Goal: Task Accomplishment & Management: Manage account settings

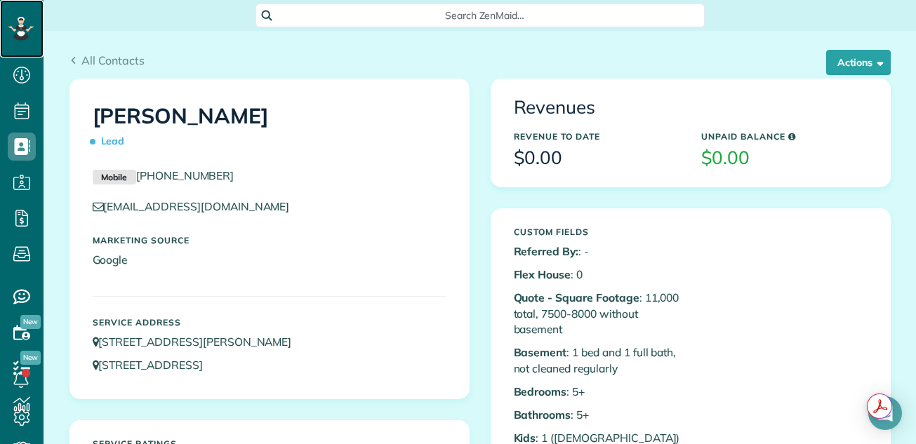
scroll to position [6, 6]
click at [20, 20] on icon at bounding box center [20, 19] width 5 height 4
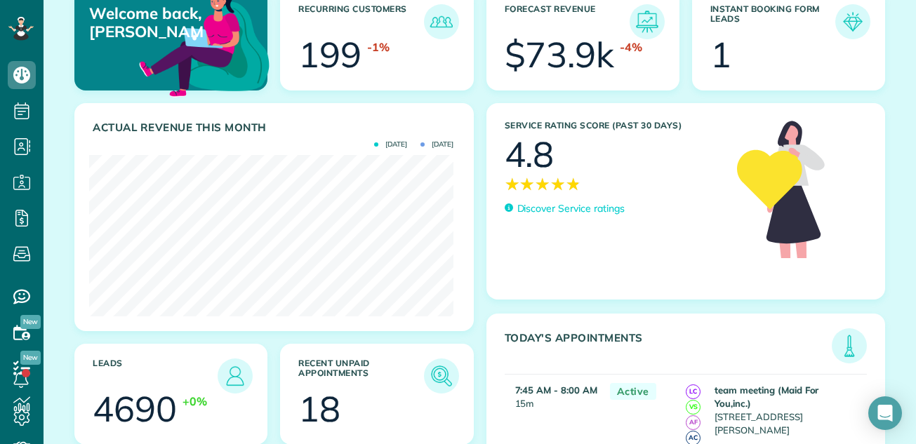
scroll to position [100, 0]
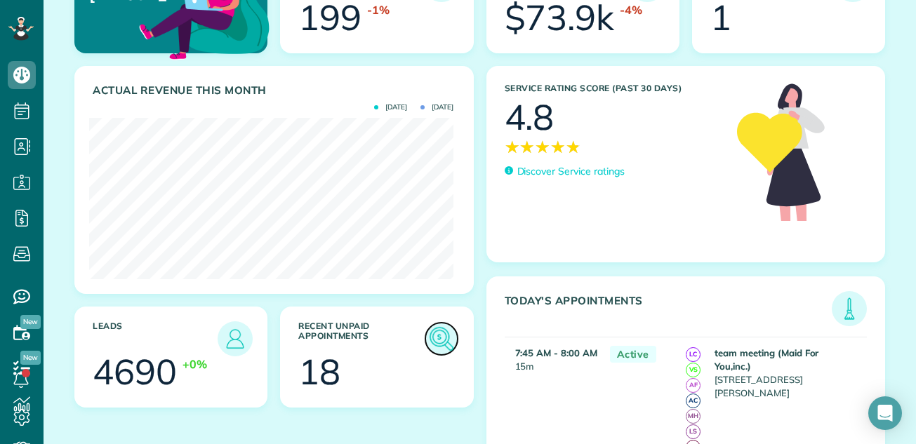
click at [435, 340] on img at bounding box center [441, 339] width 32 height 32
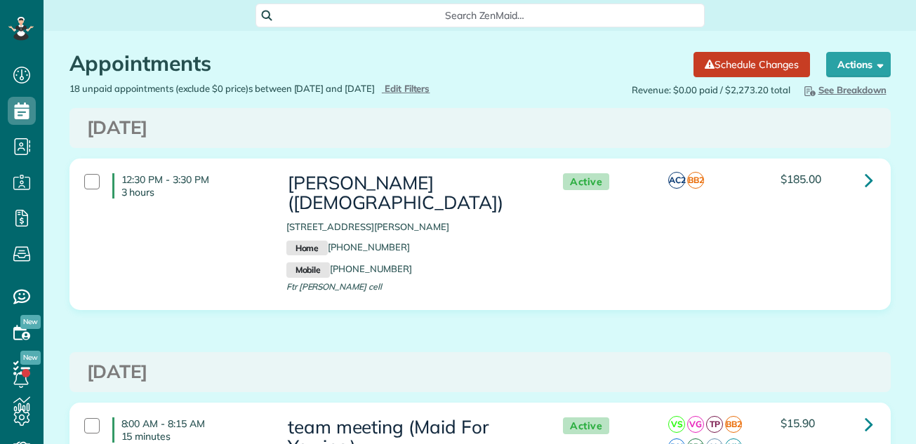
scroll to position [6, 6]
click at [448, 82] on div "18 unpaid appointments (exclude $0 price)s between 05/25/2025 and 08/24/2025 Hi…" at bounding box center [269, 88] width 421 height 13
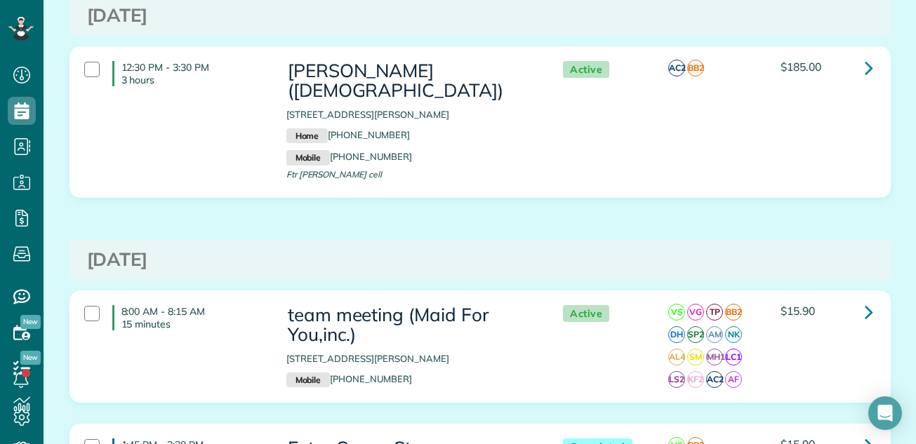
scroll to position [0, 0]
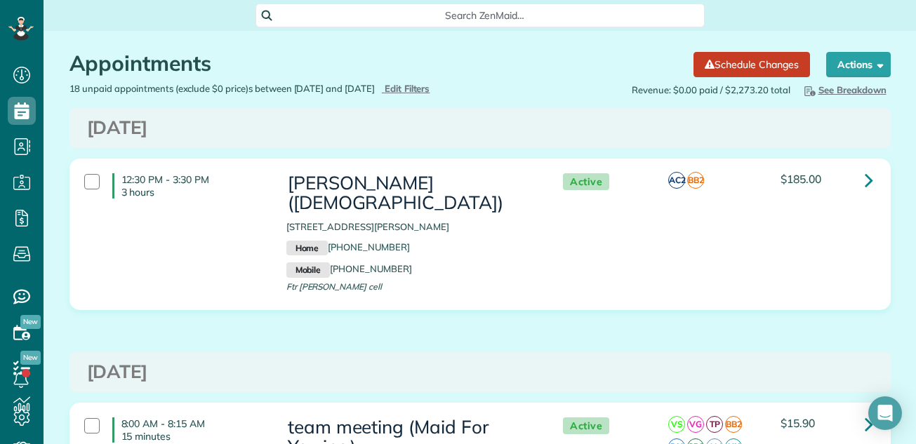
click at [444, 81] on div "Appointments the List View [2 min]" at bounding box center [376, 67] width 614 height 30
click at [430, 88] on span "Edit Filters" at bounding box center [408, 88] width 46 height 11
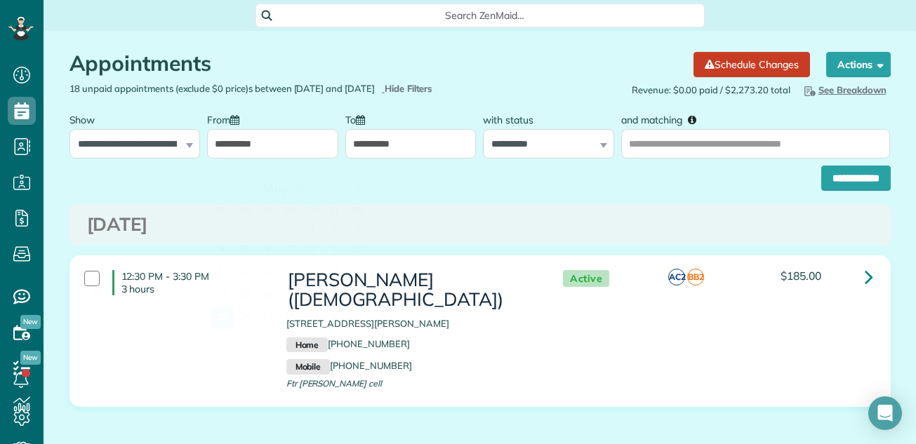
click at [311, 146] on input "**********" at bounding box center [272, 143] width 131 height 29
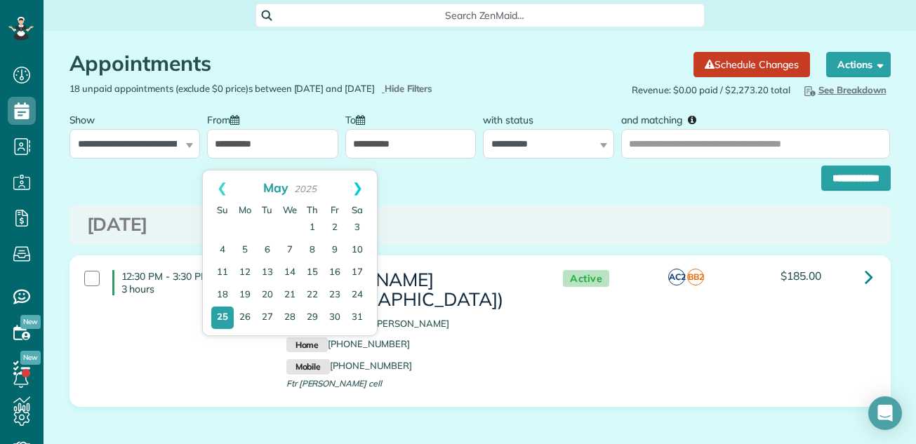
click at [359, 187] on link "Next" at bounding box center [357, 188] width 39 height 35
click at [333, 293] on link "22" at bounding box center [335, 295] width 22 height 22
type input "**********"
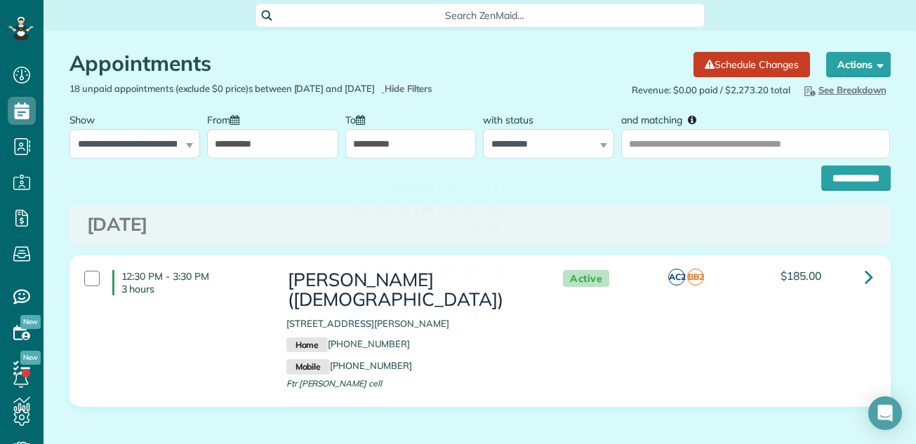
click at [414, 155] on input "**********" at bounding box center [410, 143] width 131 height 29
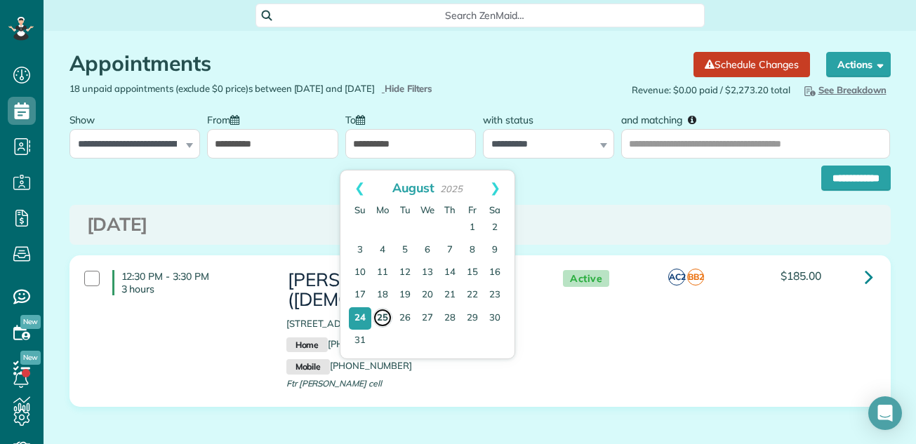
click at [383, 318] on link "25" at bounding box center [383, 318] width 20 height 20
type input "**********"
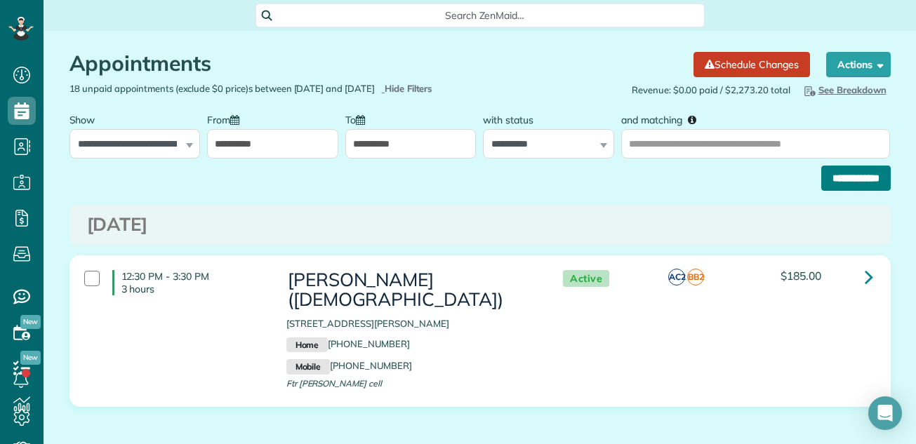
click at [846, 183] on input "**********" at bounding box center [855, 178] width 69 height 25
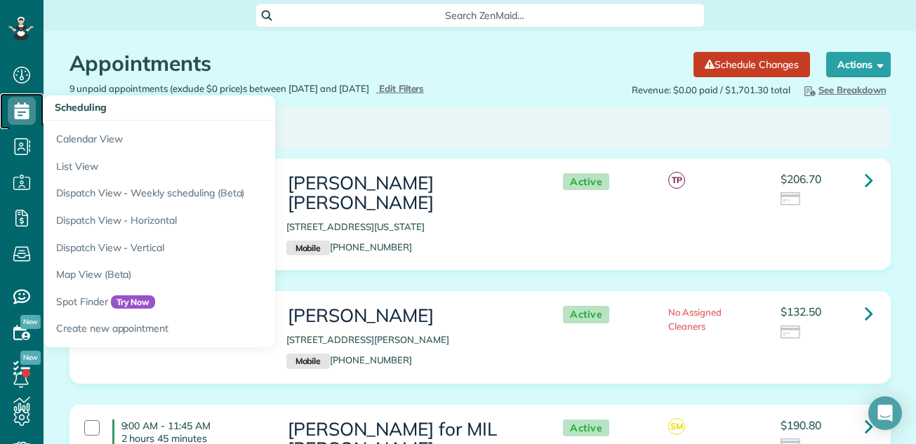
click at [18, 108] on icon at bounding box center [22, 111] width 28 height 28
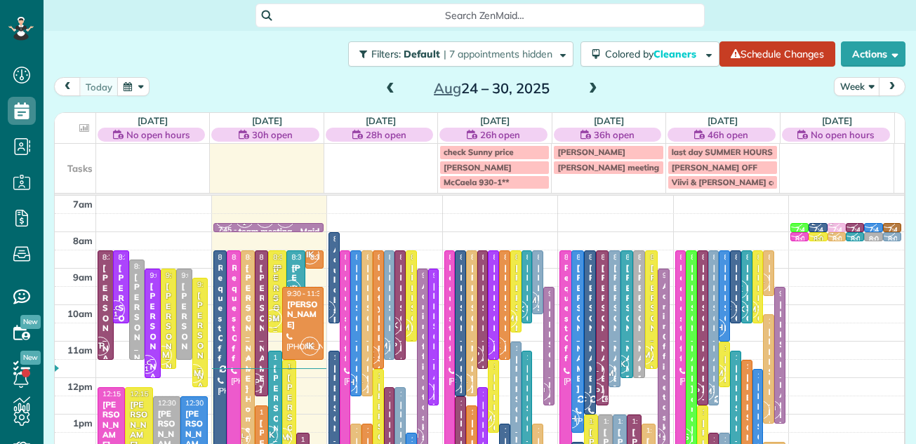
scroll to position [6, 6]
click at [845, 83] on button "Week" at bounding box center [857, 86] width 46 height 19
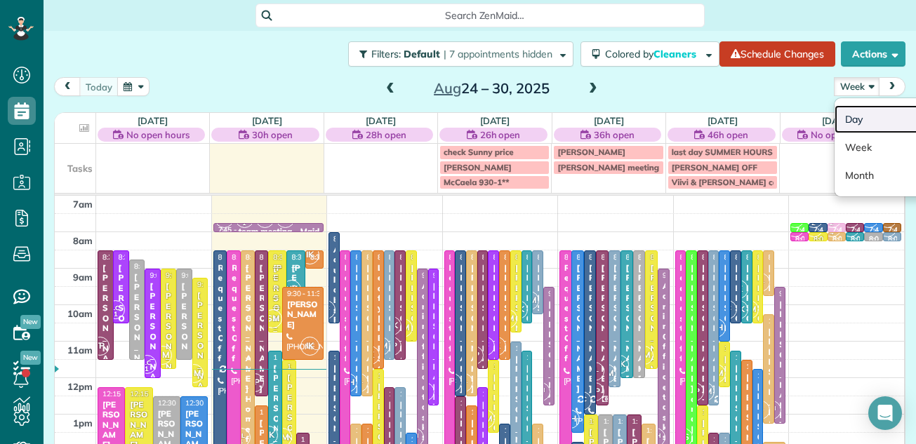
click at [838, 113] on link "Day" at bounding box center [890, 119] width 111 height 28
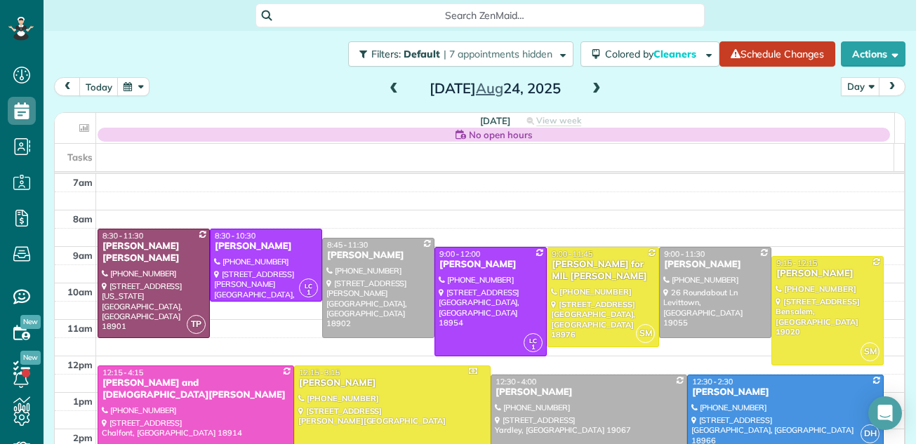
click at [590, 91] on span at bounding box center [596, 89] width 15 height 13
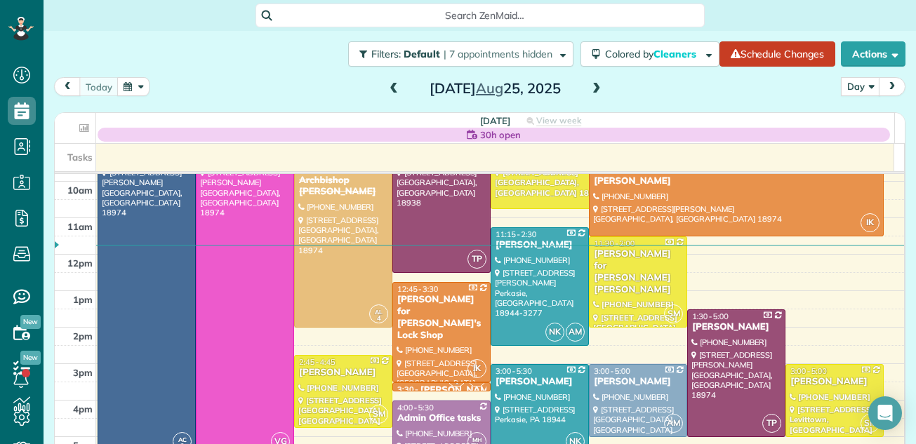
scroll to position [100, 0]
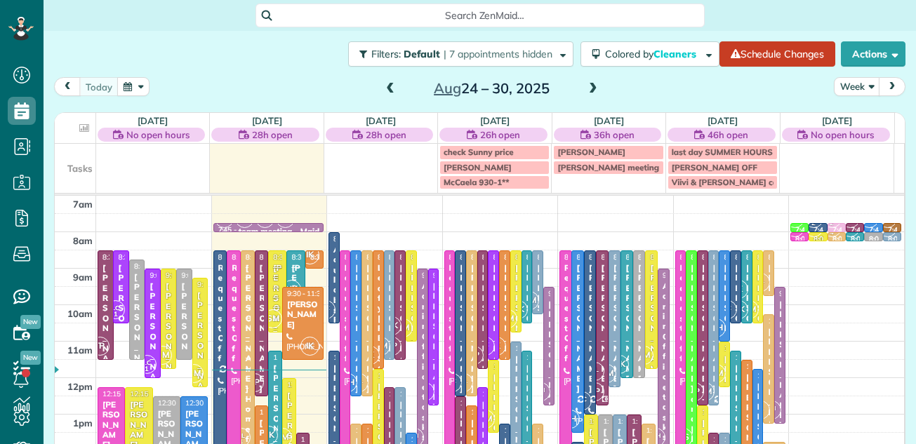
scroll to position [6, 6]
click at [847, 85] on button "Week" at bounding box center [857, 86] width 46 height 19
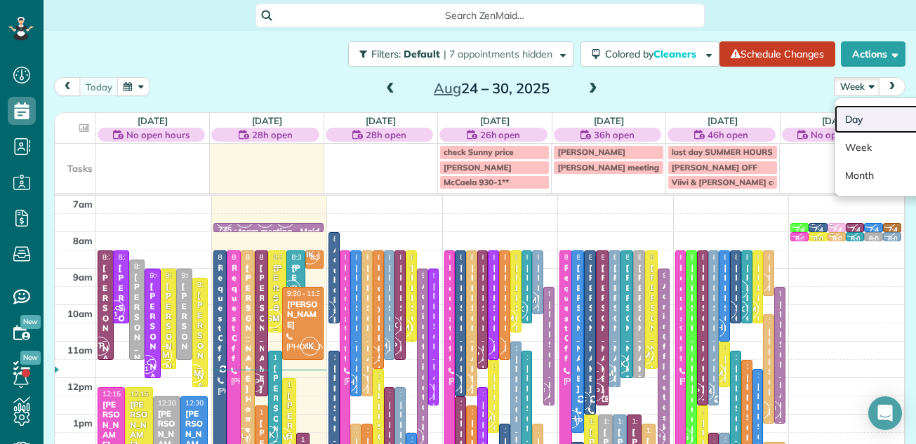
click at [845, 114] on link "Day" at bounding box center [890, 119] width 111 height 28
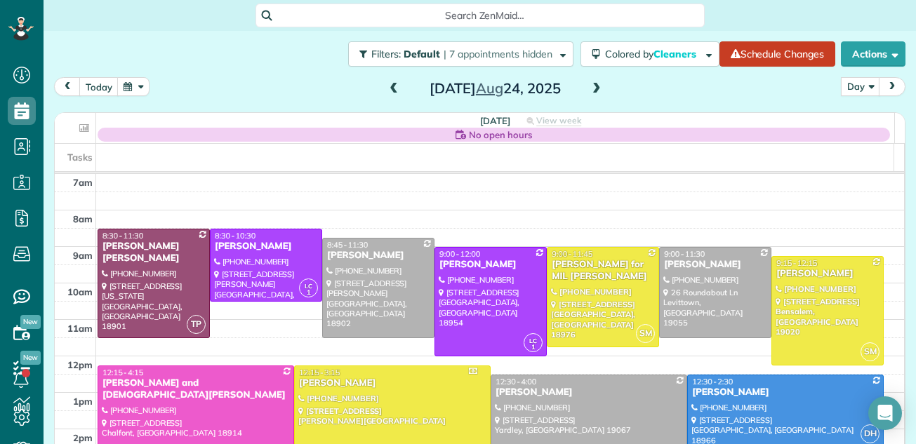
click at [591, 88] on span at bounding box center [596, 89] width 15 height 13
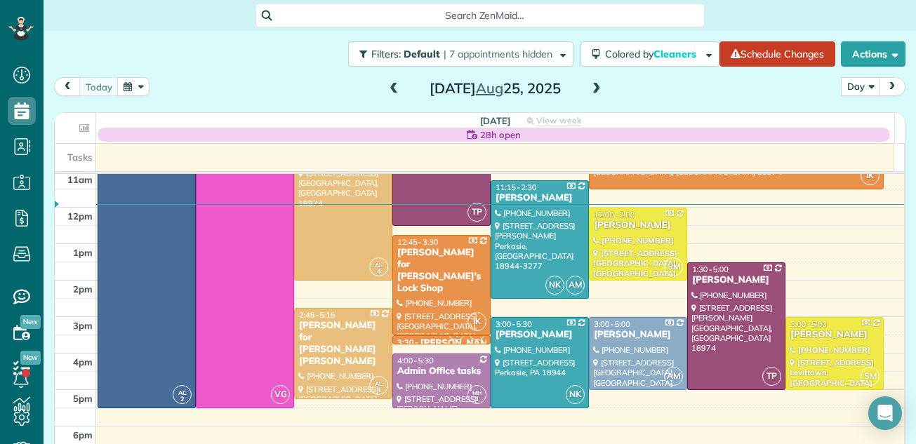
scroll to position [172, 0]
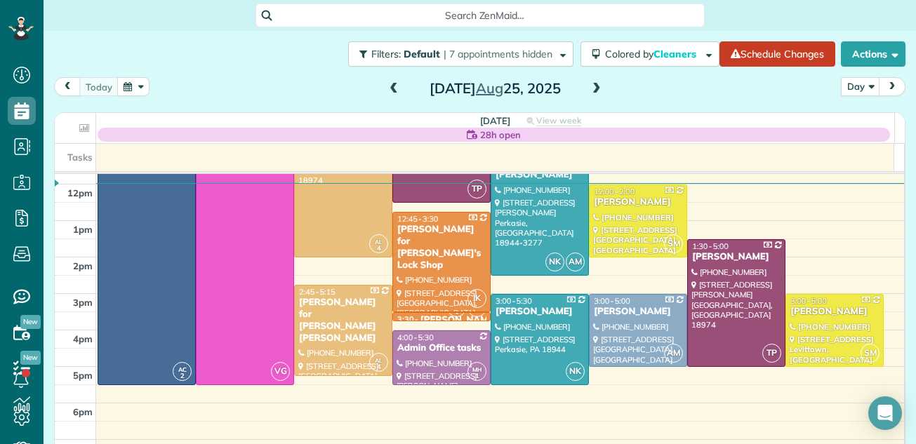
click at [594, 85] on span at bounding box center [596, 89] width 15 height 13
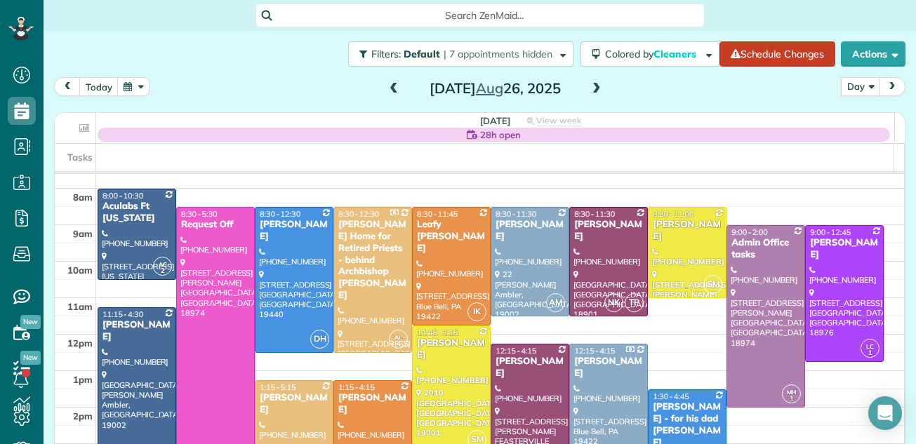
scroll to position [15, 0]
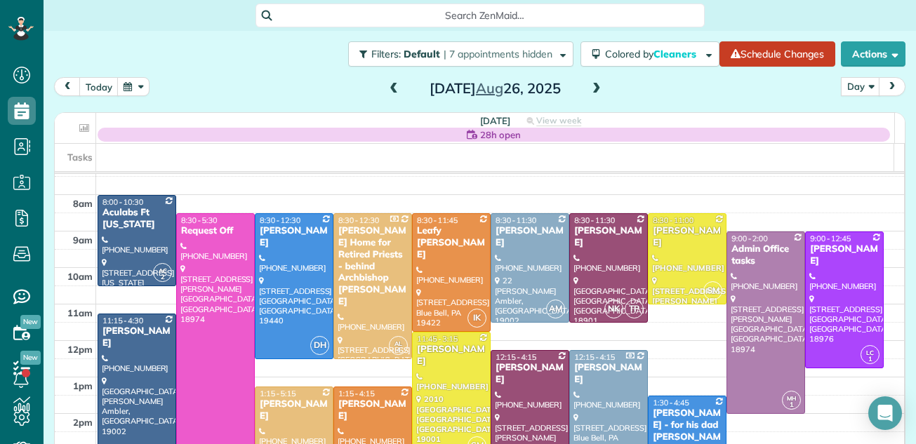
click at [386, 88] on span at bounding box center [393, 89] width 15 height 13
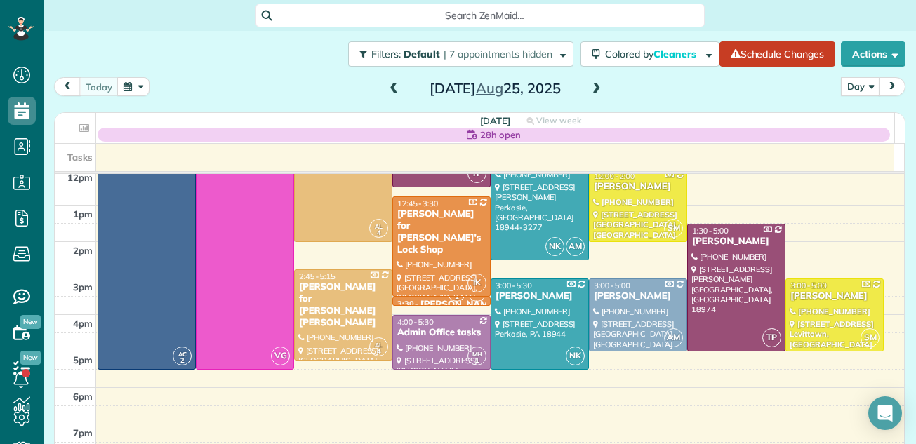
scroll to position [190, 0]
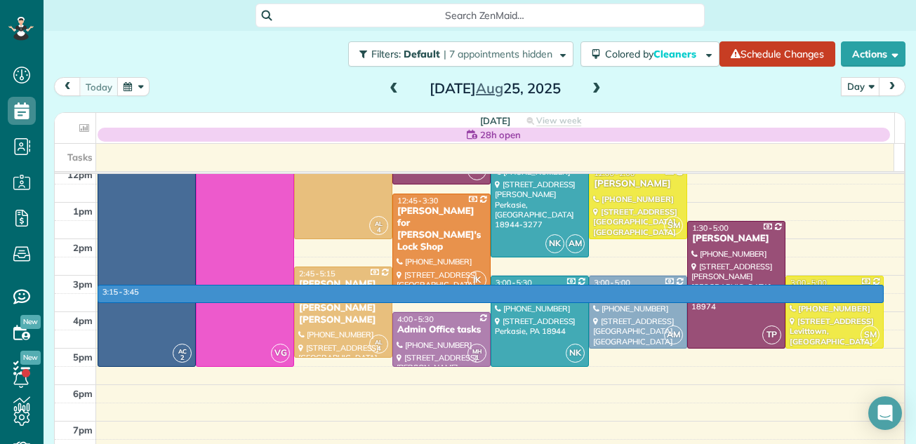
drag, startPoint x: 878, startPoint y: 293, endPoint x: 877, endPoint y: 282, distance: 11.3
click at [877, 282] on tbody "7am 8am 9am 10am 11am 12pm 1pm 2pm 3pm 4pm 5pm 6pm 7pm 8pm" at bounding box center [479, 239] width 849 height 510
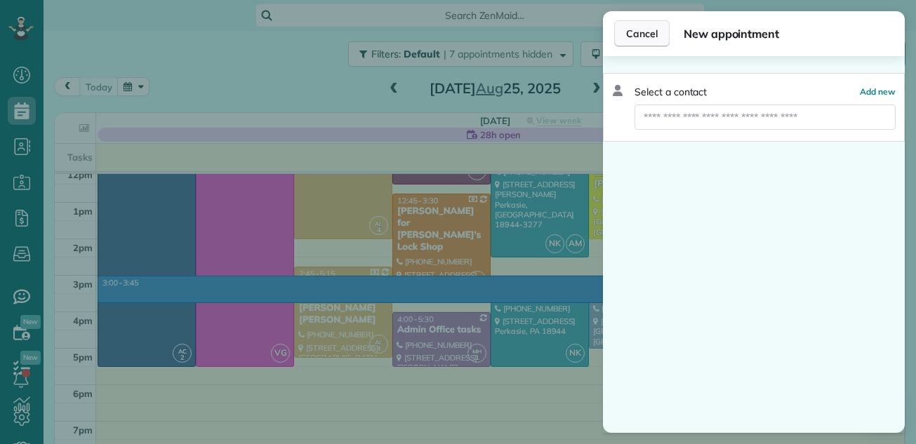
click at [642, 30] on span "Cancel" at bounding box center [642, 34] width 32 height 14
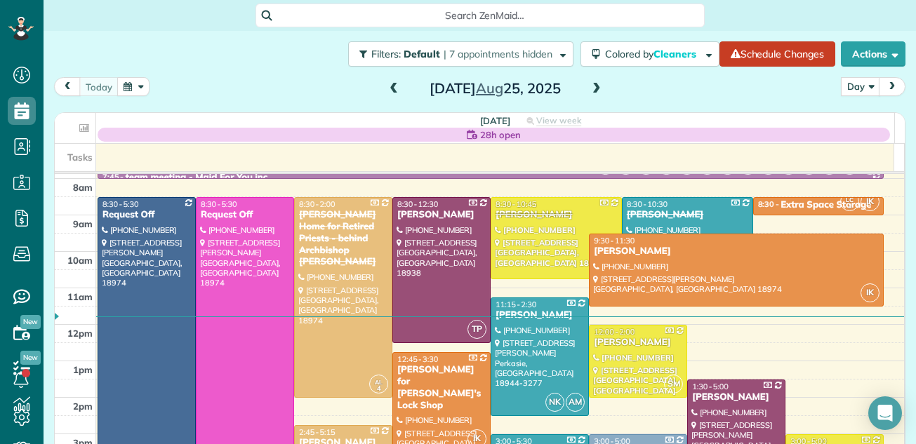
scroll to position [4, 0]
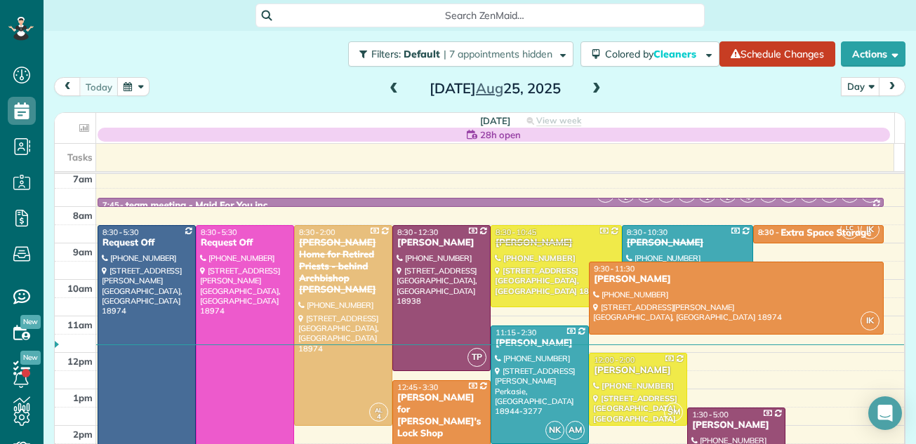
click at [589, 90] on span at bounding box center [596, 89] width 15 height 13
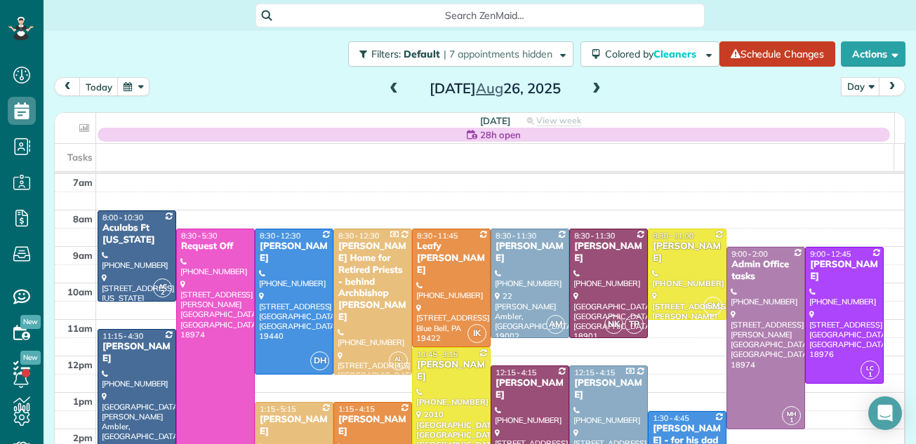
click at [589, 90] on span at bounding box center [596, 89] width 15 height 13
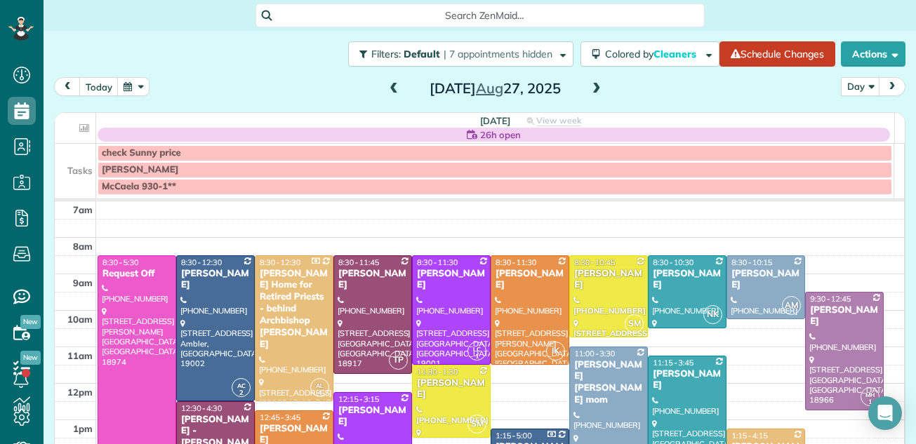
click at [589, 90] on span at bounding box center [596, 89] width 15 height 13
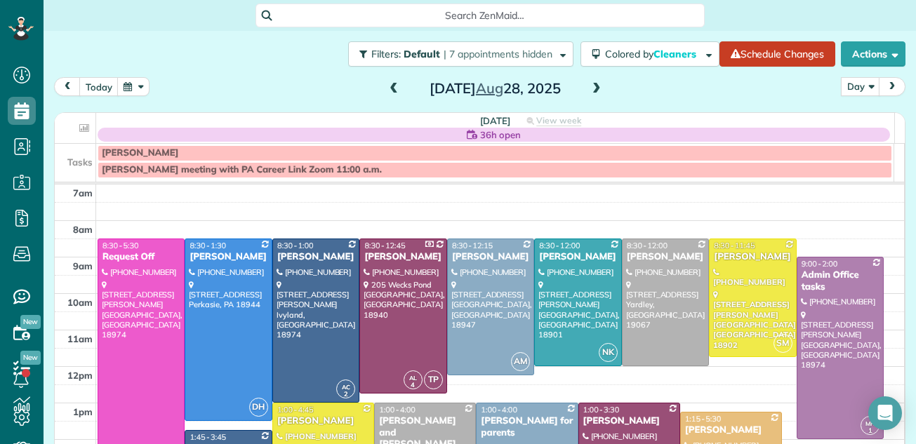
click at [589, 90] on span at bounding box center [596, 89] width 15 height 13
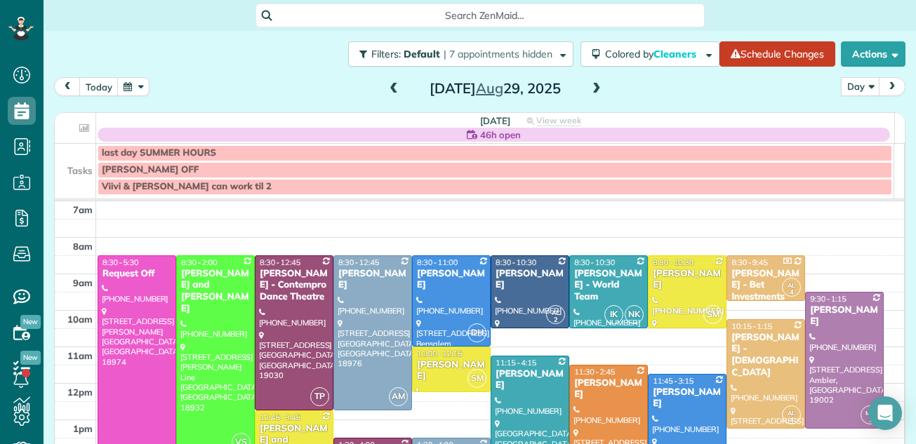
click at [388, 85] on span at bounding box center [393, 89] width 15 height 13
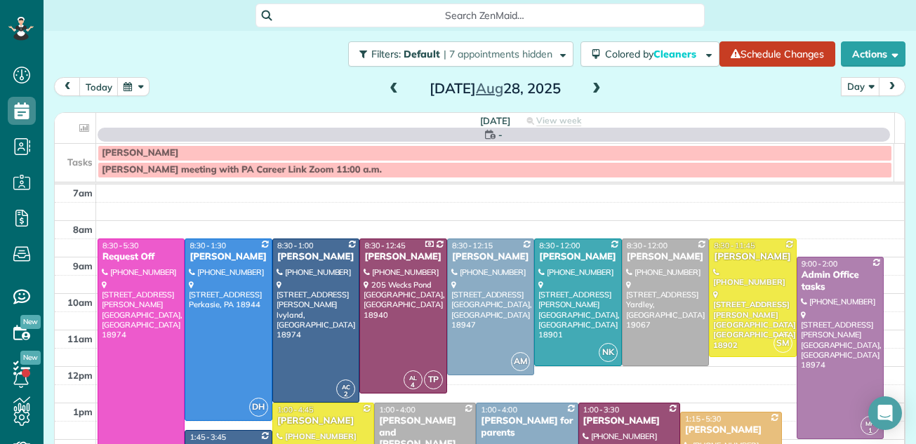
click at [388, 85] on span at bounding box center [393, 89] width 15 height 13
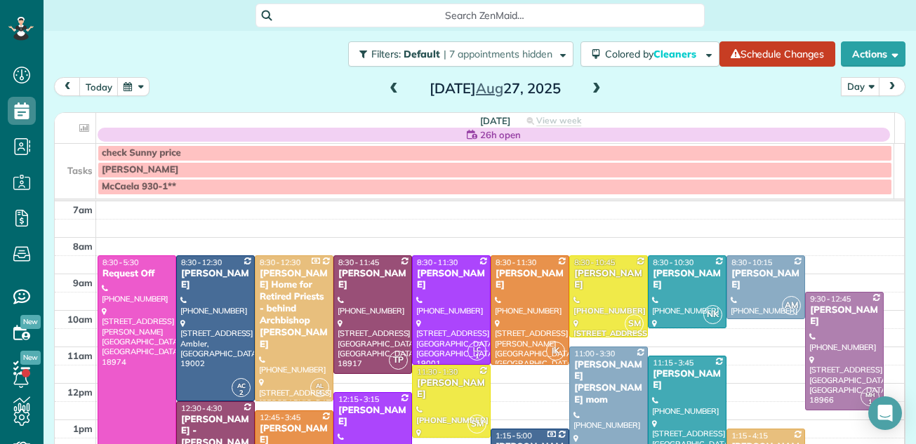
click at [388, 85] on span at bounding box center [393, 89] width 15 height 13
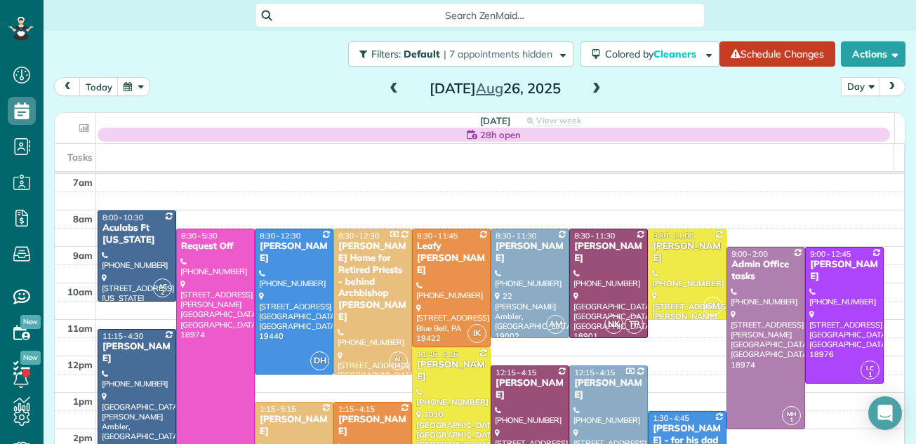
click at [388, 85] on span at bounding box center [393, 89] width 15 height 13
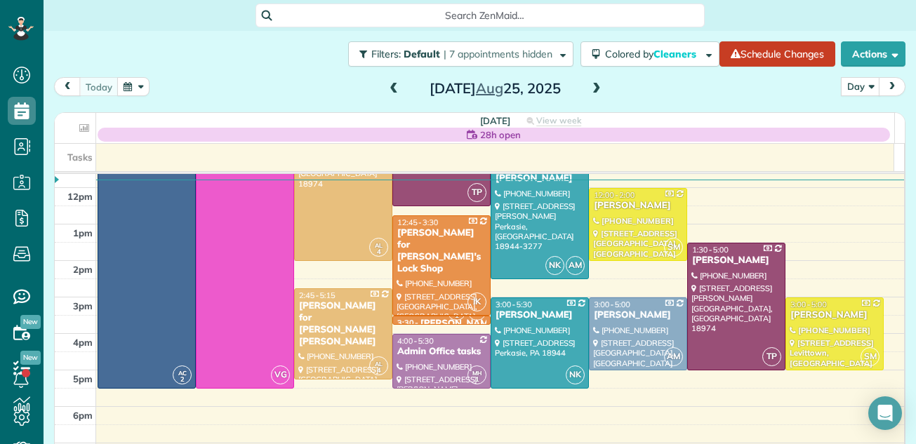
scroll to position [173, 0]
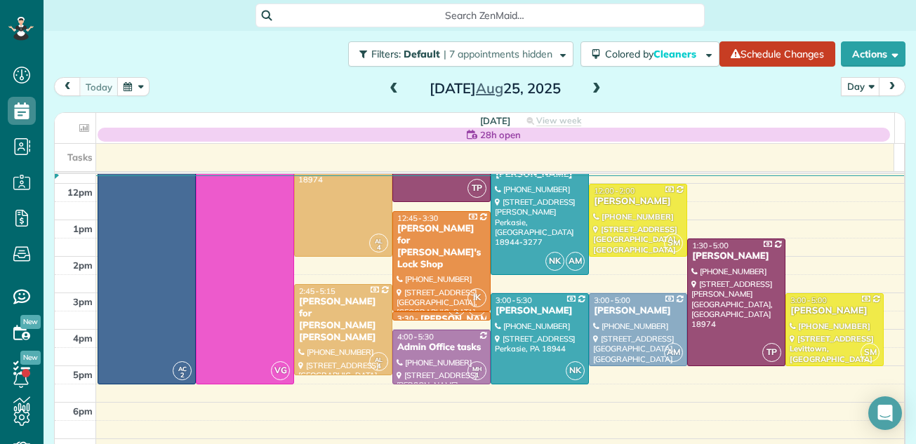
click at [595, 84] on span at bounding box center [596, 89] width 15 height 13
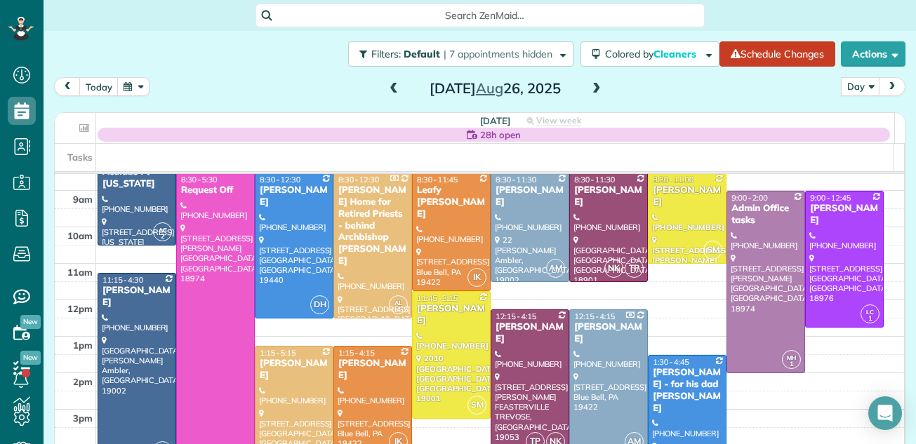
scroll to position [52, 0]
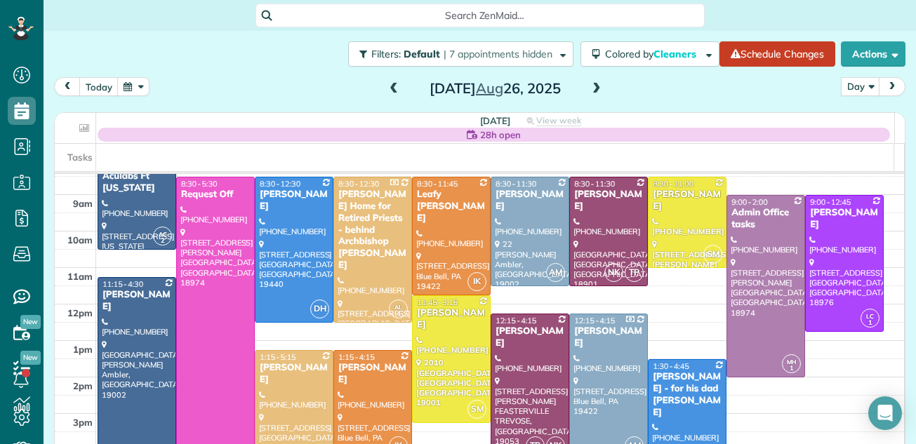
click at [590, 87] on span at bounding box center [596, 89] width 15 height 13
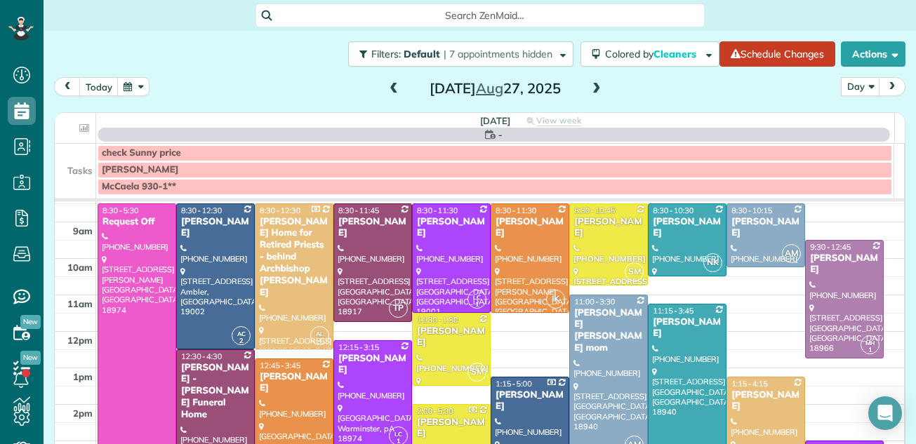
scroll to position [0, 0]
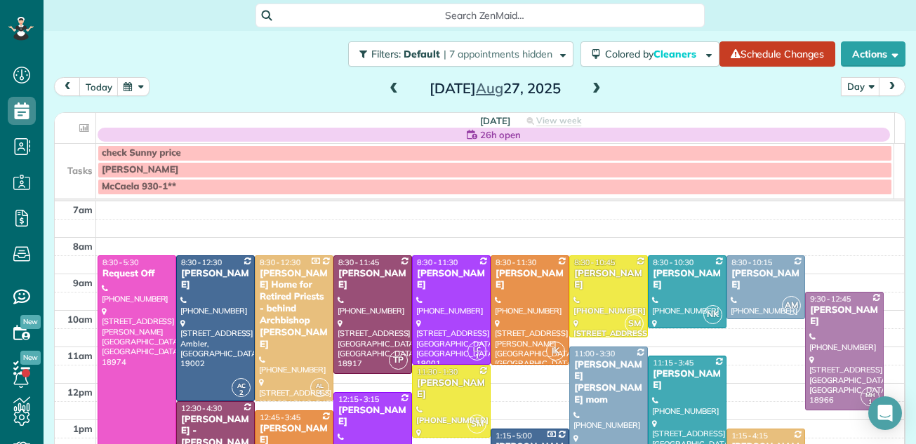
click at [590, 87] on span at bounding box center [596, 89] width 15 height 13
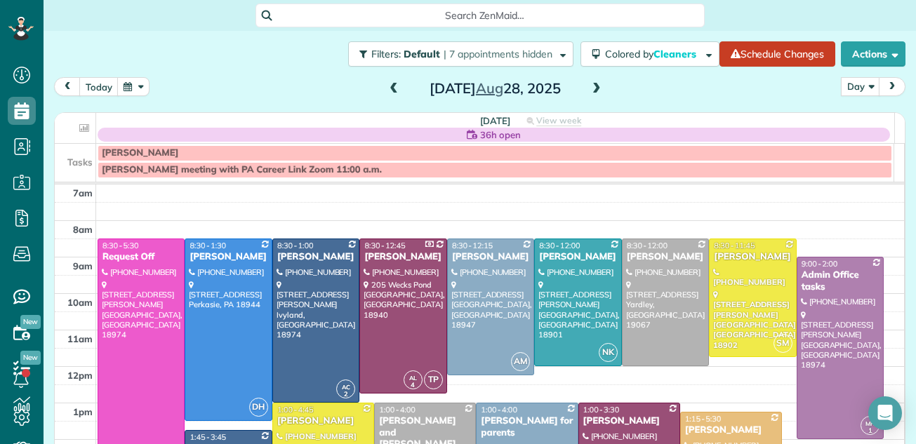
click at [590, 87] on span at bounding box center [596, 89] width 15 height 13
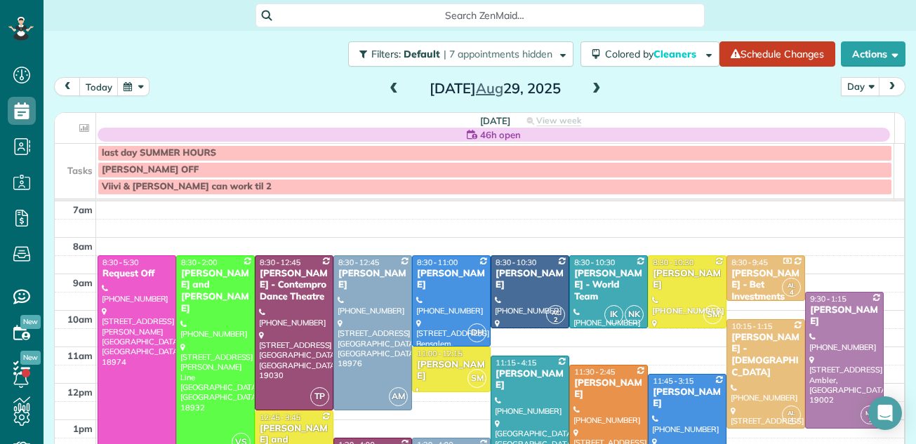
click at [590, 87] on span at bounding box center [596, 89] width 15 height 13
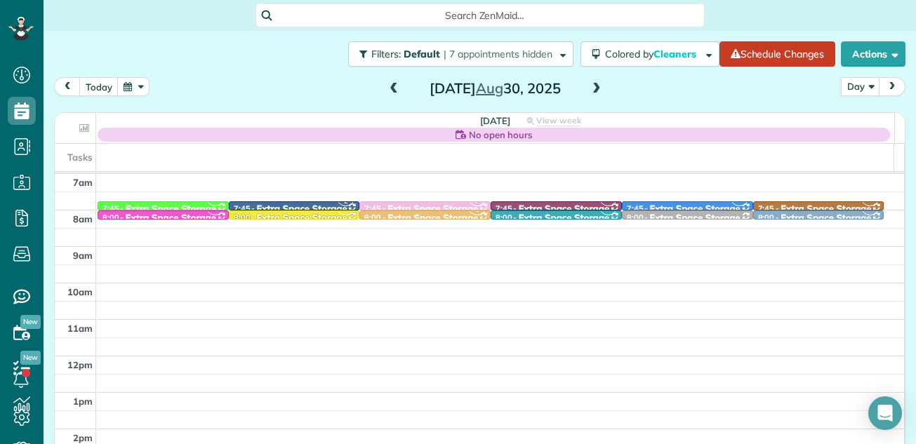
click at [589, 88] on span at bounding box center [596, 89] width 15 height 13
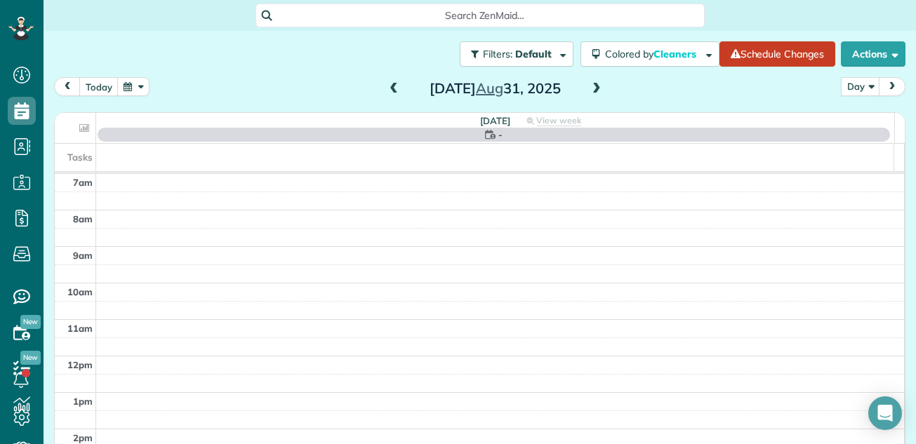
click at [589, 88] on span at bounding box center [596, 89] width 15 height 13
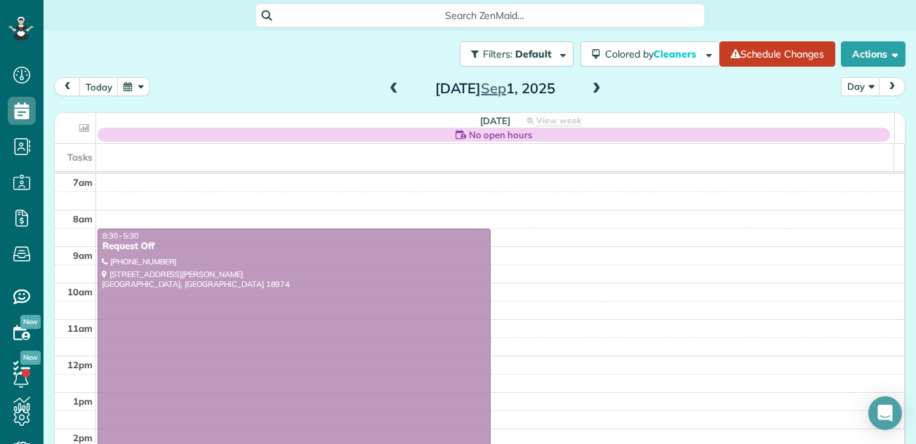
click at [589, 88] on span at bounding box center [596, 89] width 15 height 13
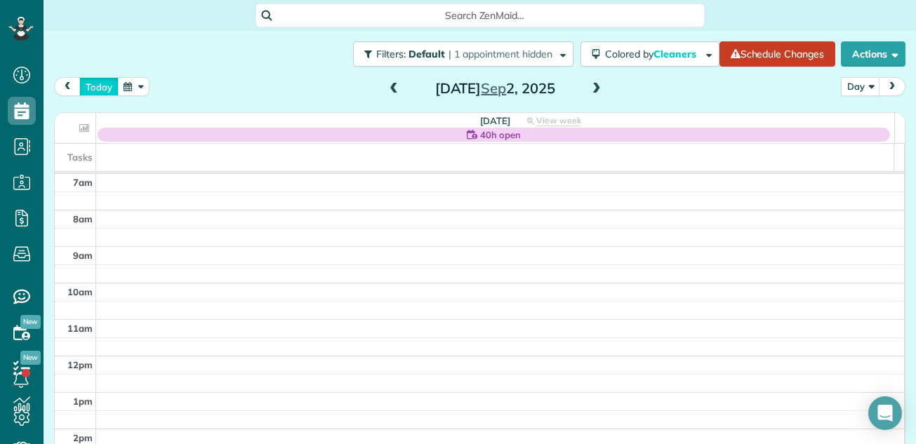
click at [87, 84] on button "today" at bounding box center [98, 86] width 39 height 19
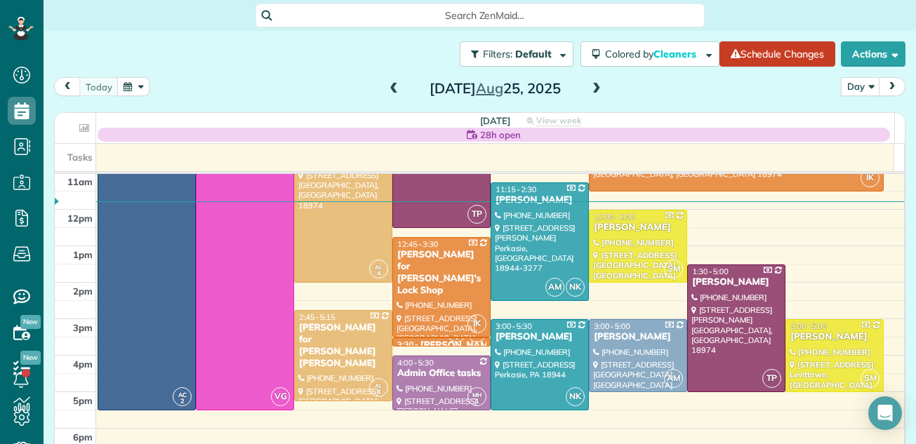
scroll to position [170, 0]
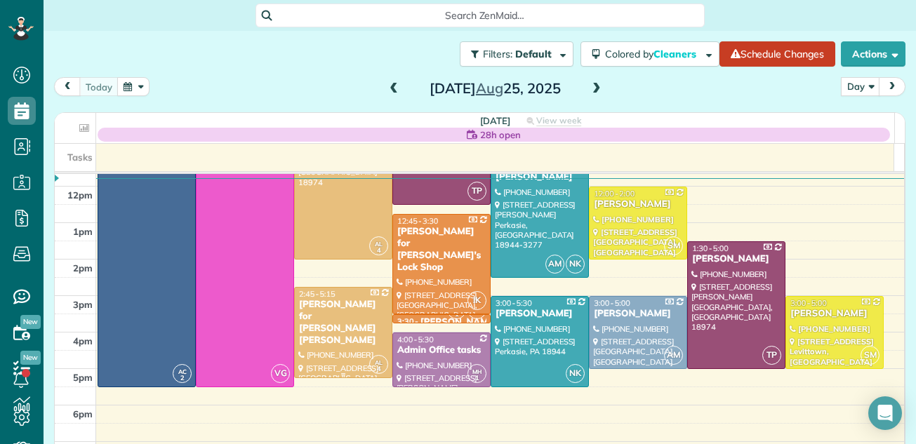
click at [323, 319] on div "Andrea Albert for Brother Lawrence Fluehr" at bounding box center [343, 323] width 90 height 48
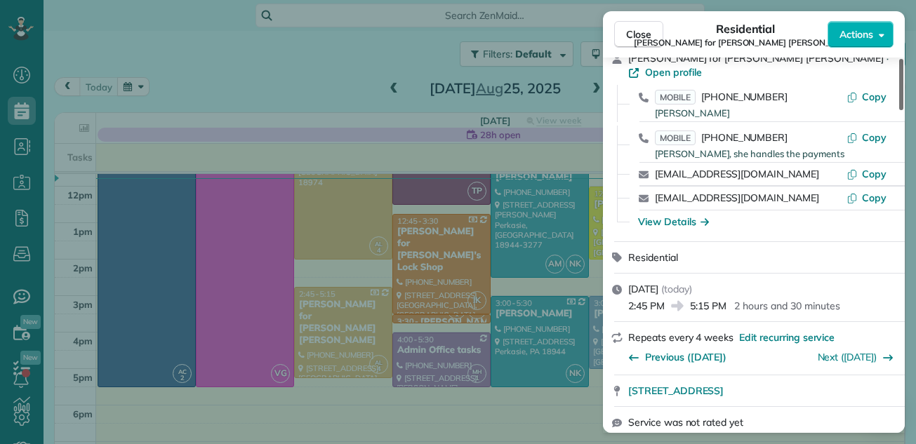
scroll to position [67, 0]
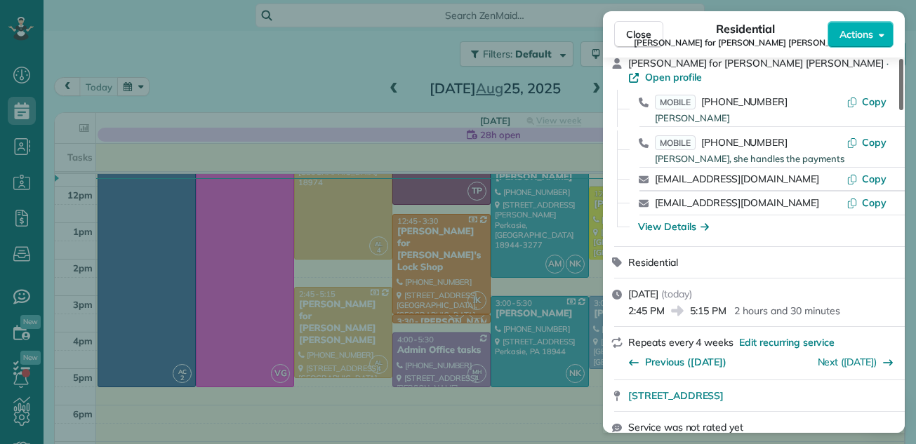
drag, startPoint x: 899, startPoint y: 72, endPoint x: 894, endPoint y: 81, distance: 10.1
click at [899, 81] on div at bounding box center [901, 84] width 4 height 51
click at [636, 33] on span "Close" at bounding box center [638, 34] width 25 height 14
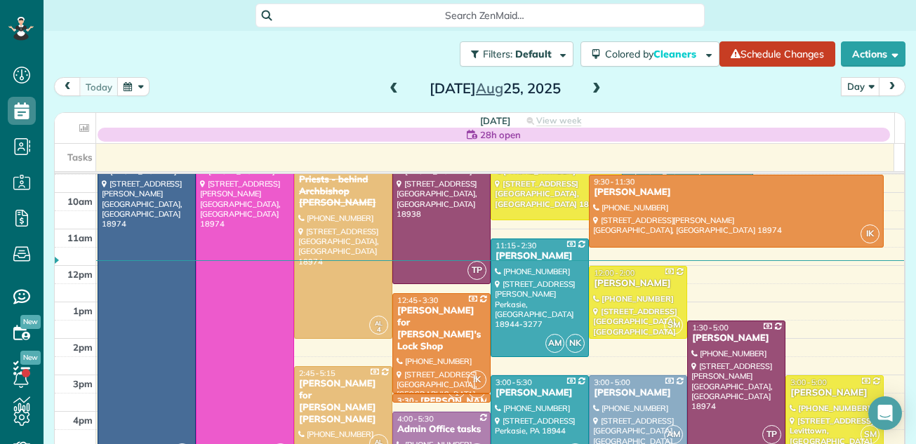
scroll to position [86, 0]
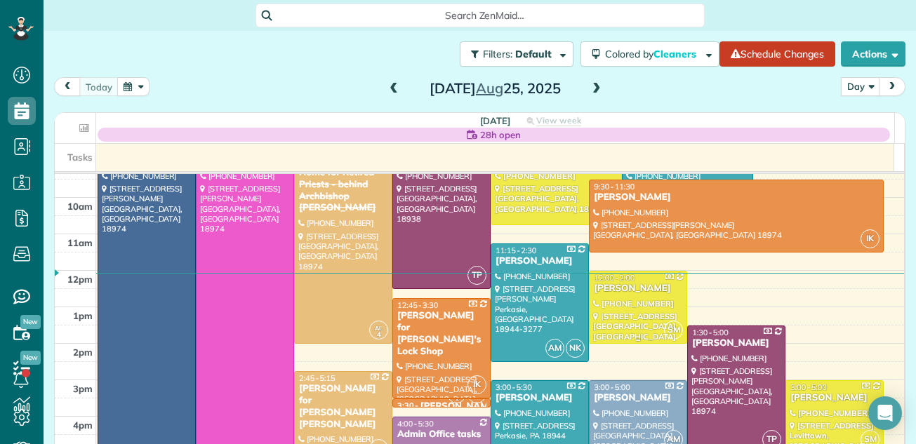
click at [605, 307] on div at bounding box center [638, 308] width 97 height 72
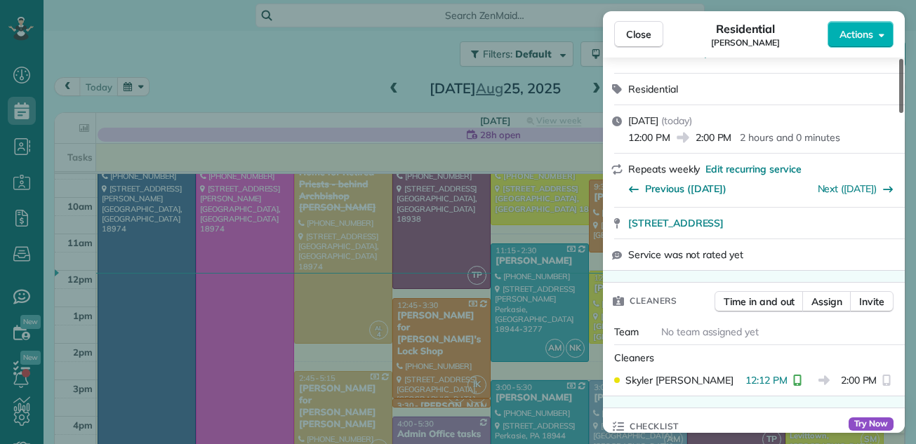
drag, startPoint x: 901, startPoint y: 95, endPoint x: 899, endPoint y: 124, distance: 28.2
click at [899, 113] on div at bounding box center [901, 86] width 4 height 54
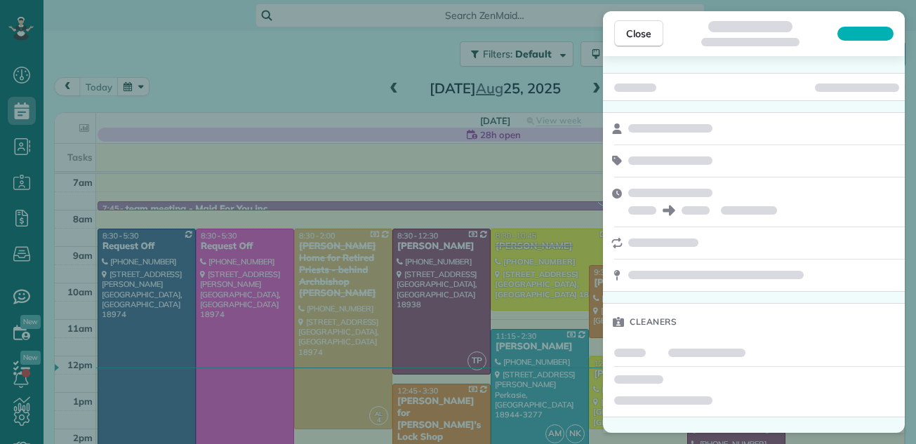
scroll to position [6, 6]
click at [637, 25] on button "Close" at bounding box center [638, 33] width 49 height 27
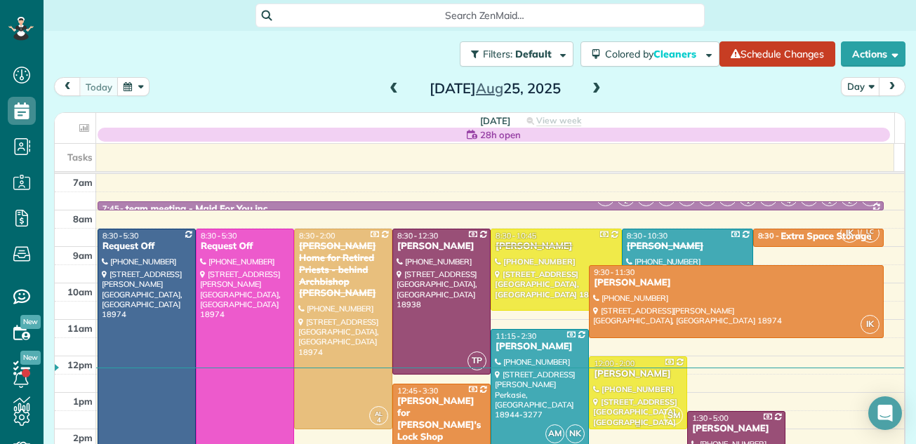
click at [611, 389] on div at bounding box center [638, 393] width 97 height 72
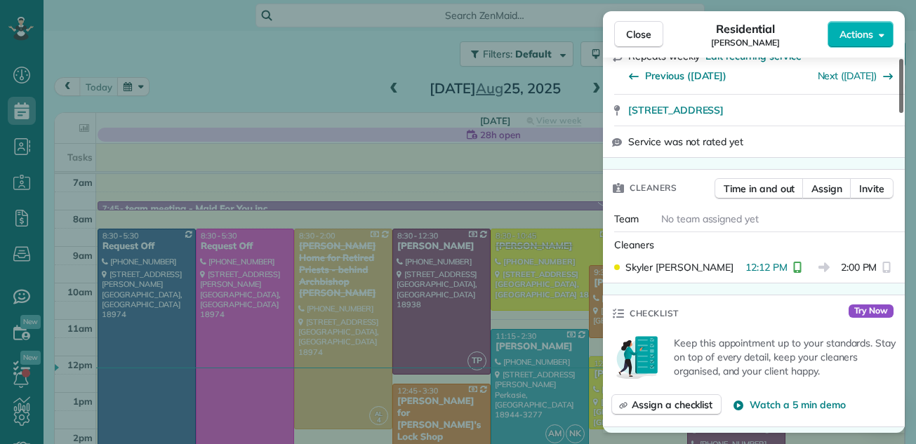
scroll to position [275, 0]
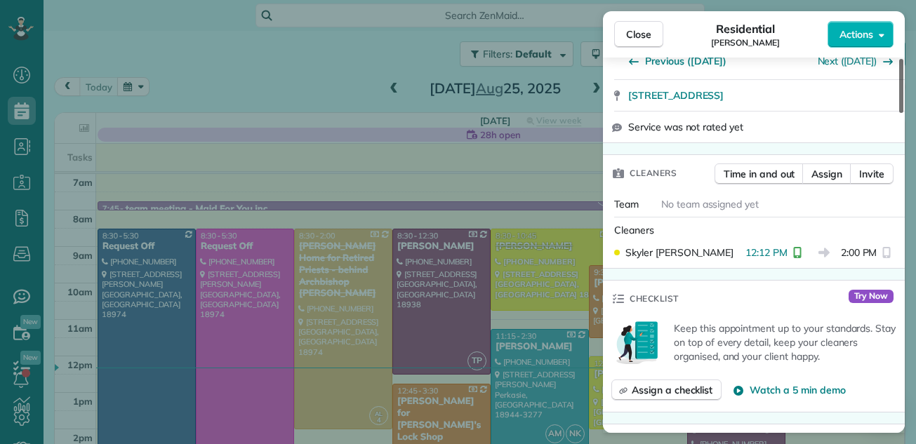
drag, startPoint x: 899, startPoint y: 70, endPoint x: 901, endPoint y: 110, distance: 39.3
click at [901, 110] on div at bounding box center [901, 86] width 4 height 54
click at [647, 32] on span "Close" at bounding box center [638, 34] width 25 height 14
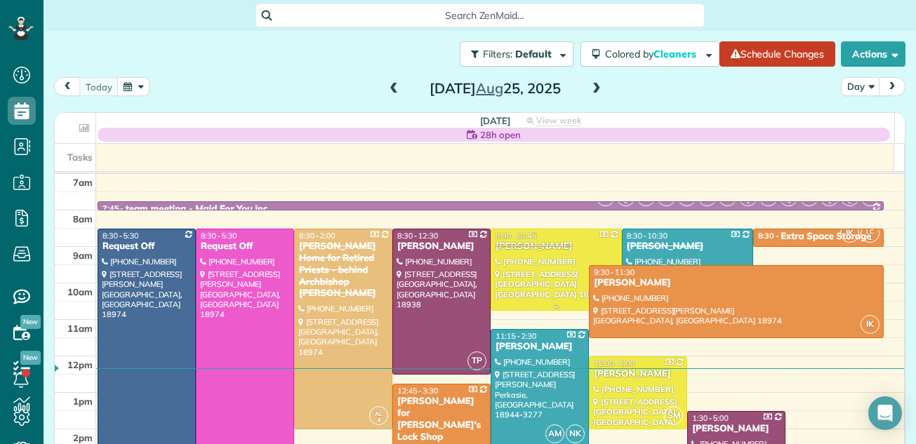
click at [538, 267] on div at bounding box center [556, 270] width 130 height 81
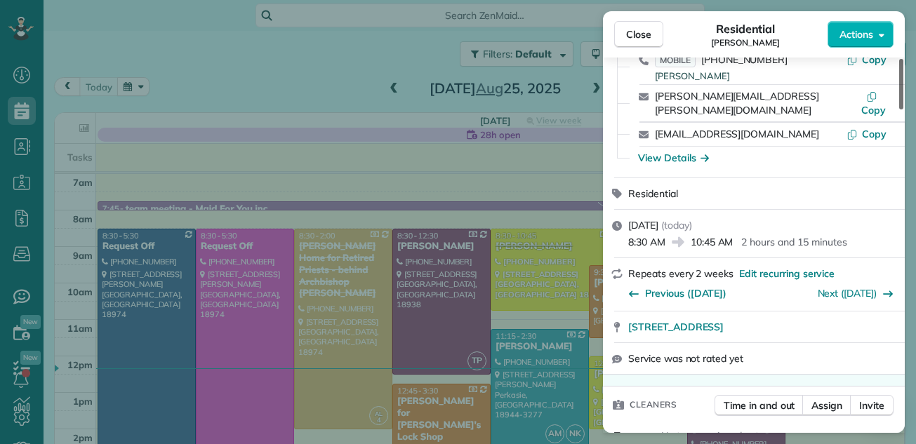
scroll to position [156, 0]
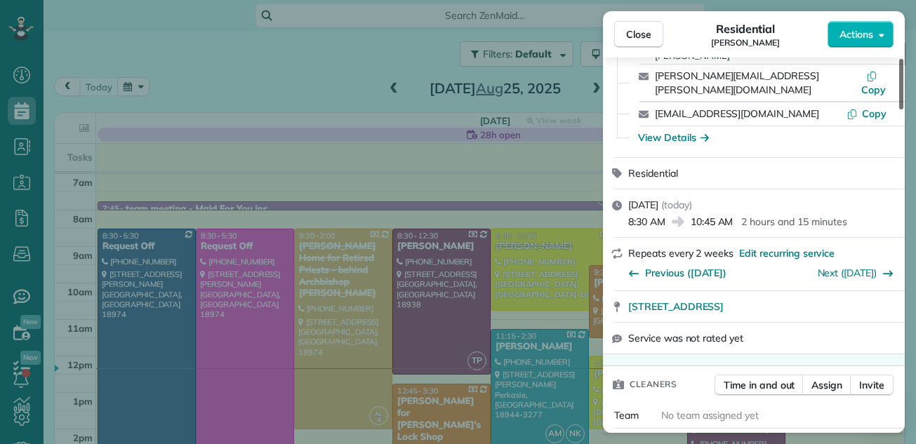
drag, startPoint x: 901, startPoint y: 88, endPoint x: 900, endPoint y: 110, distance: 21.1
click at [900, 110] on div at bounding box center [901, 84] width 4 height 51
click at [640, 31] on span "Close" at bounding box center [638, 34] width 25 height 14
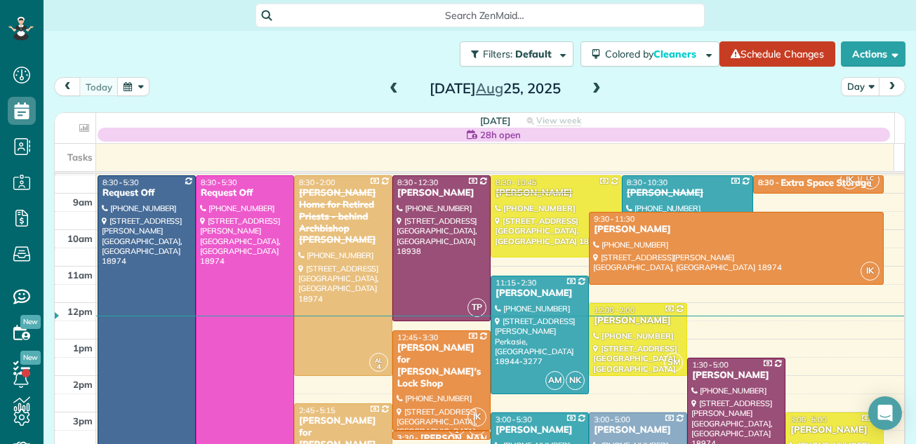
scroll to position [74, 0]
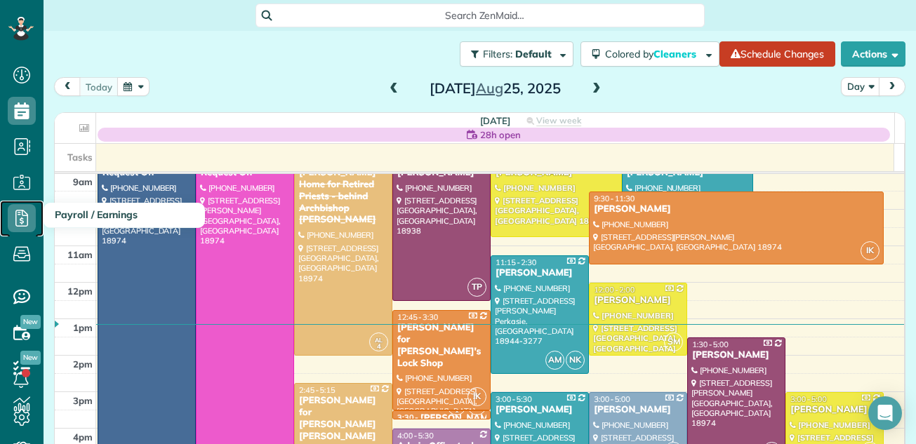
click at [23, 214] on icon at bounding box center [22, 218] width 28 height 28
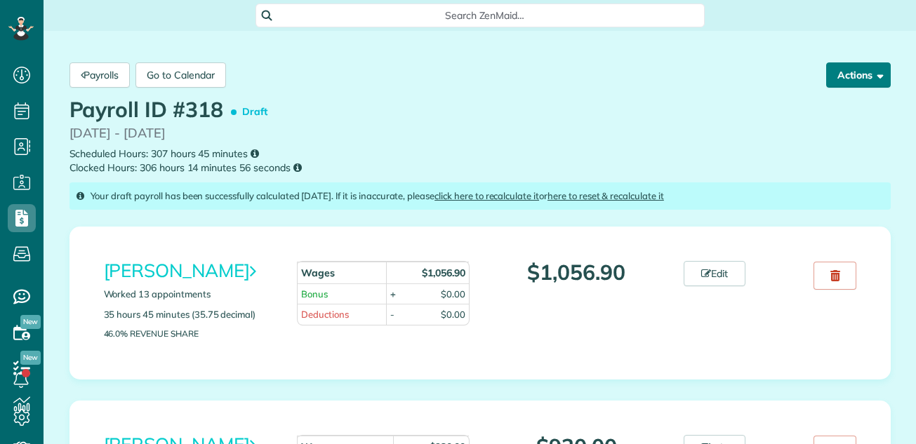
click at [839, 69] on button "Actions" at bounding box center [858, 74] width 65 height 25
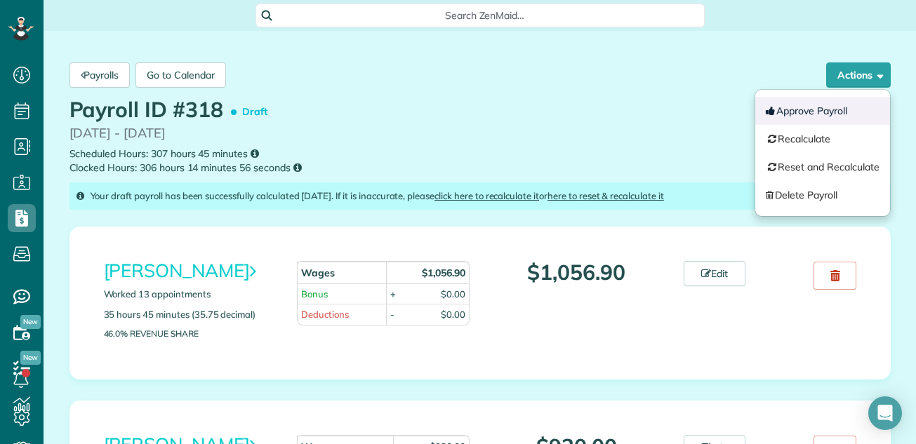
click at [776, 112] on button "Approve Payroll" at bounding box center [822, 111] width 135 height 28
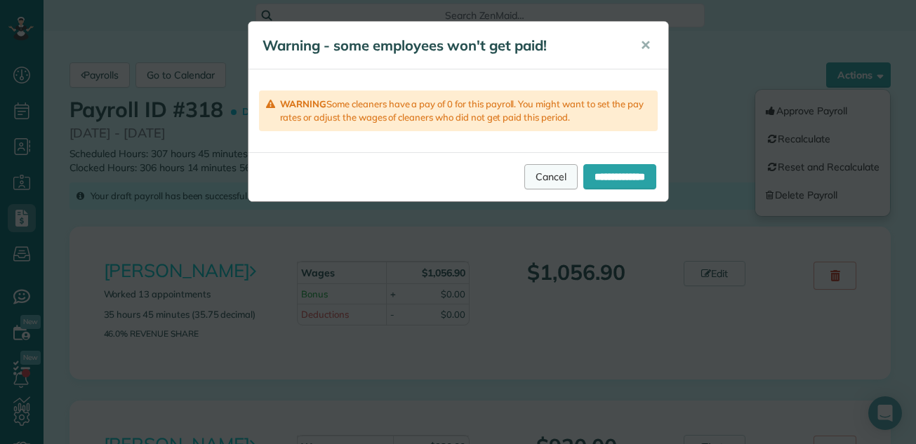
click at [524, 174] on link "Cancel" at bounding box center [550, 176] width 53 height 25
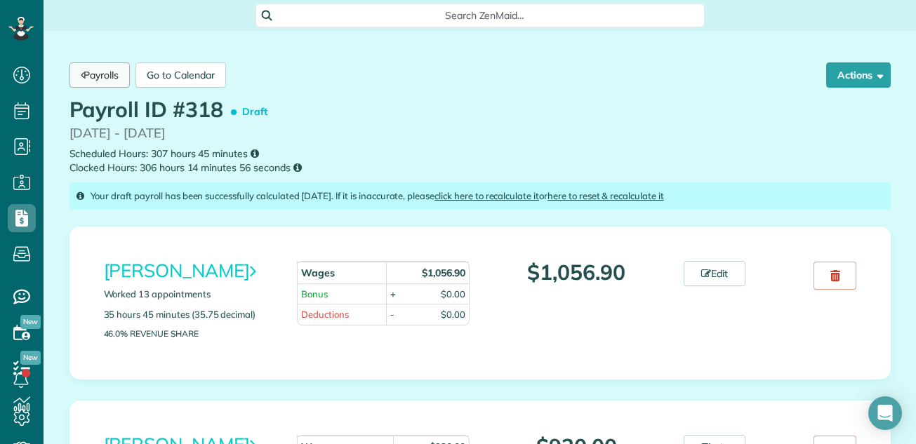
click at [112, 70] on link "Payrolls" at bounding box center [99, 74] width 61 height 25
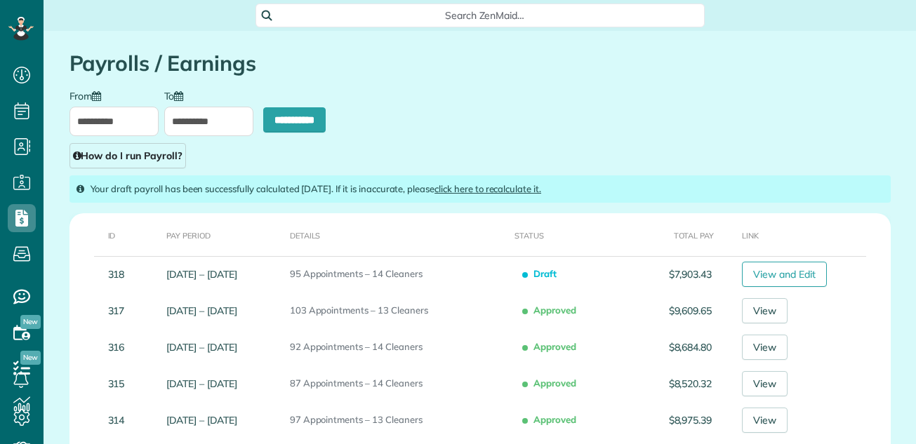
click at [121, 118] on input "**********" at bounding box center [113, 121] width 89 height 29
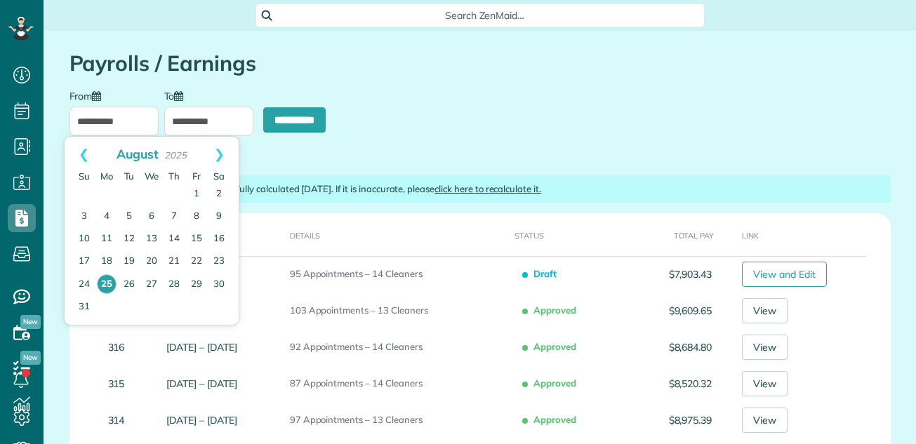
scroll to position [6, 6]
click at [106, 258] on link "18" at bounding box center [106, 262] width 22 height 22
type input "**********"
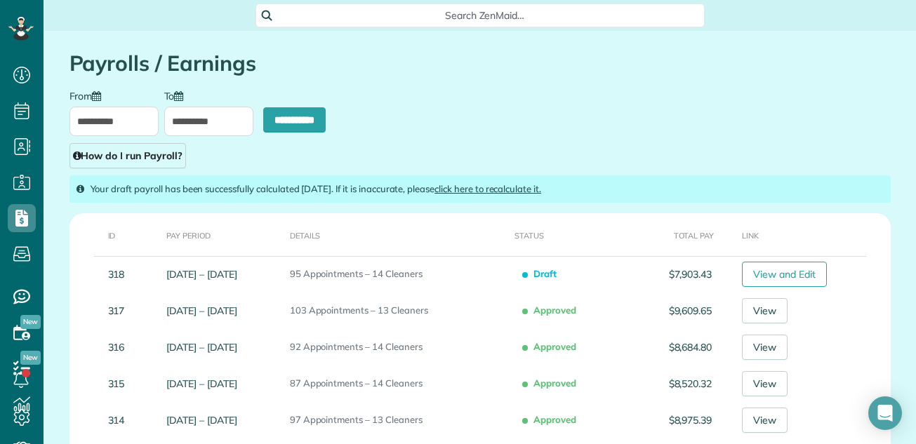
click at [183, 120] on input "**********" at bounding box center [208, 121] width 89 height 29
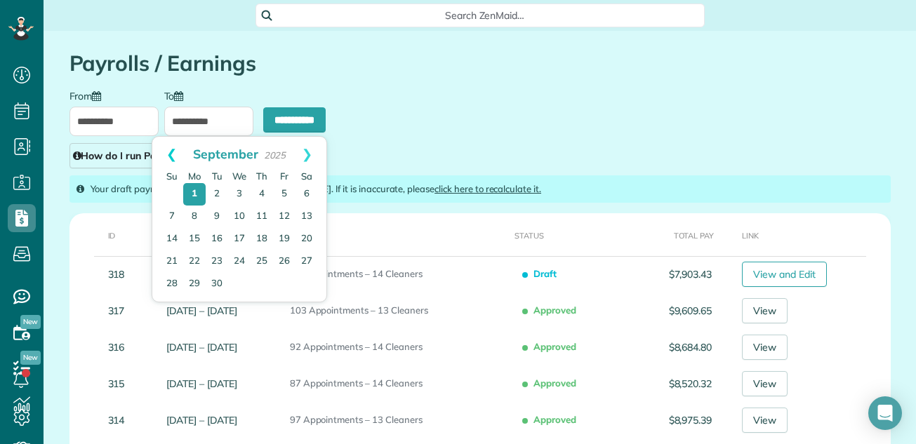
click at [170, 151] on link "Prev" at bounding box center [171, 154] width 39 height 35
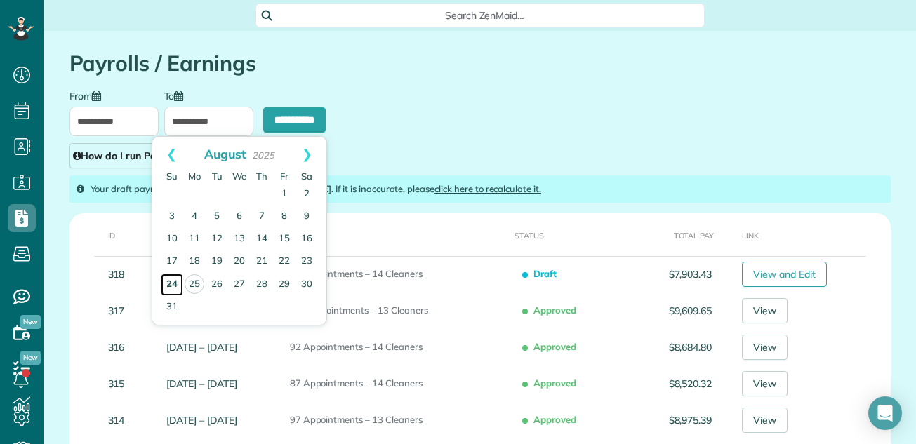
click at [168, 280] on link "24" at bounding box center [172, 285] width 22 height 22
type input "**********"
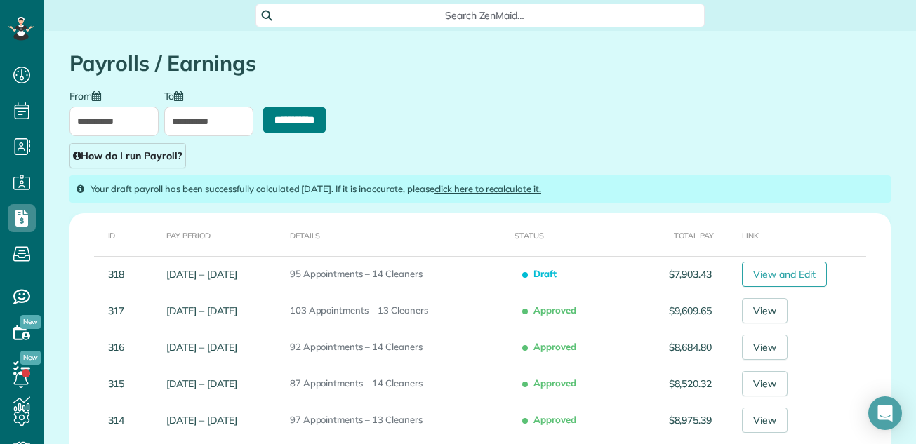
click at [277, 111] on input "**********" at bounding box center [294, 119] width 62 height 25
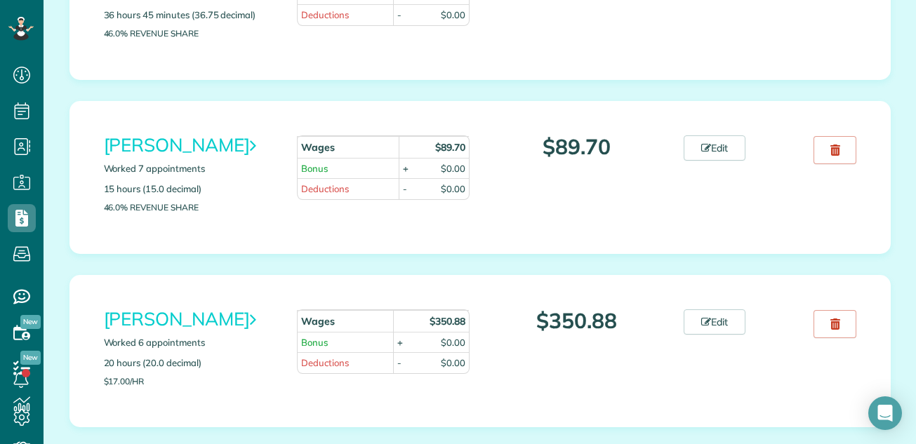
scroll to position [459, 0]
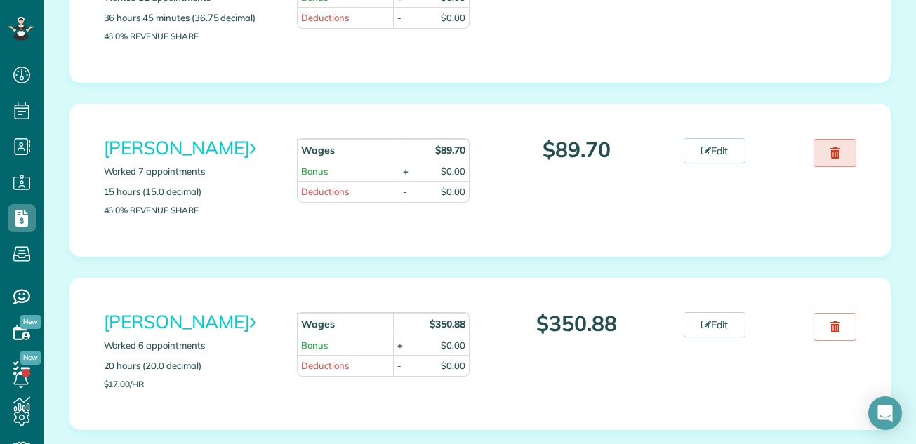
click at [830, 151] on use at bounding box center [835, 152] width 10 height 11
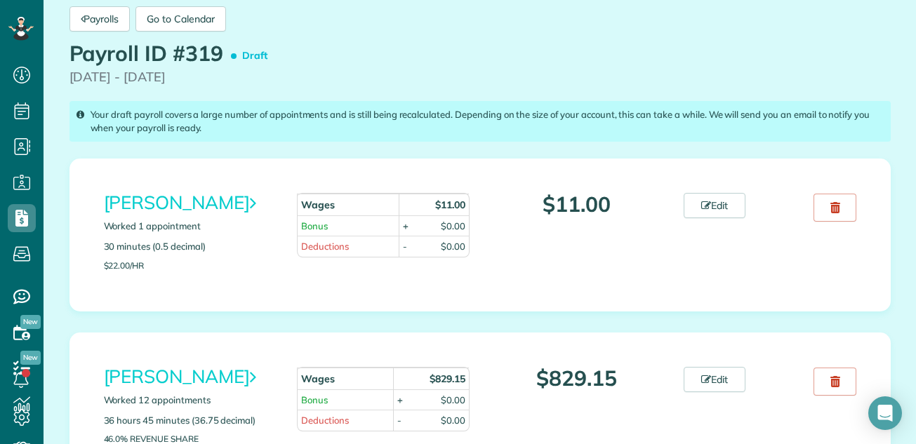
scroll to position [0, 0]
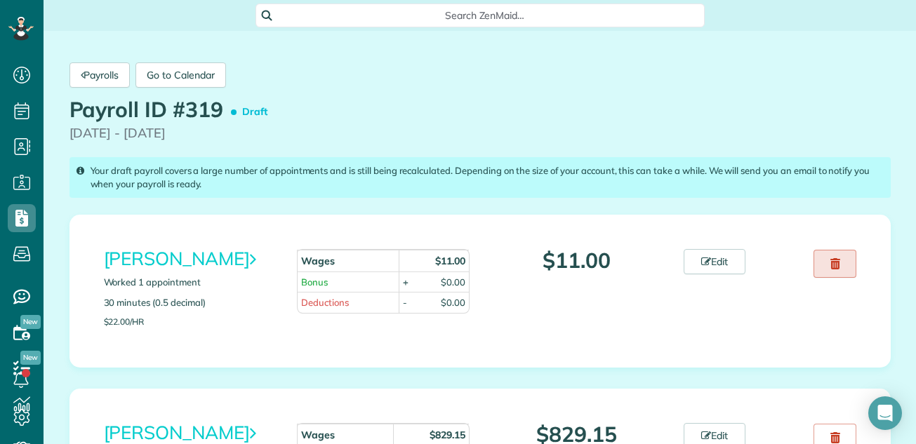
click at [830, 260] on use at bounding box center [835, 263] width 10 height 11
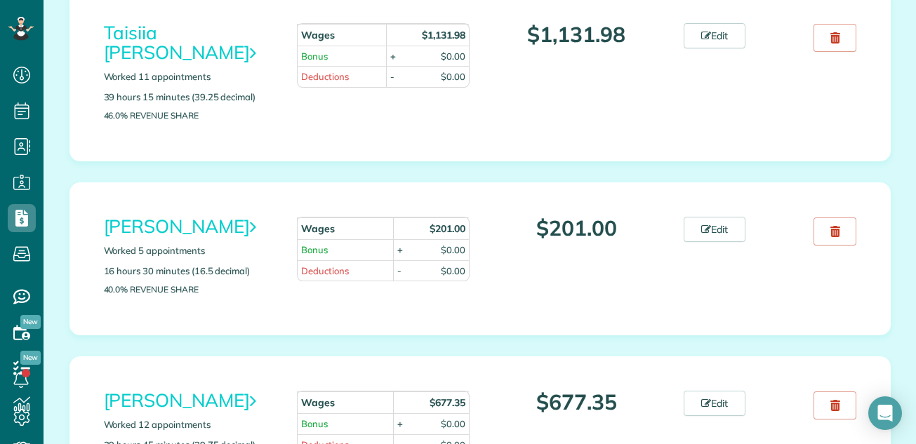
scroll to position [1756, 0]
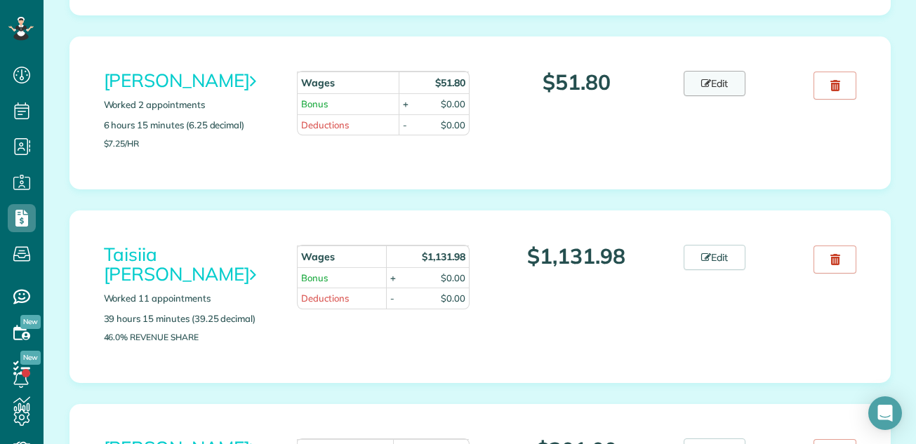
click at [724, 96] on link "Edit" at bounding box center [715, 83] width 62 height 25
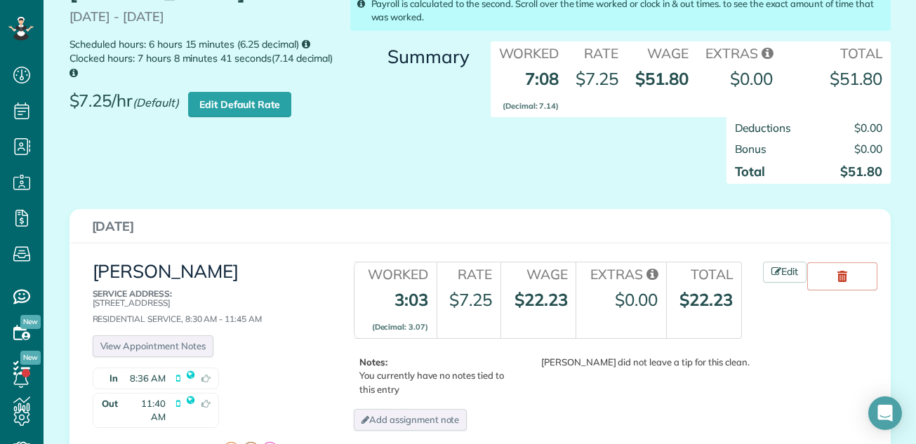
scroll to position [6, 0]
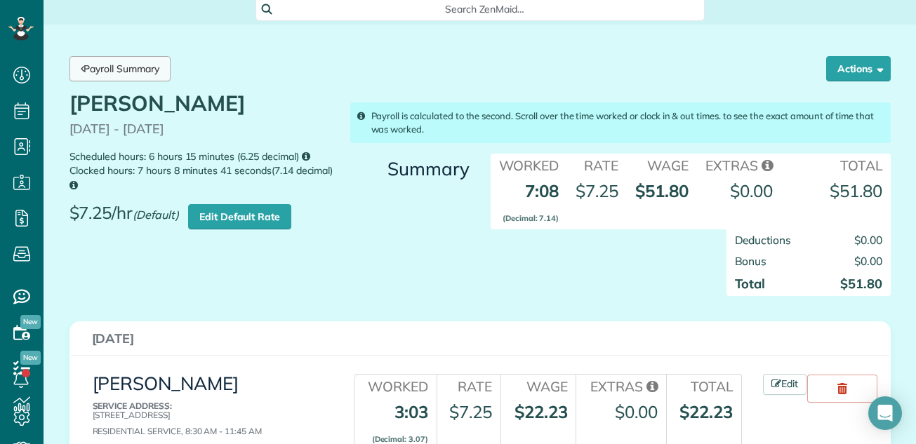
click at [140, 58] on link "Payroll Summary" at bounding box center [119, 68] width 101 height 25
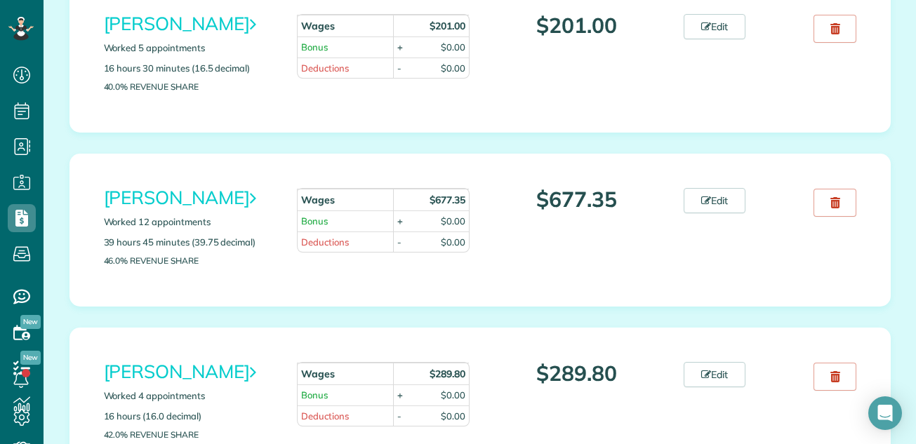
scroll to position [2190, 0]
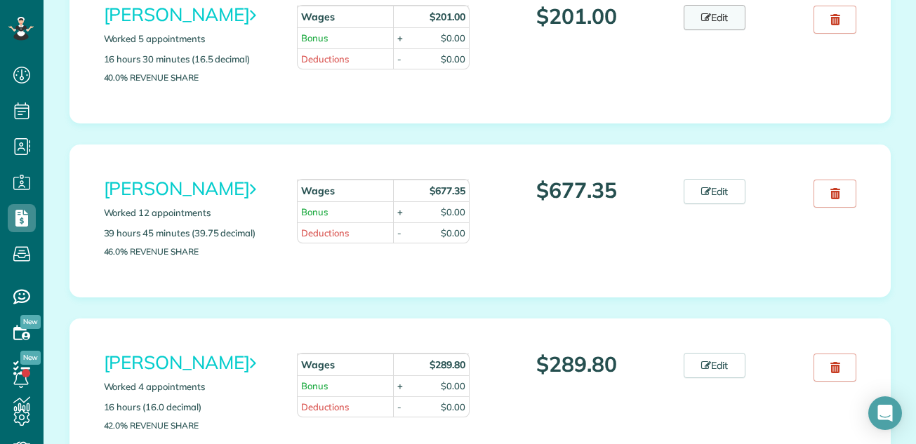
click at [717, 18] on link "Edit" at bounding box center [715, 17] width 62 height 25
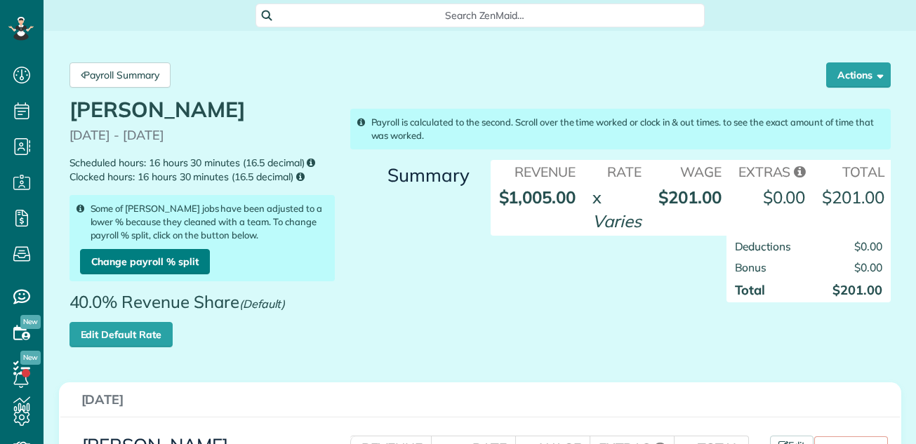
scroll to position [6, 6]
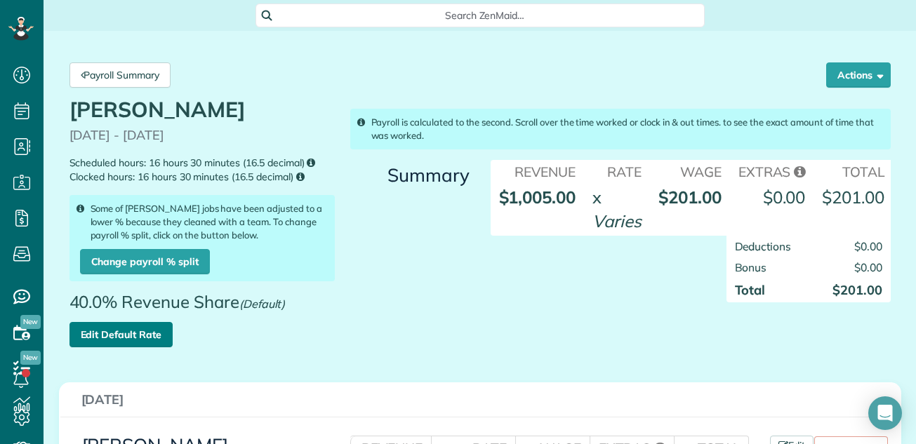
click at [126, 332] on link "Edit Default Rate" at bounding box center [120, 334] width 103 height 25
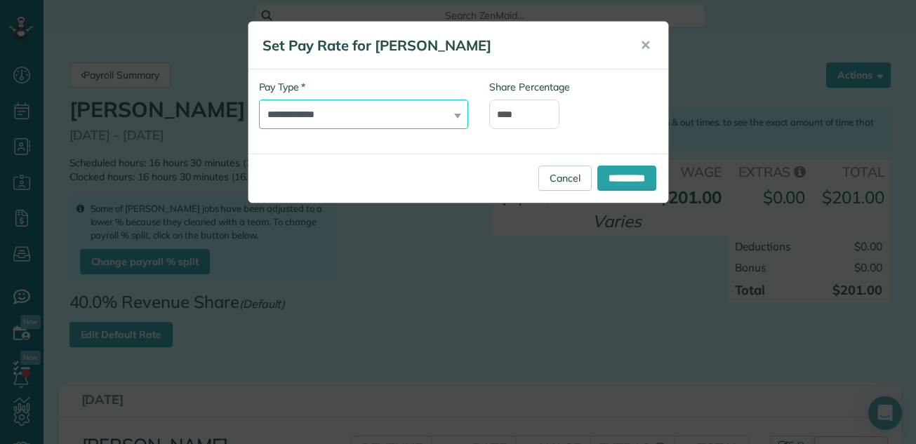
click at [400, 111] on select "**********" at bounding box center [363, 114] width 209 height 29
select select "******"
click at [259, 100] on select "**********" at bounding box center [363, 114] width 209 height 29
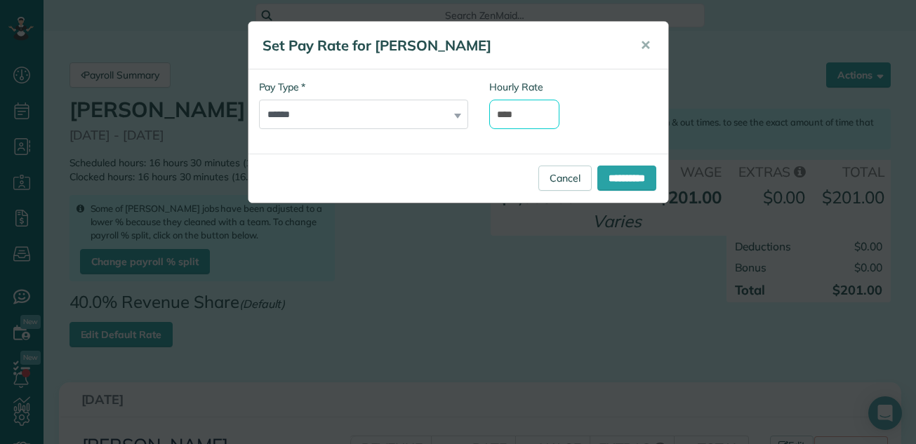
click at [516, 116] on input "****" at bounding box center [524, 114] width 70 height 29
type input "*"
type input "****"
click at [611, 178] on input "**********" at bounding box center [626, 178] width 59 height 25
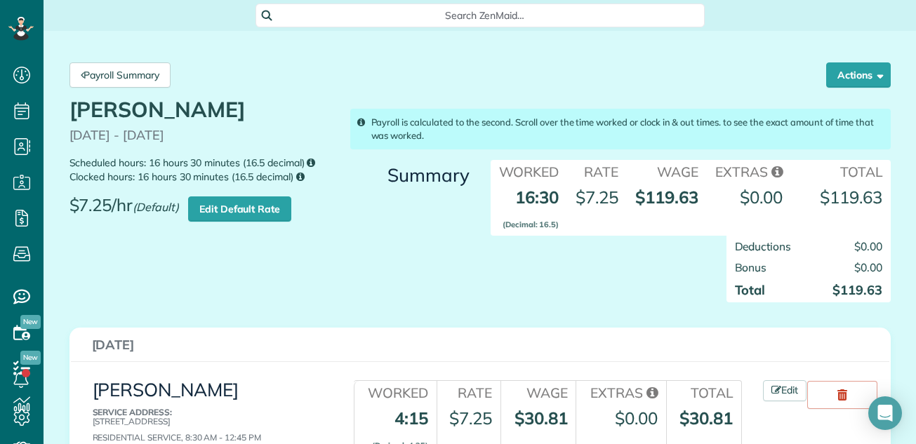
scroll to position [6, 6]
click at [124, 75] on link "Payroll Summary" at bounding box center [119, 74] width 101 height 25
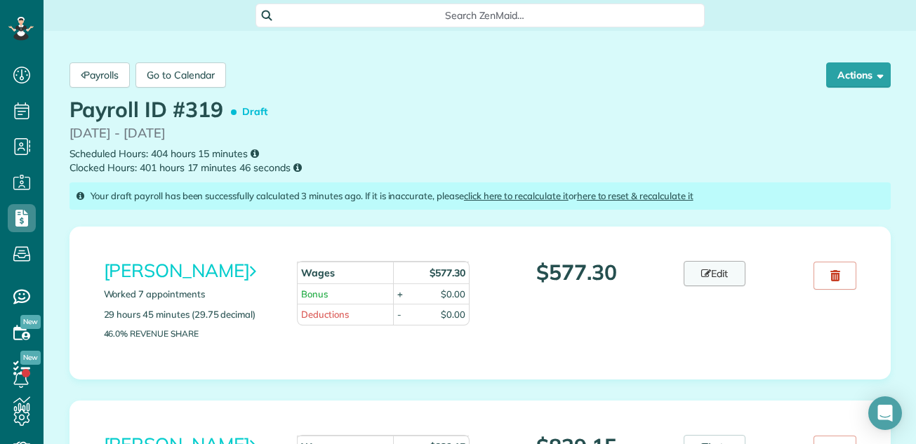
click at [719, 269] on link "Edit" at bounding box center [715, 273] width 62 height 25
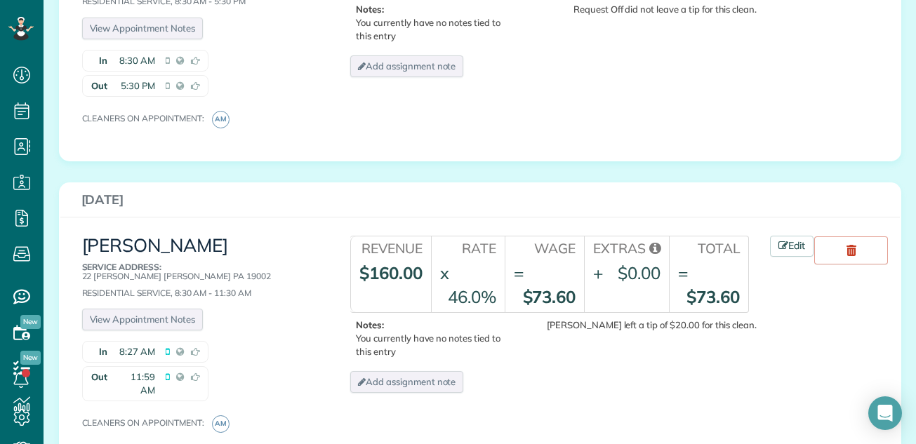
scroll to position [310, 0]
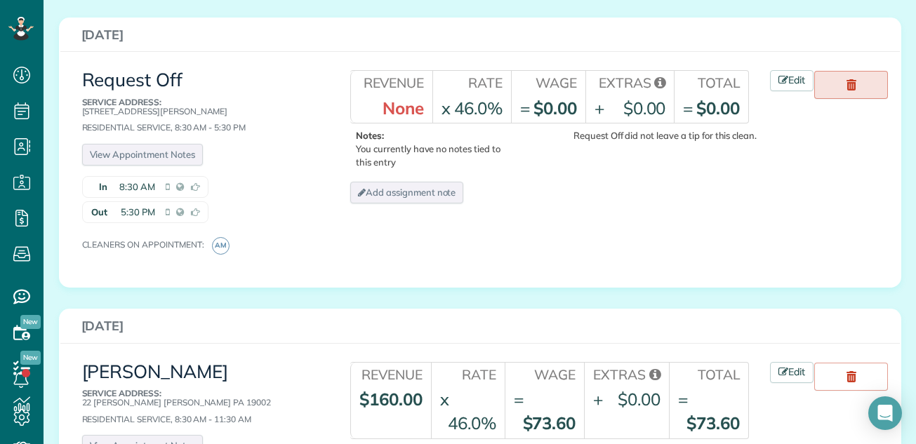
click at [849, 91] on use at bounding box center [852, 84] width 10 height 11
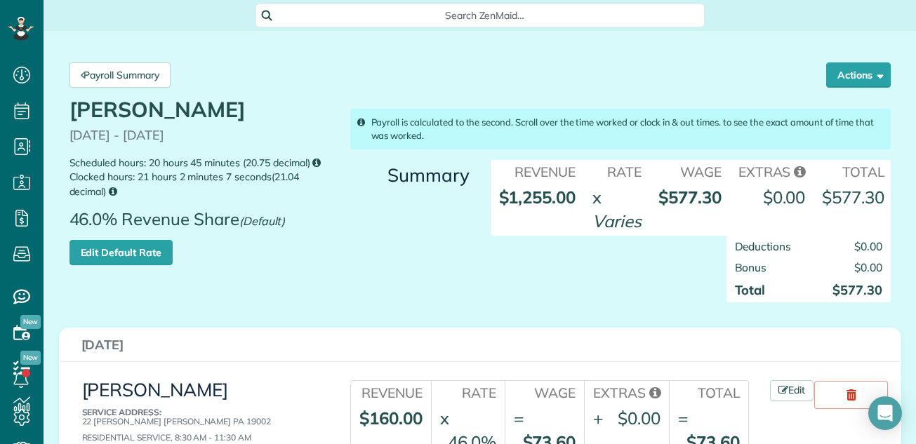
scroll to position [26, 0]
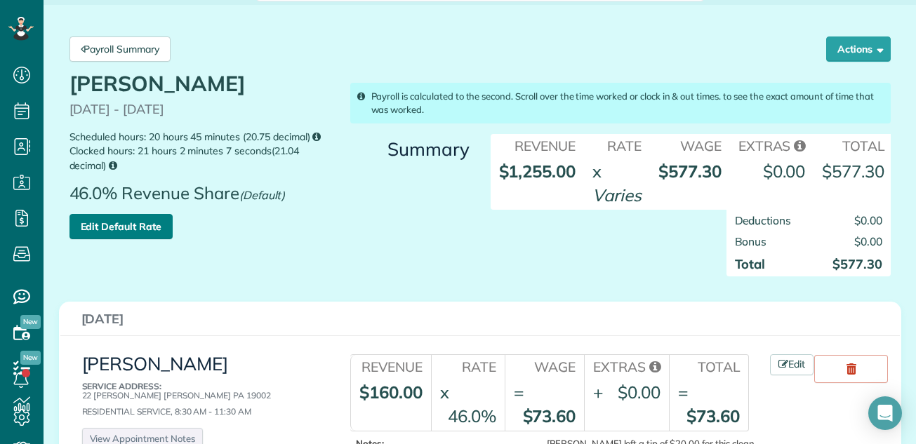
click at [107, 227] on link "Edit Default Rate" at bounding box center [120, 226] width 103 height 25
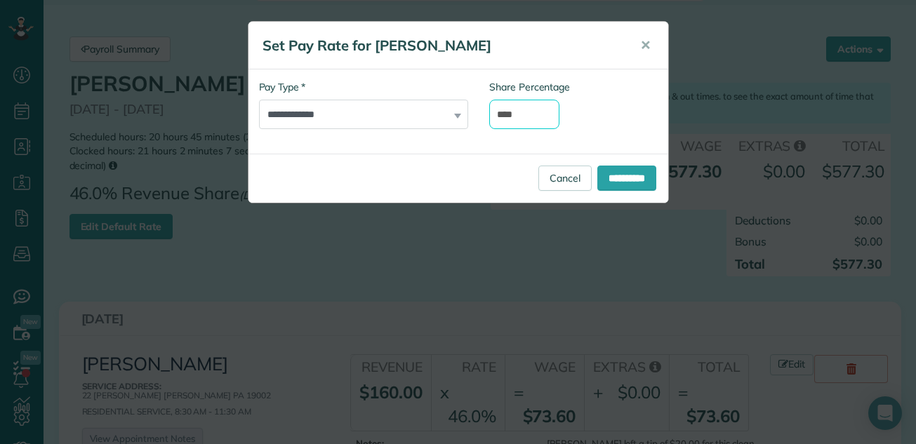
click at [508, 114] on input "****" at bounding box center [524, 114] width 70 height 29
type input "****"
click at [602, 171] on input "**********" at bounding box center [626, 178] width 59 height 25
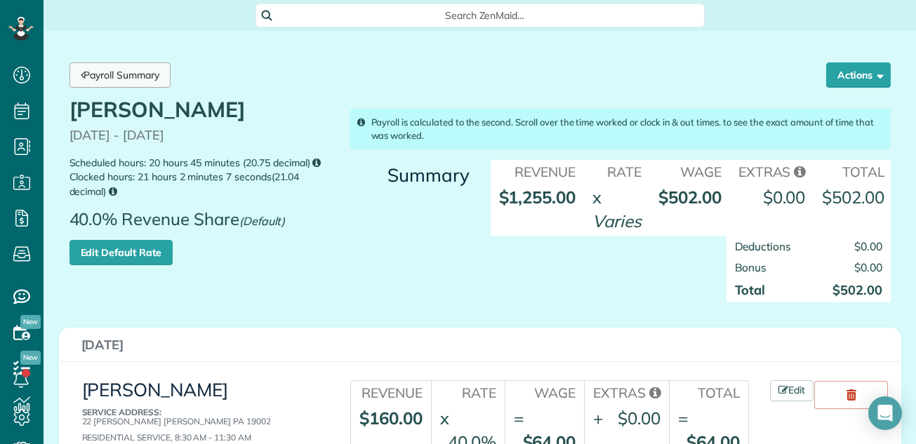
click at [119, 67] on link "Payroll Summary" at bounding box center [119, 74] width 101 height 25
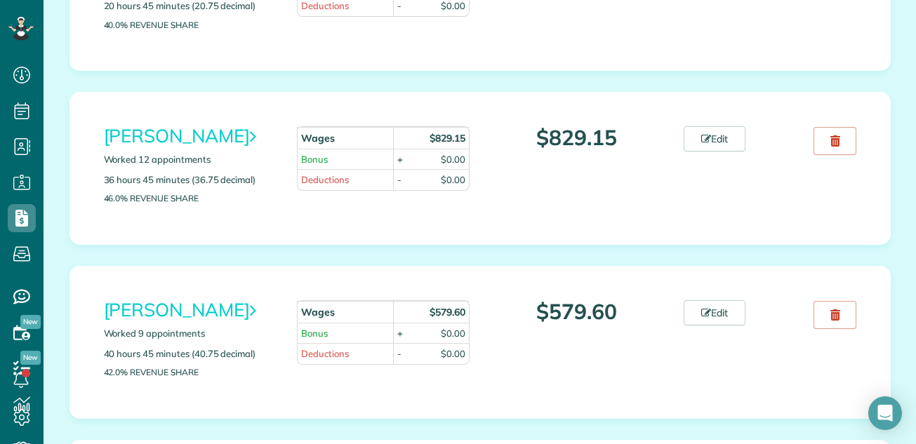
scroll to position [338, 0]
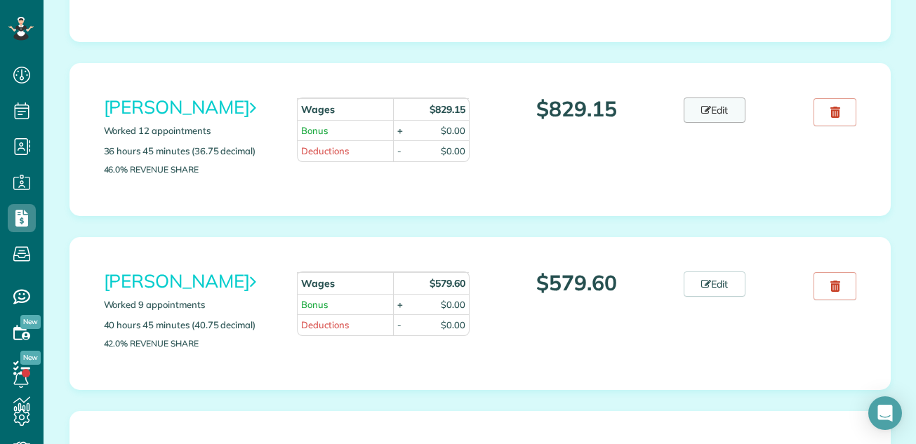
click at [710, 110] on link "Edit" at bounding box center [715, 110] width 62 height 25
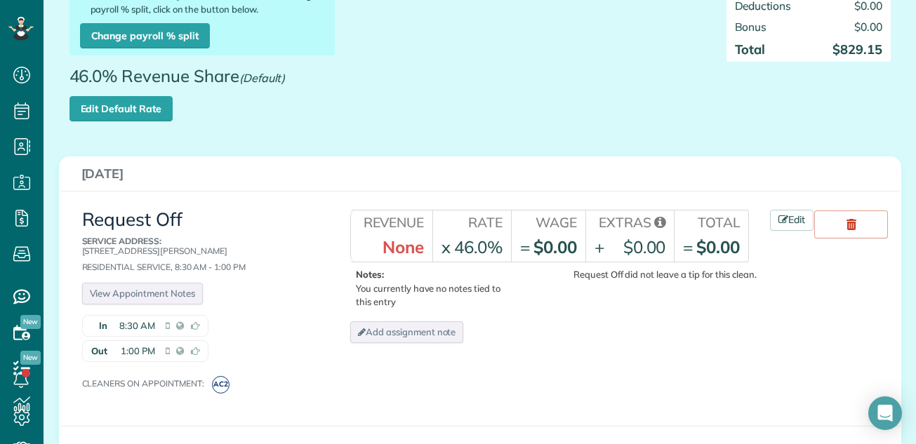
scroll to position [253, 0]
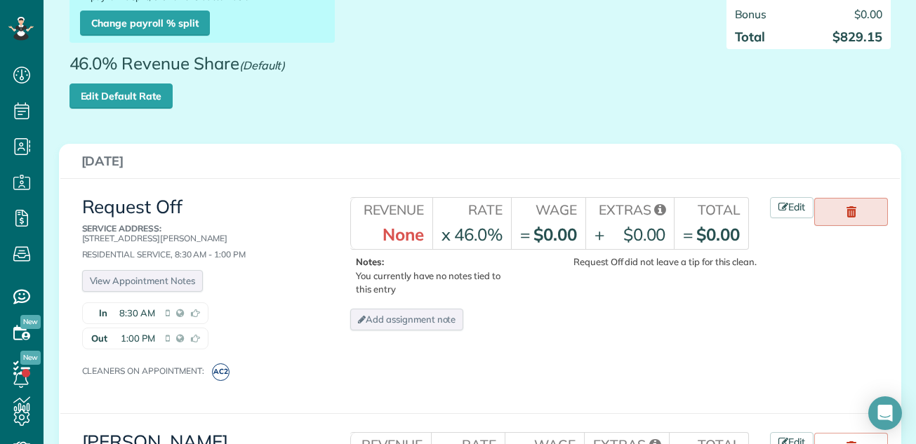
click at [847, 208] on icon at bounding box center [852, 211] width 10 height 11
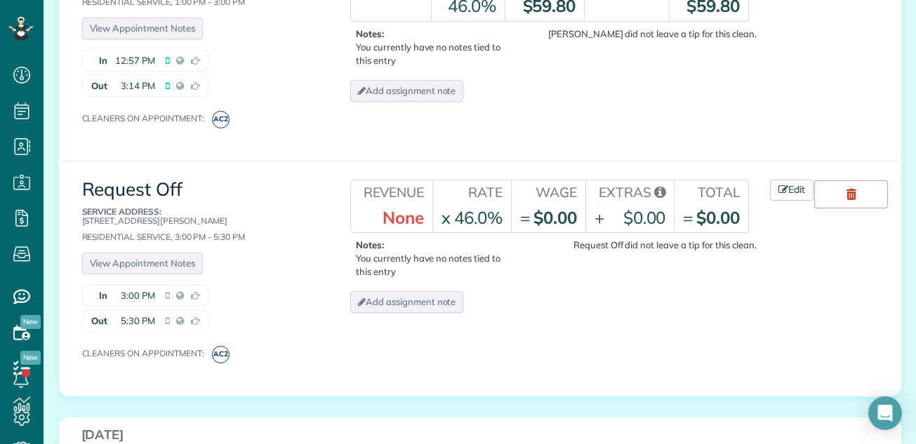
scroll to position [529, 0]
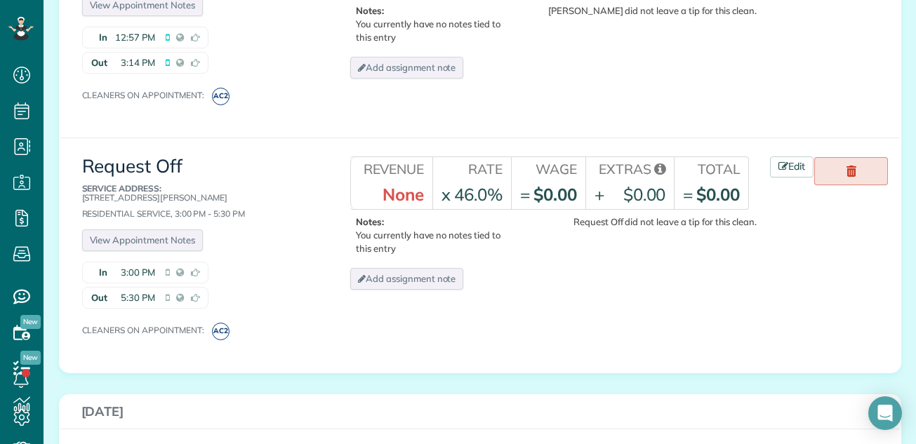
click at [847, 170] on use at bounding box center [852, 171] width 10 height 11
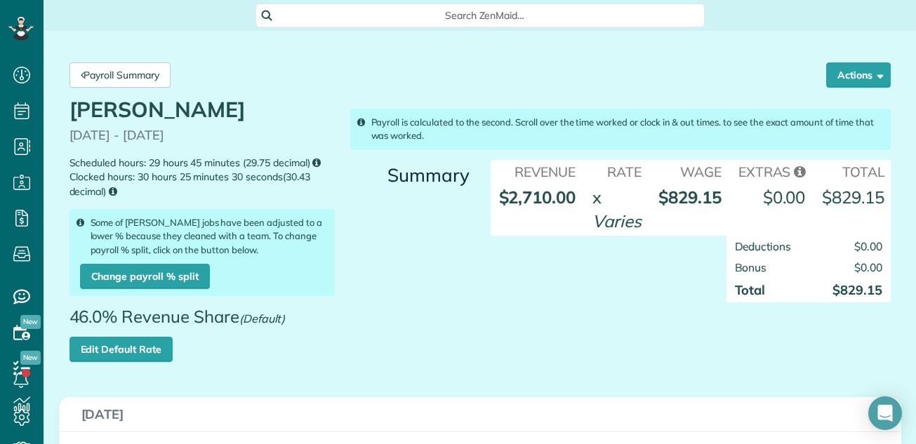
scroll to position [61, 0]
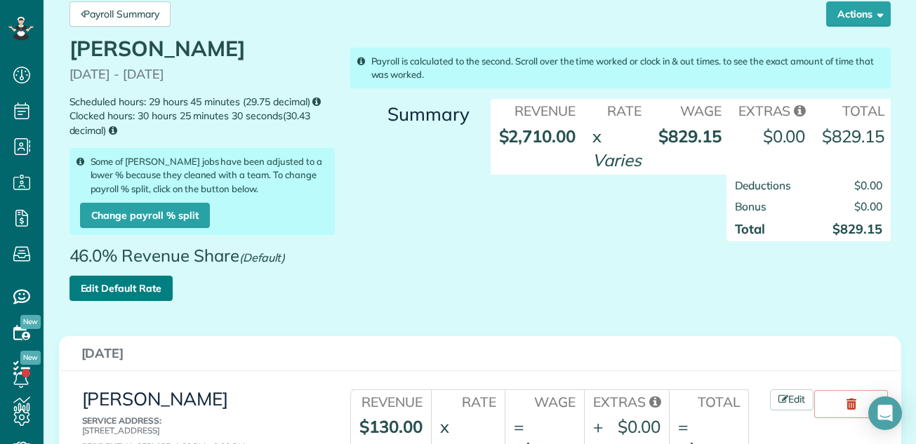
click at [114, 289] on link "Edit Default Rate" at bounding box center [120, 288] width 103 height 25
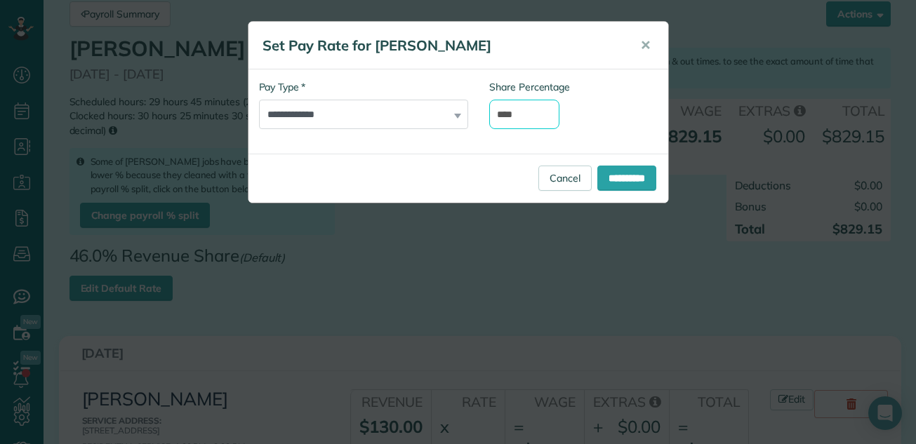
click at [506, 111] on input "****" at bounding box center [524, 114] width 70 height 29
type input "****"
click at [607, 171] on input "**********" at bounding box center [626, 178] width 59 height 25
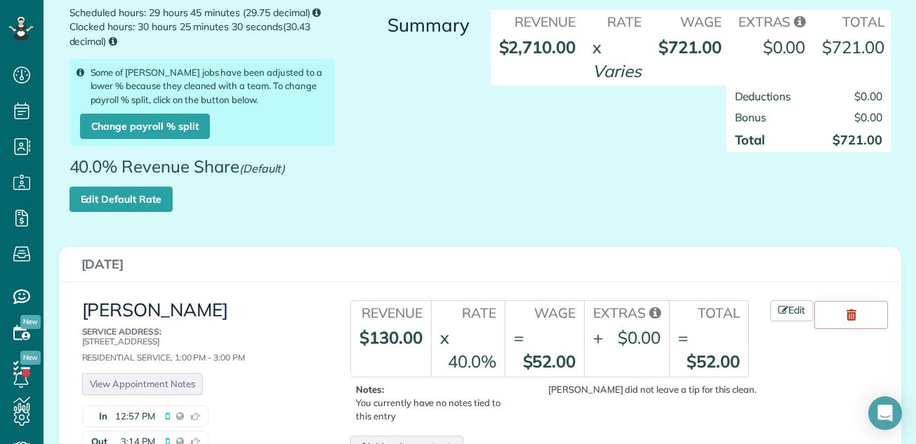
scroll to position [39, 0]
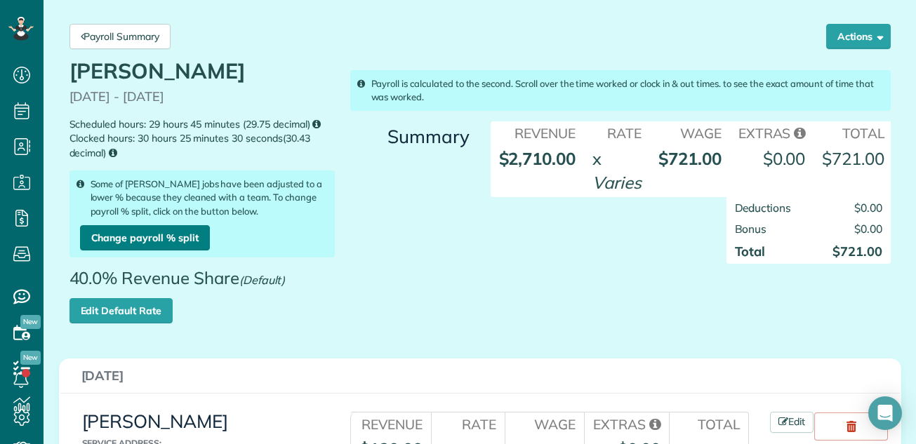
click at [141, 234] on link "Change payroll % split" at bounding box center [145, 237] width 130 height 25
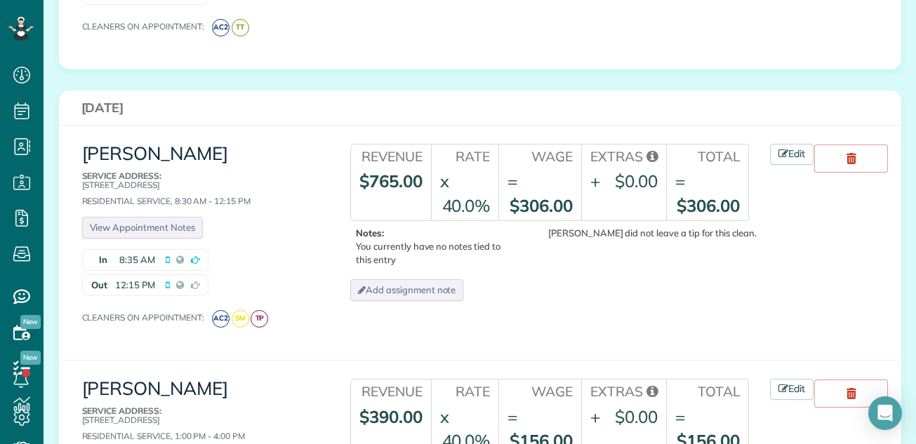
scroll to position [1979, 0]
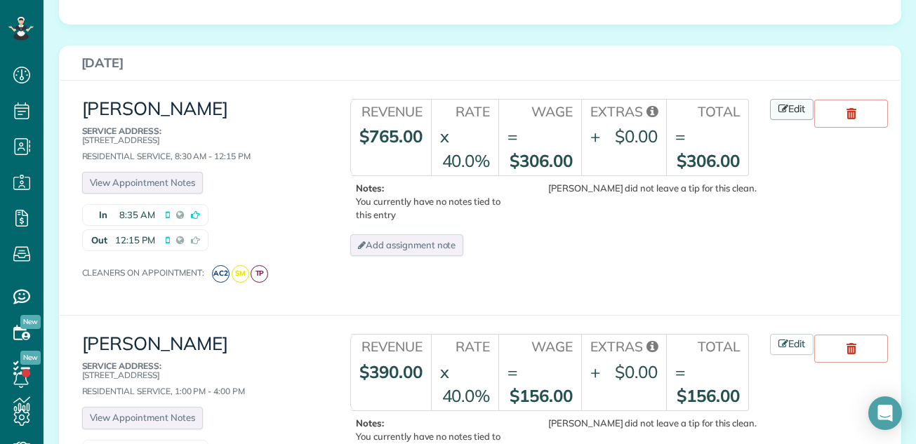
click at [786, 99] on link "Edit" at bounding box center [792, 109] width 44 height 21
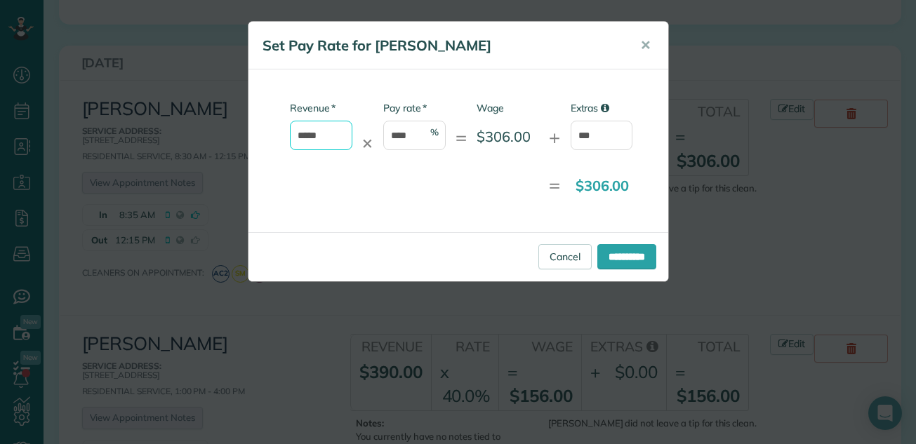
click at [328, 135] on input "*****" at bounding box center [321, 135] width 62 height 29
type input "*"
type input "***"
click at [607, 252] on input "**********" at bounding box center [626, 256] width 59 height 25
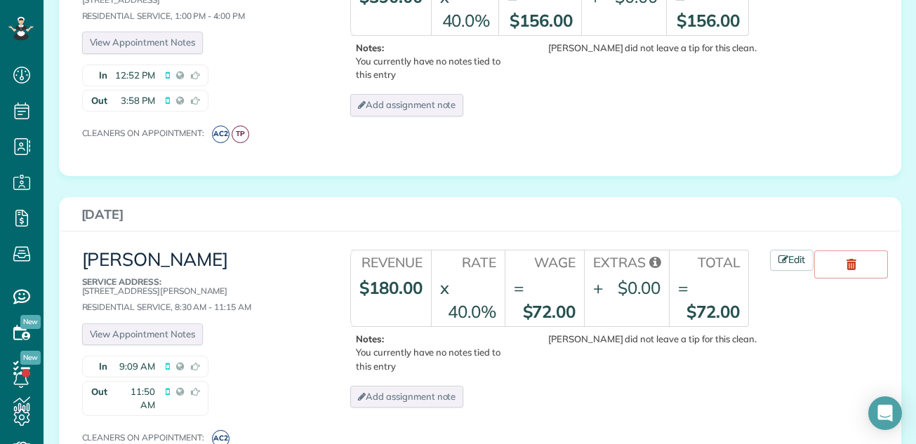
scroll to position [2116, 0]
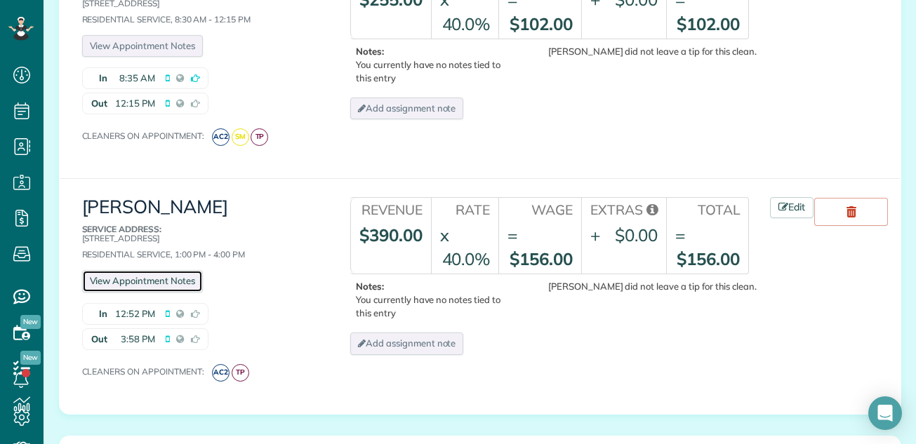
click at [173, 270] on link "View Appointment Notes" at bounding box center [142, 281] width 121 height 22
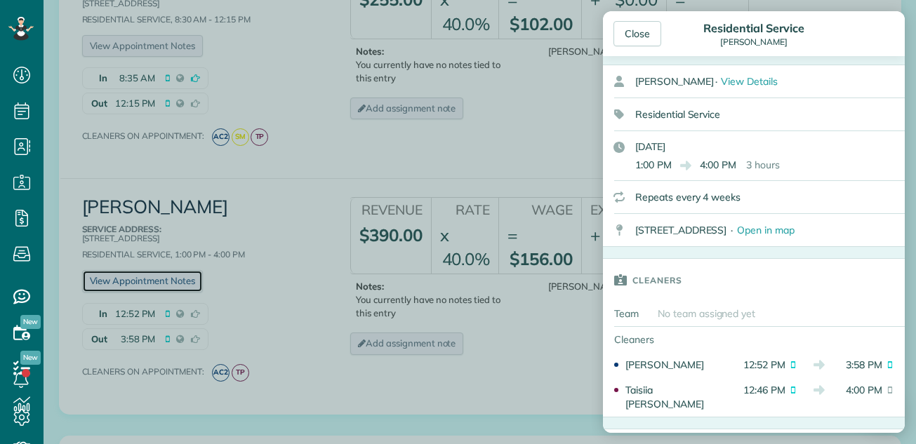
scroll to position [217, 0]
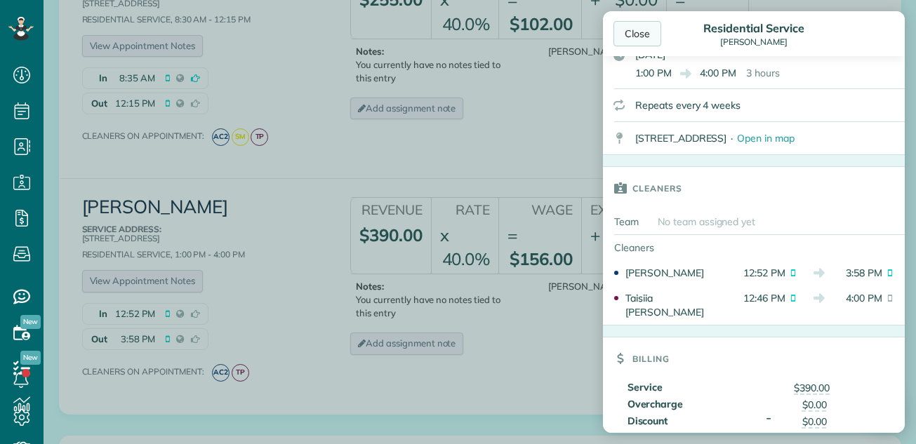
click at [645, 33] on div "Close" at bounding box center [638, 33] width 48 height 25
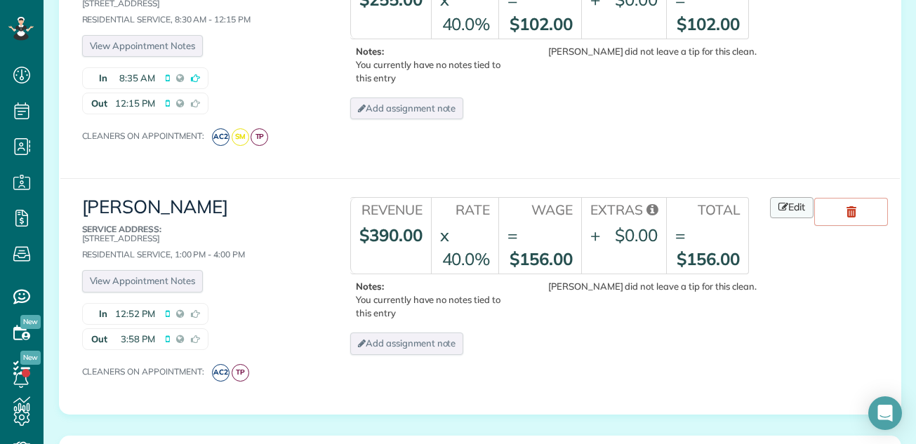
click at [790, 197] on link "Edit" at bounding box center [792, 207] width 44 height 21
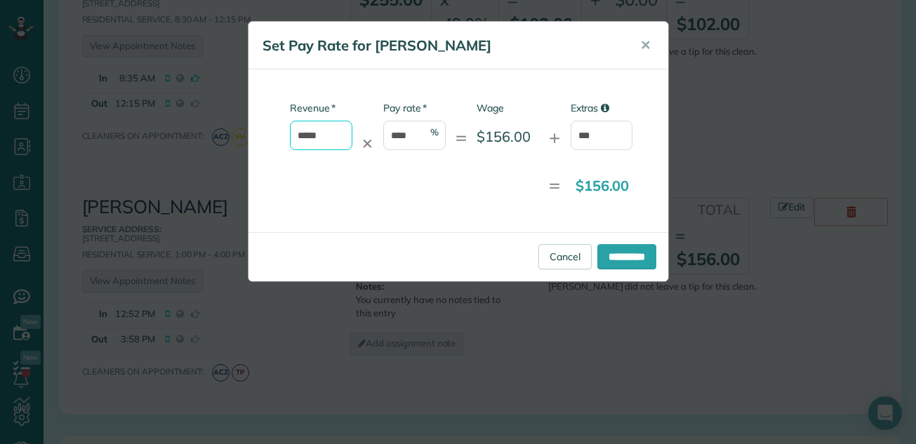
click at [328, 133] on input "*****" at bounding box center [321, 135] width 62 height 29
type input "*"
type input "******"
click at [605, 251] on input "**********" at bounding box center [626, 256] width 59 height 25
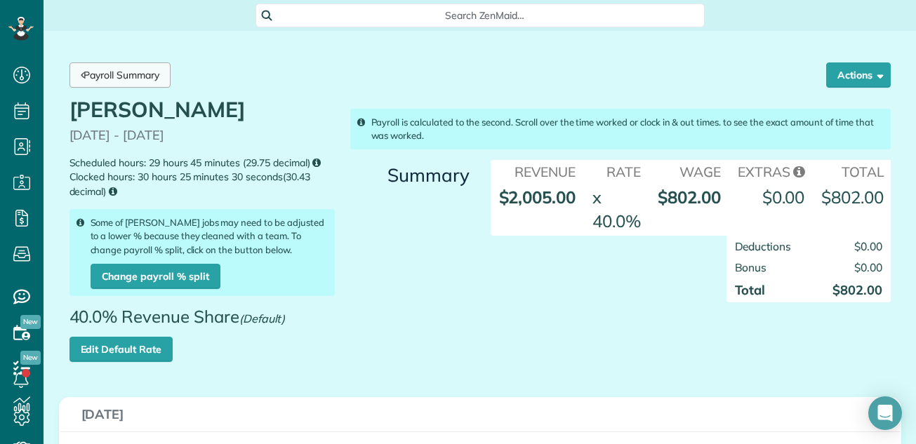
click at [152, 71] on link "Payroll Summary" at bounding box center [119, 74] width 101 height 25
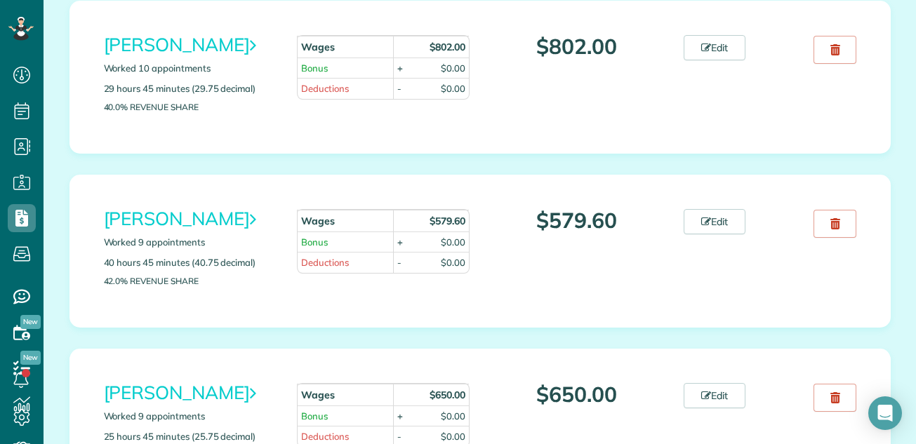
scroll to position [507, 0]
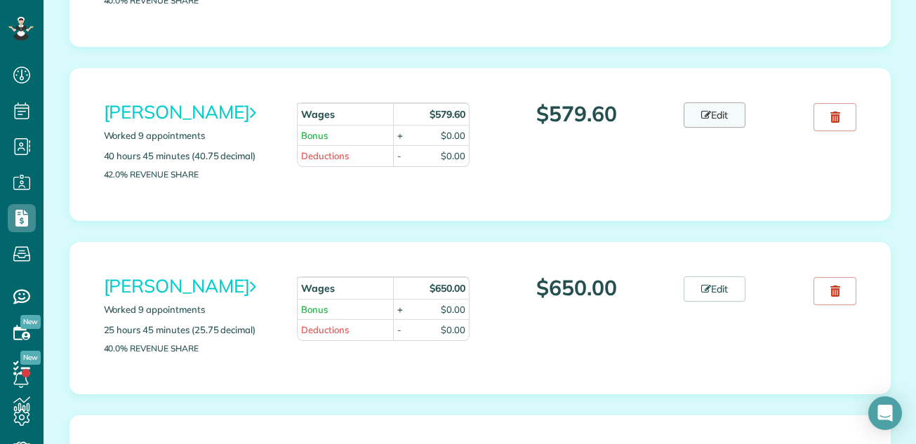
click at [724, 114] on link "Edit" at bounding box center [715, 114] width 62 height 25
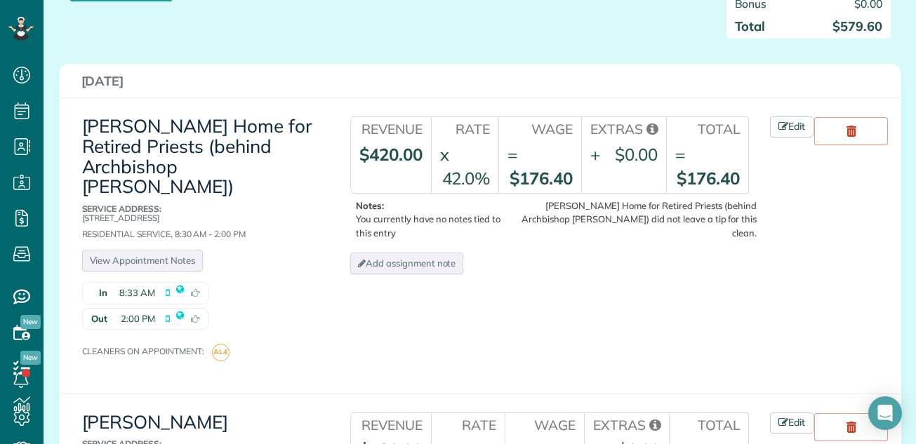
scroll to position [253, 0]
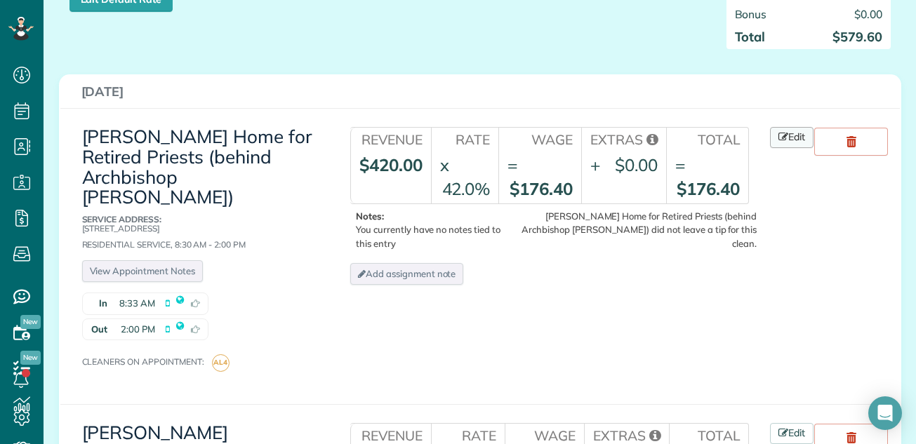
click at [793, 148] on link "Edit" at bounding box center [792, 137] width 44 height 21
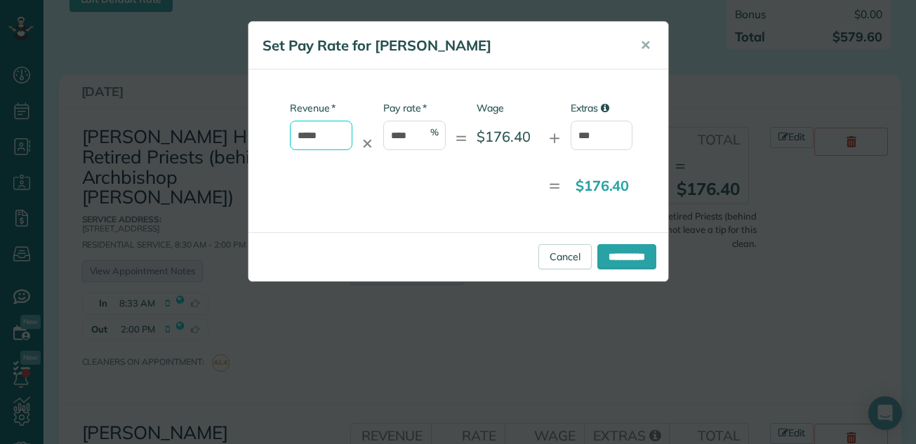
click at [324, 132] on input "*****" at bounding box center [321, 135] width 62 height 29
type input "*"
type input "******"
click at [609, 253] on input "**********" at bounding box center [626, 256] width 59 height 25
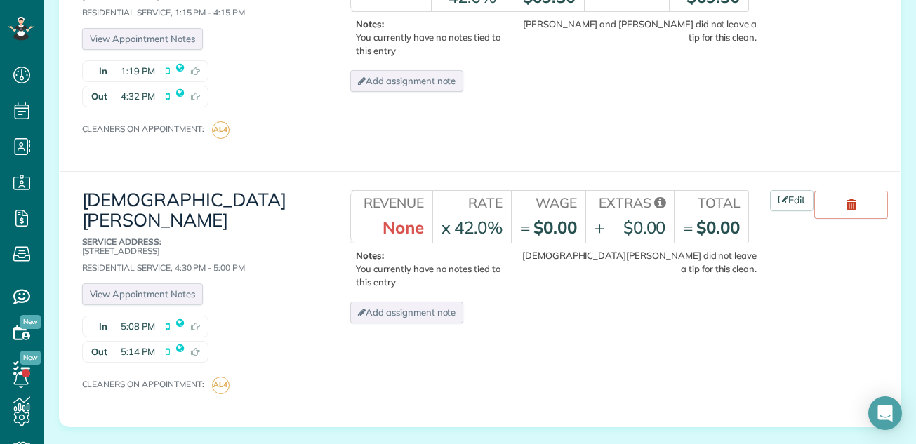
scroll to position [1921, 0]
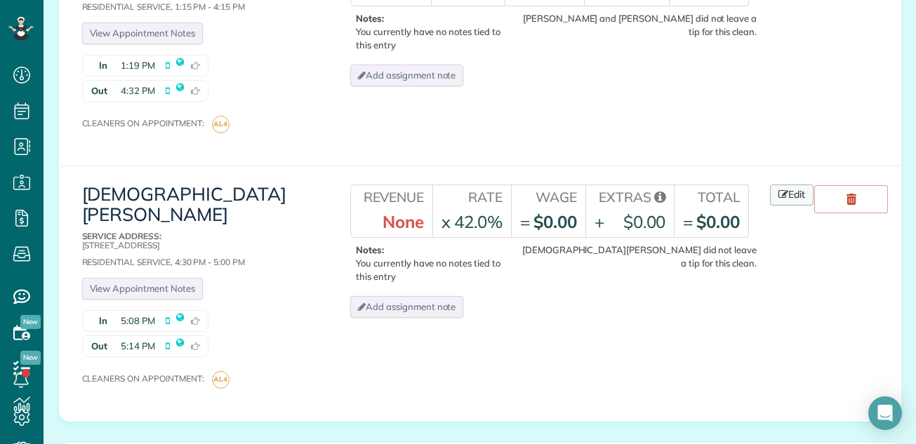
click at [791, 185] on link "Edit" at bounding box center [792, 195] width 44 height 21
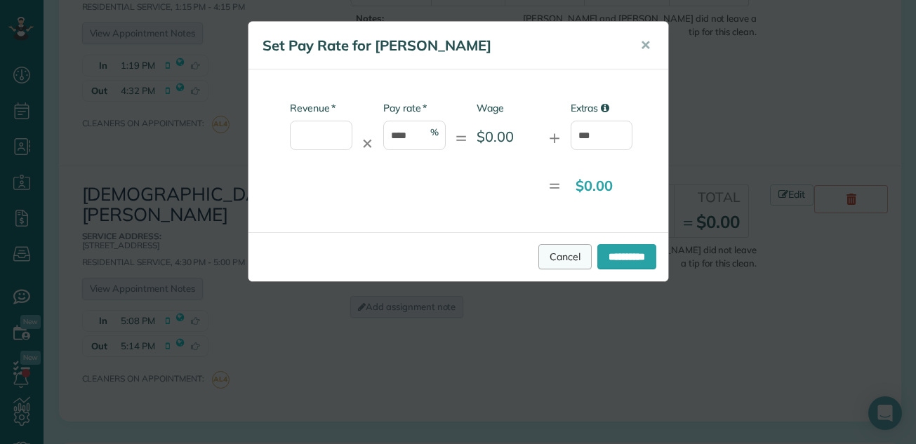
click at [543, 254] on link "Cancel" at bounding box center [564, 256] width 53 height 25
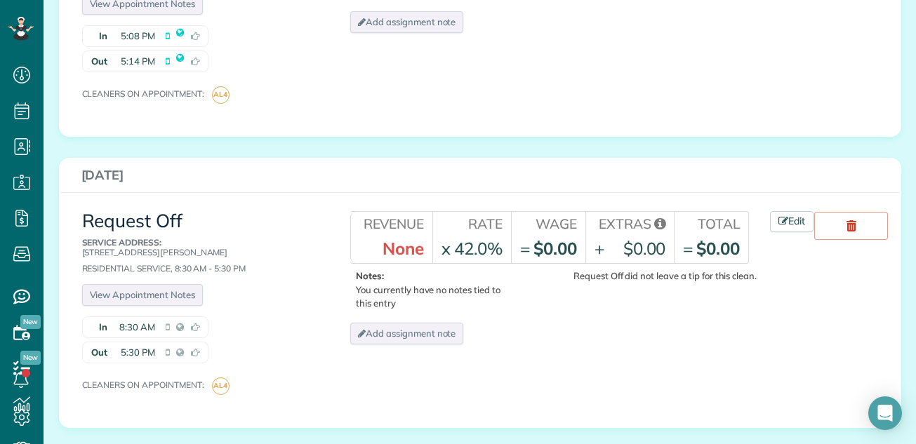
scroll to position [2317, 0]
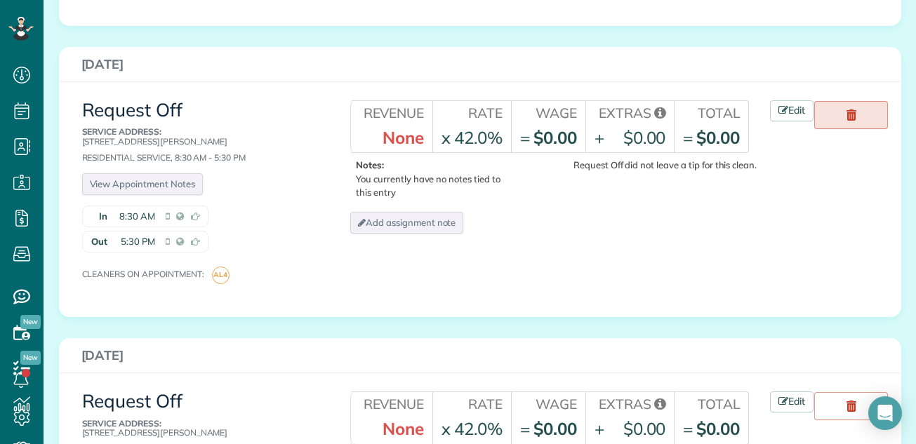
click at [847, 110] on use at bounding box center [852, 115] width 10 height 11
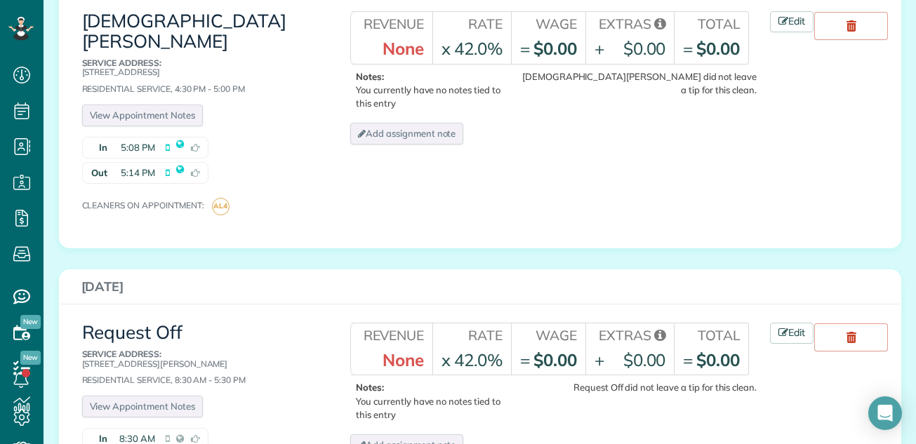
scroll to position [2076, 0]
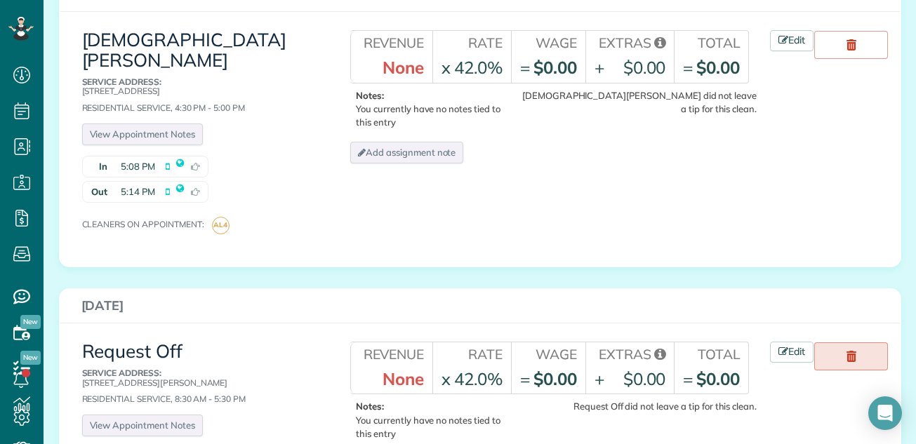
click at [852, 351] on use at bounding box center [852, 356] width 10 height 11
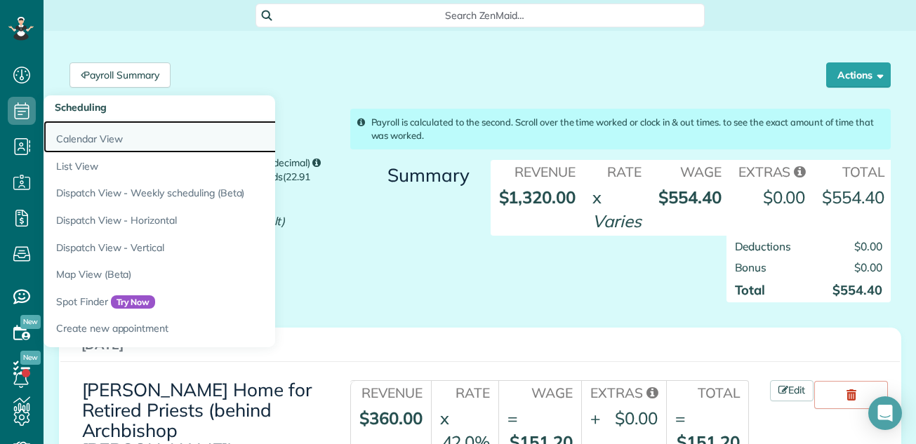
click at [68, 140] on link "Calendar View" at bounding box center [219, 137] width 351 height 32
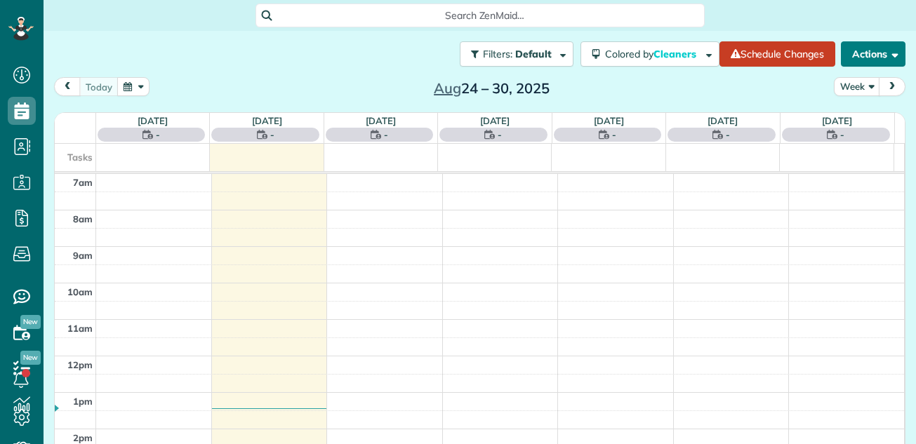
scroll to position [6, 6]
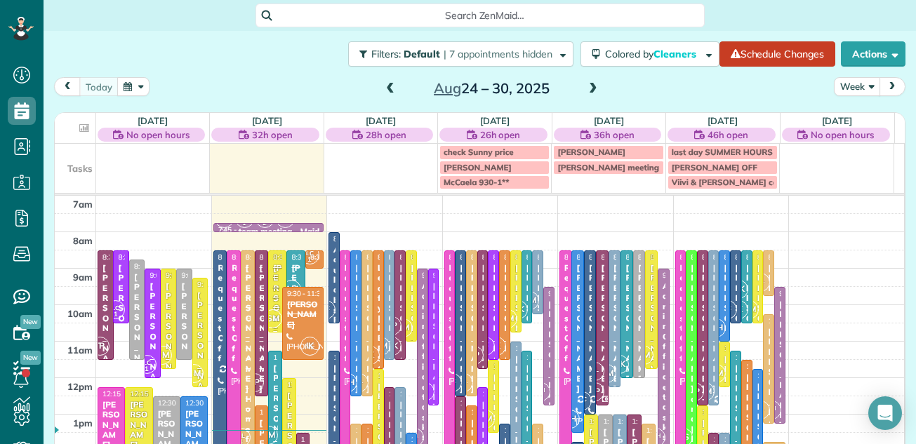
click at [844, 82] on button "Week" at bounding box center [857, 86] width 46 height 19
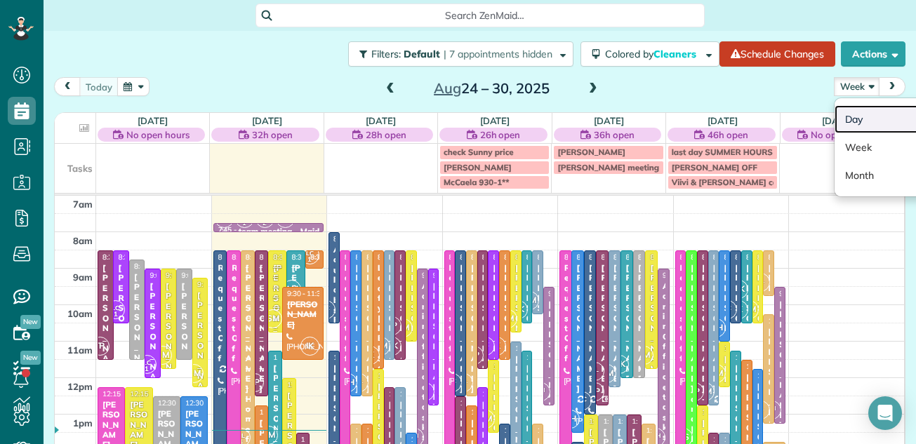
click at [842, 120] on link "Day" at bounding box center [890, 119] width 111 height 28
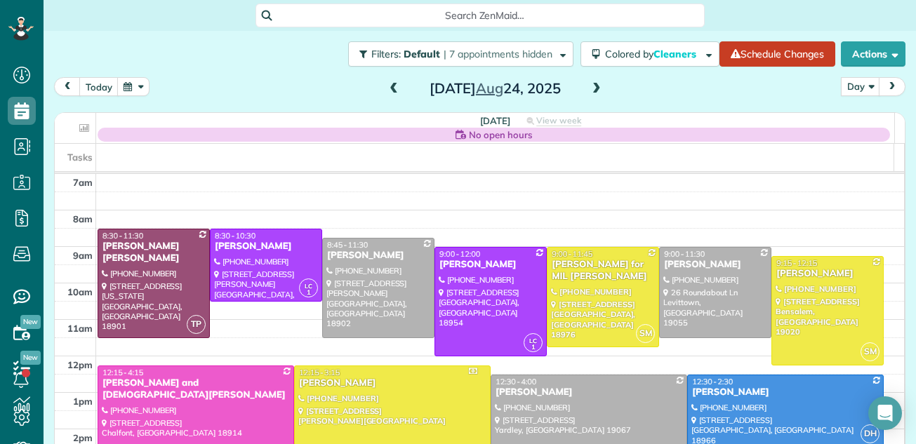
click at [590, 91] on span at bounding box center [596, 89] width 15 height 13
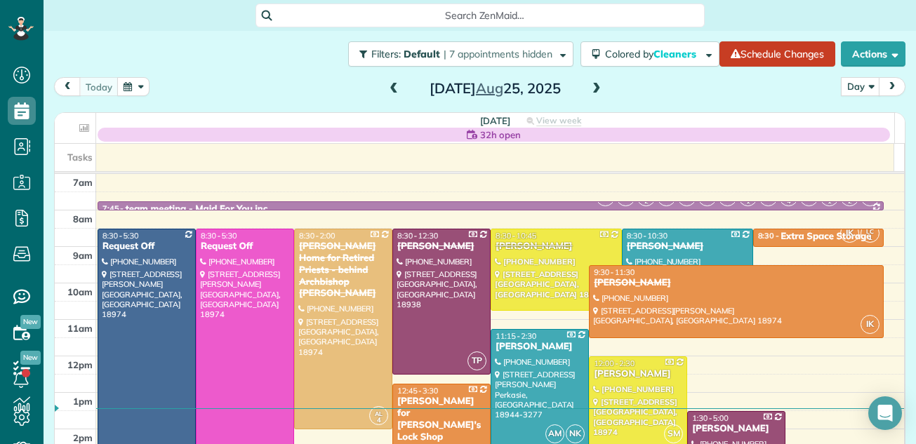
click at [590, 87] on span at bounding box center [596, 89] width 15 height 13
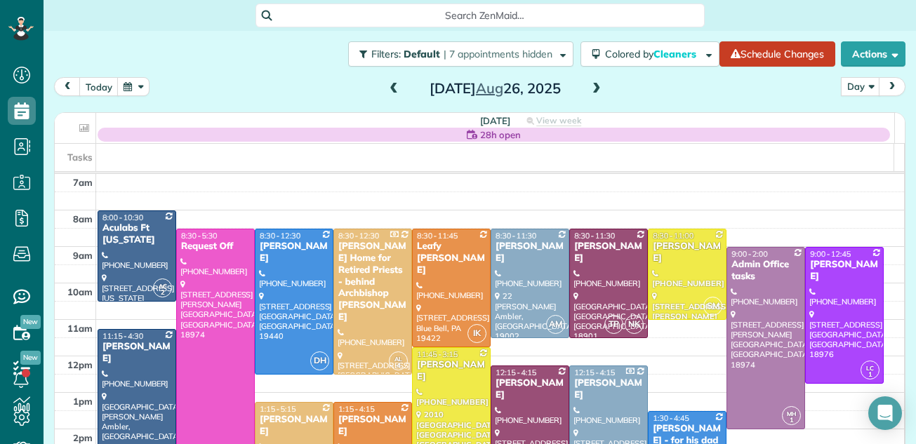
click at [590, 87] on span at bounding box center [596, 89] width 15 height 13
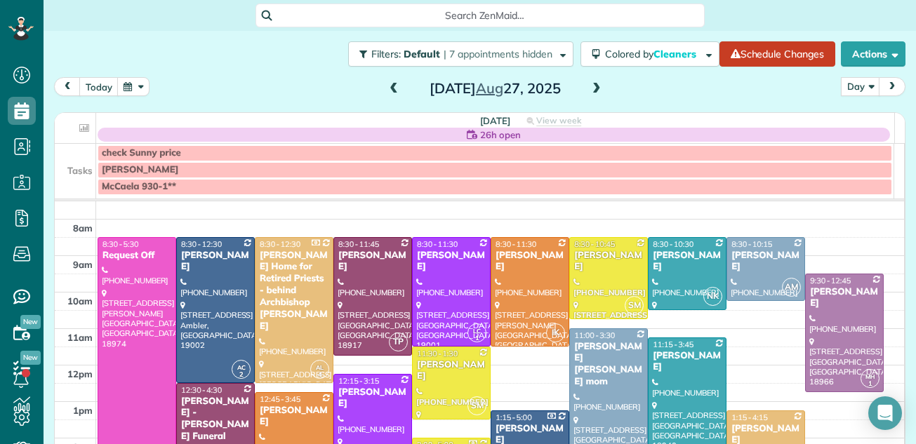
scroll to position [11, 0]
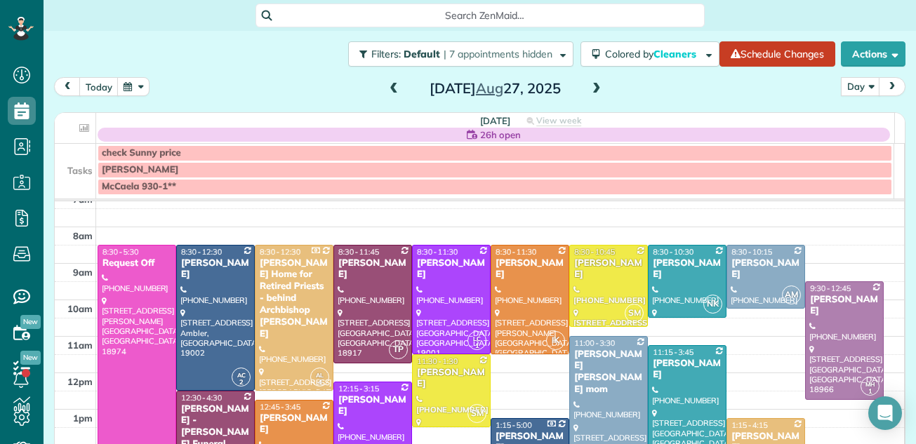
click at [591, 86] on span at bounding box center [596, 89] width 15 height 13
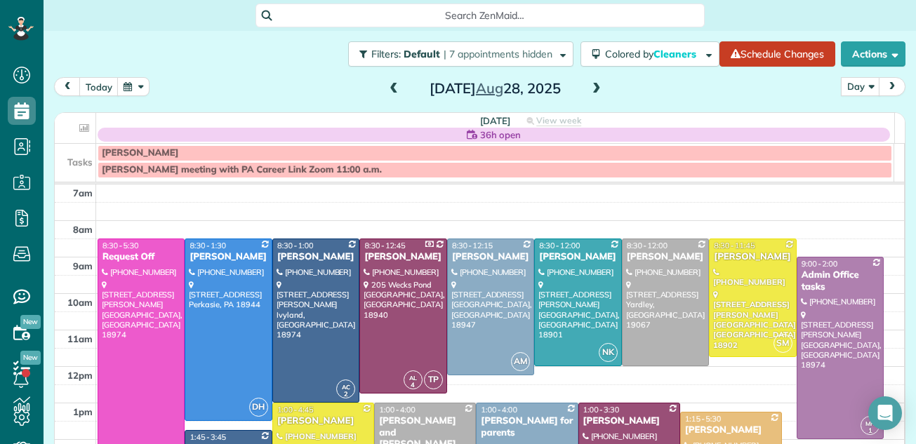
click at [390, 86] on span at bounding box center [393, 89] width 15 height 13
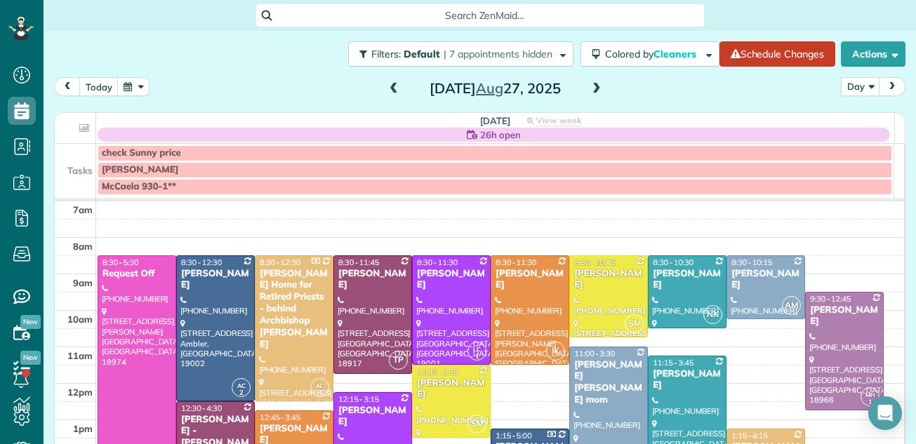
click at [592, 91] on span at bounding box center [596, 89] width 15 height 13
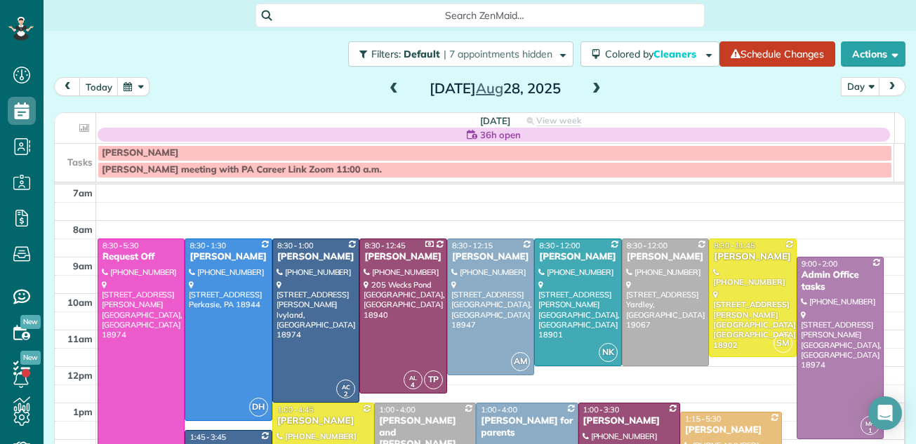
click at [592, 91] on span at bounding box center [596, 89] width 15 height 13
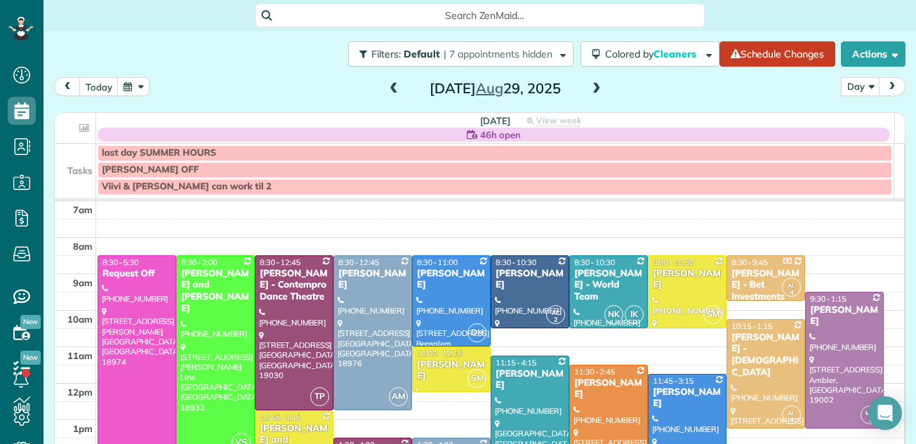
click at [592, 91] on span at bounding box center [596, 89] width 15 height 13
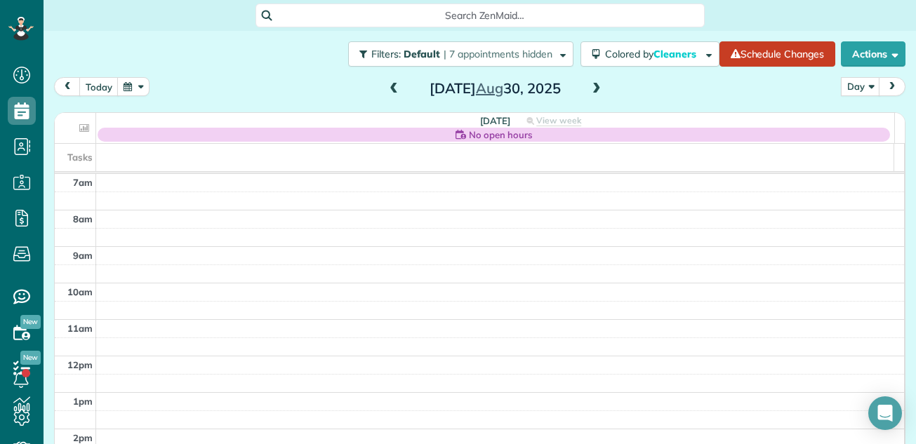
click at [386, 85] on span at bounding box center [393, 89] width 15 height 13
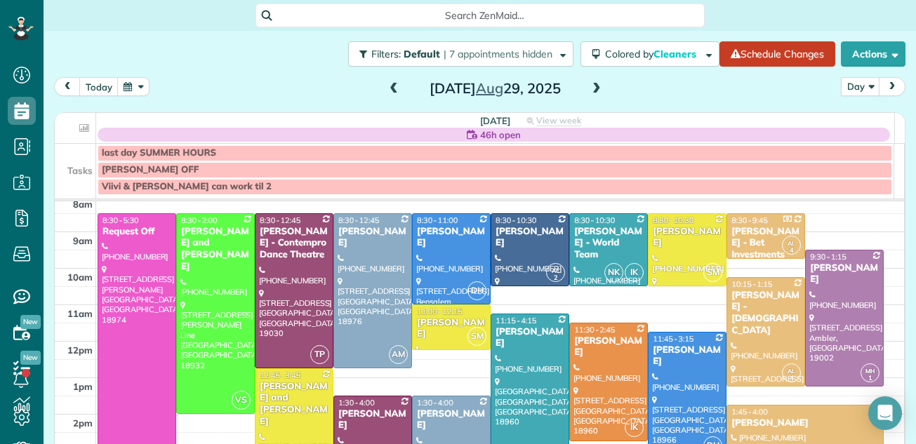
scroll to position [14, 0]
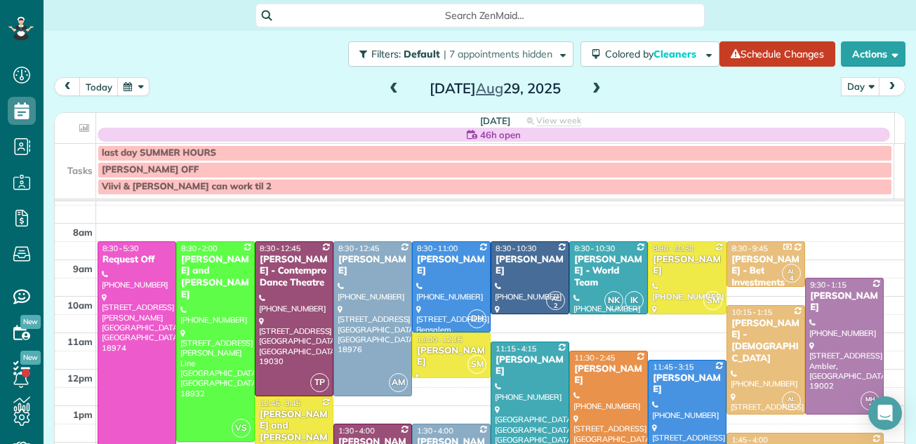
click at [388, 87] on span at bounding box center [393, 89] width 15 height 13
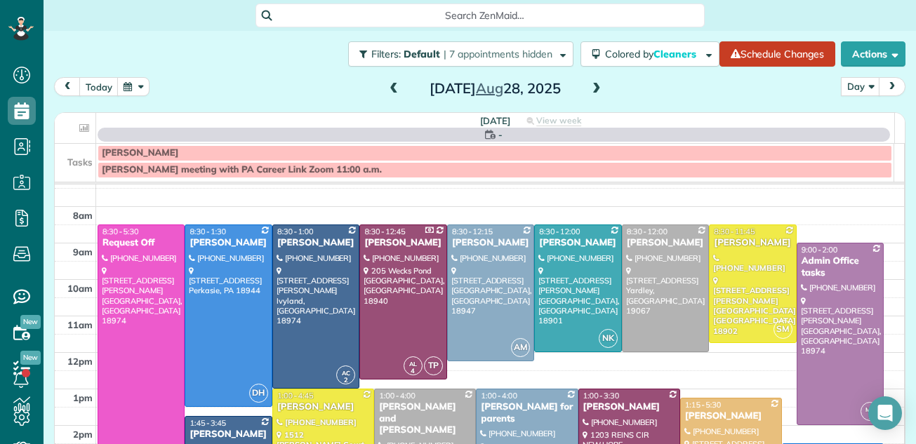
scroll to position [0, 0]
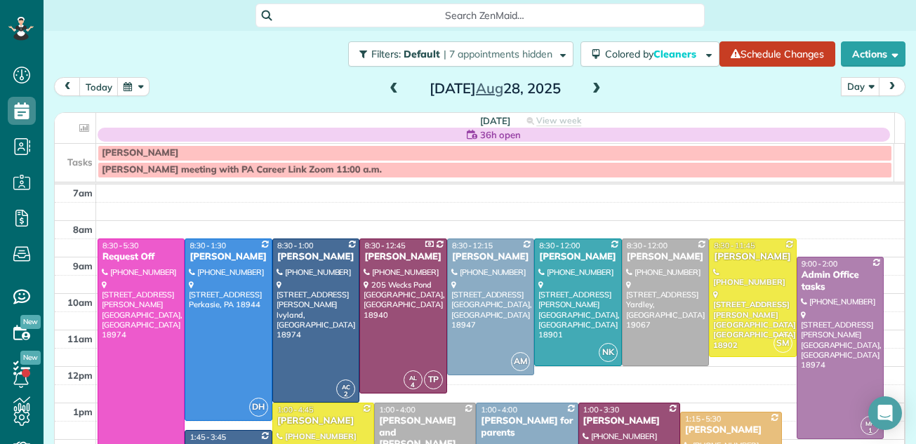
click at [589, 87] on span at bounding box center [596, 89] width 15 height 13
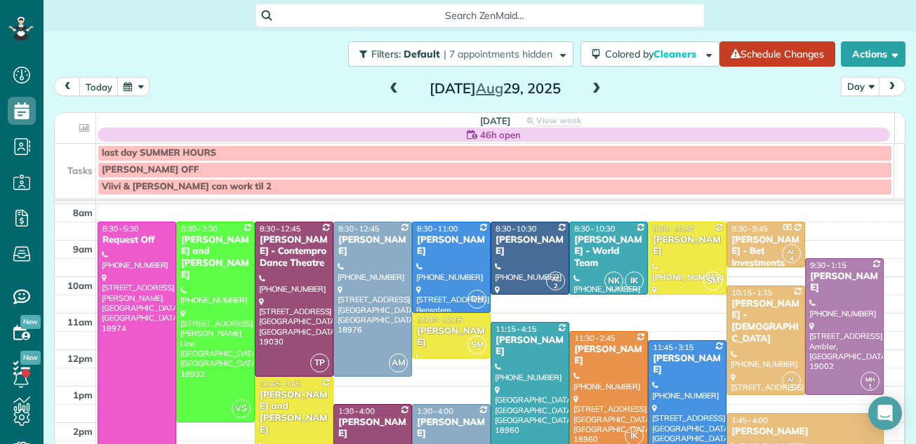
scroll to position [27, 0]
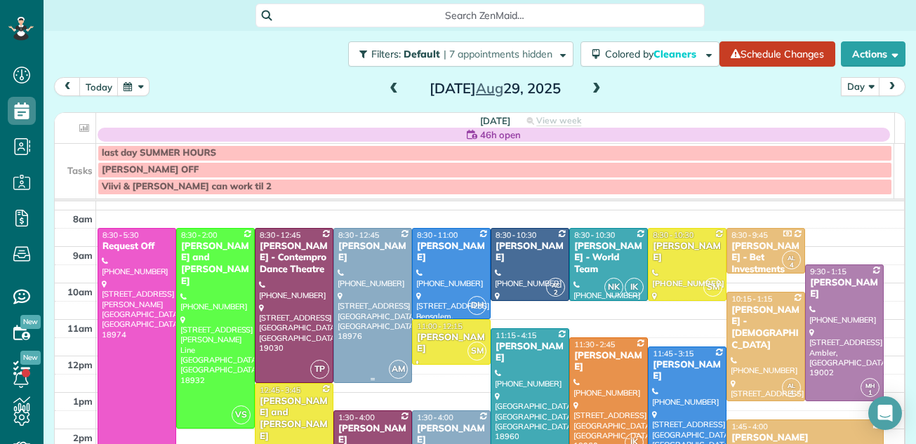
click at [354, 293] on div at bounding box center [372, 306] width 77 height 154
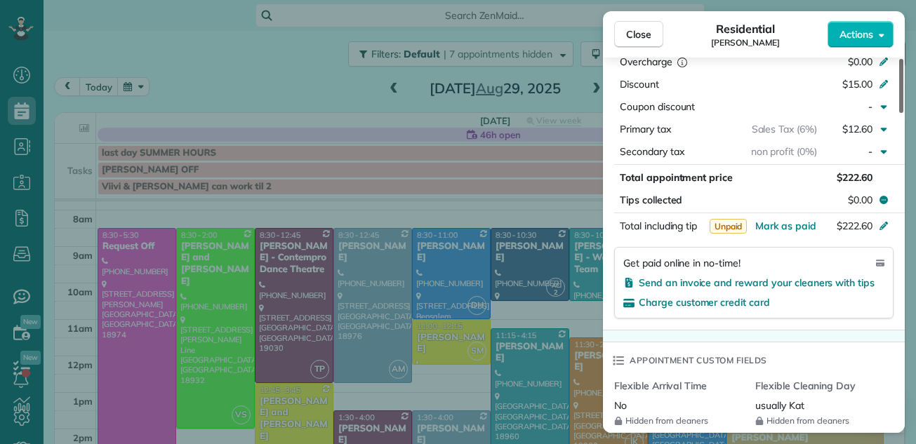
scroll to position [754, 0]
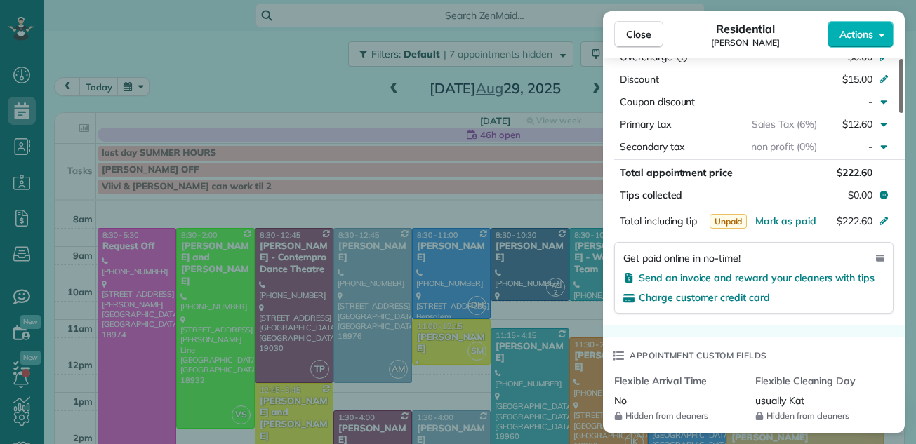
drag, startPoint x: 901, startPoint y: 84, endPoint x: 870, endPoint y: 192, distance: 112.4
click at [899, 113] on div at bounding box center [901, 86] width 4 height 54
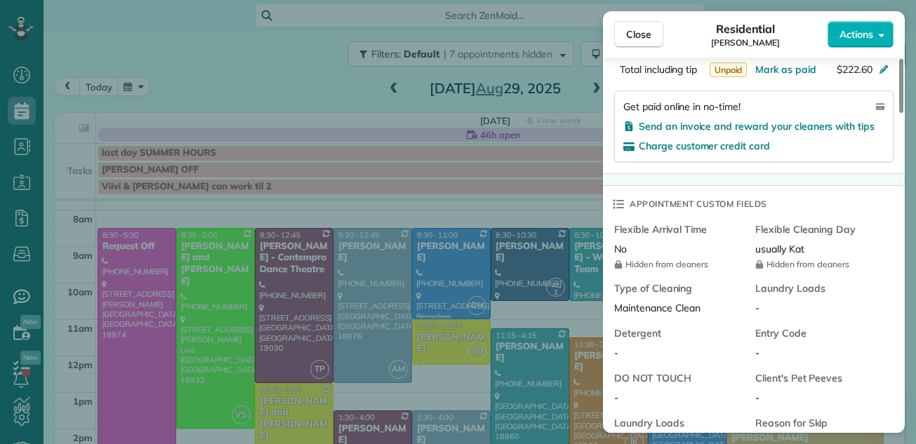
drag, startPoint x: 897, startPoint y: 194, endPoint x: 882, endPoint y: 234, distance: 42.9
click at [899, 113] on div at bounding box center [901, 86] width 4 height 54
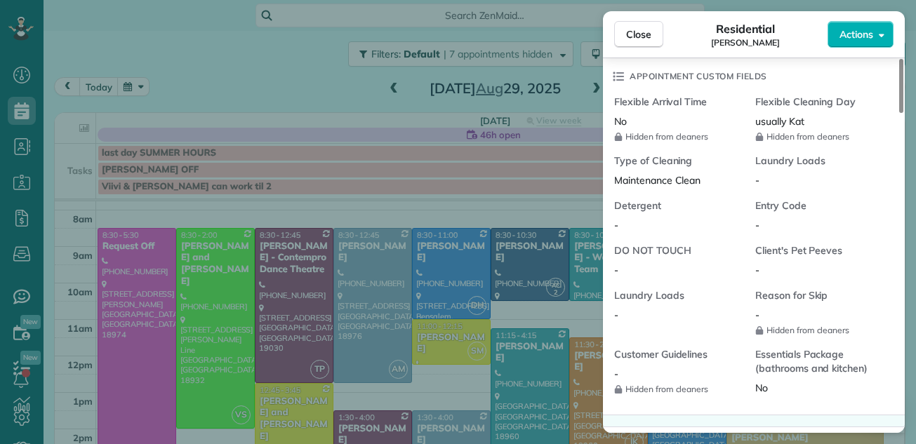
drag, startPoint x: 882, startPoint y: 234, endPoint x: 890, endPoint y: 260, distance: 28.0
click at [890, 260] on div "Flexible Arrival Time No Hidden from cleaners Flexible Cleaning Day usually Kat…" at bounding box center [755, 251] width 282 height 312
click at [902, 113] on div at bounding box center [901, 86] width 4 height 54
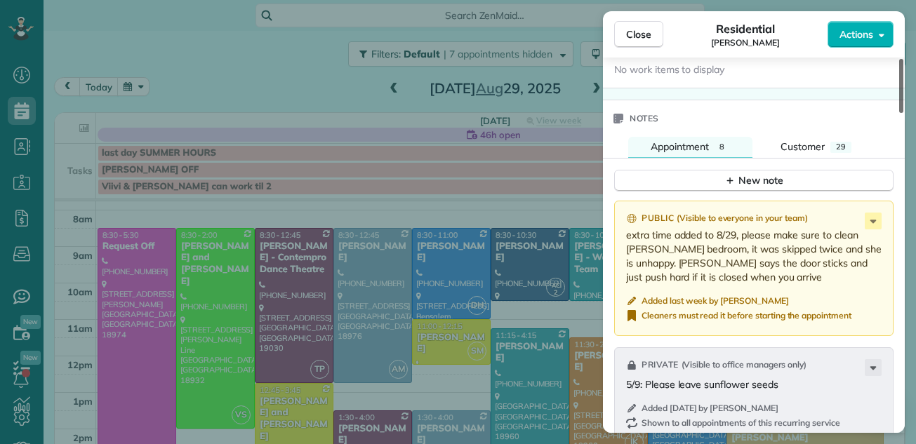
scroll to position [1479, 0]
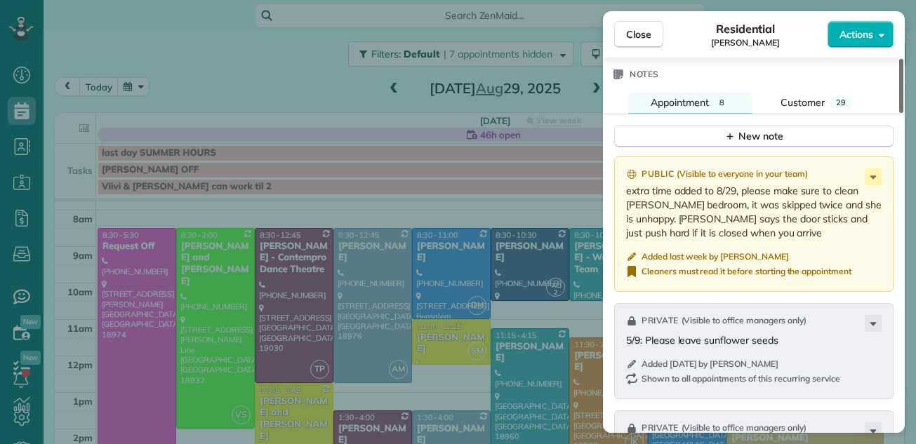
drag, startPoint x: 900, startPoint y: 228, endPoint x: 880, endPoint y: 292, distance: 67.0
click at [899, 113] on div at bounding box center [901, 86] width 4 height 54
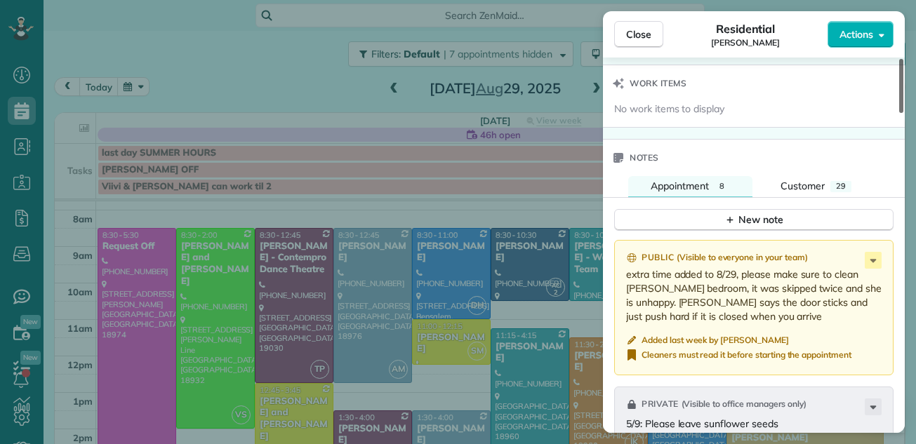
drag, startPoint x: 901, startPoint y: 277, endPoint x: 893, endPoint y: 257, distance: 21.1
click at [899, 113] on div at bounding box center [901, 86] width 4 height 54
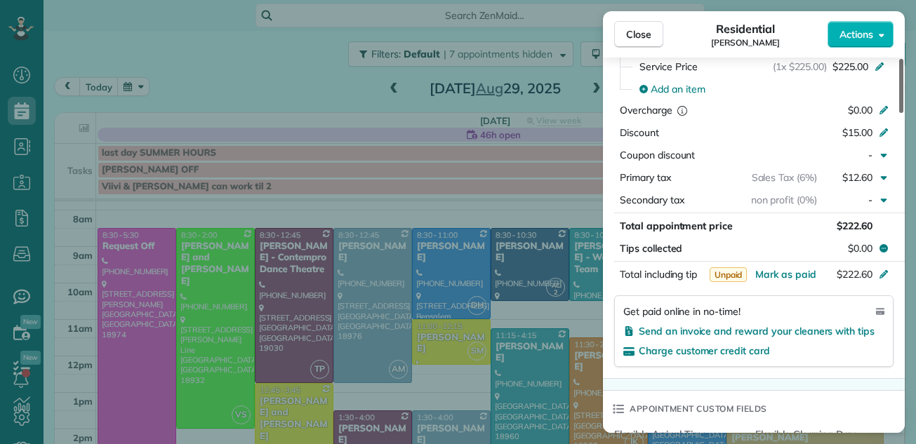
drag, startPoint x: 902, startPoint y: 251, endPoint x: 648, endPoint y: 117, distance: 287.3
click at [899, 113] on div at bounding box center [901, 86] width 4 height 54
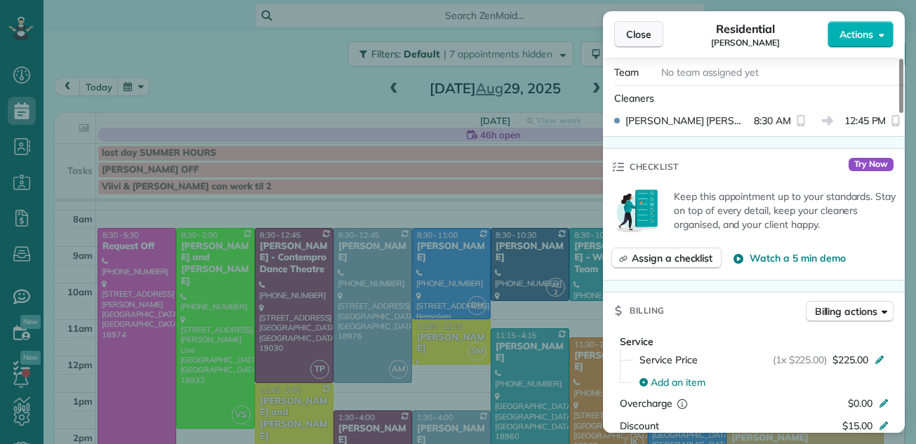
click at [637, 32] on span "Close" at bounding box center [638, 34] width 25 height 14
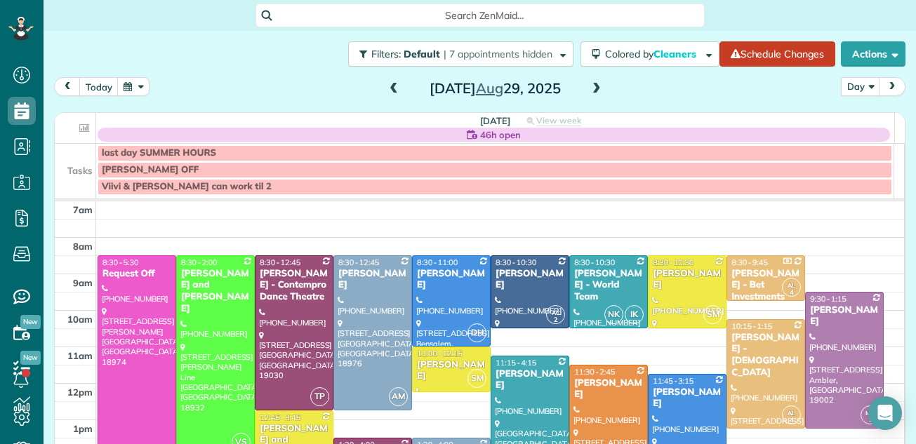
click at [387, 86] on span at bounding box center [393, 89] width 15 height 13
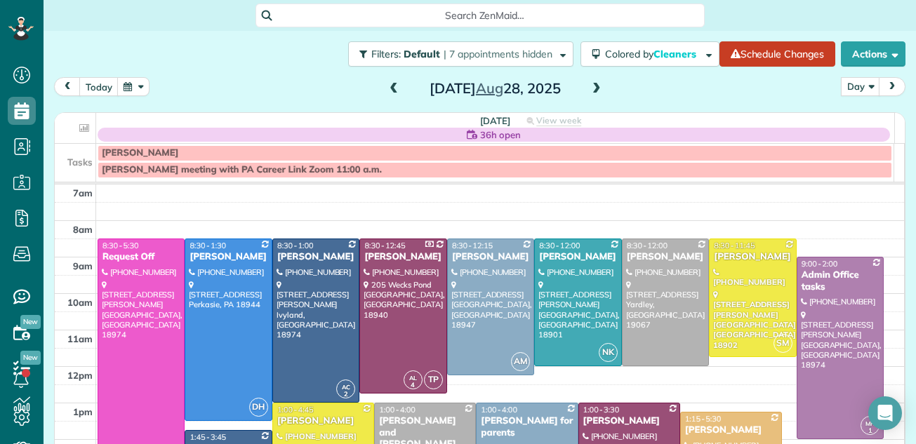
click at [387, 86] on span at bounding box center [393, 89] width 15 height 13
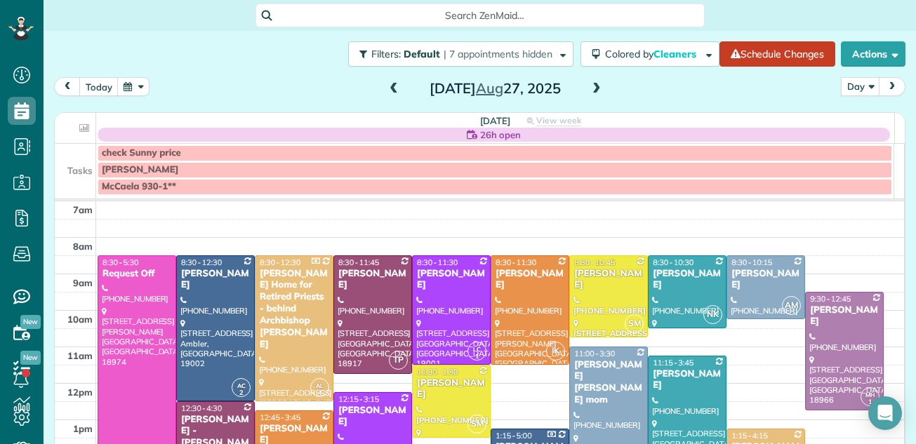
click at [387, 86] on span at bounding box center [393, 89] width 15 height 13
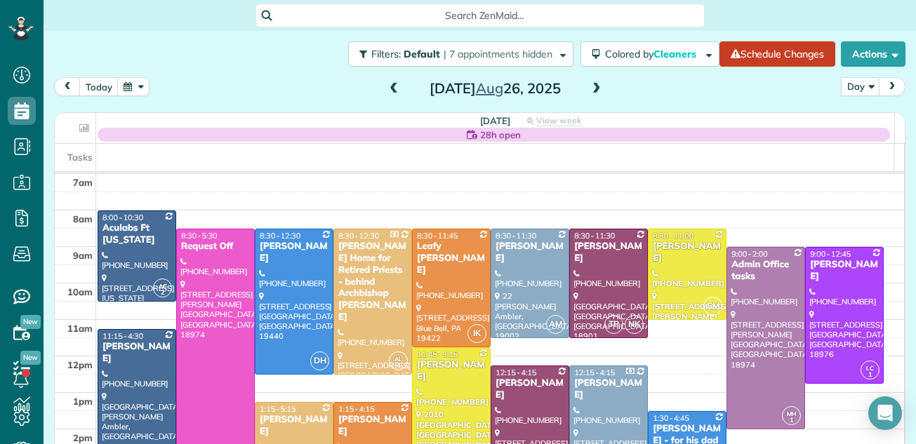
click at [593, 88] on span at bounding box center [596, 89] width 15 height 13
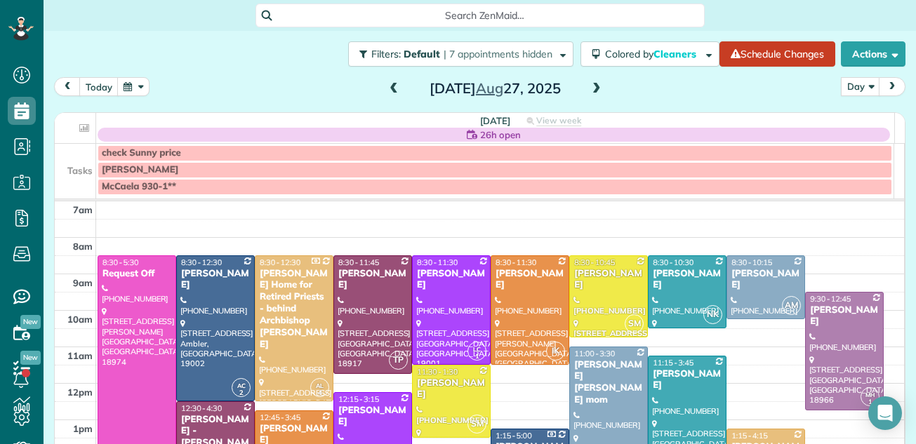
click at [590, 89] on span at bounding box center [596, 89] width 15 height 13
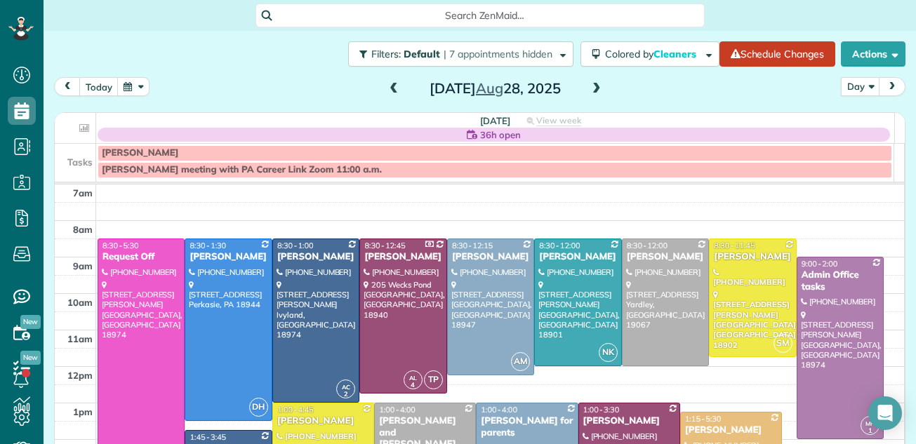
click at [590, 89] on span at bounding box center [596, 89] width 15 height 13
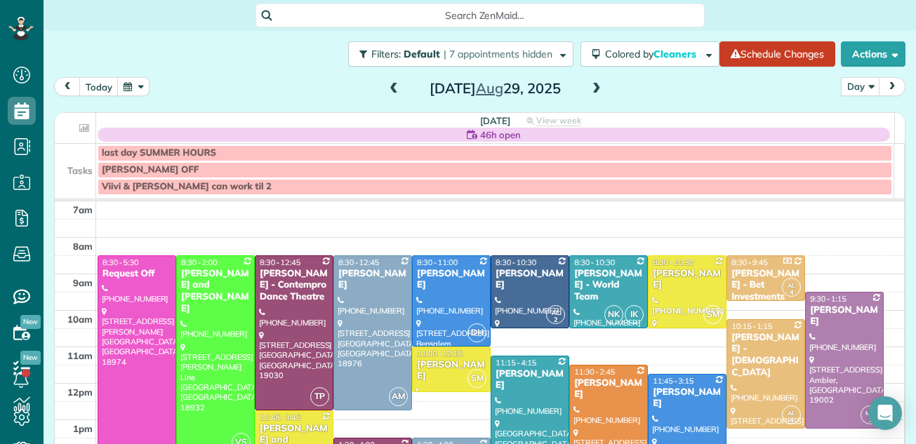
click at [387, 93] on span at bounding box center [393, 89] width 15 height 13
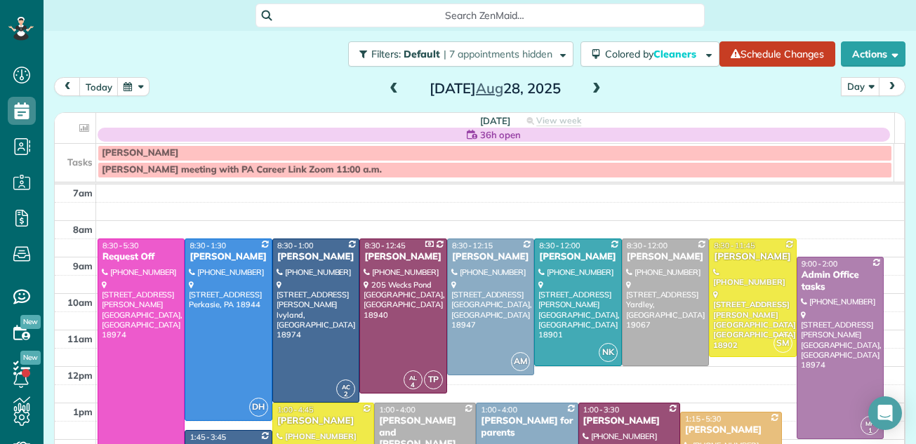
click at [390, 86] on span at bounding box center [393, 89] width 15 height 13
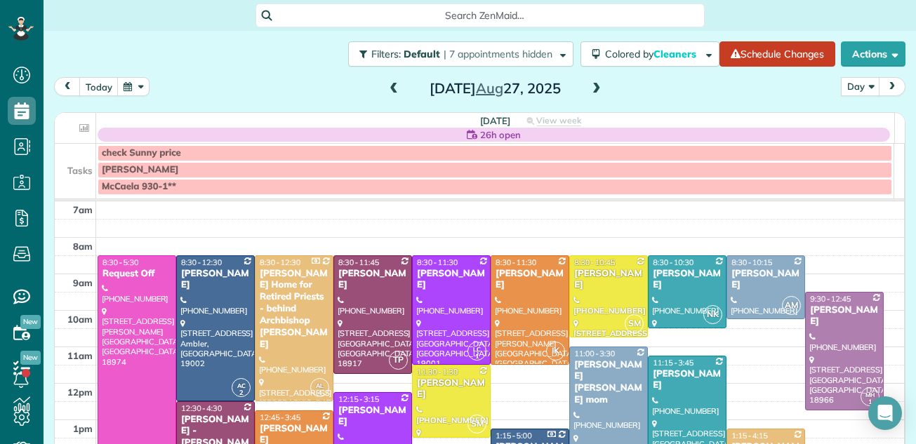
click at [390, 86] on span at bounding box center [393, 89] width 15 height 13
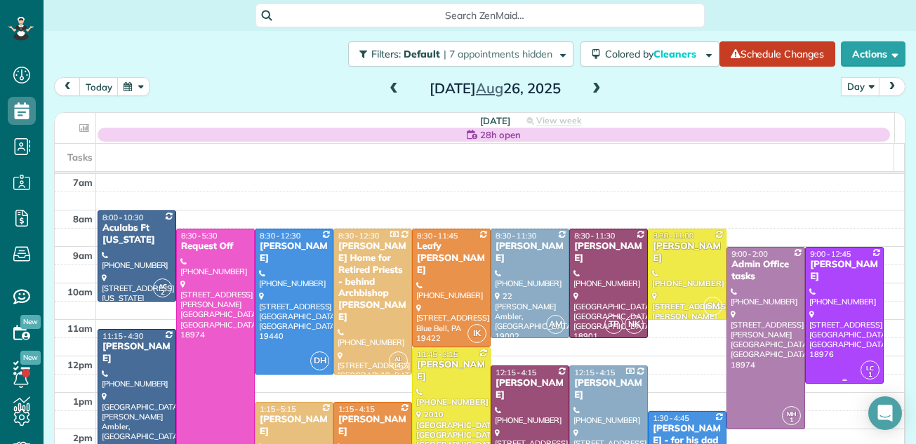
click at [806, 284] on div at bounding box center [844, 315] width 77 height 135
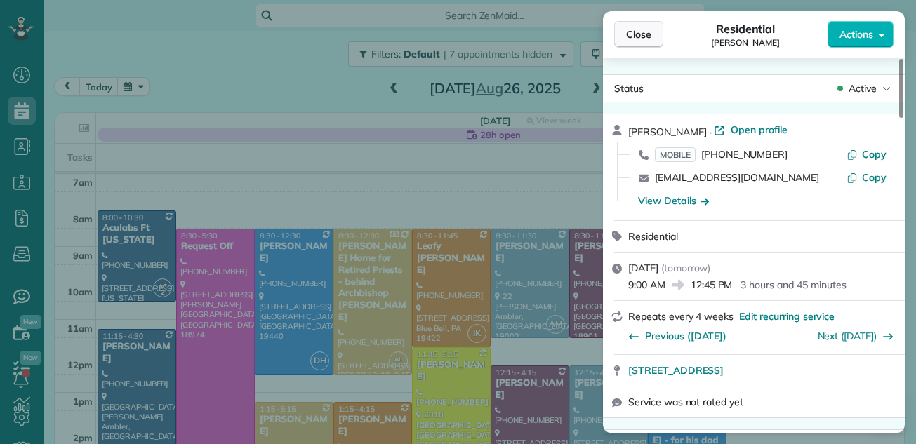
click at [645, 32] on span "Close" at bounding box center [638, 34] width 25 height 14
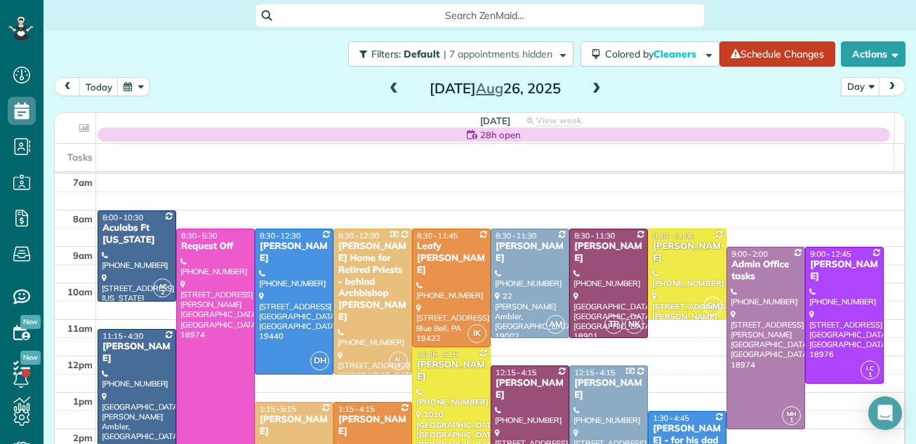
click at [590, 86] on span at bounding box center [596, 89] width 15 height 13
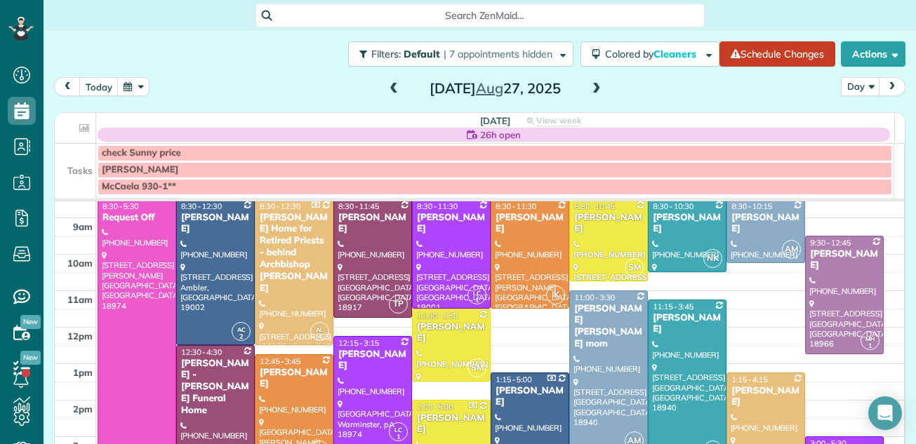
scroll to position [48, 0]
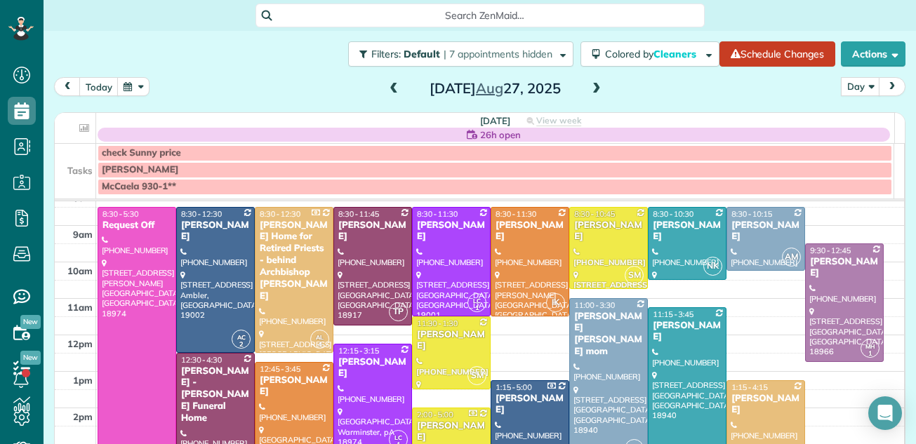
click at [590, 91] on span at bounding box center [596, 89] width 15 height 13
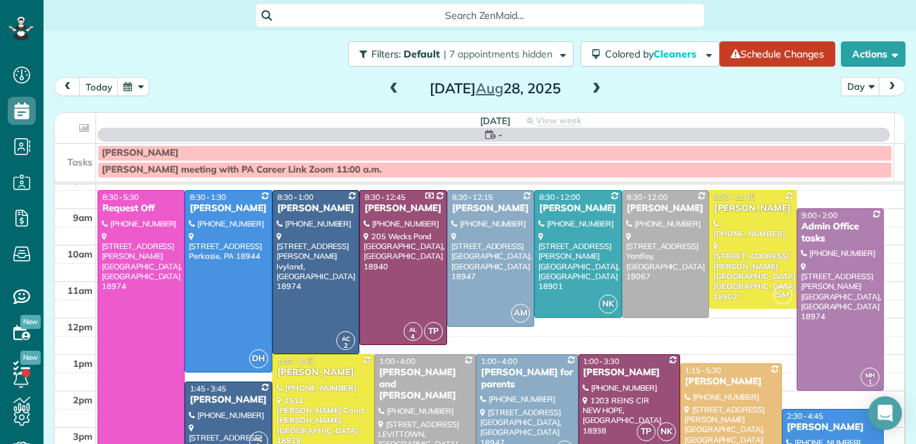
scroll to position [0, 0]
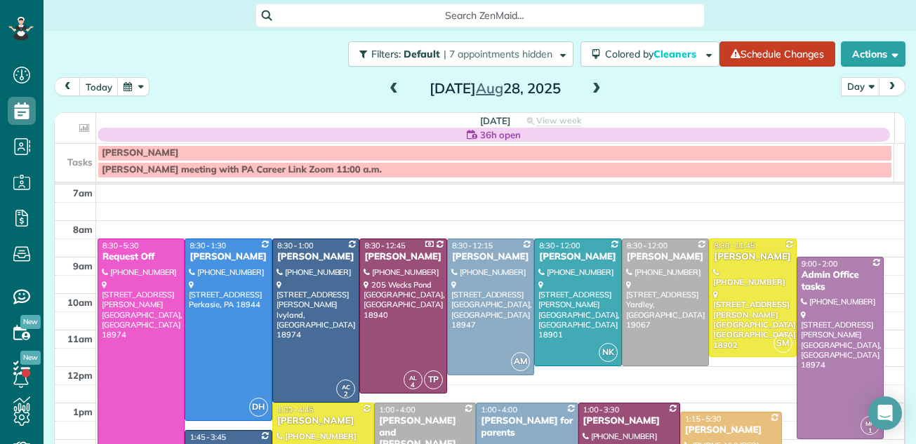
click at [590, 91] on span at bounding box center [596, 89] width 15 height 13
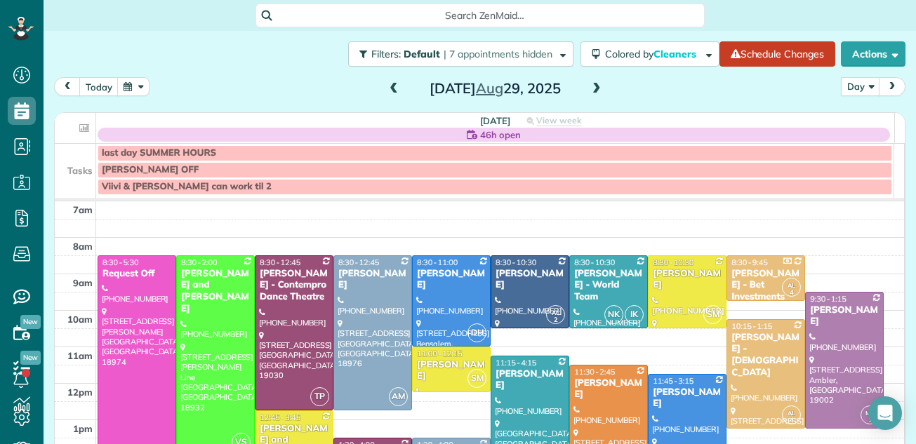
click at [590, 91] on span at bounding box center [596, 89] width 15 height 13
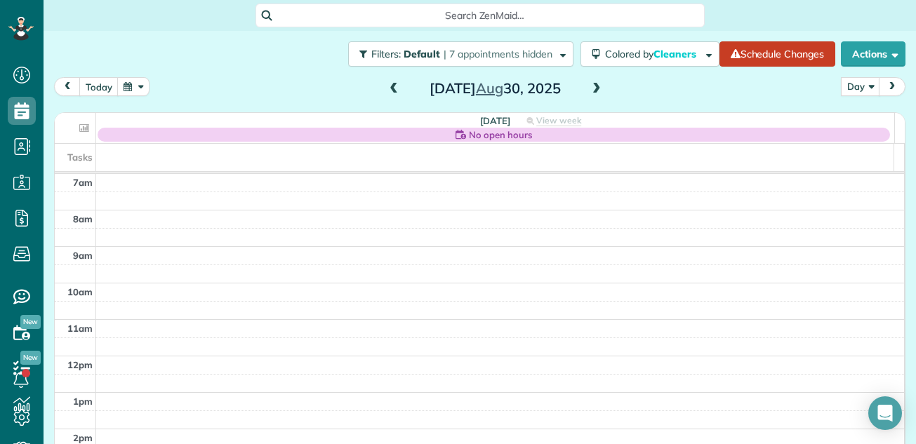
click at [590, 91] on span at bounding box center [596, 89] width 15 height 13
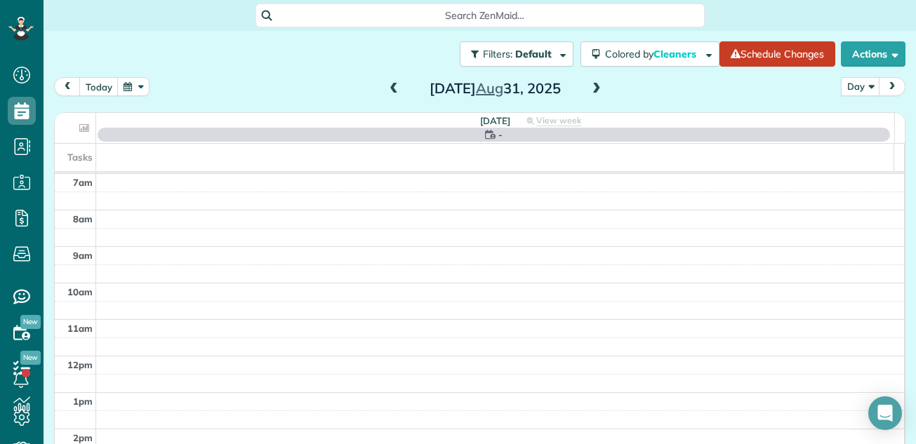
click at [590, 91] on span at bounding box center [596, 89] width 15 height 13
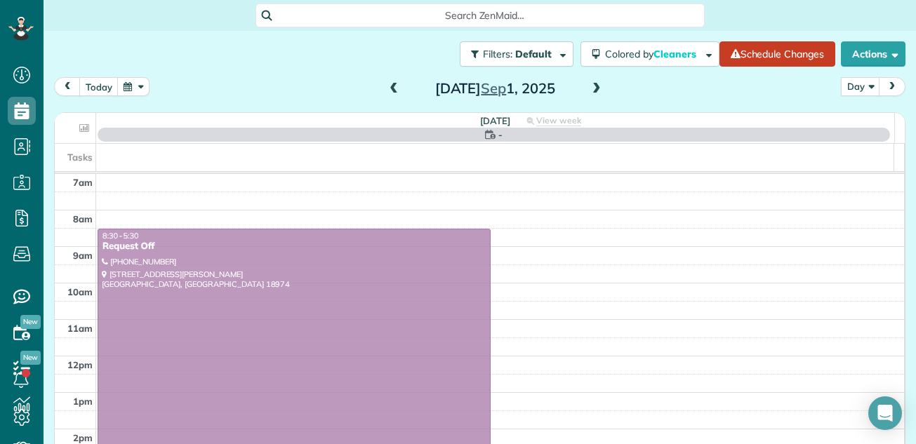
click at [590, 91] on span at bounding box center [596, 89] width 15 height 13
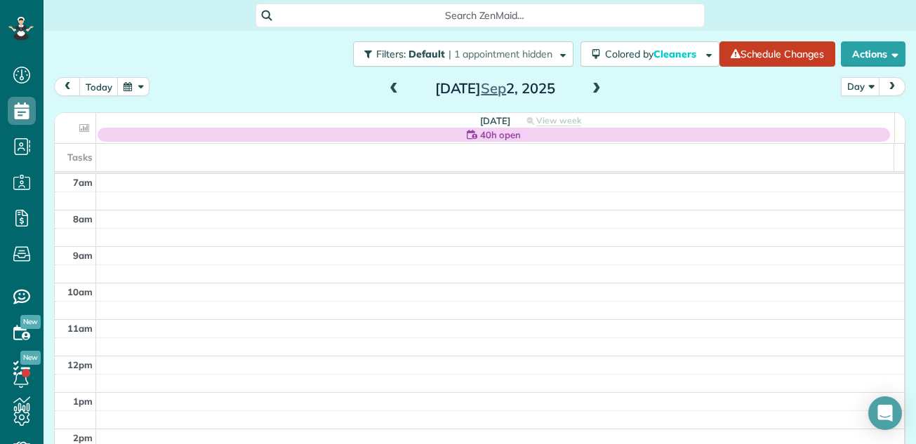
click at [386, 87] on span at bounding box center [393, 89] width 15 height 13
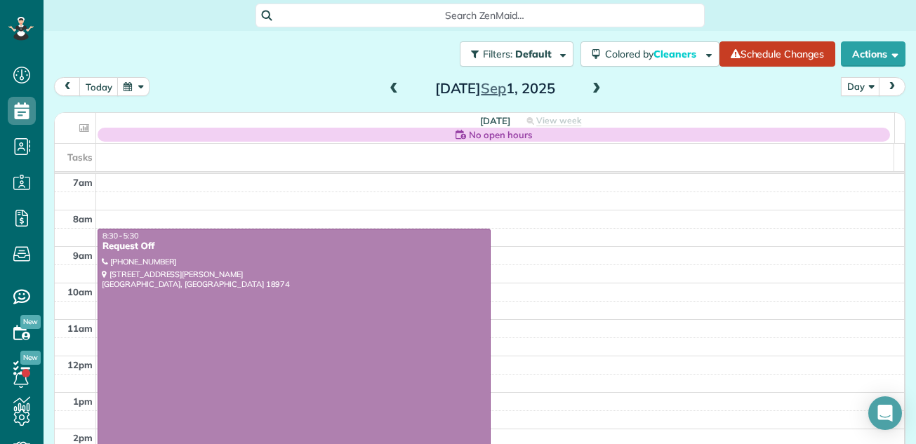
click at [589, 86] on span at bounding box center [596, 89] width 15 height 13
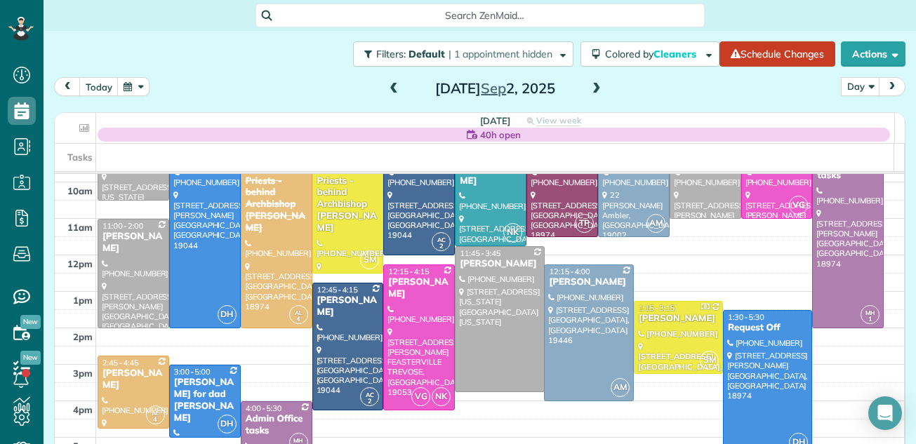
scroll to position [105, 0]
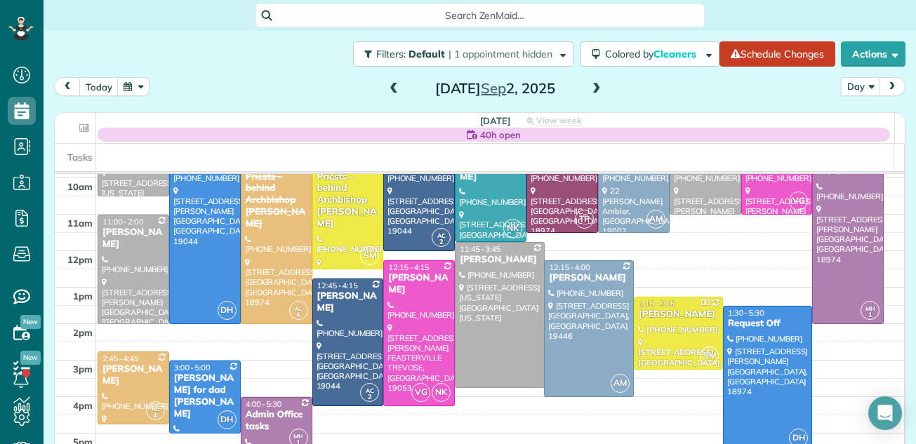
click at [591, 87] on span at bounding box center [596, 89] width 15 height 13
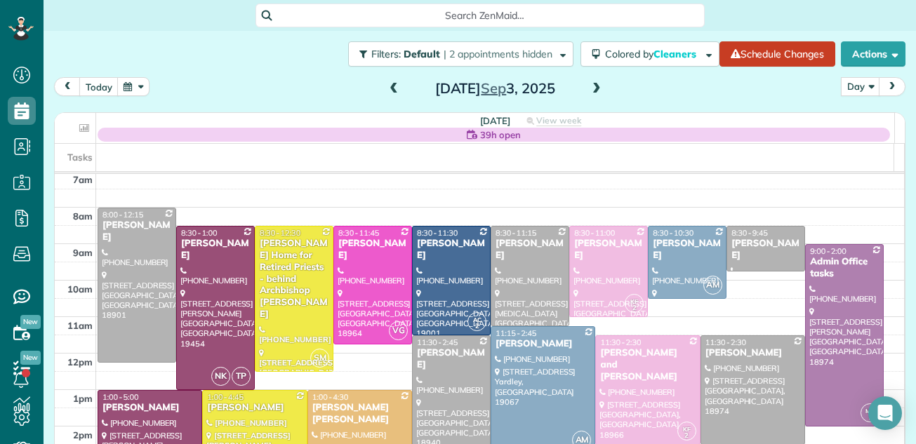
scroll to position [0, 0]
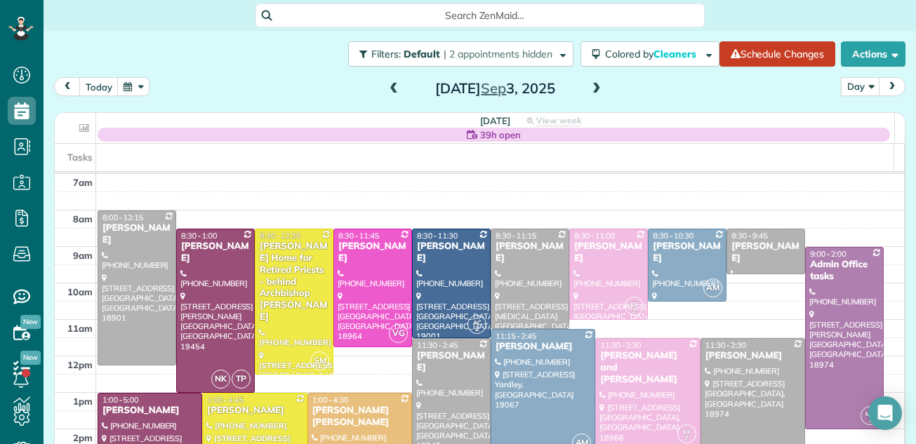
click at [390, 91] on span at bounding box center [393, 89] width 15 height 13
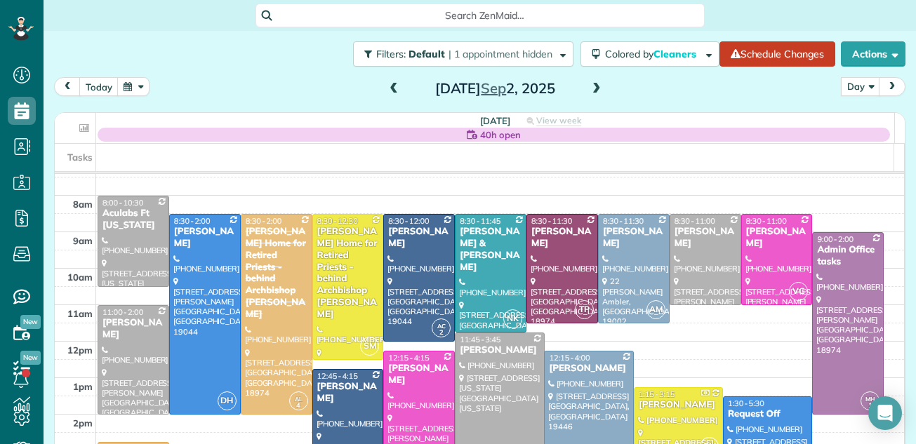
scroll to position [22, 0]
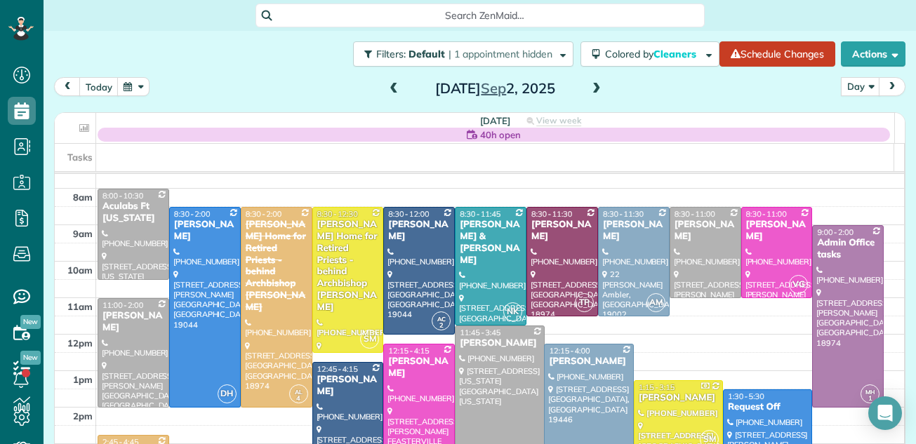
drag, startPoint x: 398, startPoint y: 91, endPoint x: 390, endPoint y: 88, distance: 8.2
click at [390, 88] on div "Tuesday Sep 2, 2025" at bounding box center [495, 88] width 225 height 22
click at [390, 88] on span at bounding box center [393, 89] width 15 height 13
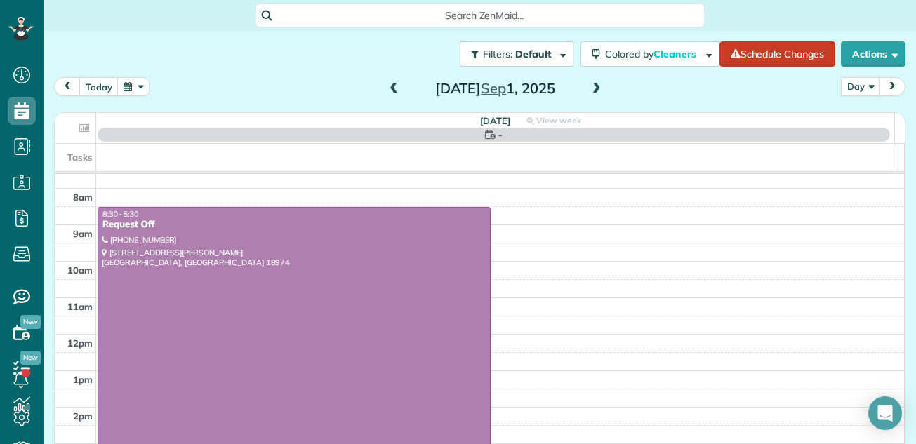
scroll to position [0, 0]
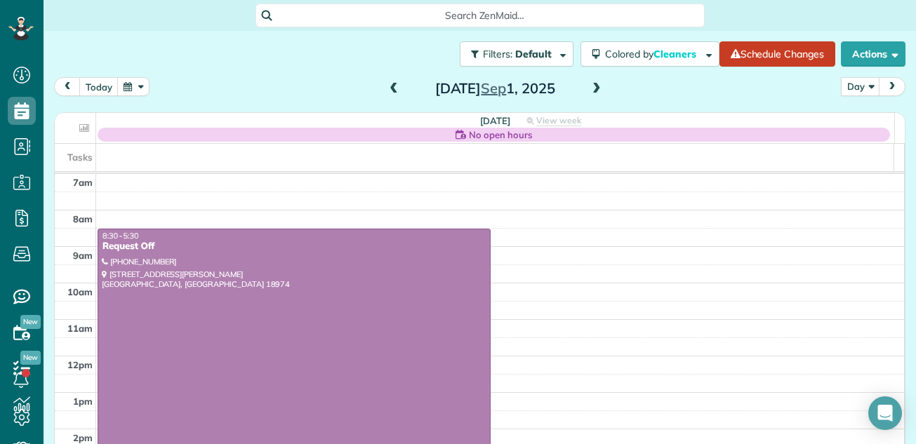
click at [390, 81] on span at bounding box center [393, 89] width 15 height 21
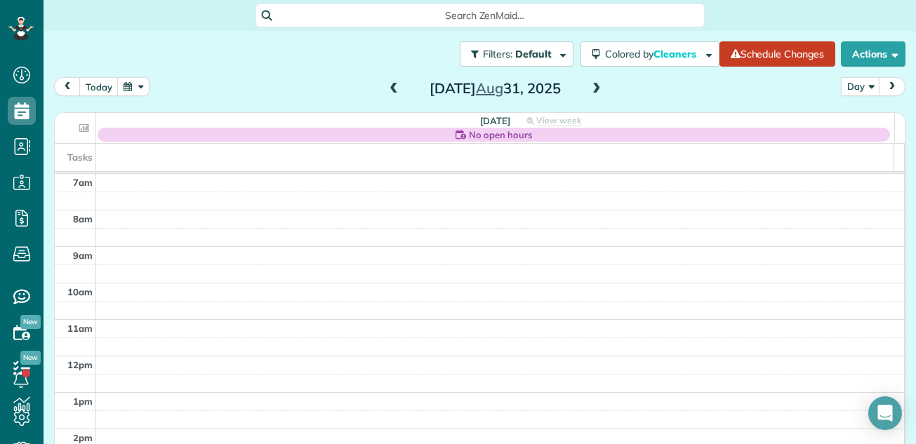
click at [387, 90] on span at bounding box center [393, 89] width 15 height 13
click at [387, 84] on span at bounding box center [393, 89] width 15 height 13
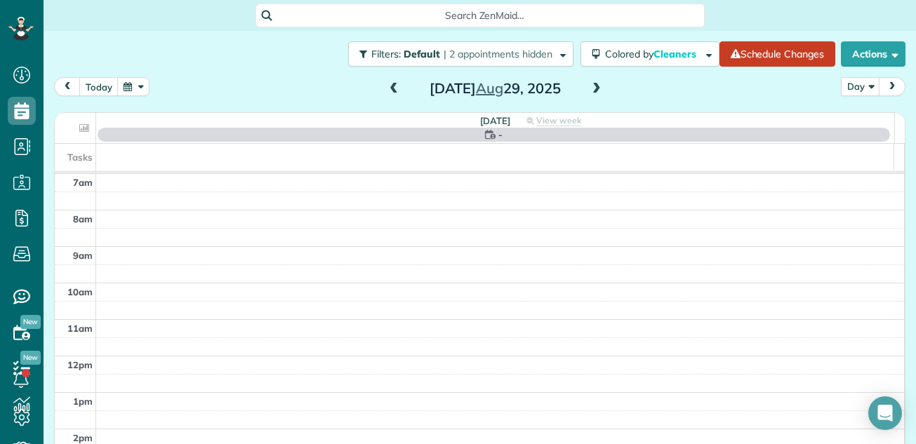
click at [387, 88] on span at bounding box center [393, 89] width 15 height 13
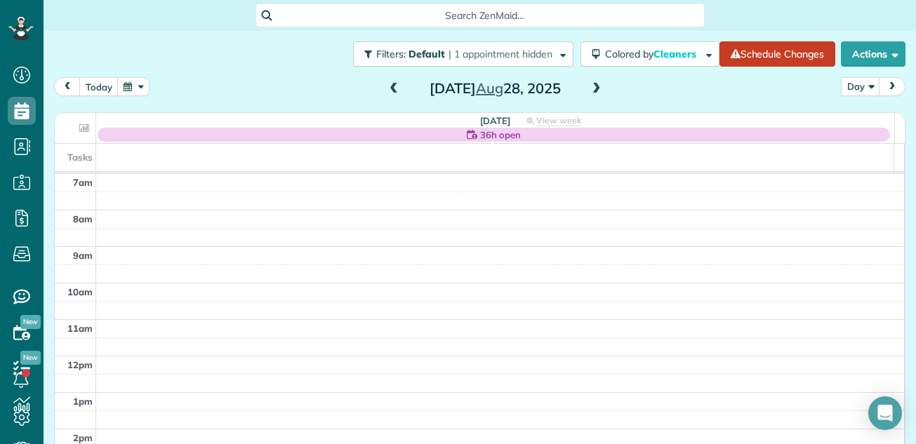
click at [591, 85] on span at bounding box center [596, 89] width 15 height 13
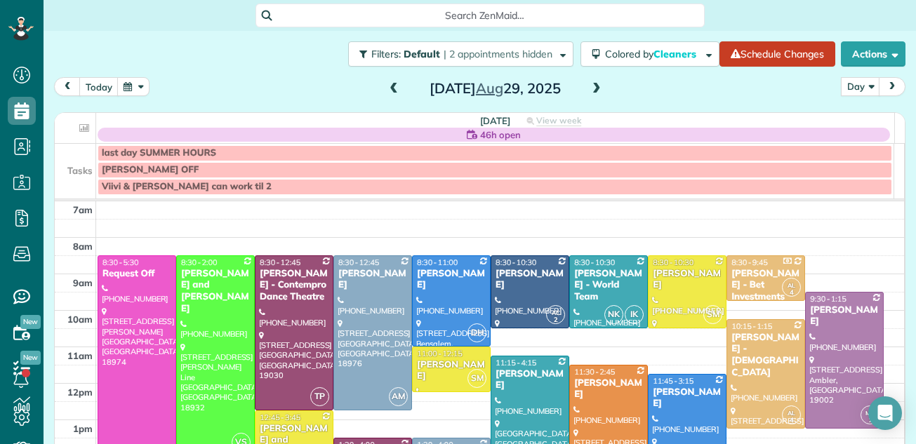
click at [386, 86] on span at bounding box center [393, 89] width 15 height 13
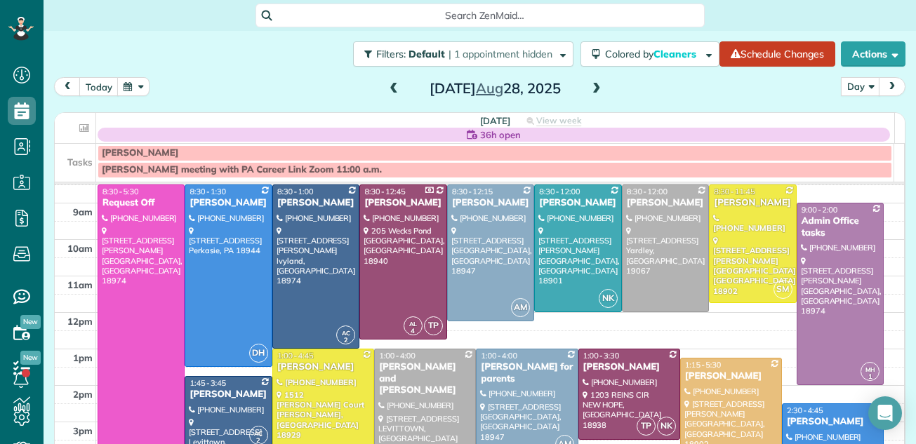
scroll to position [39, 0]
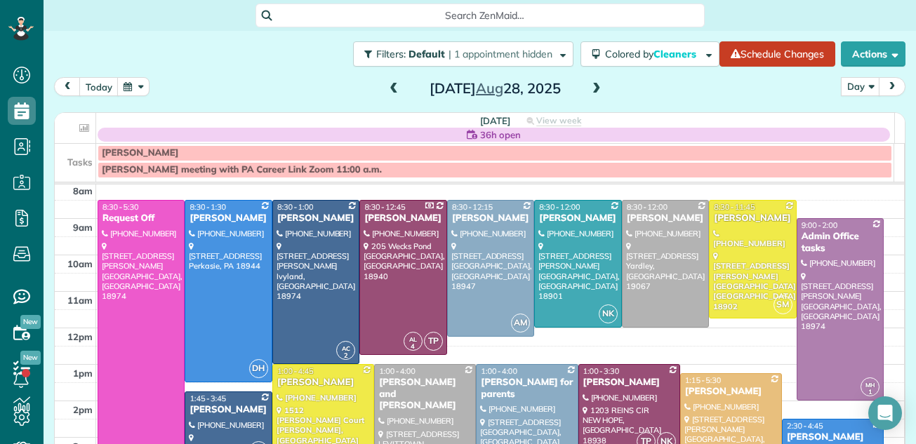
click at [386, 88] on span at bounding box center [393, 89] width 15 height 13
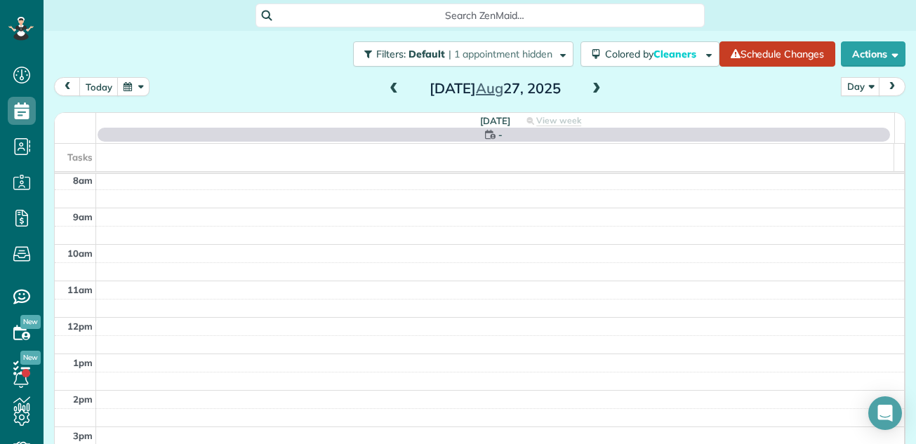
scroll to position [0, 0]
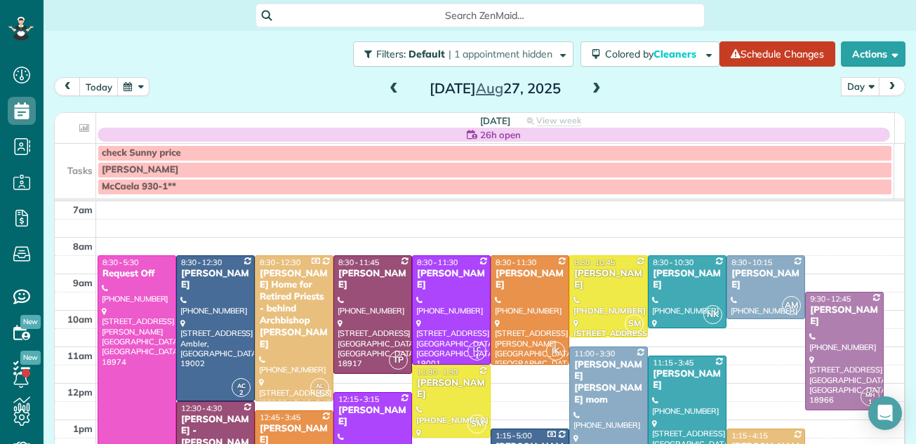
click at [386, 88] on span at bounding box center [393, 89] width 15 height 13
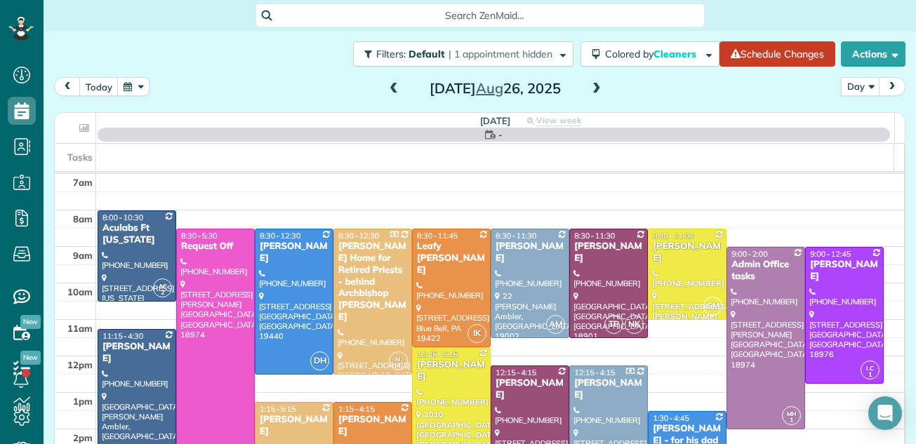
click at [386, 88] on span at bounding box center [393, 89] width 15 height 13
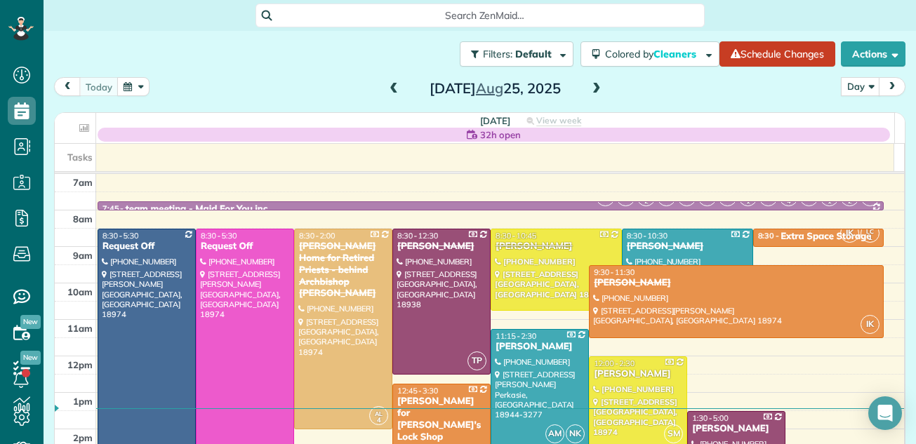
click at [386, 88] on span at bounding box center [393, 89] width 15 height 13
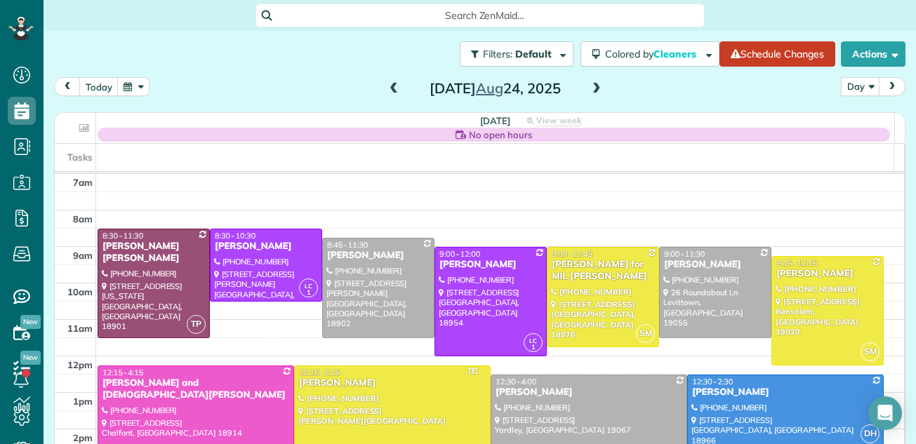
click at [592, 88] on span at bounding box center [596, 89] width 15 height 13
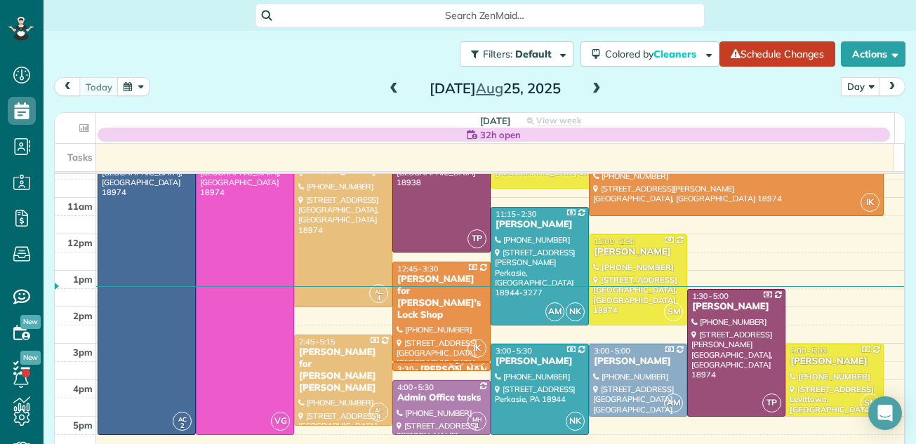
scroll to position [124, 0]
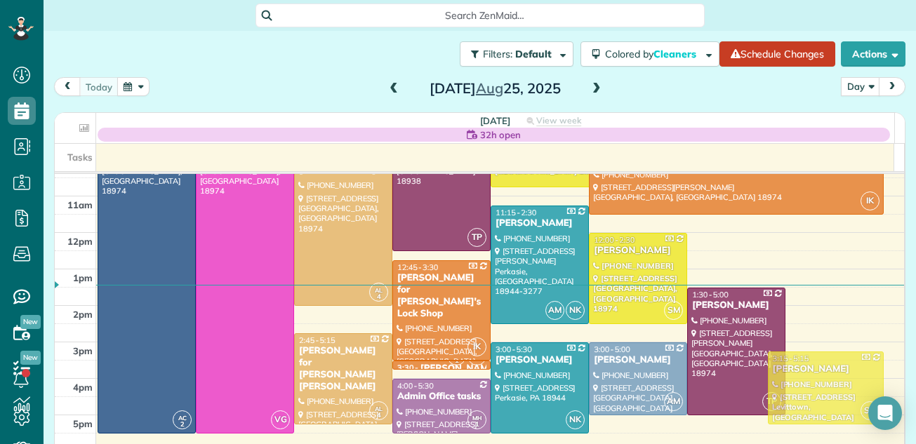
drag, startPoint x: 806, startPoint y: 366, endPoint x: 806, endPoint y: 376, distance: 9.8
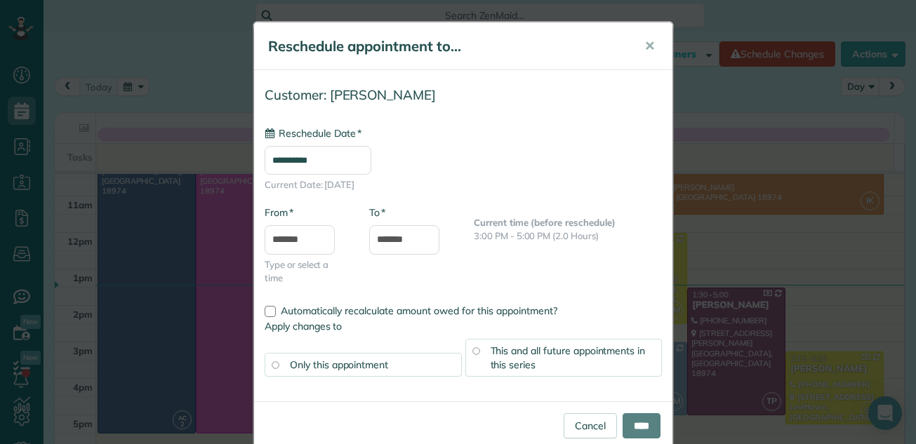
type input "**********"
click at [633, 424] on input "****" at bounding box center [642, 425] width 38 height 25
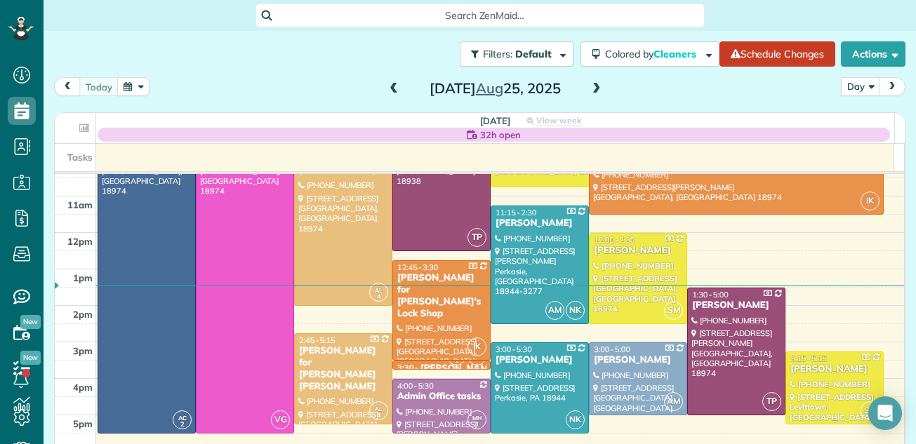
click at [809, 383] on div at bounding box center [834, 388] width 97 height 72
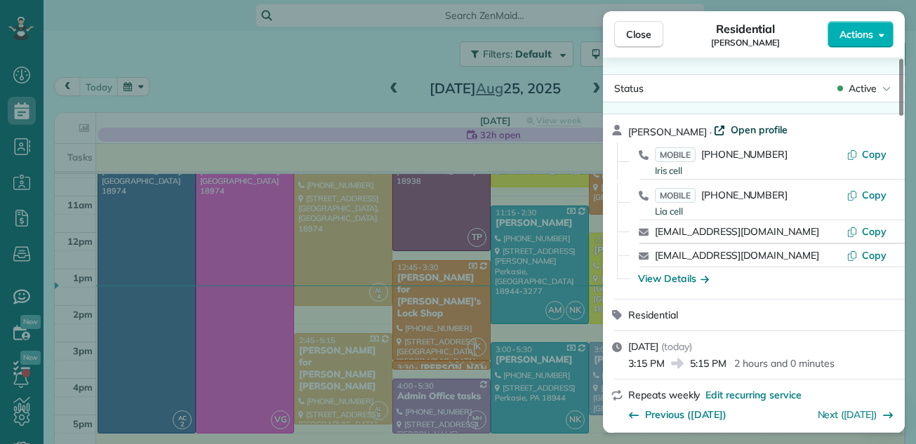
click at [734, 124] on span "Open profile" at bounding box center [759, 130] width 57 height 14
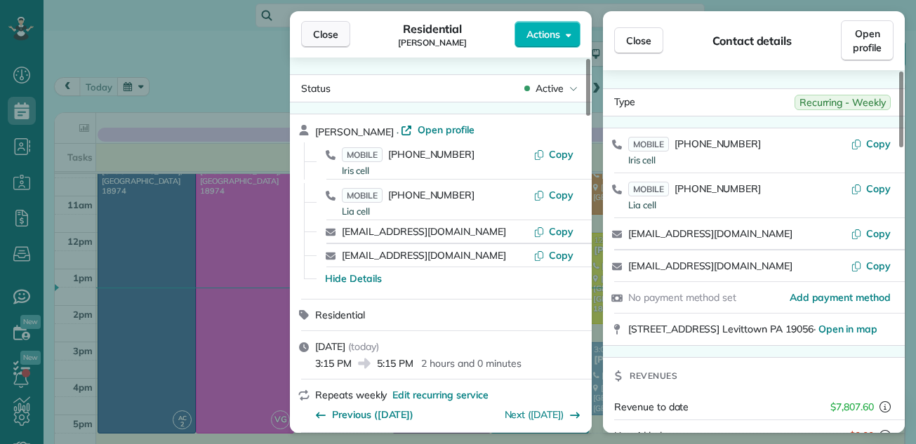
click at [315, 32] on span "Close" at bounding box center [325, 34] width 25 height 14
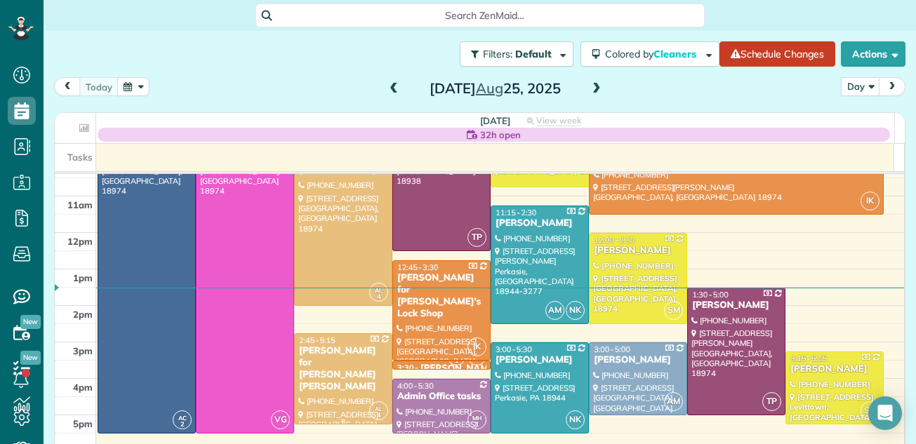
click at [304, 359] on div "Andrea Albert for Brother Lawrence Fluehr" at bounding box center [343, 369] width 90 height 48
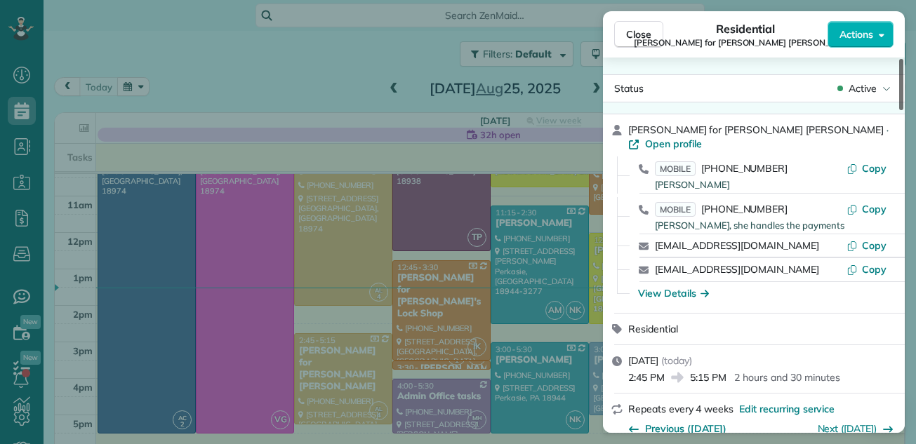
drag, startPoint x: 901, startPoint y: 77, endPoint x: 908, endPoint y: 72, distance: 9.0
click at [903, 72] on div at bounding box center [901, 84] width 4 height 51
drag, startPoint x: 900, startPoint y: 84, endPoint x: 901, endPoint y: 64, distance: 19.7
click at [901, 64] on div at bounding box center [901, 84] width 4 height 51
click at [677, 142] on span "Open profile" at bounding box center [673, 144] width 57 height 14
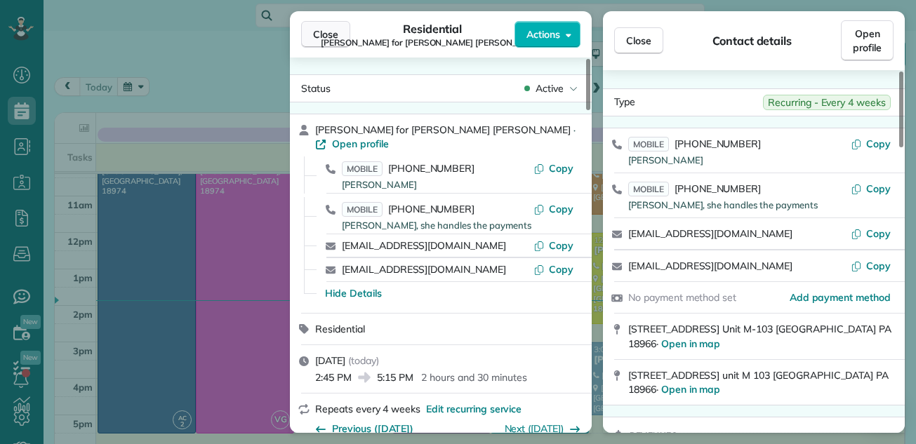
click at [318, 27] on span "Close" at bounding box center [325, 34] width 25 height 14
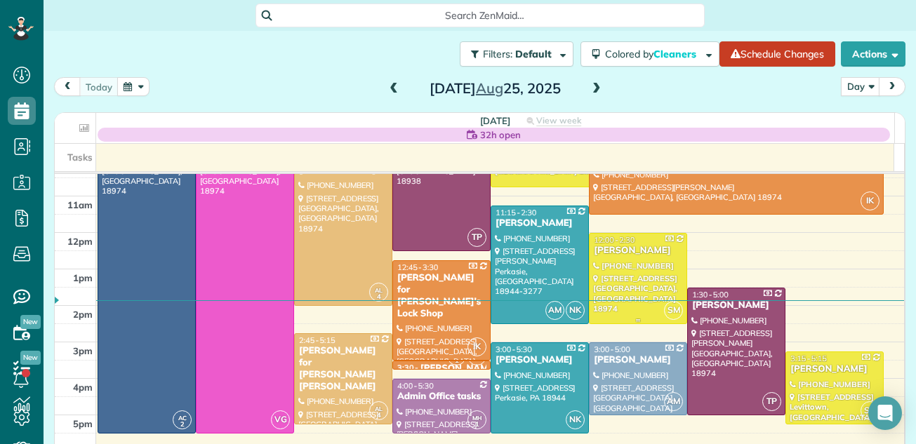
click at [623, 260] on div at bounding box center [638, 279] width 97 height 90
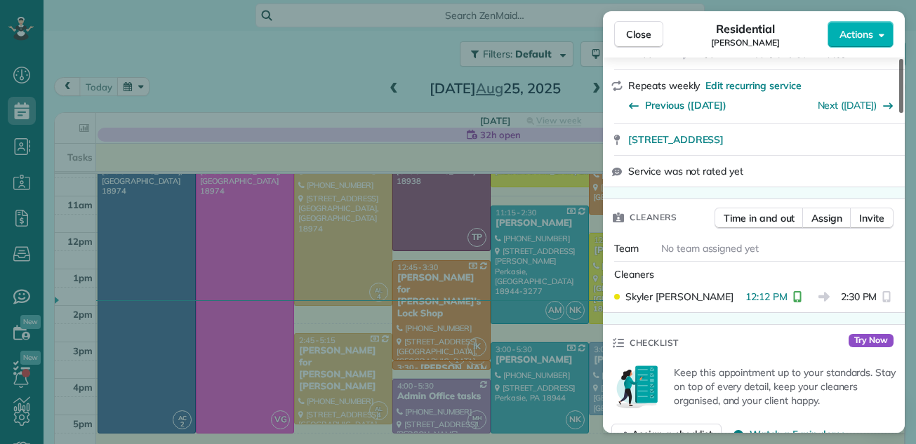
scroll to position [211, 0]
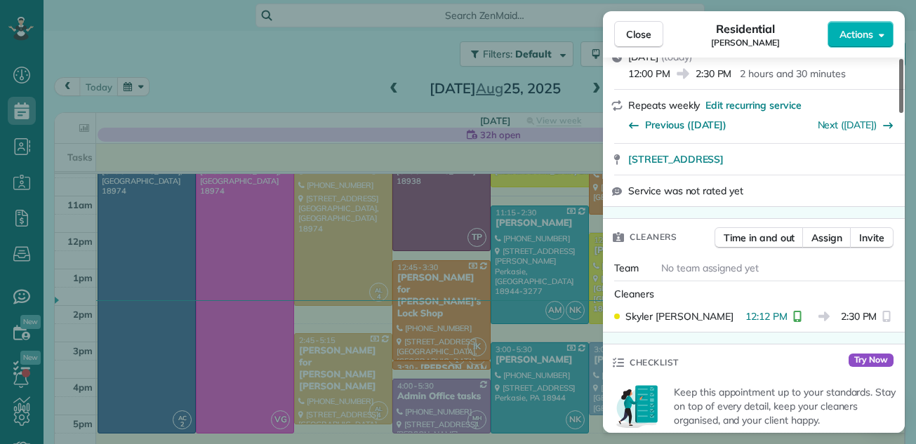
drag, startPoint x: 901, startPoint y: 102, endPoint x: 893, endPoint y: 132, distance: 31.2
click at [899, 113] on div at bounding box center [901, 86] width 4 height 54
click at [633, 39] on span "Close" at bounding box center [638, 34] width 25 height 14
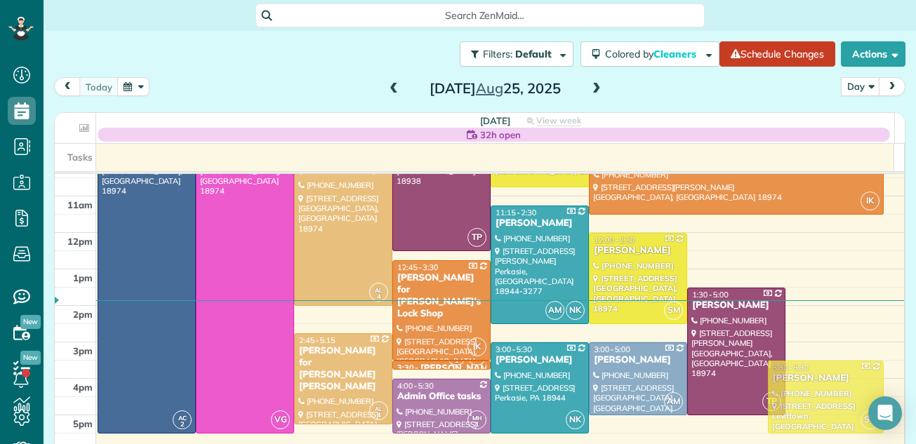
drag, startPoint x: 795, startPoint y: 360, endPoint x: 795, endPoint y: 368, distance: 7.7
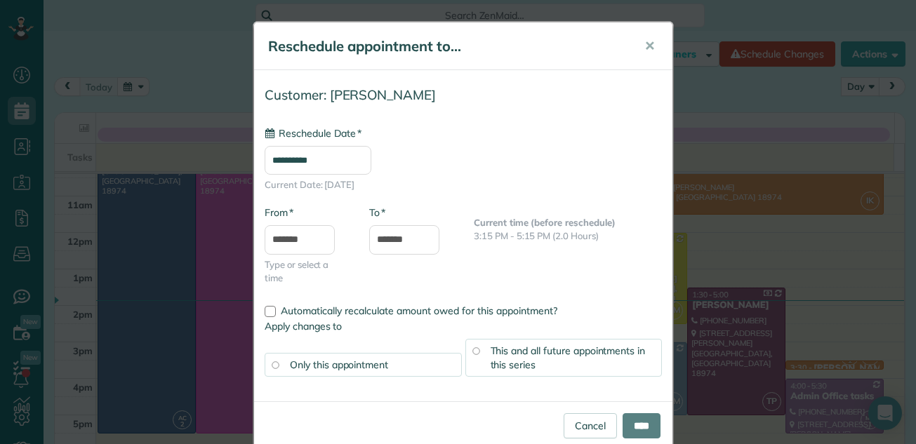
type input "**********"
click at [632, 420] on input "****" at bounding box center [642, 425] width 38 height 25
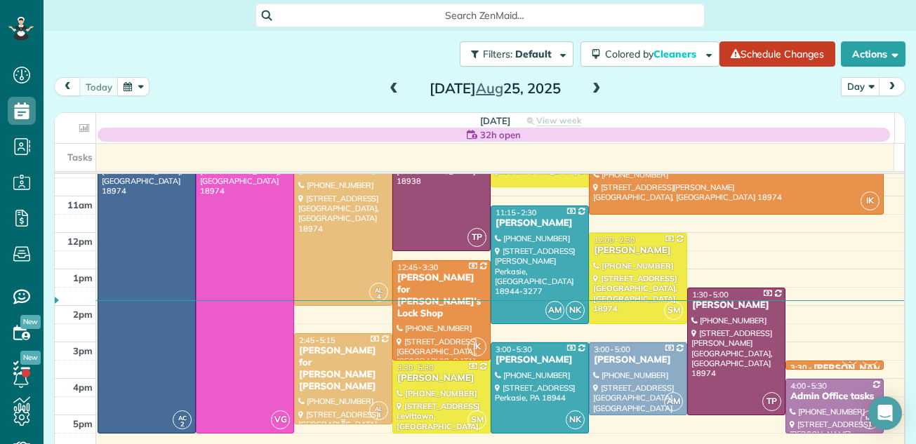
click at [332, 357] on div "Andrea Albert for Brother Lawrence Fluehr" at bounding box center [343, 369] width 90 height 48
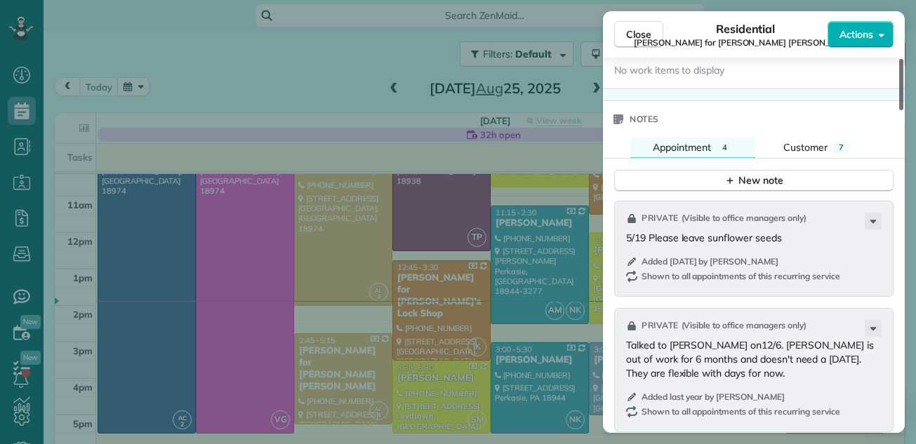
scroll to position [1542, 0]
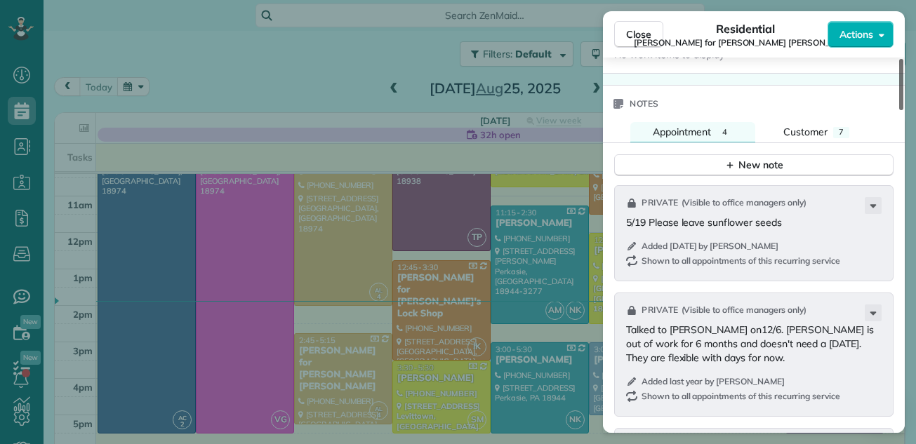
drag, startPoint x: 900, startPoint y: 84, endPoint x: 882, endPoint y: 296, distance: 212.0
click at [899, 110] on div at bounding box center [901, 84] width 4 height 51
click at [774, 158] on div "New note" at bounding box center [753, 165] width 59 height 15
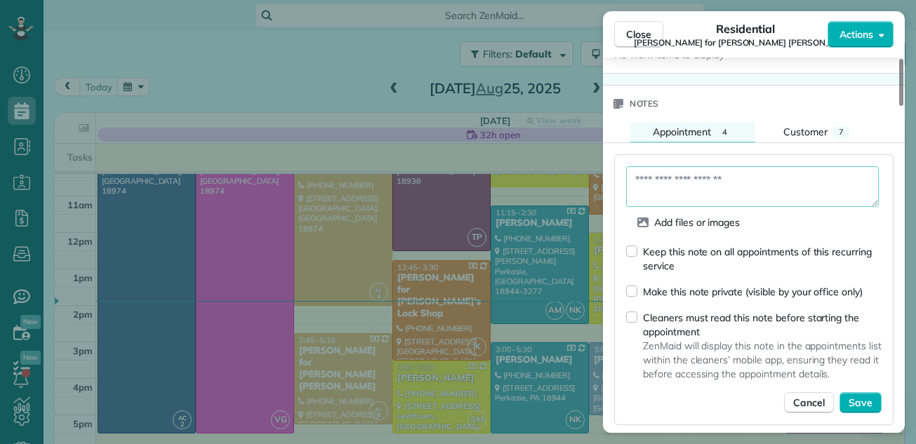
click at [689, 181] on textarea at bounding box center [752, 186] width 253 height 41
click at [686, 181] on textarea "*" at bounding box center [752, 186] width 253 height 41
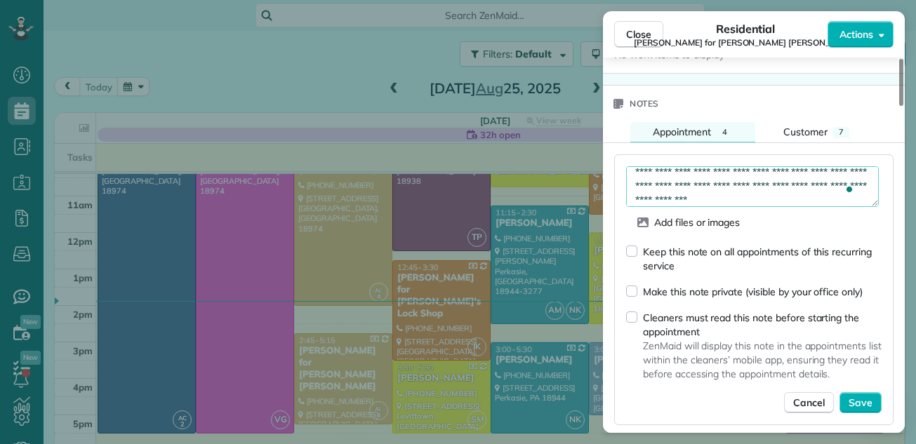
click at [832, 201] on textarea "**********" at bounding box center [752, 186] width 253 height 41
type textarea "**********"
click at [824, 200] on textarea "**********" at bounding box center [752, 186] width 253 height 41
click at [857, 402] on span "Save" at bounding box center [861, 403] width 24 height 14
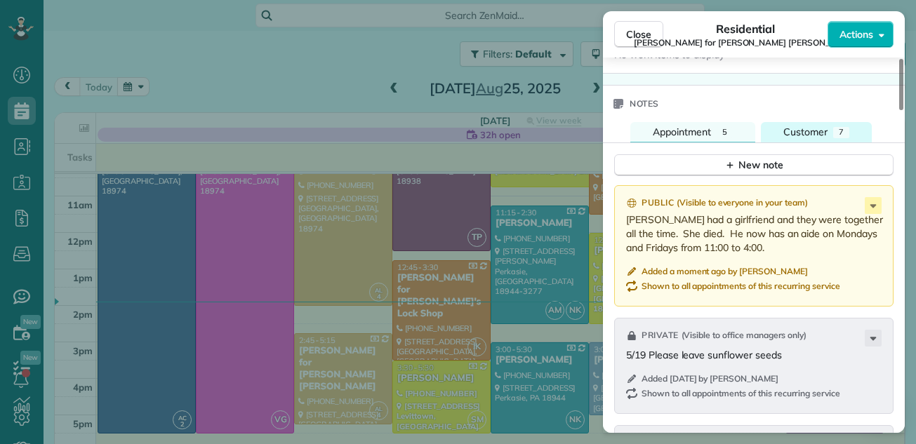
click at [811, 127] on span "Customer" at bounding box center [805, 132] width 44 height 13
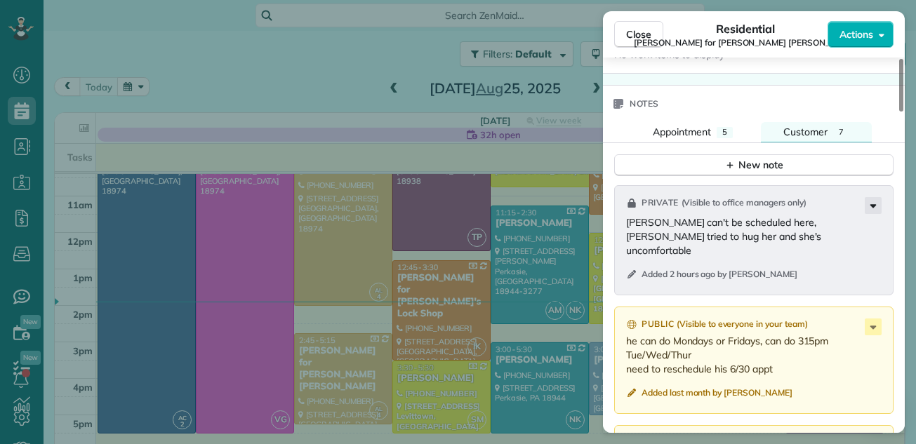
click at [872, 206] on icon at bounding box center [873, 206] width 6 height 4
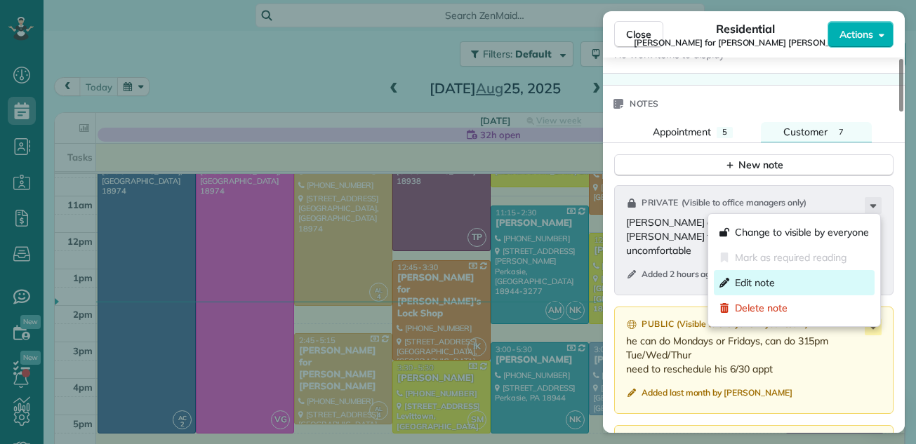
click at [762, 277] on span "Edit note" at bounding box center [755, 283] width 40 height 14
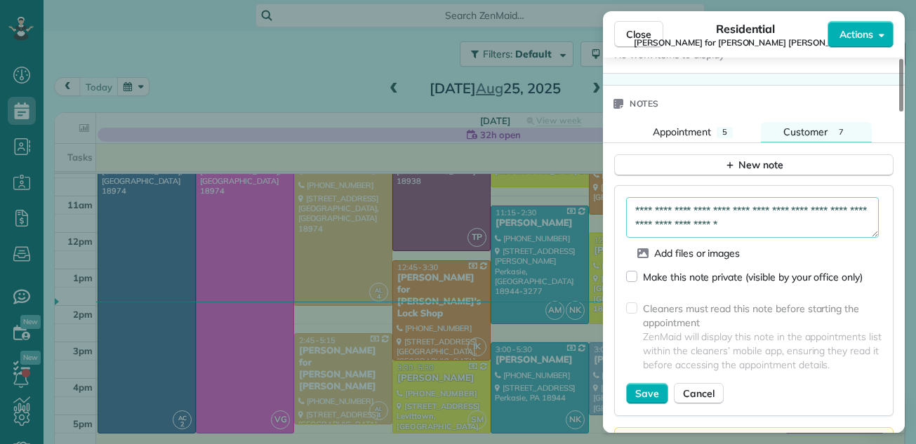
click at [793, 220] on textarea "**********" at bounding box center [752, 217] width 253 height 41
type textarea "**********"
click at [638, 388] on span "Save" at bounding box center [647, 394] width 24 height 14
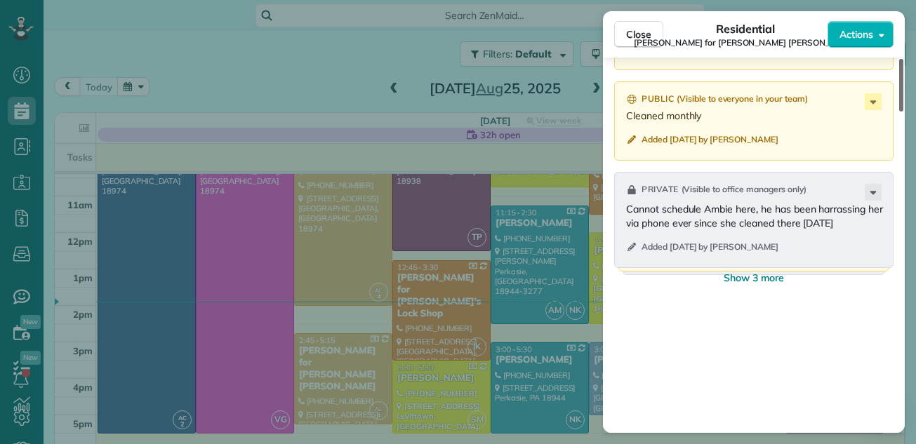
scroll to position [1921, 0]
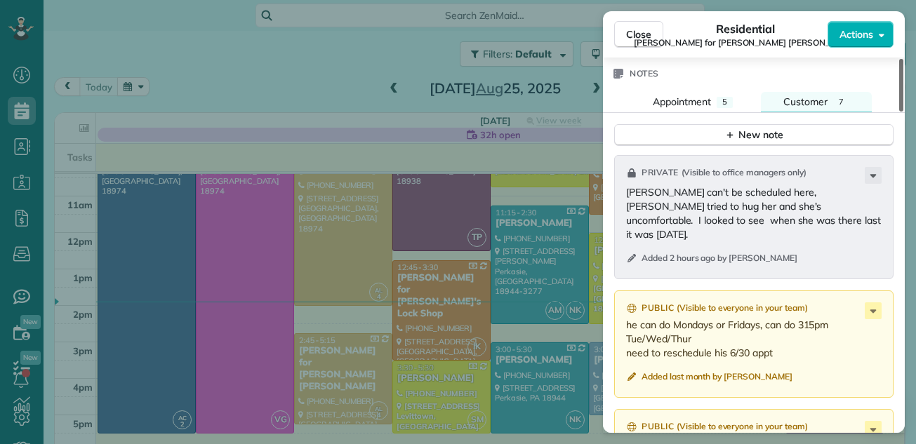
drag, startPoint x: 900, startPoint y: 284, endPoint x: 907, endPoint y: 280, distance: 7.8
click at [903, 112] on div at bounding box center [901, 85] width 4 height 53
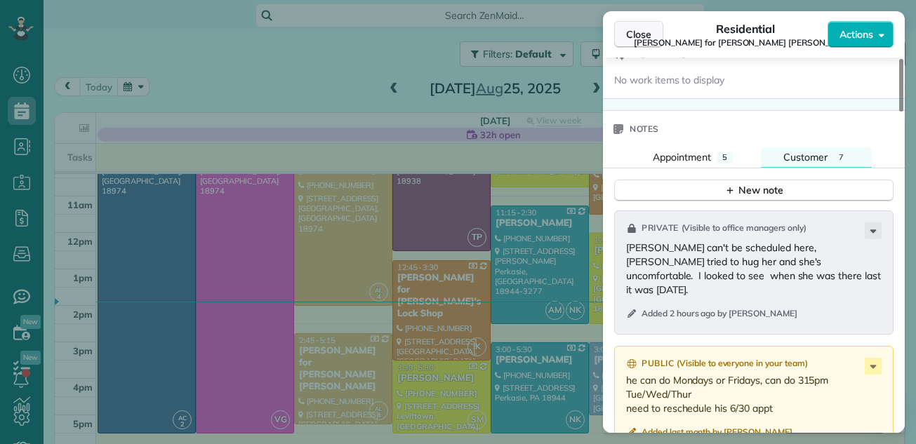
click at [644, 28] on span "Close" at bounding box center [638, 34] width 25 height 14
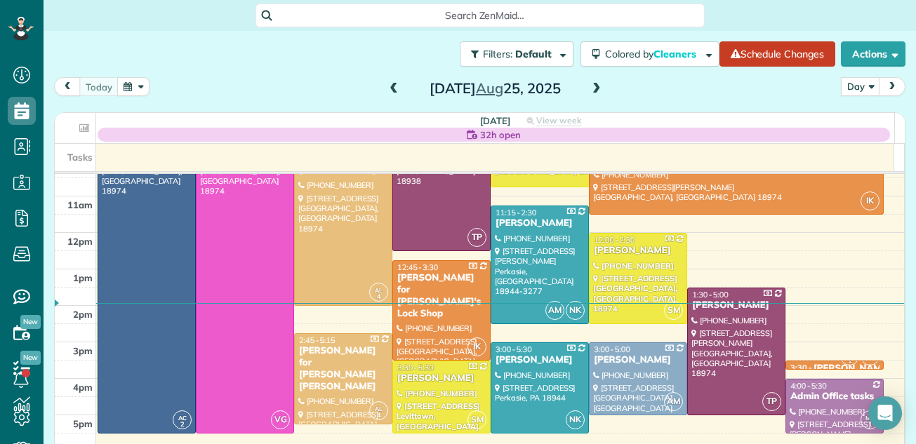
click at [595, 84] on span at bounding box center [596, 89] width 15 height 13
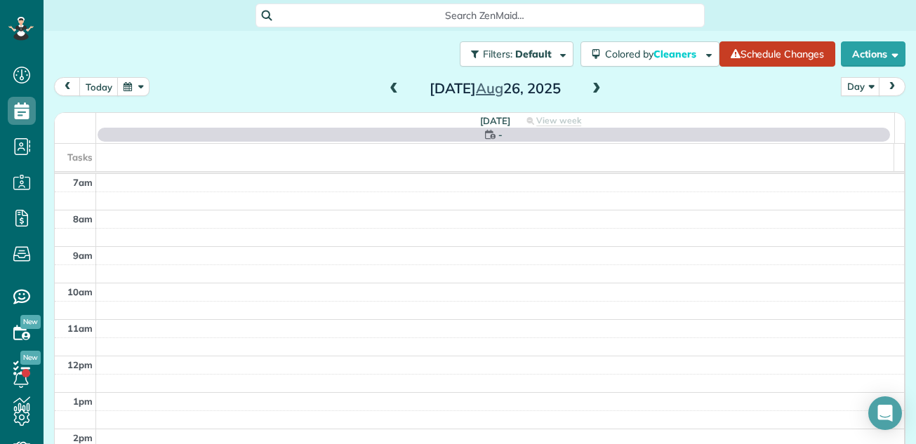
click at [589, 88] on span at bounding box center [596, 89] width 15 height 13
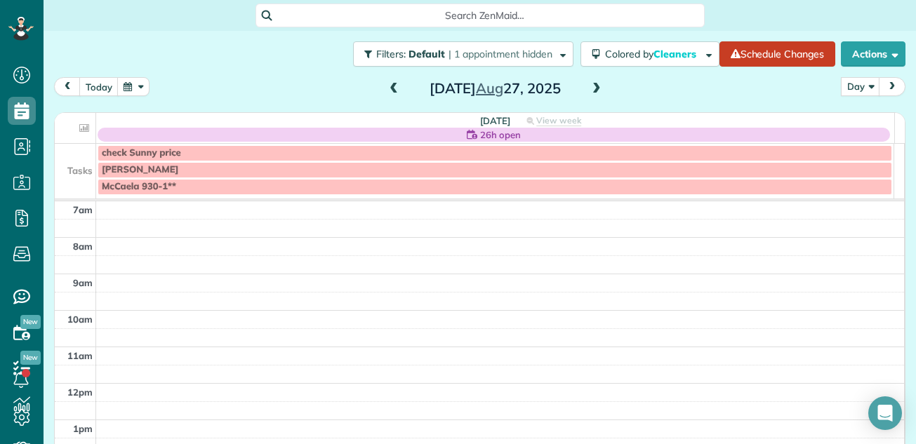
click at [589, 88] on span at bounding box center [596, 89] width 15 height 13
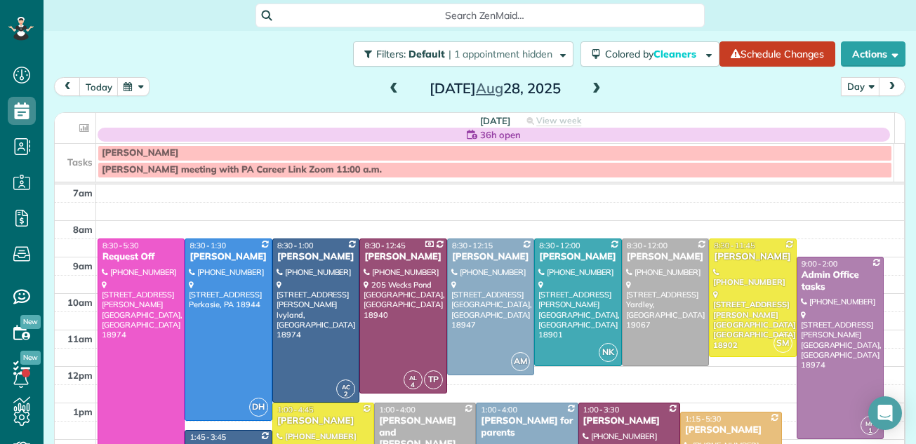
click at [589, 88] on span at bounding box center [596, 89] width 15 height 13
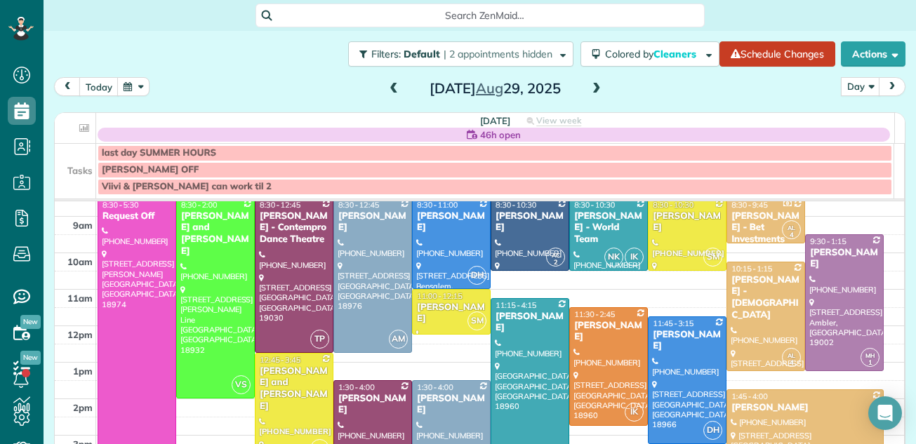
scroll to position [76, 0]
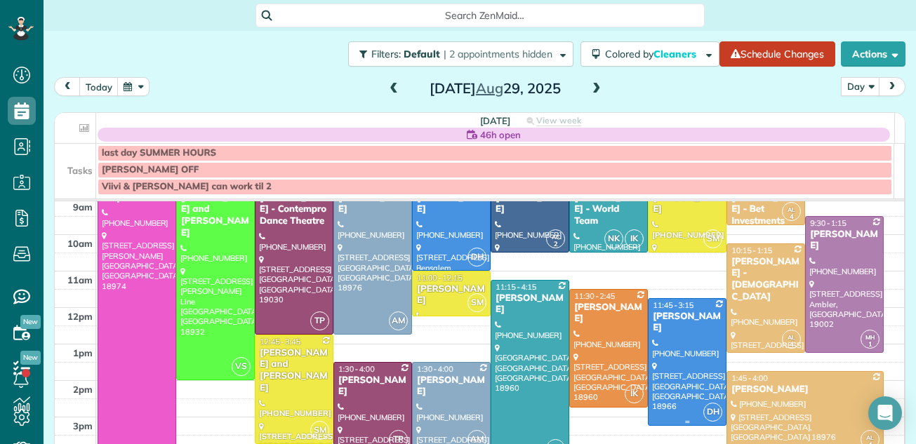
click at [670, 326] on div at bounding box center [687, 362] width 77 height 126
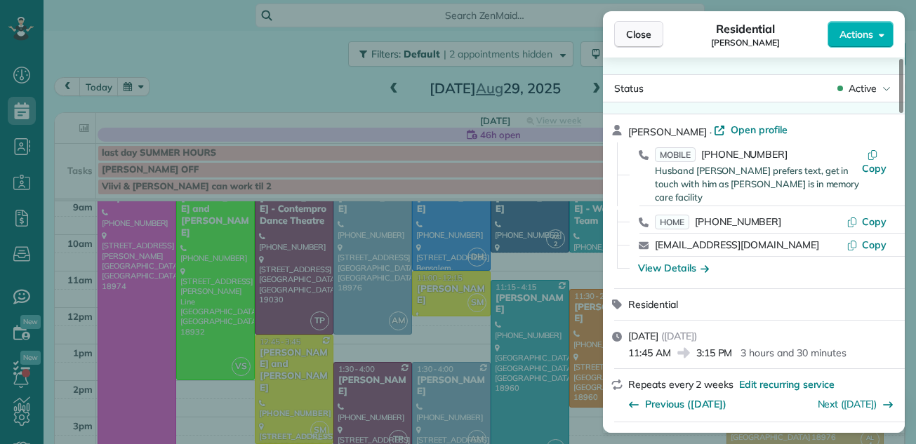
click at [634, 32] on span "Close" at bounding box center [638, 34] width 25 height 14
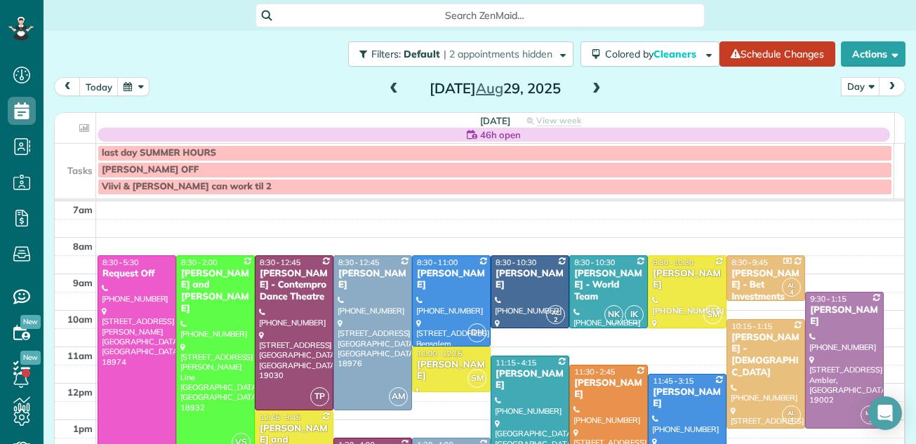
scroll to position [15, 0]
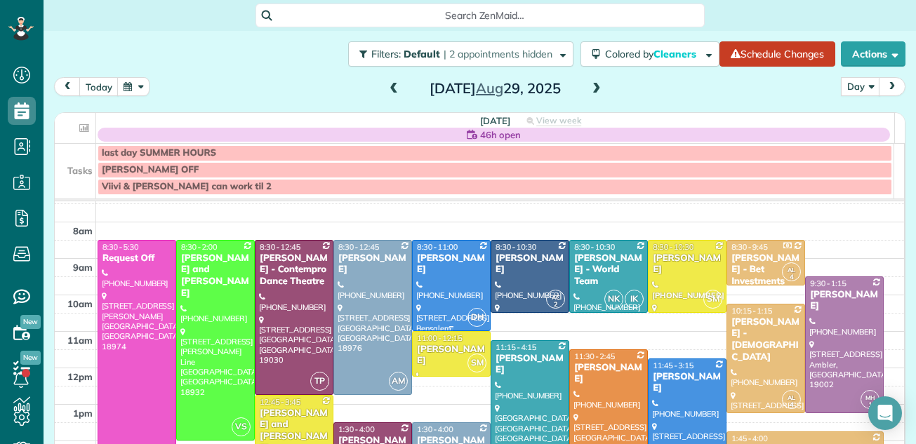
click at [454, 255] on div "Margaret Piscitelli" at bounding box center [451, 265] width 70 height 24
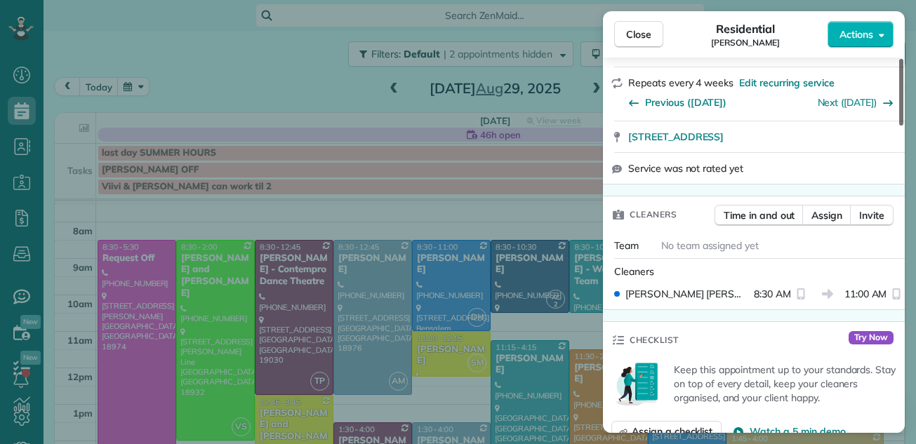
scroll to position [190, 0]
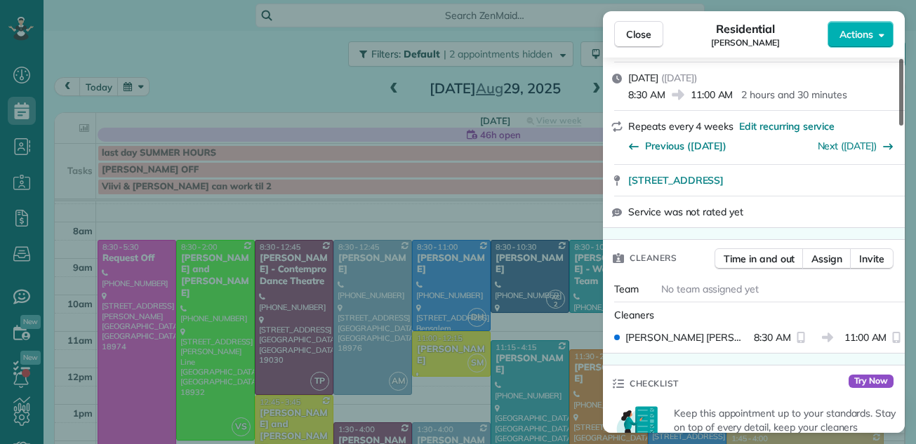
drag, startPoint x: 900, startPoint y: 93, endPoint x: 891, endPoint y: 126, distance: 34.9
click at [899, 126] on div at bounding box center [901, 92] width 4 height 67
click at [635, 34] on span "Close" at bounding box center [638, 34] width 25 height 14
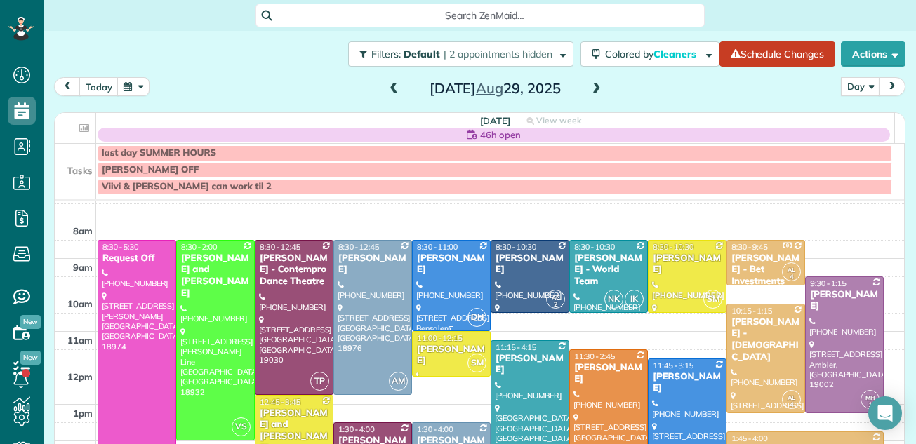
click at [421, 288] on div at bounding box center [451, 286] width 77 height 90
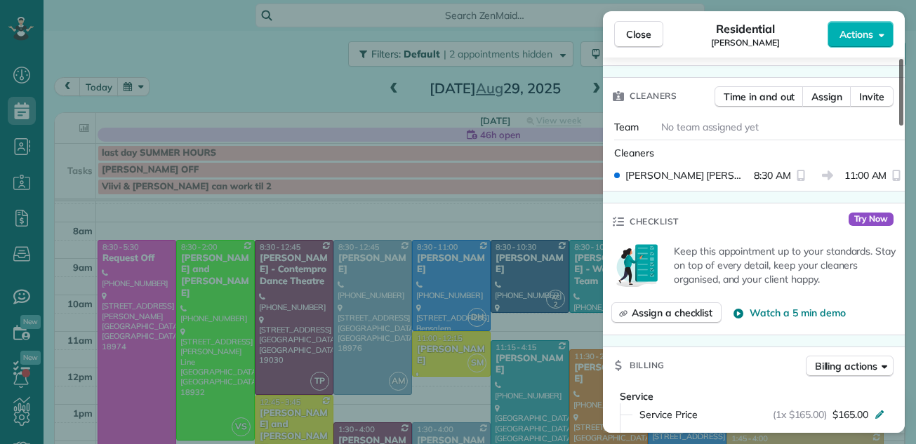
scroll to position [388, 0]
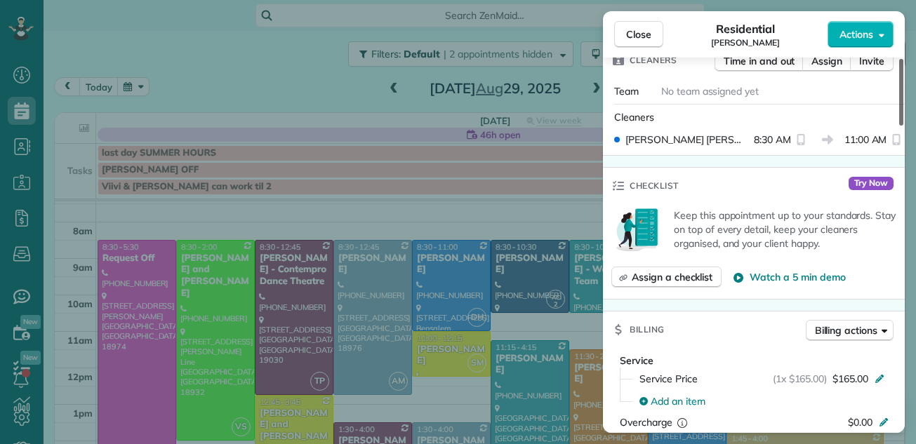
drag, startPoint x: 902, startPoint y: 86, endPoint x: 898, endPoint y: 155, distance: 68.9
click at [899, 126] on div at bounding box center [901, 92] width 4 height 67
click at [632, 31] on span "Close" at bounding box center [638, 34] width 25 height 14
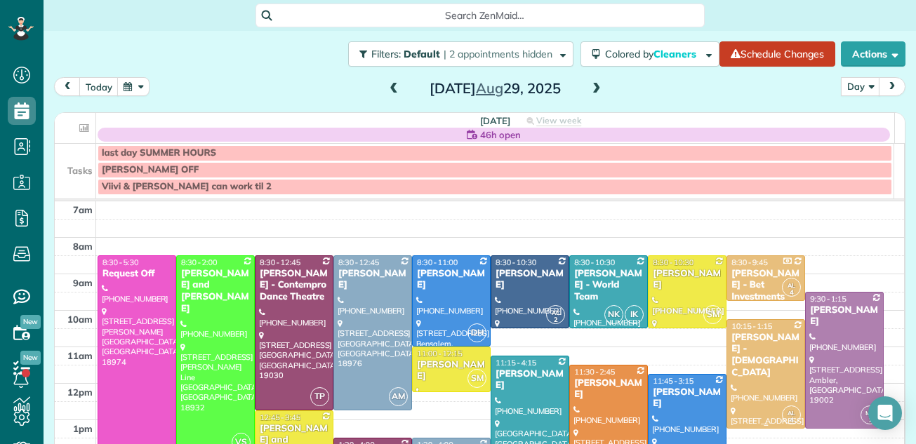
click at [739, 369] on div "Robert Suskey - Our Lady Of Good Council Roman Catholic Church" at bounding box center [766, 356] width 70 height 48
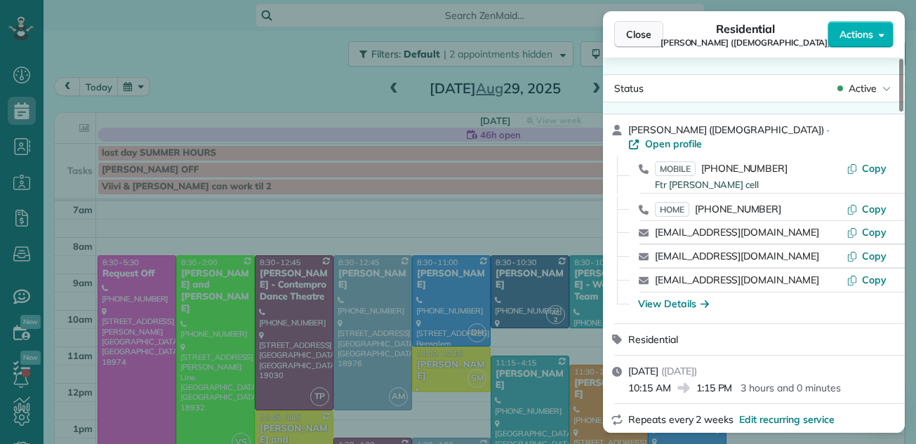
click at [639, 31] on span "Close" at bounding box center [638, 34] width 25 height 14
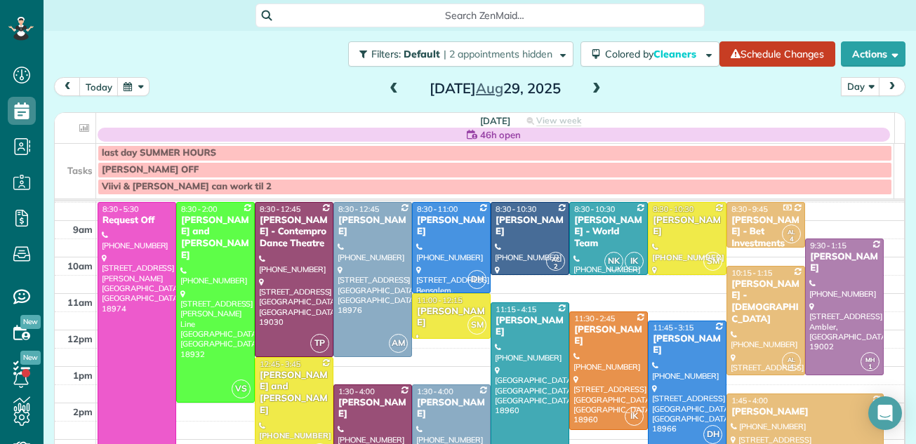
scroll to position [26, 0]
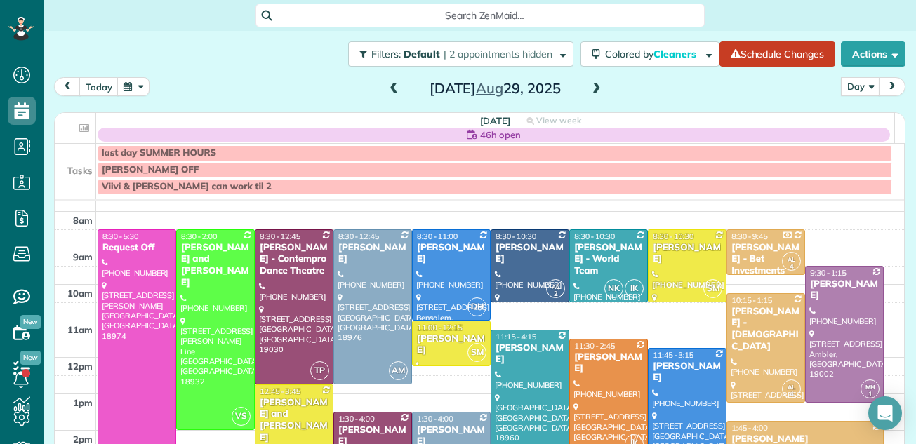
click at [390, 87] on span at bounding box center [393, 89] width 15 height 13
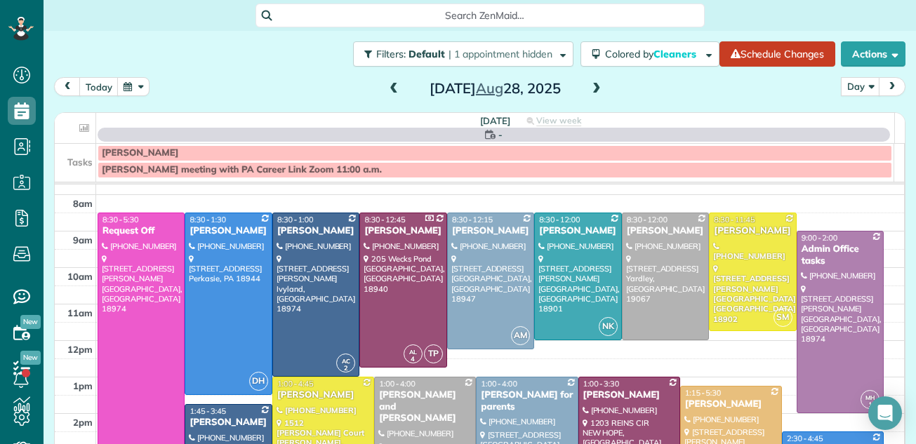
scroll to position [0, 0]
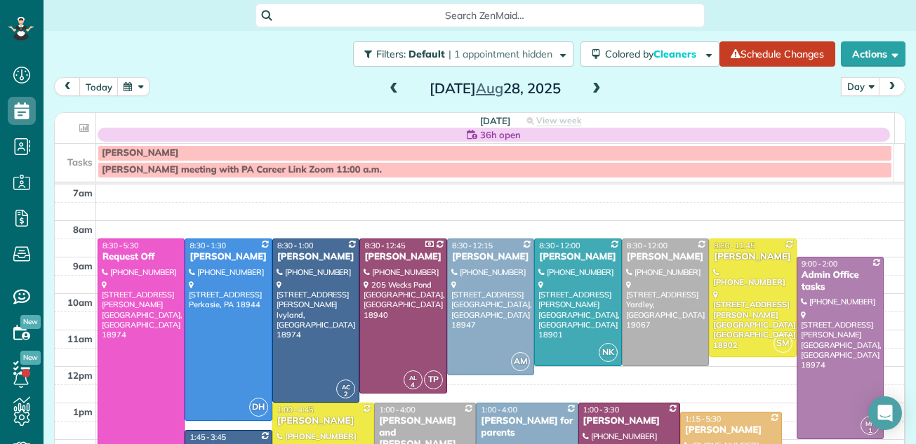
click at [386, 86] on span at bounding box center [393, 89] width 15 height 13
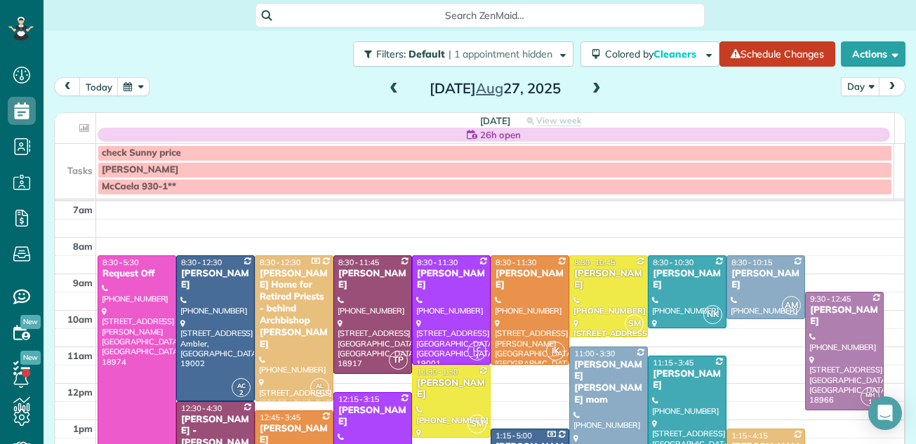
click at [357, 421] on div at bounding box center [372, 447] width 77 height 108
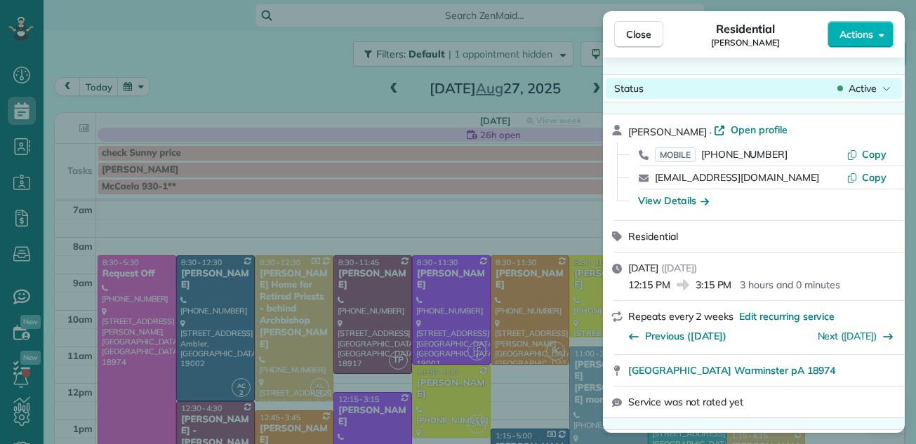
click at [863, 88] on span "Active" at bounding box center [863, 88] width 28 height 14
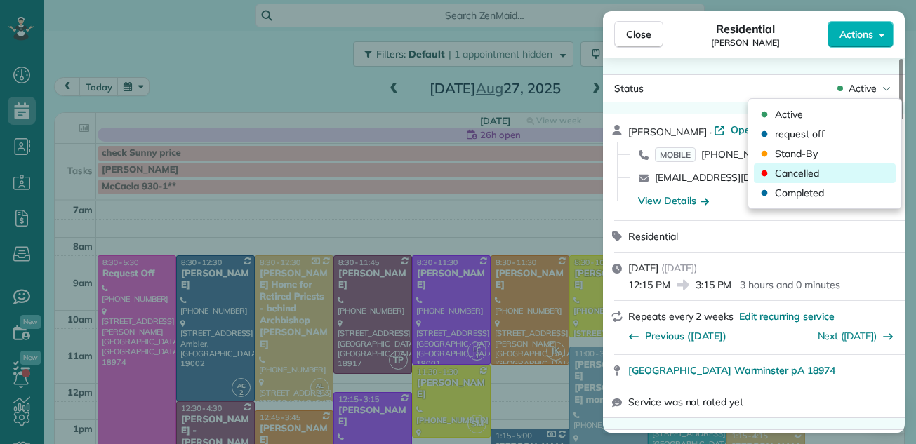
click at [783, 169] on span "Cancelled" at bounding box center [797, 173] width 44 height 14
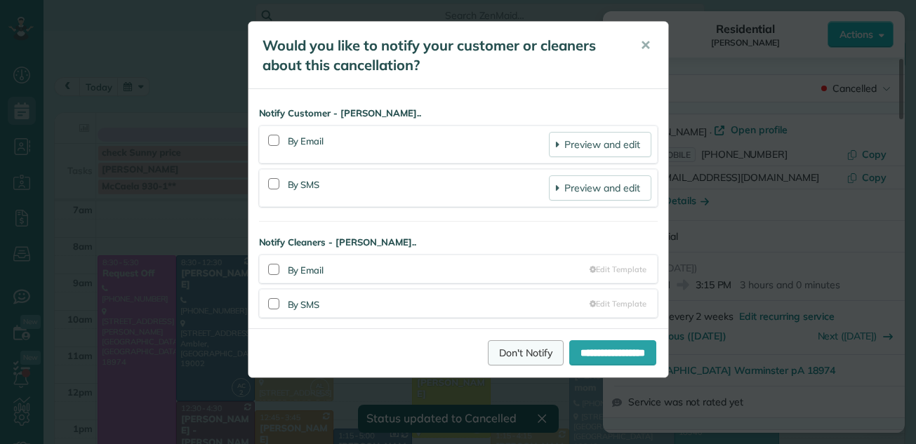
click at [492, 351] on link "Don't Notify" at bounding box center [526, 352] width 76 height 25
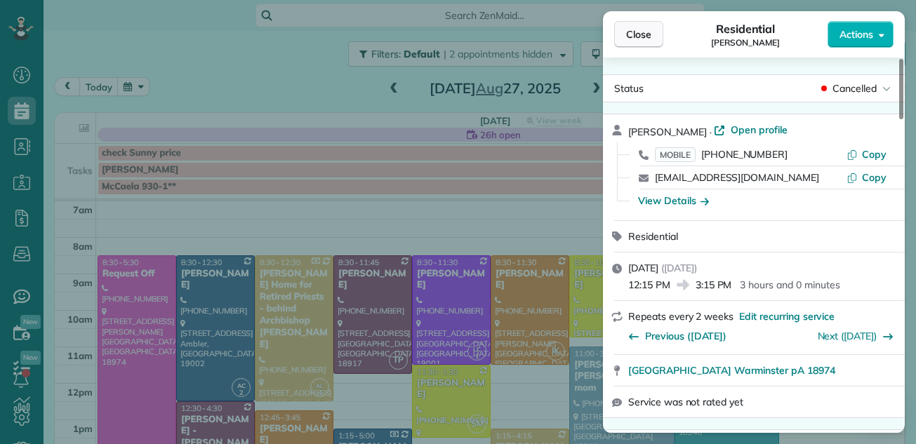
click at [636, 33] on span "Close" at bounding box center [638, 34] width 25 height 14
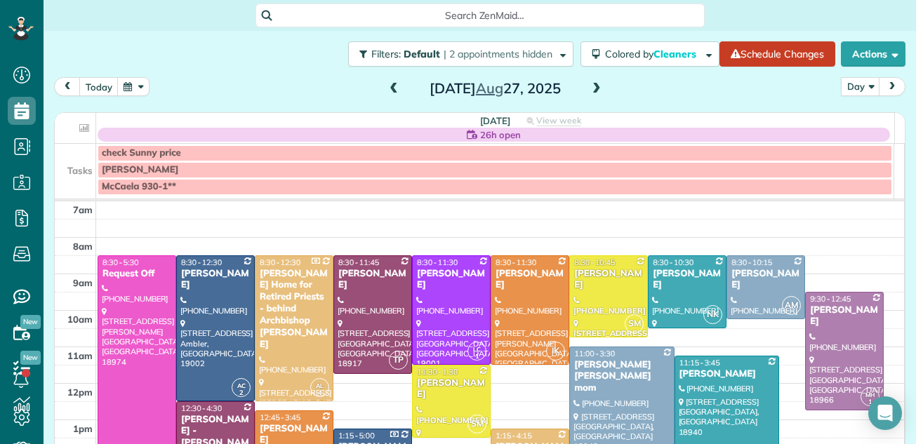
click at [481, 27] on div "Search ZenMaid… Filters: Default | 2 appointments hidden Colored by Cleaners Co…" at bounding box center [480, 208] width 873 height 416
click at [386, 84] on span at bounding box center [393, 89] width 15 height 13
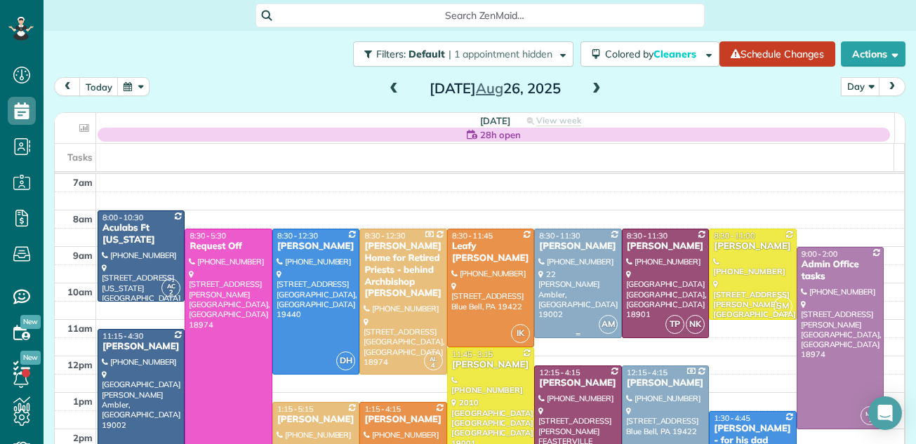
click at [590, 220] on div "7am 8am 9am 10am 11am 12pm 1pm 2pm 3pm 4pm 5pm 6pm 7pm 8pm AC 2 8:00 - 10:30 Ac…" at bounding box center [479, 429] width 849 height 510
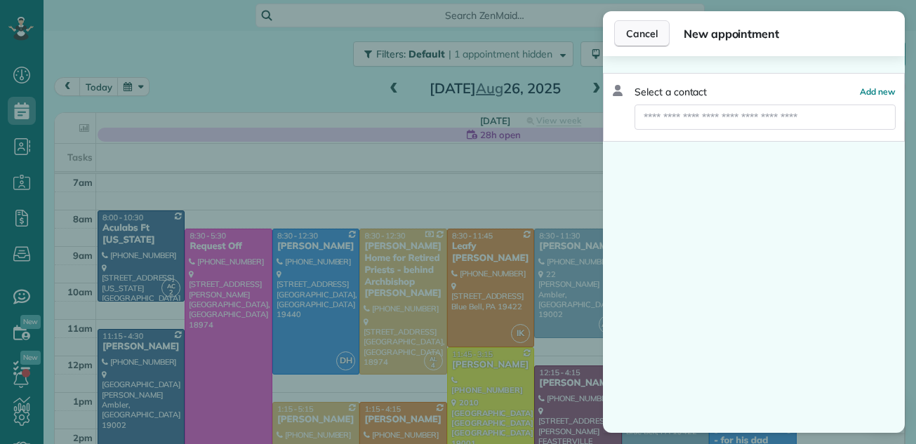
click at [644, 32] on span "Cancel" at bounding box center [642, 34] width 32 height 14
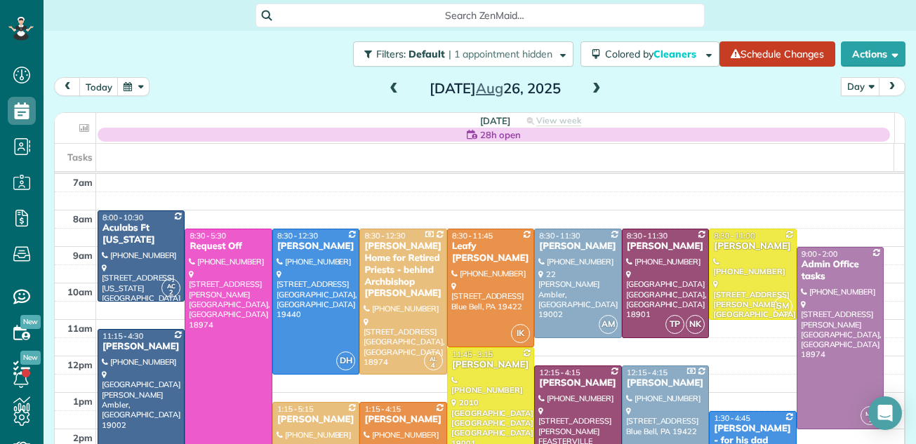
click at [592, 90] on span at bounding box center [596, 89] width 15 height 13
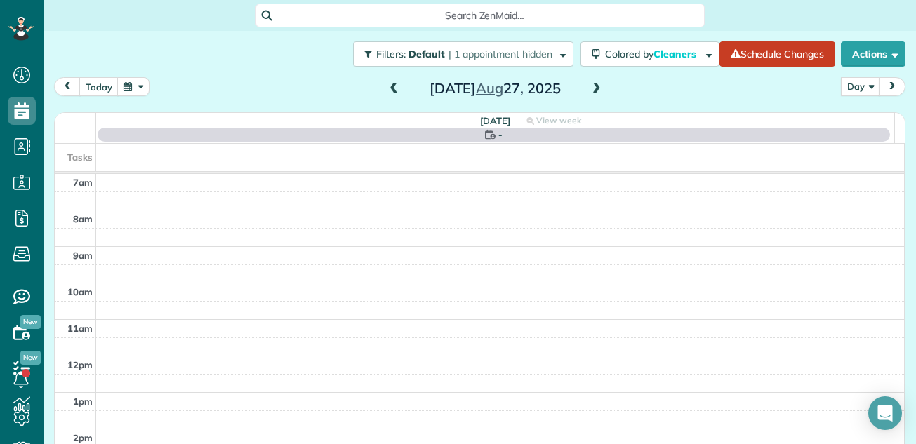
click at [592, 90] on span at bounding box center [596, 89] width 15 height 13
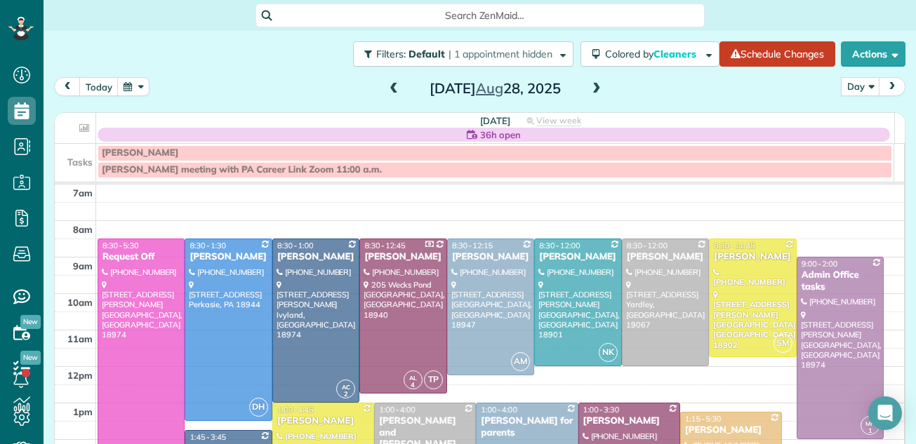
click at [592, 90] on span at bounding box center [596, 89] width 15 height 13
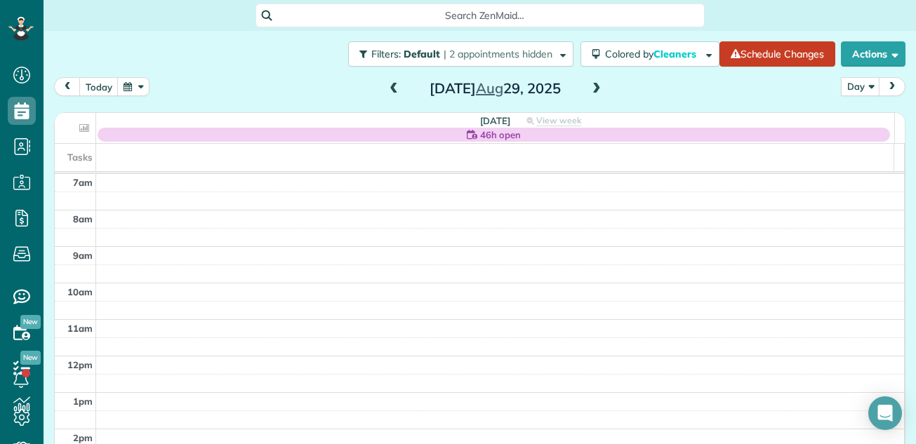
click at [388, 94] on span at bounding box center [393, 89] width 15 height 13
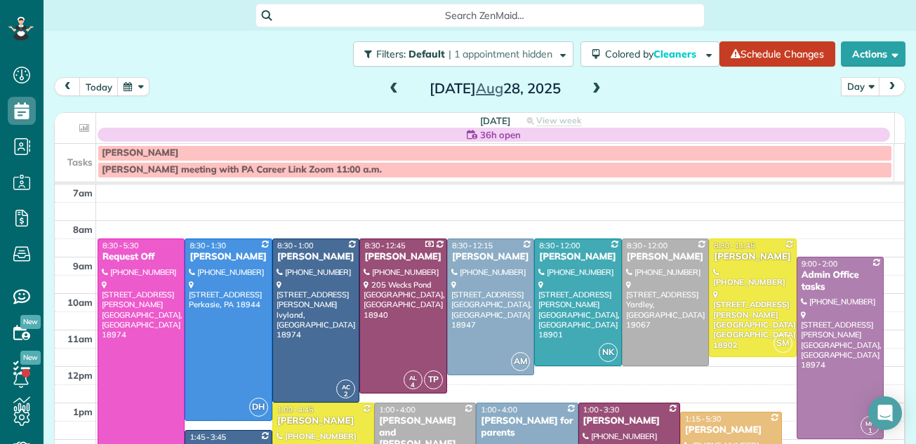
click at [388, 94] on span at bounding box center [393, 89] width 15 height 13
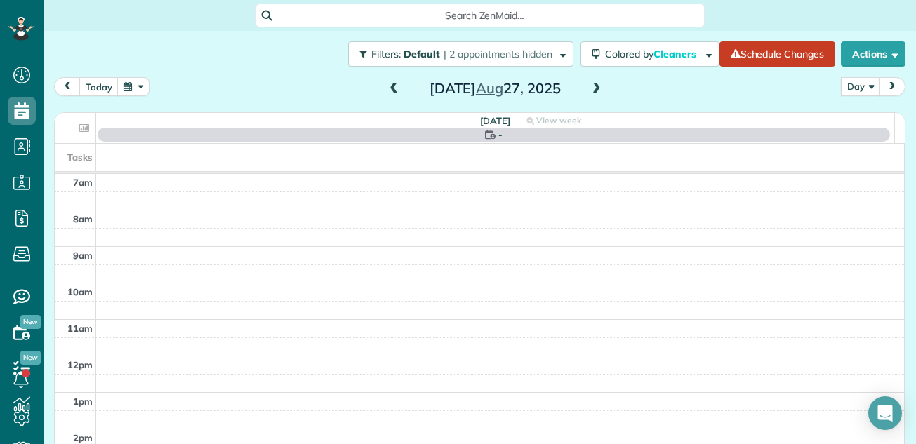
click at [388, 94] on span at bounding box center [393, 89] width 15 height 13
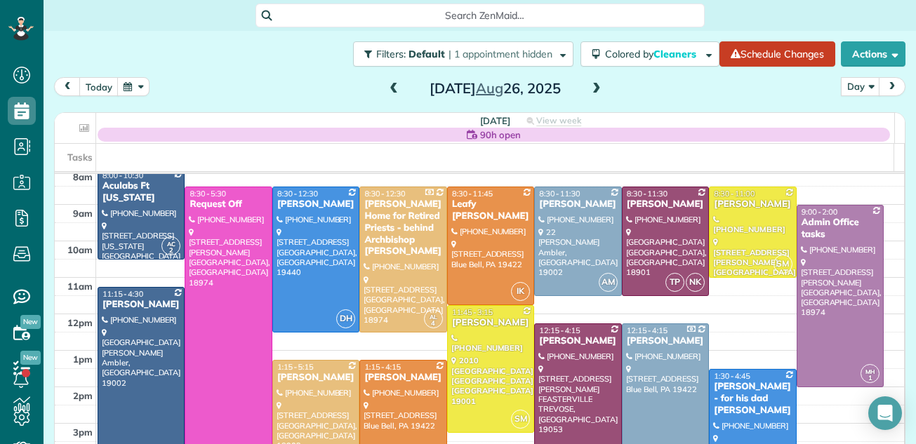
scroll to position [46, 0]
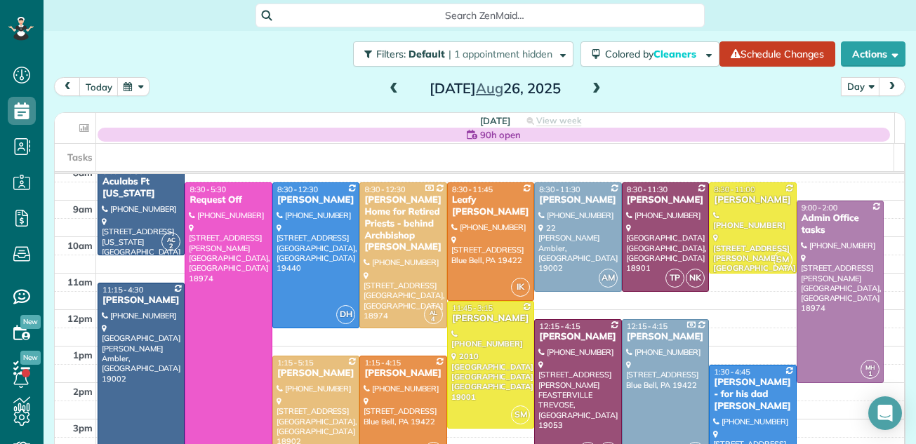
click at [590, 91] on span at bounding box center [596, 89] width 15 height 13
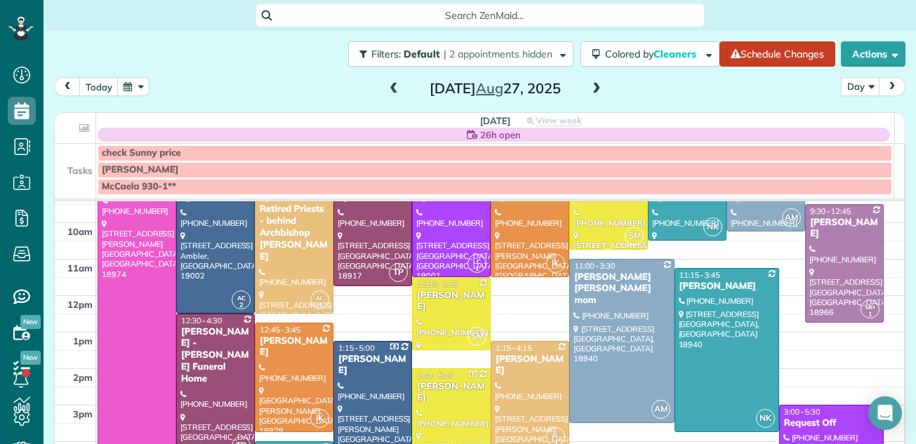
scroll to position [41, 0]
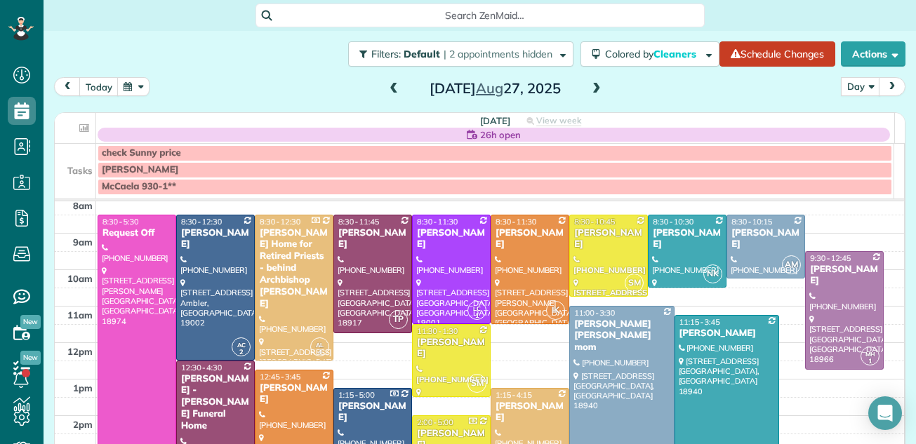
click at [592, 88] on span at bounding box center [596, 89] width 15 height 13
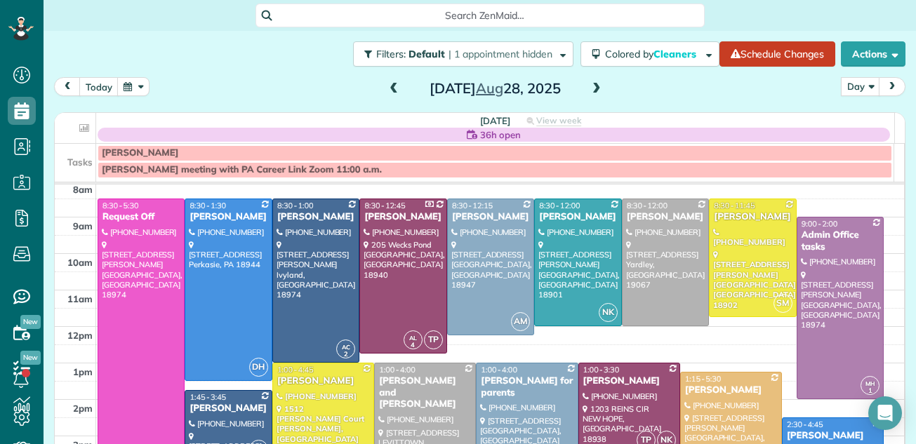
scroll to position [41, 0]
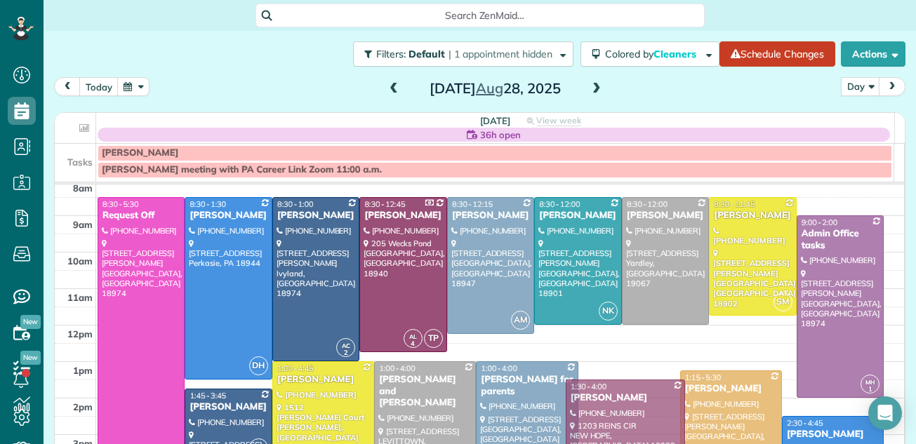
drag, startPoint x: 645, startPoint y: 396, endPoint x: 644, endPoint y: 410, distance: 14.1
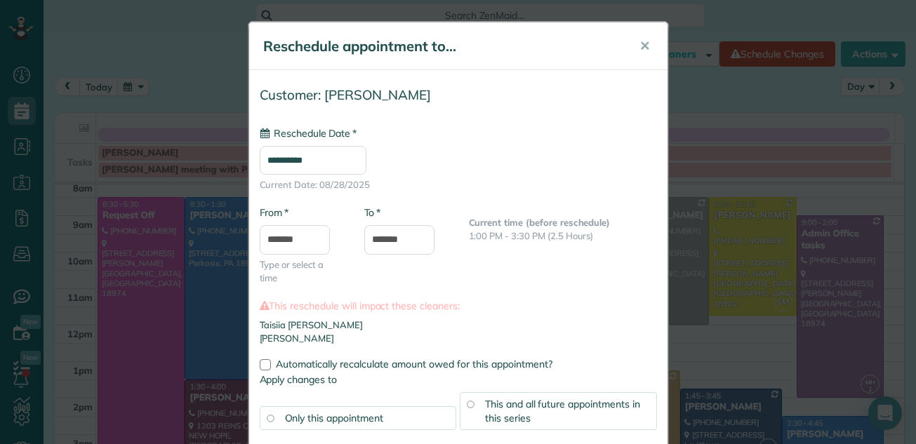
type input "**********"
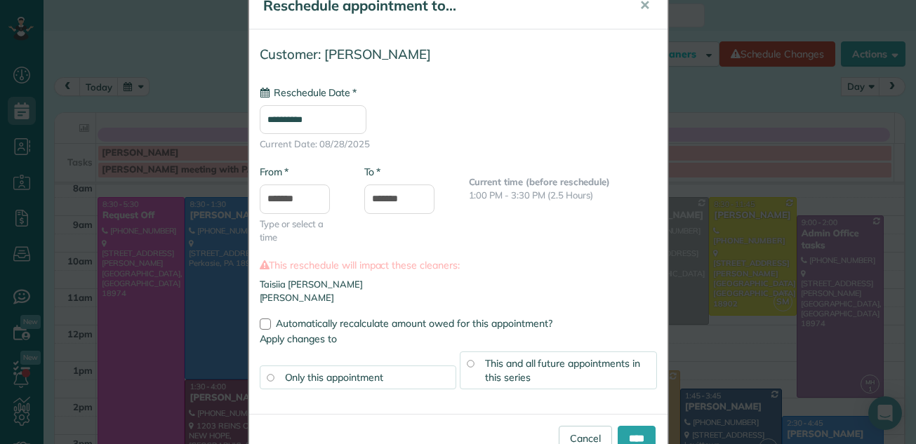
scroll to position [60, 0]
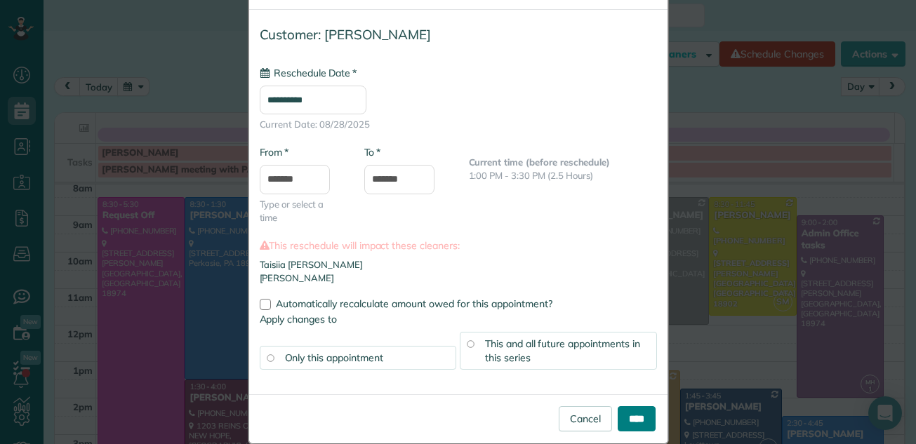
click at [637, 411] on input "****" at bounding box center [637, 418] width 38 height 25
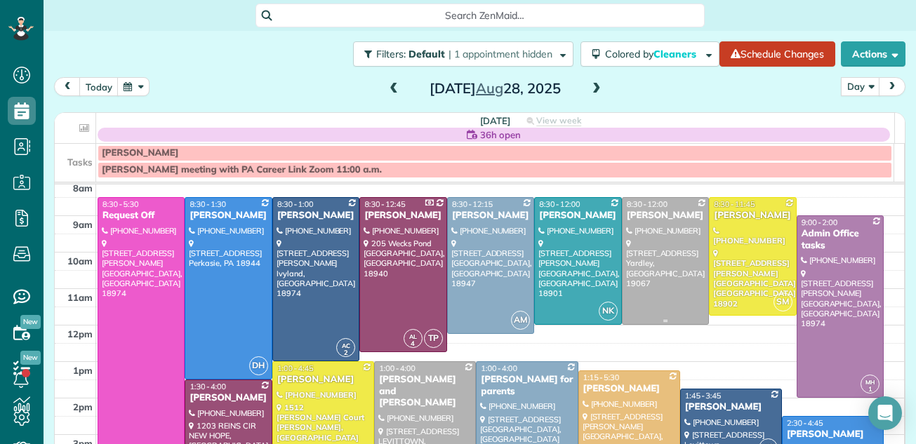
click at [665, 225] on div at bounding box center [666, 261] width 86 height 126
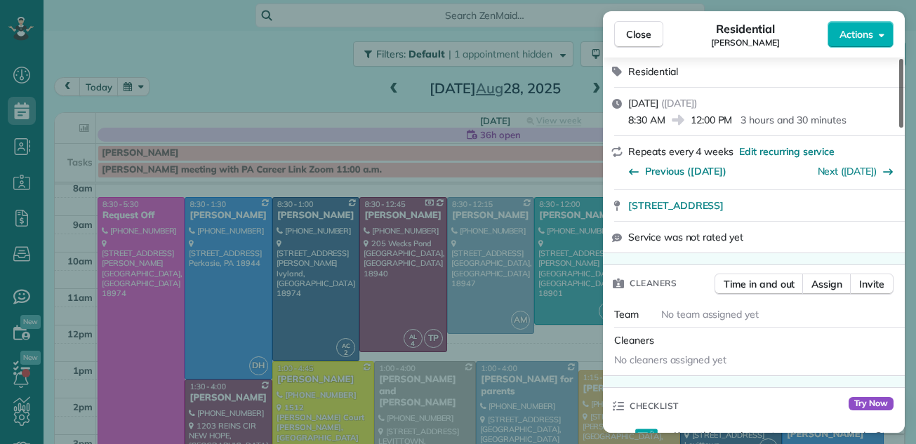
drag, startPoint x: 901, startPoint y: 87, endPoint x: 896, endPoint y: 126, distance: 39.0
click at [899, 126] on div at bounding box center [901, 93] width 4 height 69
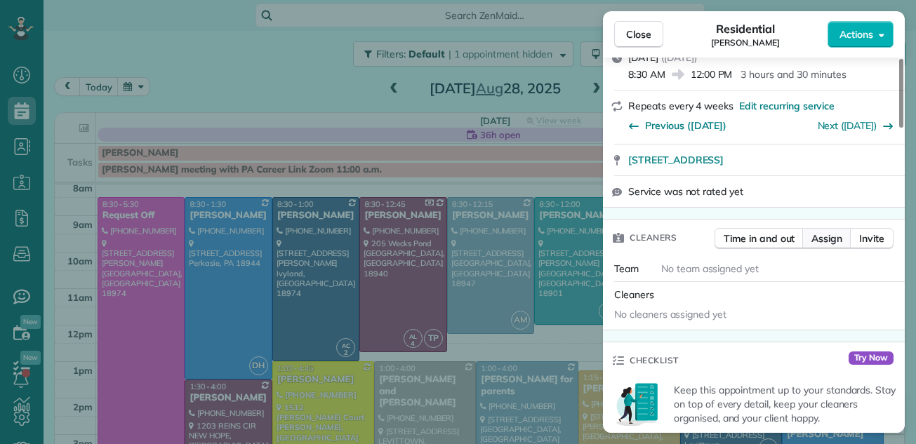
click at [818, 241] on span "Assign" at bounding box center [826, 239] width 31 height 14
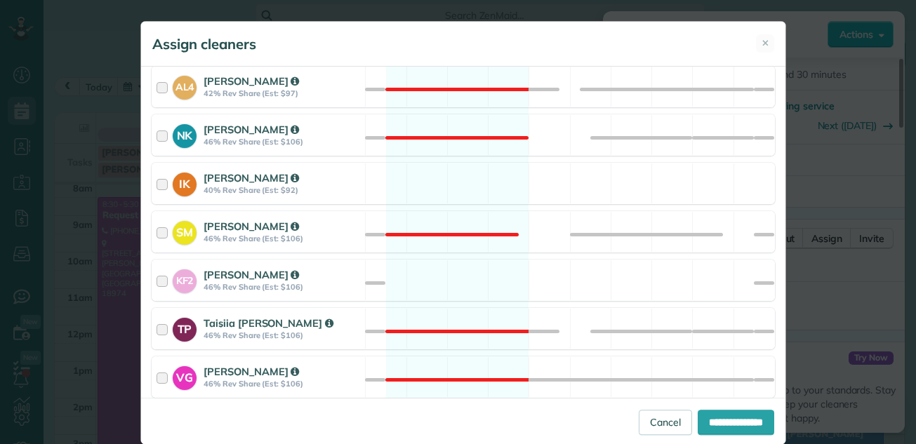
scroll to position [593, 0]
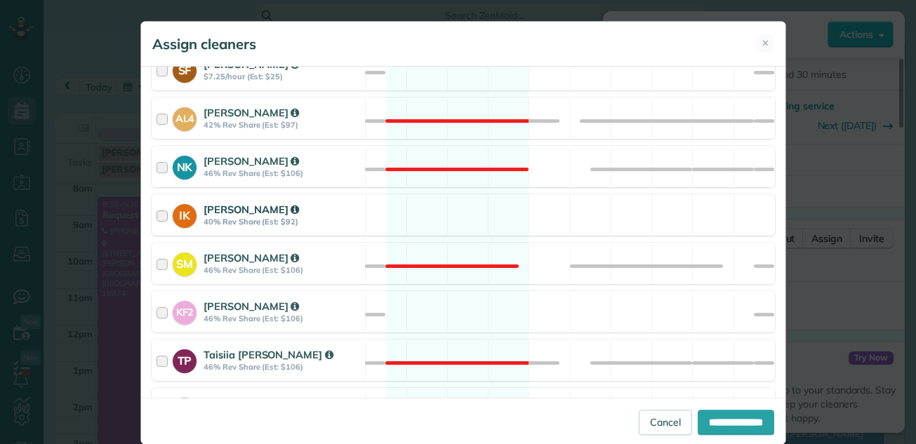
click at [157, 215] on div at bounding box center [165, 215] width 16 height 26
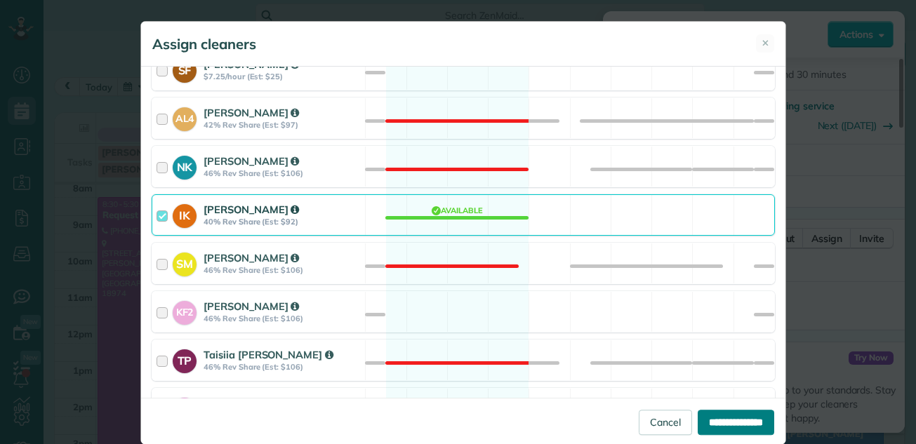
click at [705, 423] on input "**********" at bounding box center [736, 422] width 77 height 25
type input "**********"
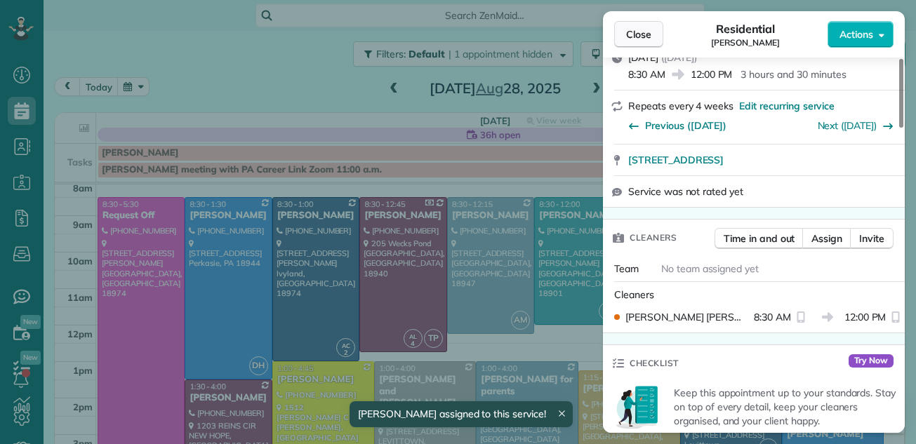
click at [642, 35] on span "Close" at bounding box center [638, 34] width 25 height 14
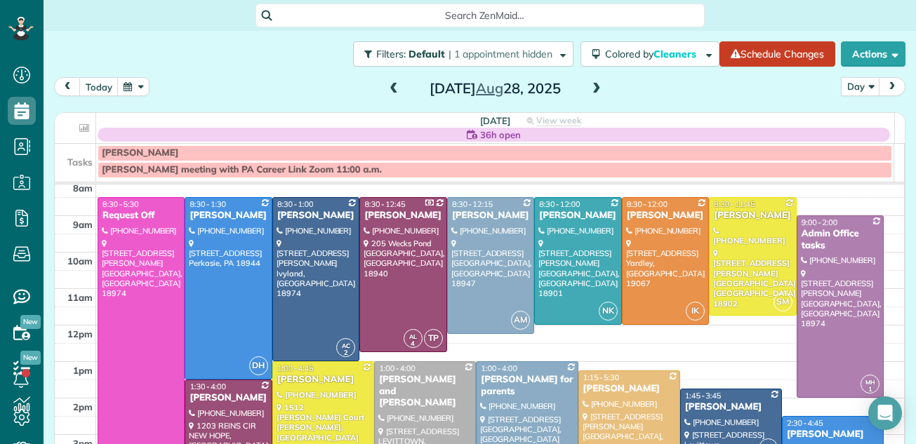
click at [420, 389] on div "Rick and Melissa Amour" at bounding box center [424, 392] width 93 height 36
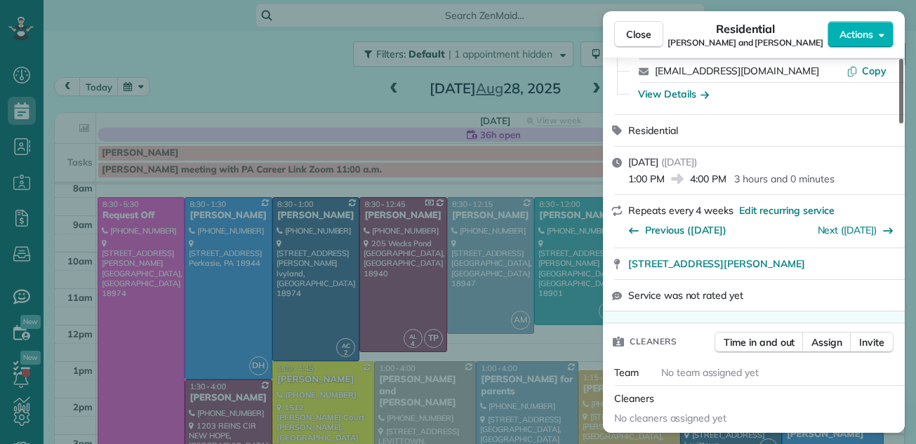
scroll to position [234, 0]
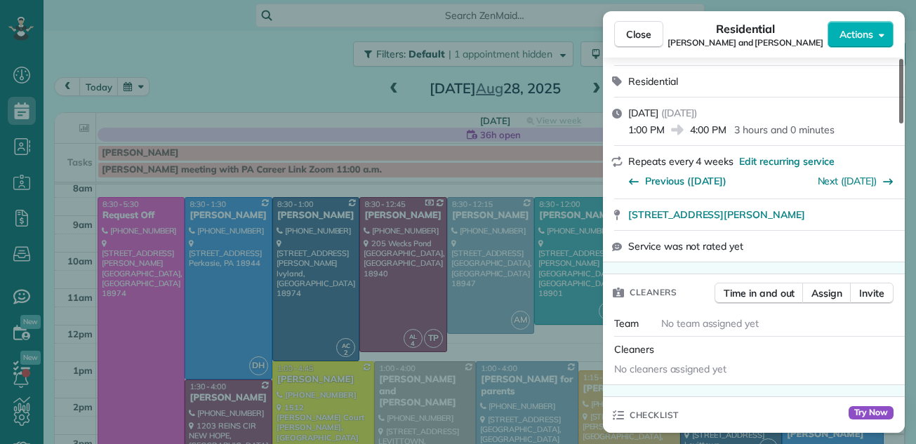
drag, startPoint x: 903, startPoint y: 97, endPoint x: 901, endPoint y: 137, distance: 40.0
click at [901, 124] on div at bounding box center [901, 91] width 4 height 65
click at [821, 293] on span "Assign" at bounding box center [826, 293] width 31 height 14
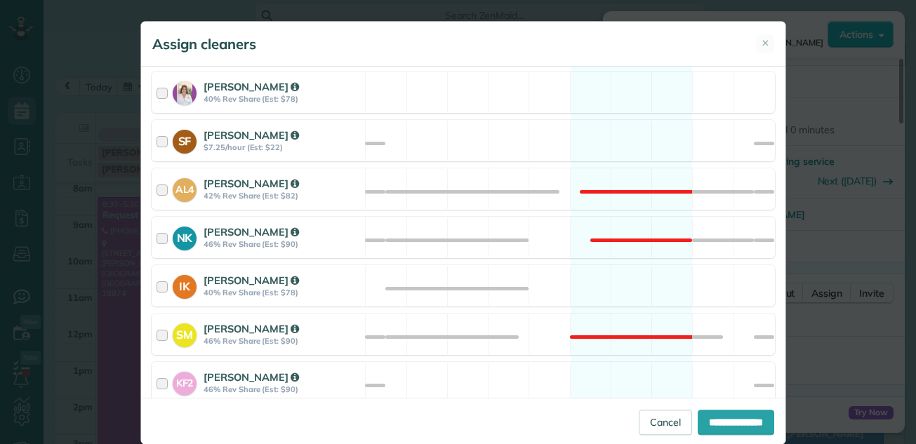
scroll to position [528, 0]
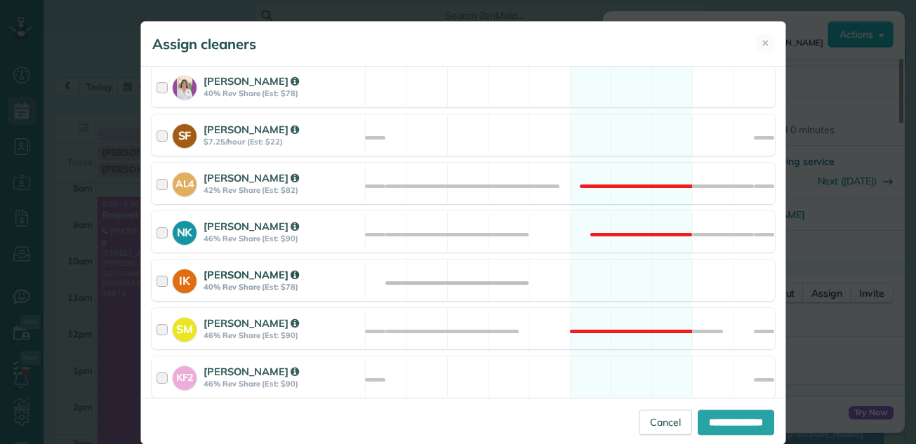
click at [157, 280] on div at bounding box center [165, 280] width 16 height 26
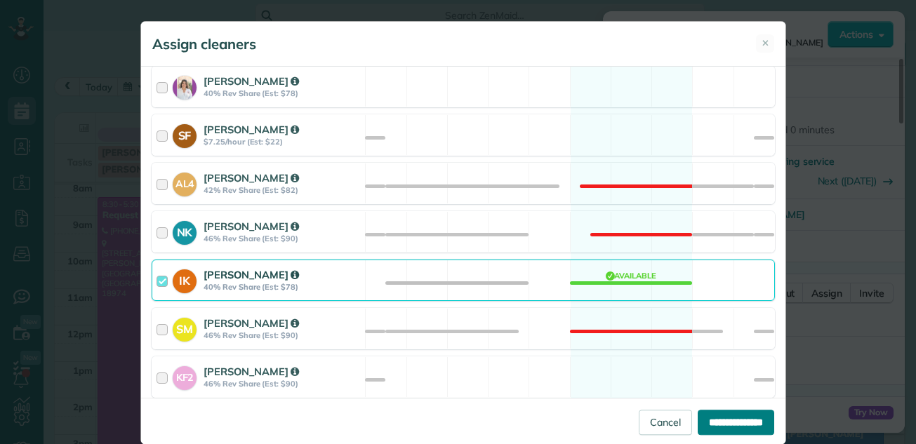
click at [698, 416] on input "**********" at bounding box center [736, 422] width 77 height 25
type input "**********"
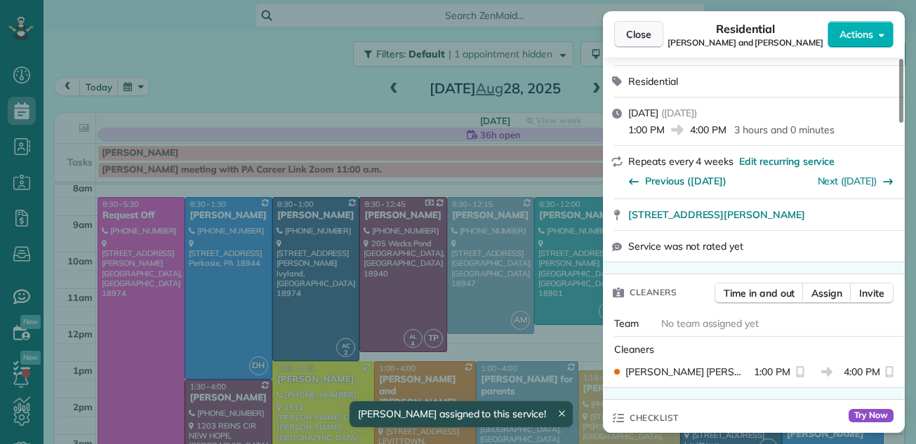
click at [634, 34] on span "Close" at bounding box center [638, 34] width 25 height 14
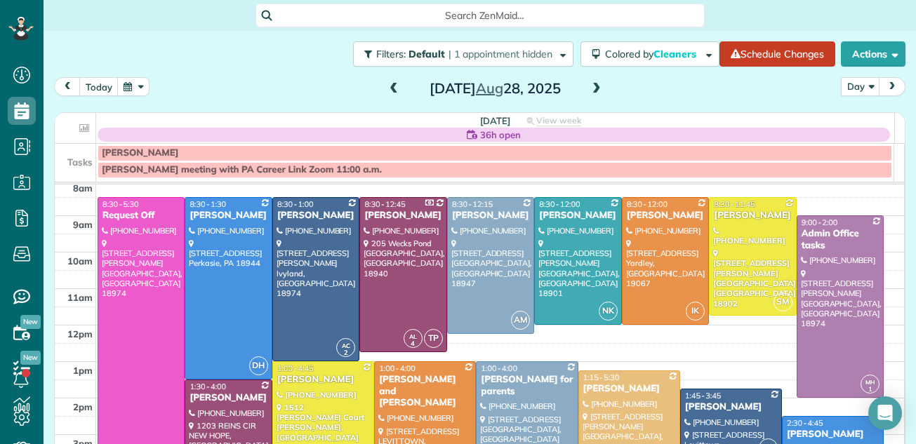
click at [592, 87] on span at bounding box center [596, 89] width 15 height 13
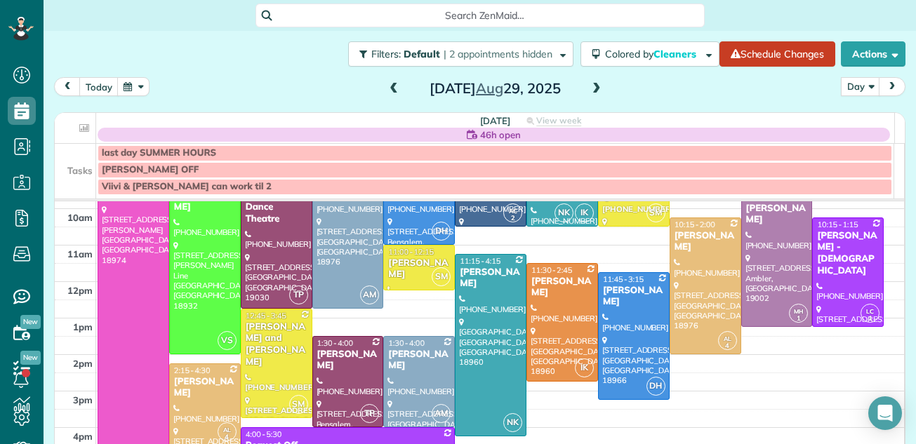
scroll to position [58, 0]
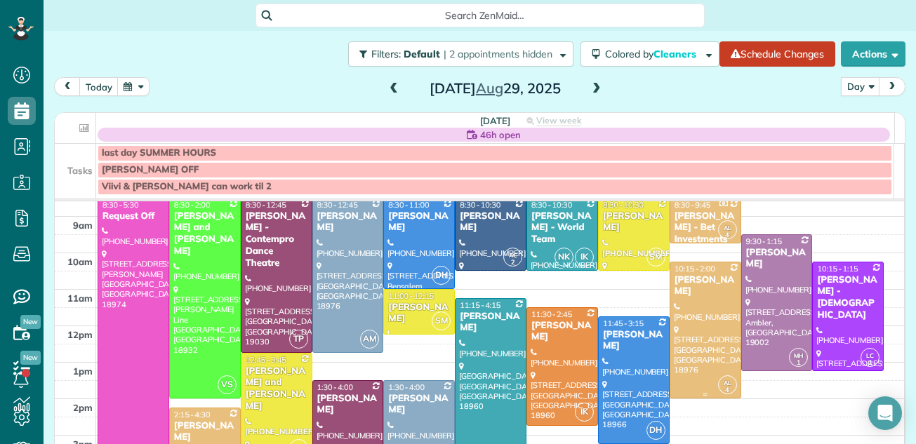
click at [682, 296] on div at bounding box center [705, 330] width 70 height 135
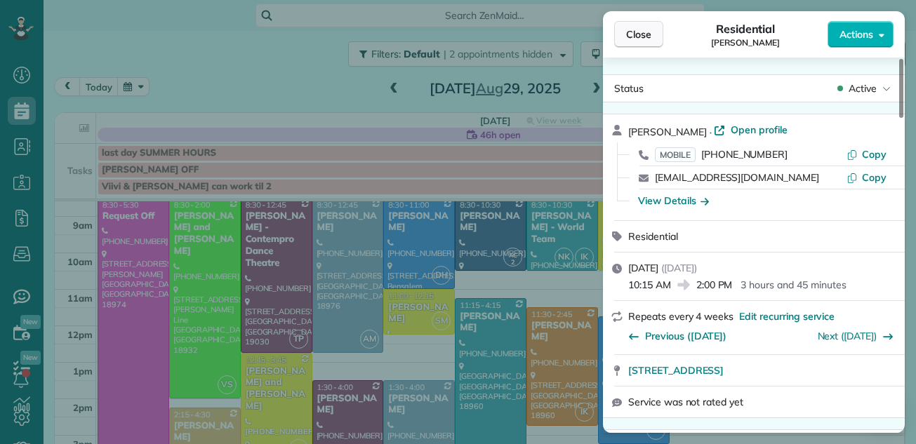
click at [628, 31] on span "Close" at bounding box center [638, 34] width 25 height 14
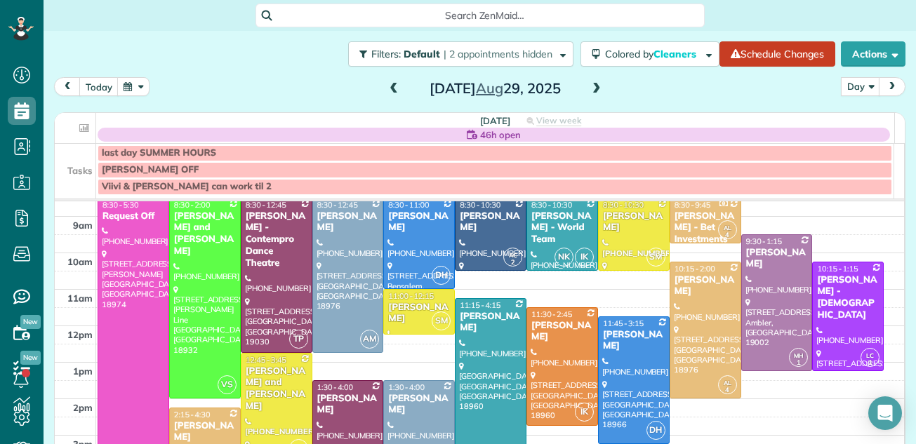
scroll to position [29, 0]
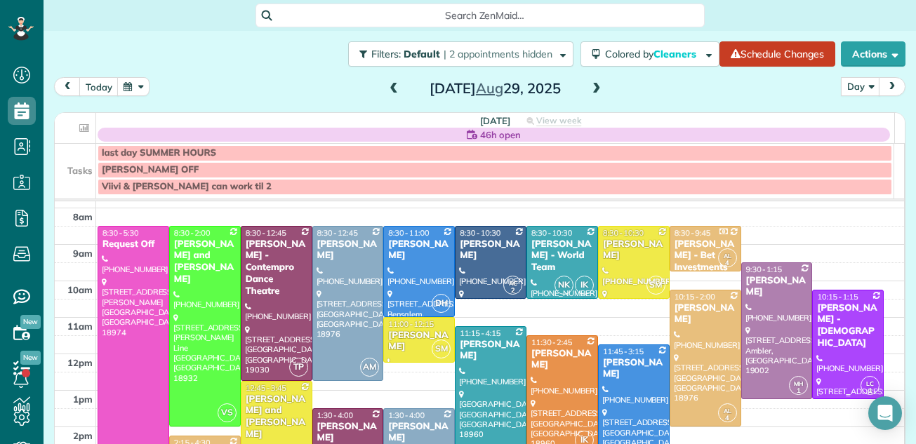
click at [821, 305] on div "Robert Suskey - Our Lady Of Good Council Roman Catholic Church" at bounding box center [847, 327] width 63 height 48
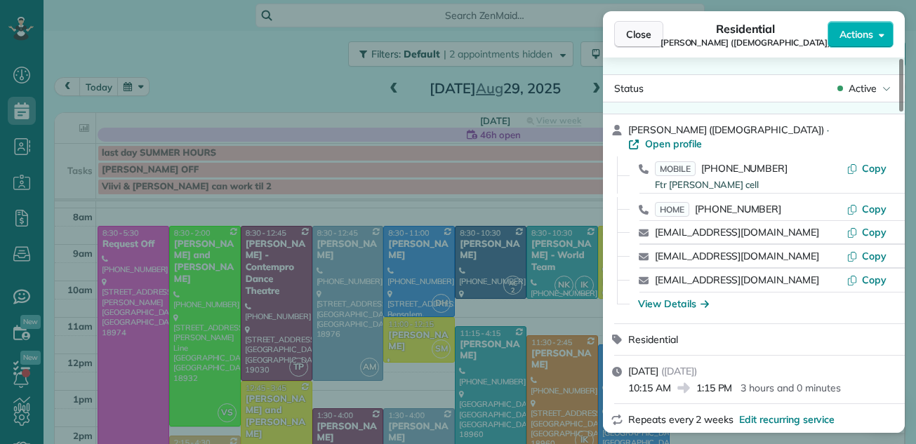
click at [648, 36] on span "Close" at bounding box center [638, 34] width 25 height 14
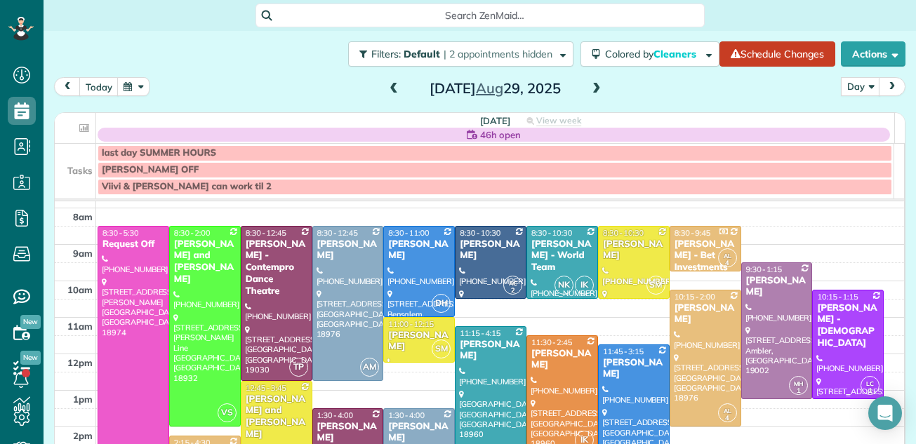
click at [837, 313] on div "Robert Suskey - Our Lady Of Good Council Roman Catholic Church" at bounding box center [847, 327] width 63 height 48
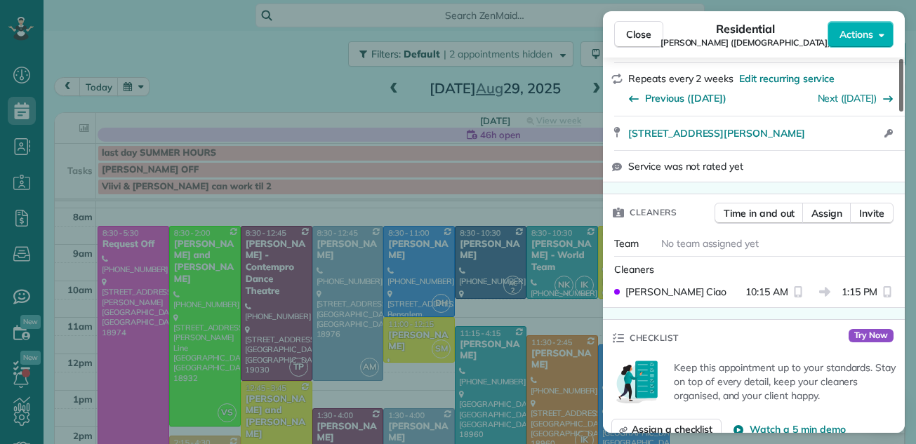
drag, startPoint x: 900, startPoint y: 96, endPoint x: 896, endPoint y: 156, distance: 59.8
click at [899, 112] on div at bounding box center [901, 85] width 4 height 53
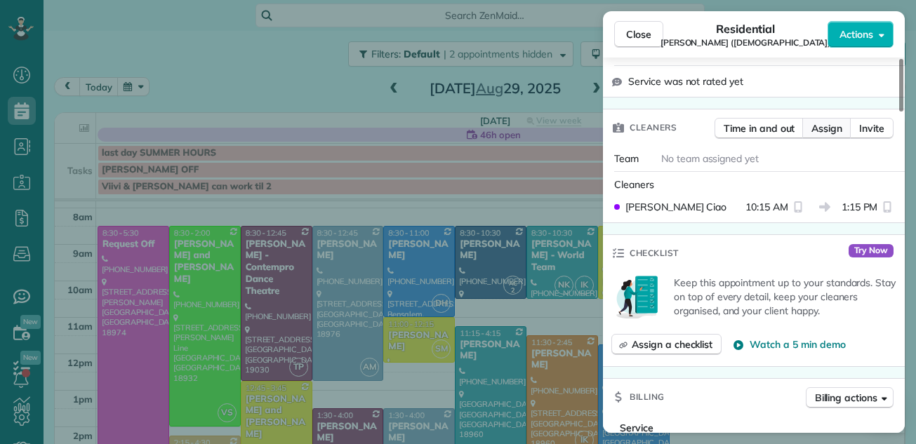
click at [826, 126] on span "Assign" at bounding box center [826, 128] width 31 height 14
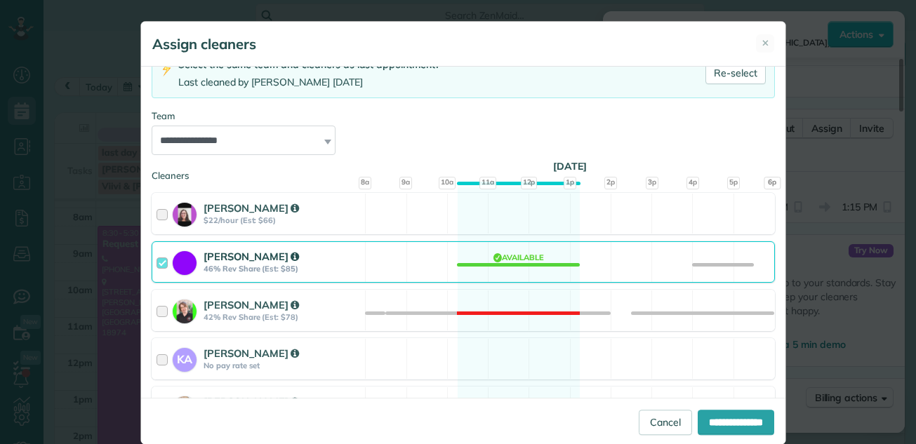
scroll to position [145, 0]
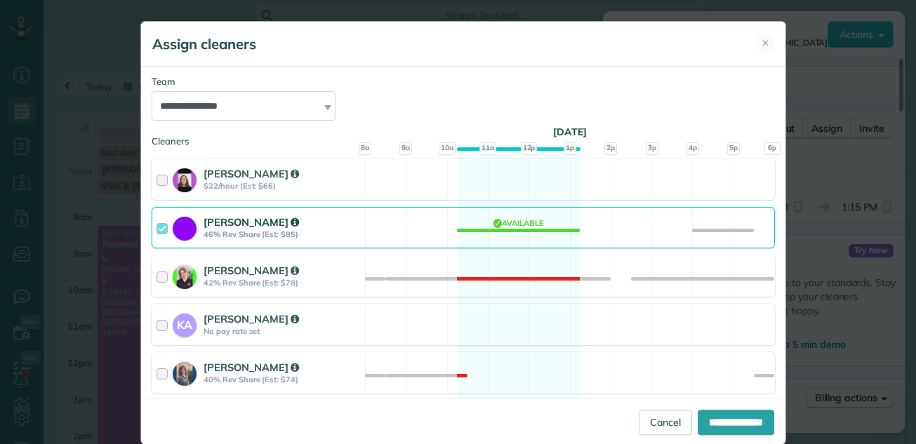
click at [152, 227] on div "Lisa Ciao 46% Rev Share (Est: $85)" at bounding box center [258, 228] width 213 height 40
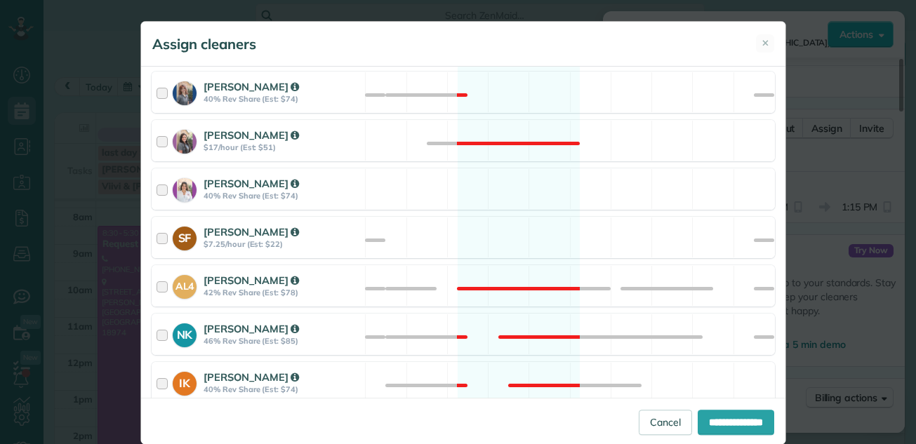
scroll to position [493, 0]
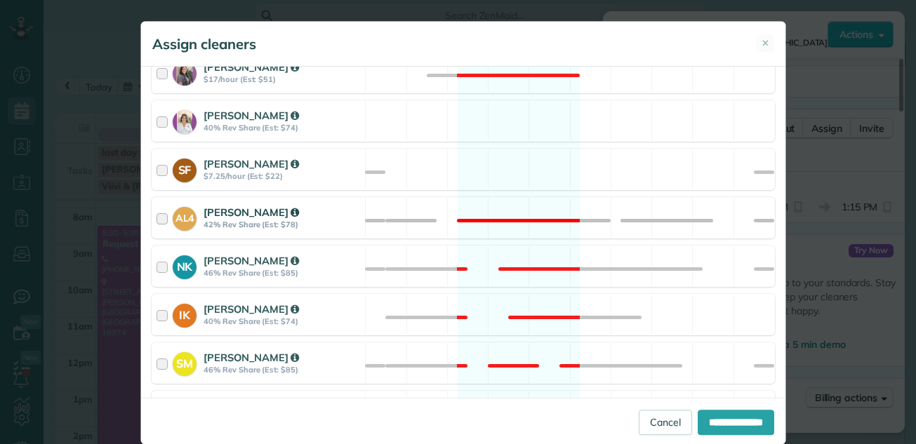
click at [157, 218] on div at bounding box center [165, 218] width 16 height 26
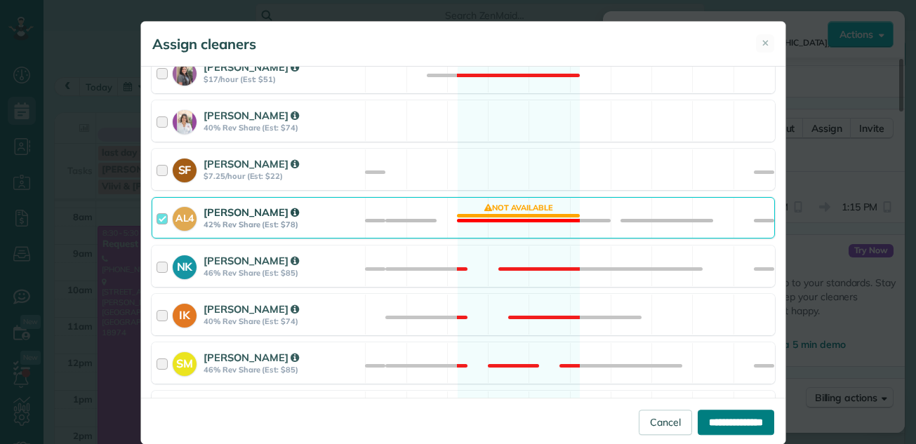
click at [736, 420] on input "**********" at bounding box center [736, 422] width 77 height 25
type input "**********"
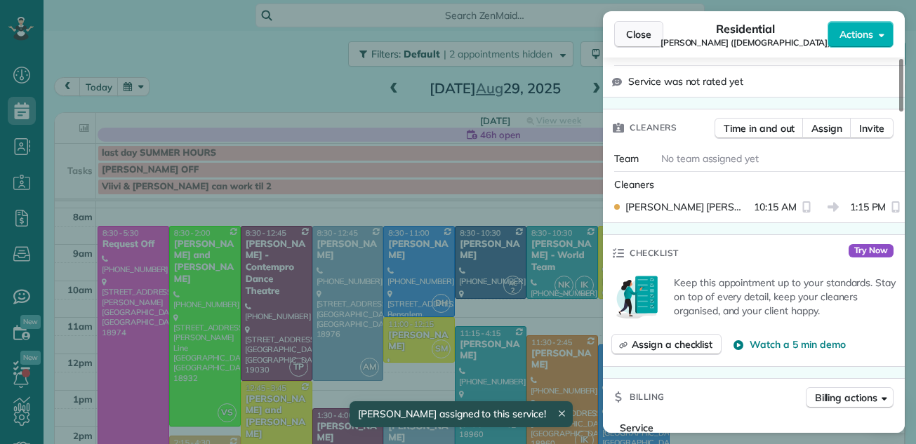
click at [632, 33] on span "Close" at bounding box center [638, 34] width 25 height 14
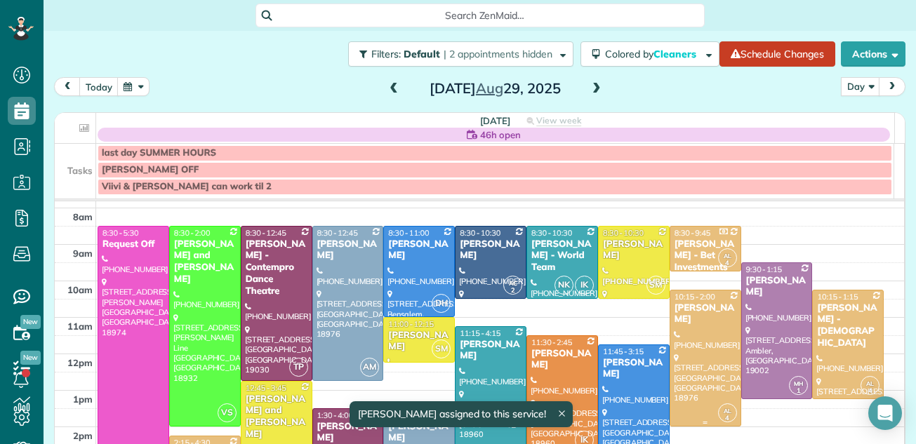
click at [675, 318] on div at bounding box center [705, 358] width 70 height 135
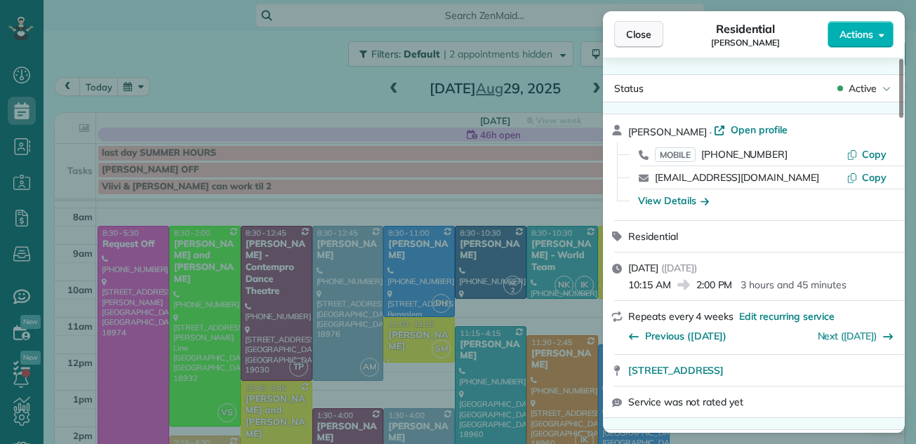
click at [642, 28] on span "Close" at bounding box center [638, 34] width 25 height 14
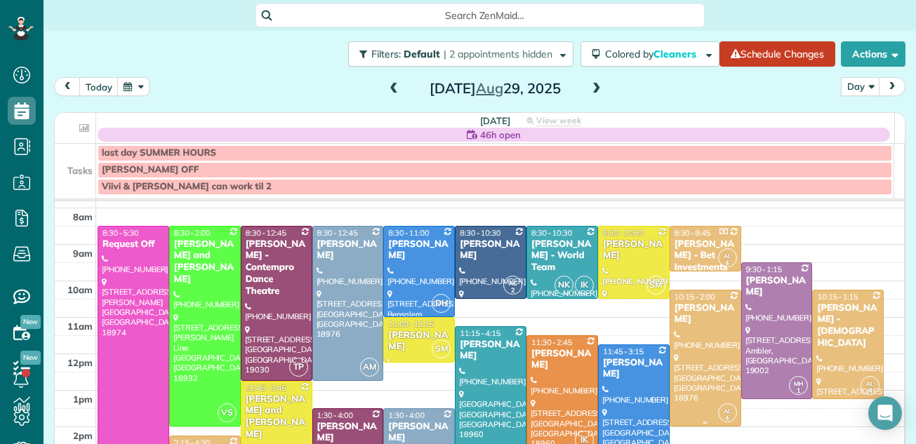
click at [689, 318] on div at bounding box center [705, 358] width 70 height 135
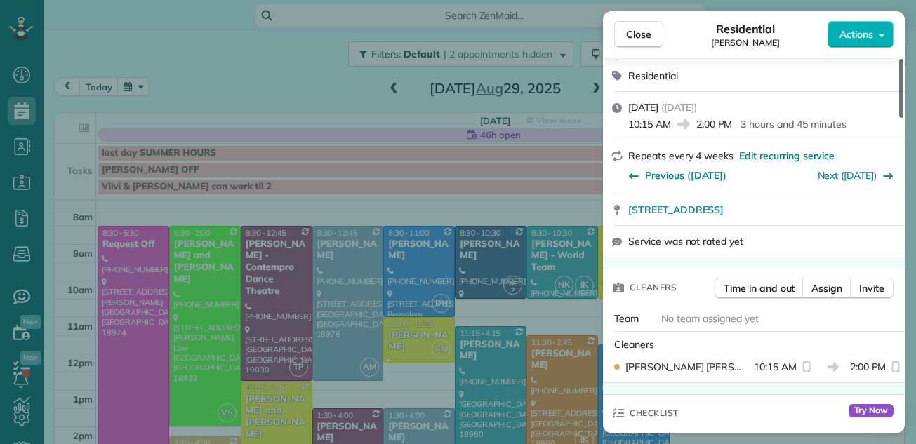
scroll to position [170, 0]
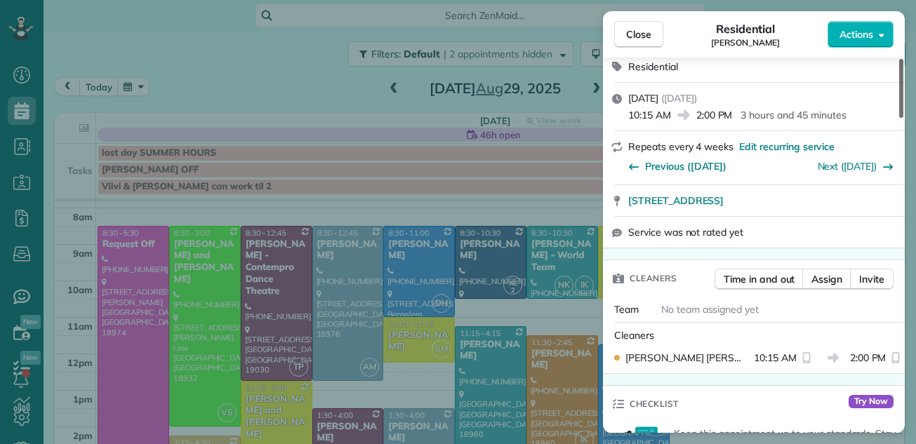
drag, startPoint x: 899, startPoint y: 84, endPoint x: 898, endPoint y: 110, distance: 26.7
click at [899, 110] on div at bounding box center [901, 88] width 4 height 59
click at [828, 280] on span "Assign" at bounding box center [826, 279] width 31 height 14
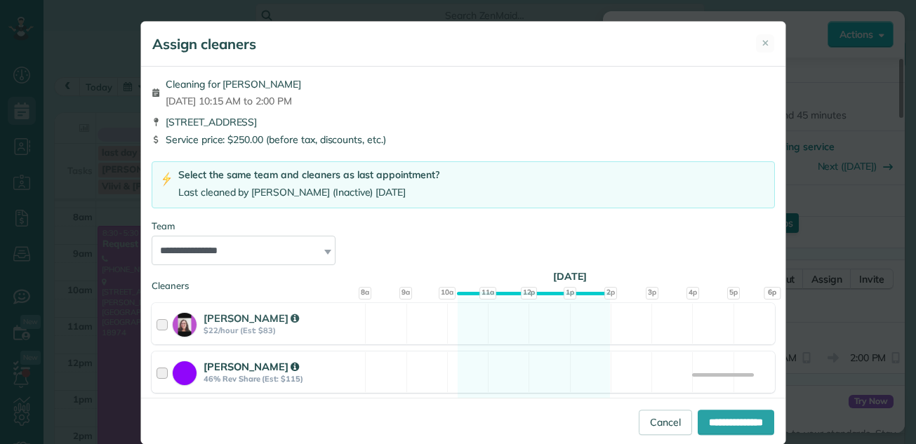
click at [158, 371] on div at bounding box center [165, 372] width 16 height 26
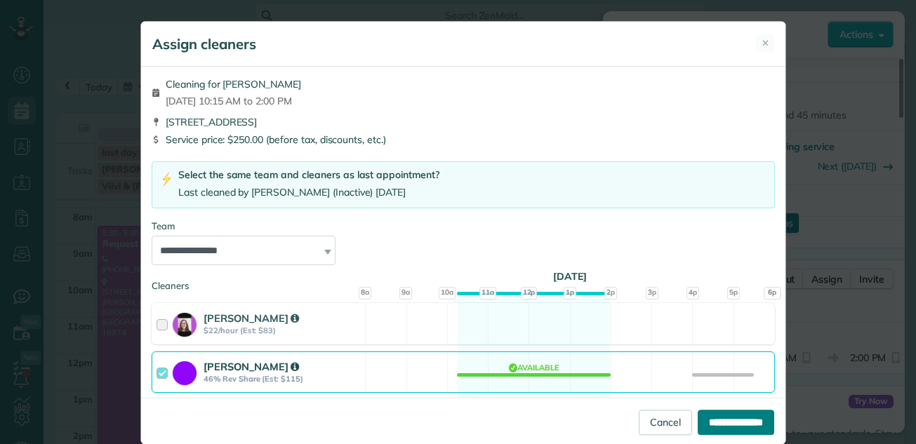
click at [738, 419] on input "**********" at bounding box center [736, 422] width 77 height 25
type input "**********"
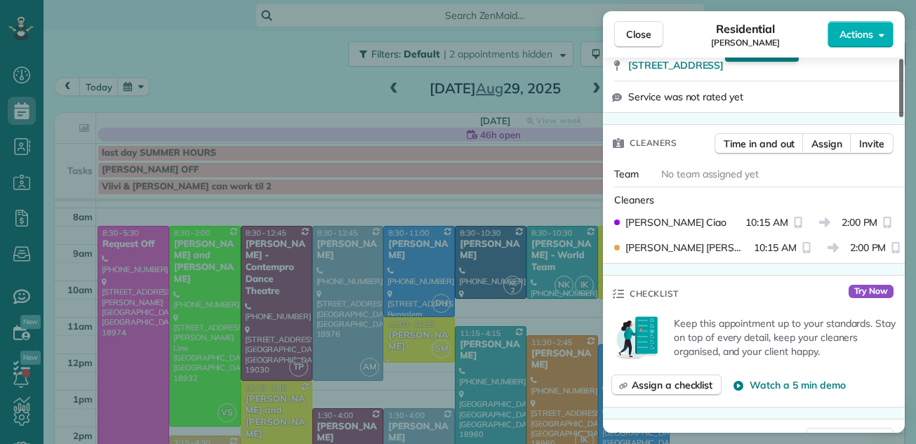
scroll to position [341, 0]
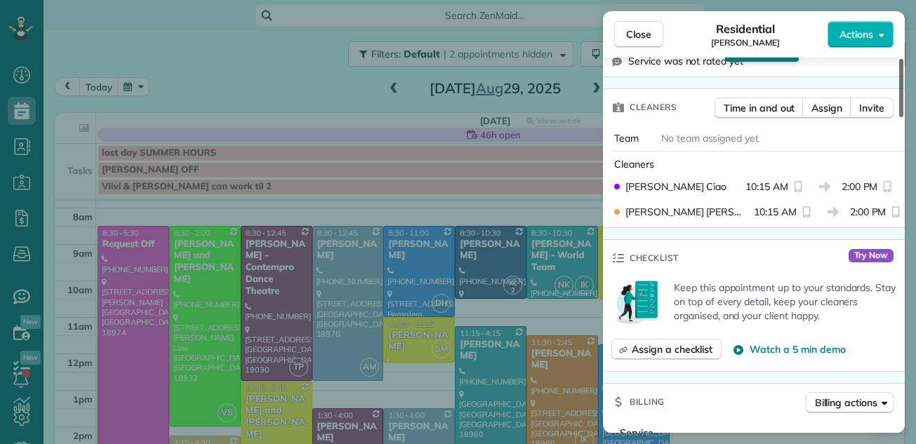
drag, startPoint x: 899, startPoint y: 94, endPoint x: 895, endPoint y: 121, distance: 27.0
click at [899, 117] on div at bounding box center [901, 88] width 4 height 58
click at [832, 106] on span "Assign" at bounding box center [826, 108] width 31 height 14
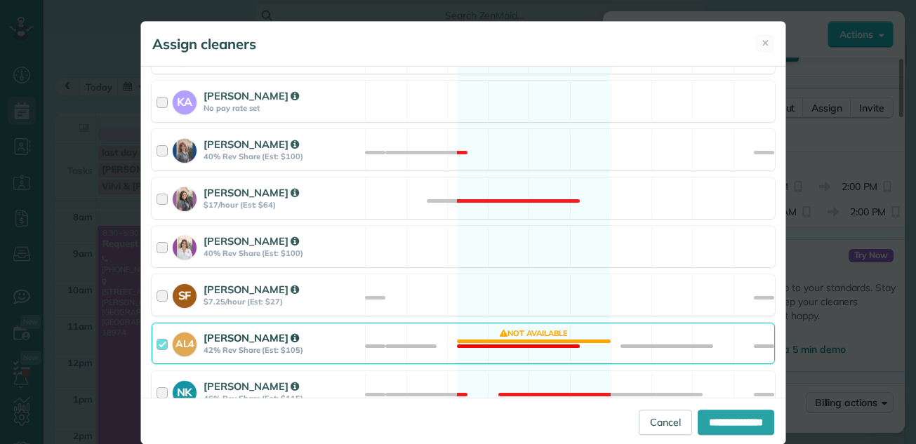
scroll to position [436, 0]
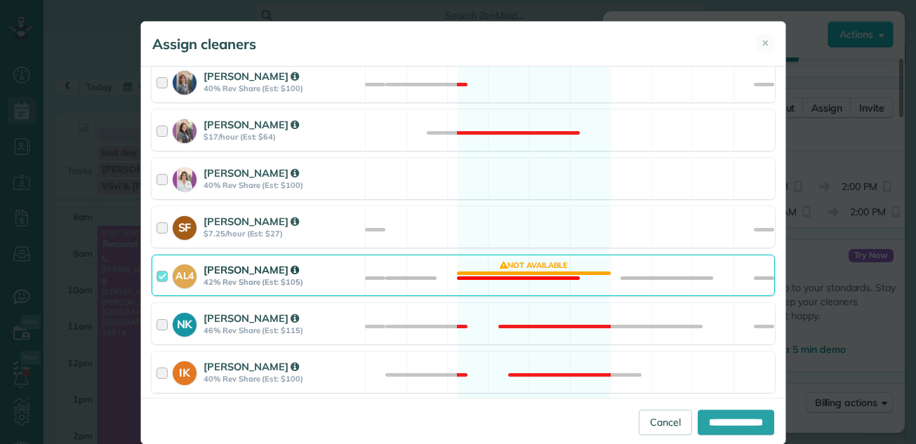
click at [157, 276] on div at bounding box center [165, 276] width 16 height 26
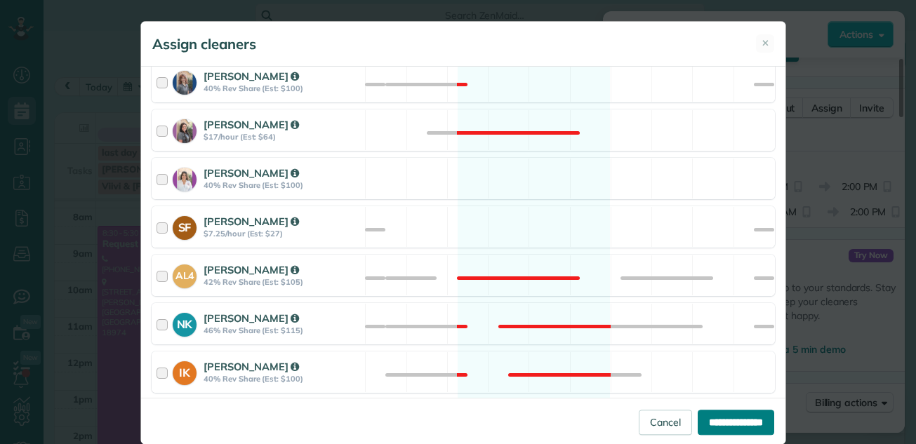
click at [702, 419] on input "**********" at bounding box center [736, 422] width 77 height 25
type input "**********"
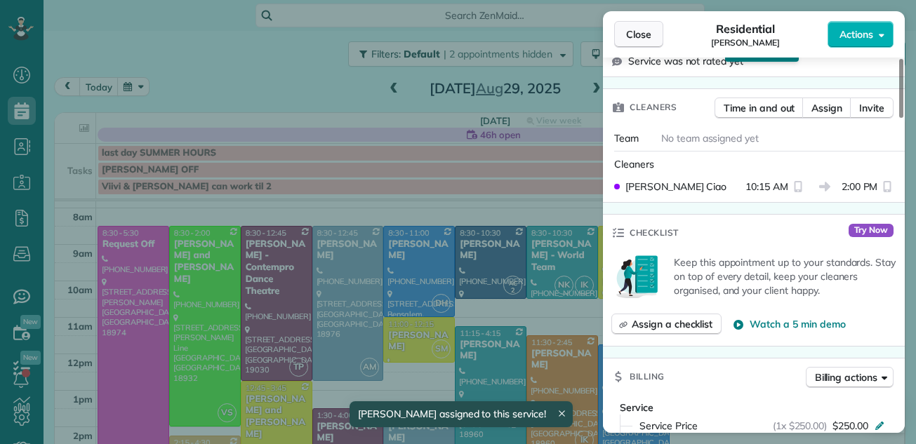
click at [633, 29] on span "Close" at bounding box center [638, 34] width 25 height 14
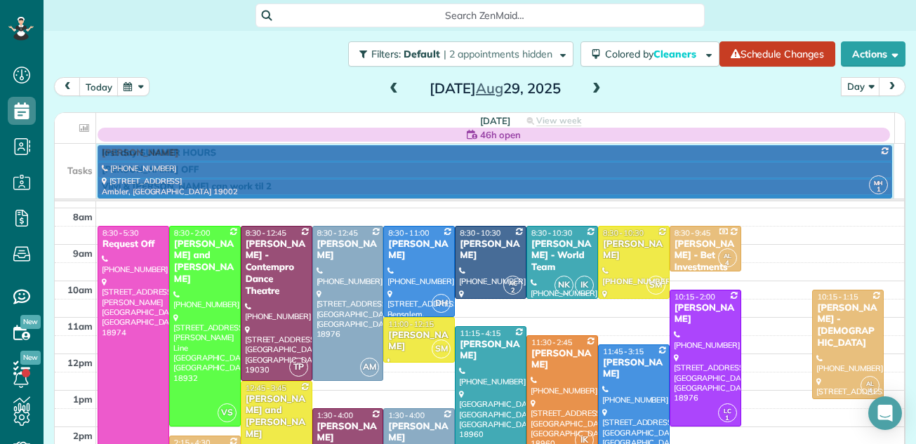
drag, startPoint x: 749, startPoint y: 351, endPoint x: 772, endPoint y: 174, distance: 178.4
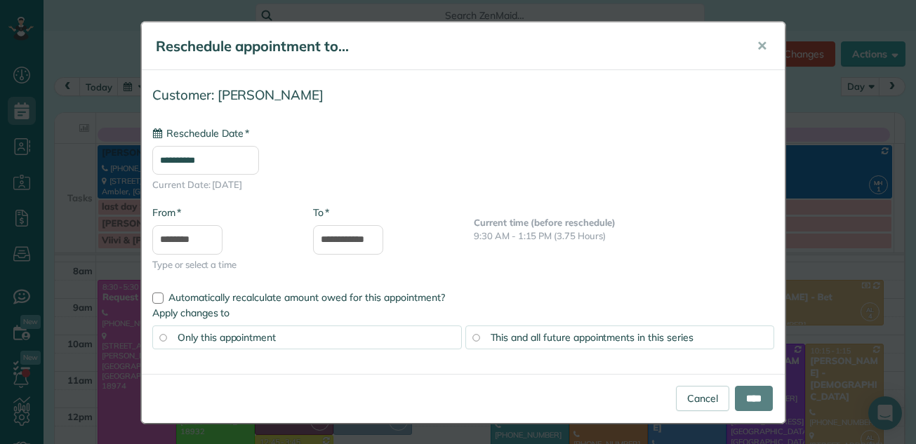
type input "**********"
click at [689, 386] on link "Cancel" at bounding box center [702, 398] width 53 height 25
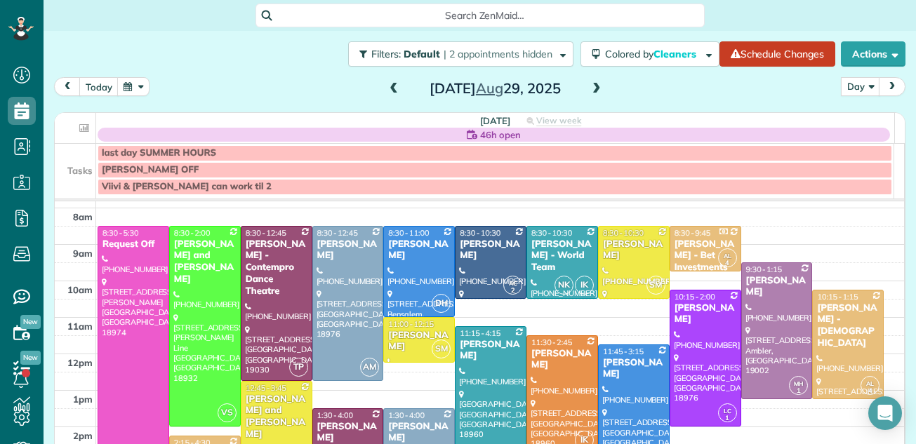
click at [590, 88] on span at bounding box center [596, 89] width 15 height 13
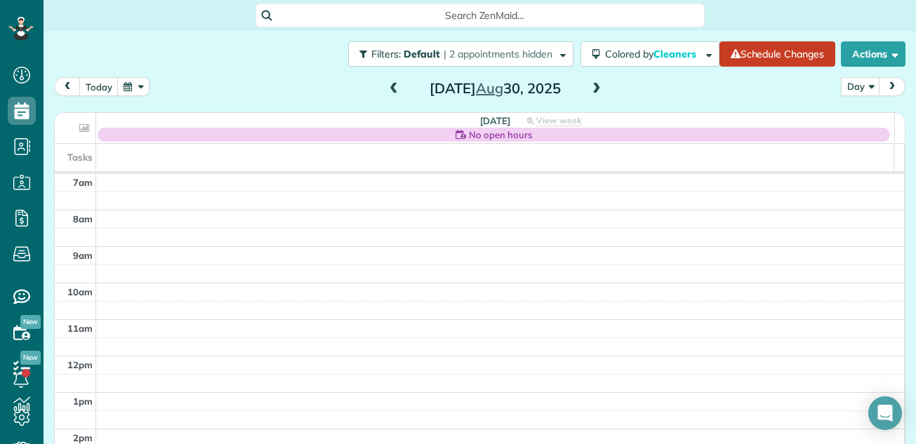
click at [390, 91] on span at bounding box center [393, 89] width 15 height 13
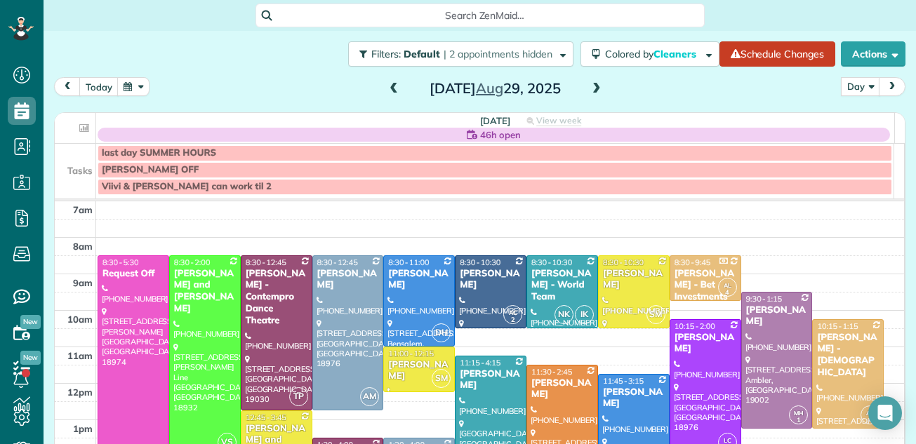
click at [390, 89] on span at bounding box center [393, 89] width 15 height 13
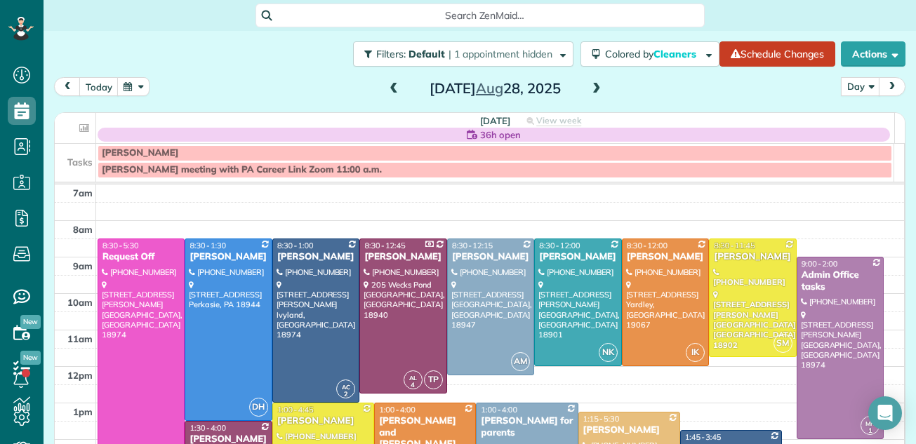
click at [390, 89] on span at bounding box center [393, 89] width 15 height 13
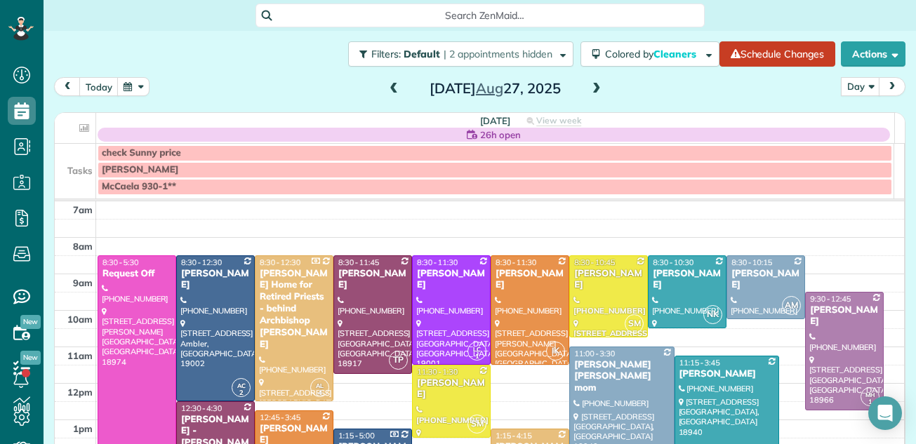
click at [390, 89] on span at bounding box center [393, 89] width 15 height 13
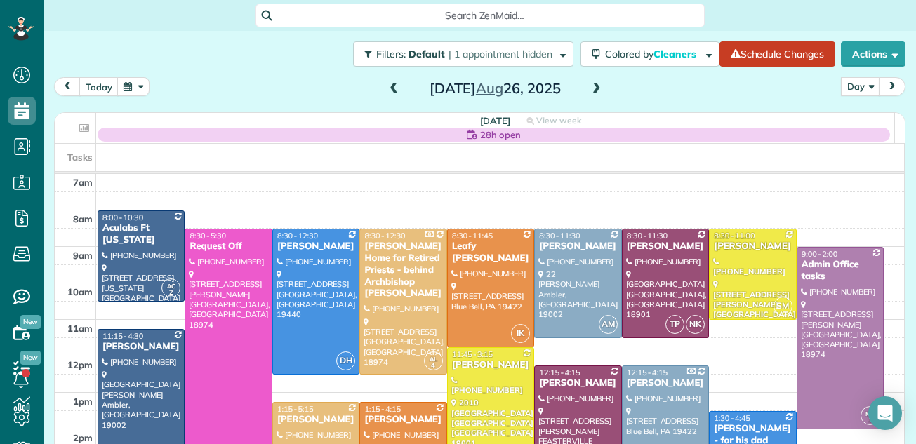
click at [390, 89] on span at bounding box center [393, 89] width 15 height 13
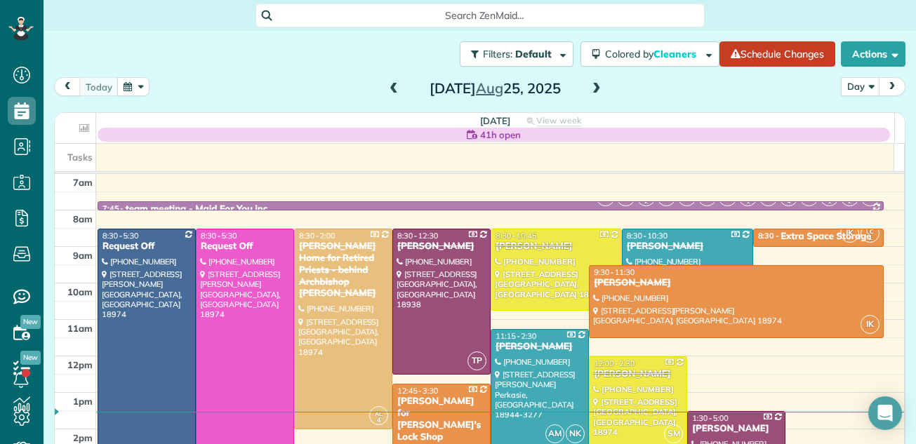
click at [589, 90] on span at bounding box center [596, 89] width 15 height 13
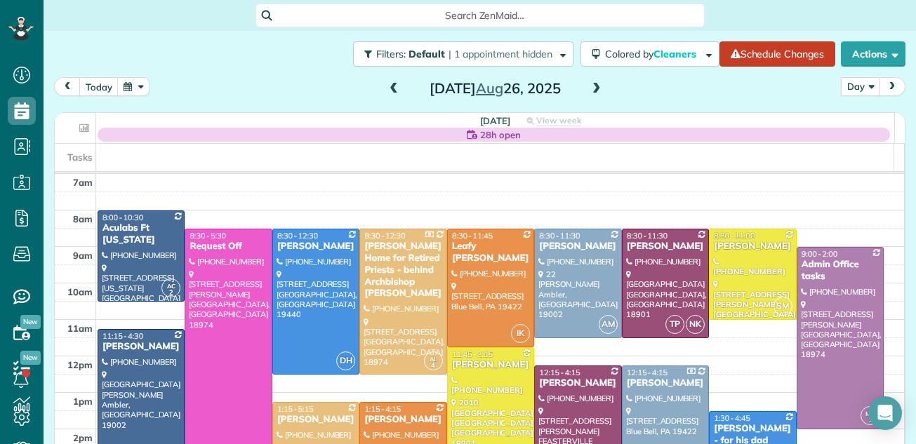
click at [390, 86] on span at bounding box center [393, 89] width 15 height 13
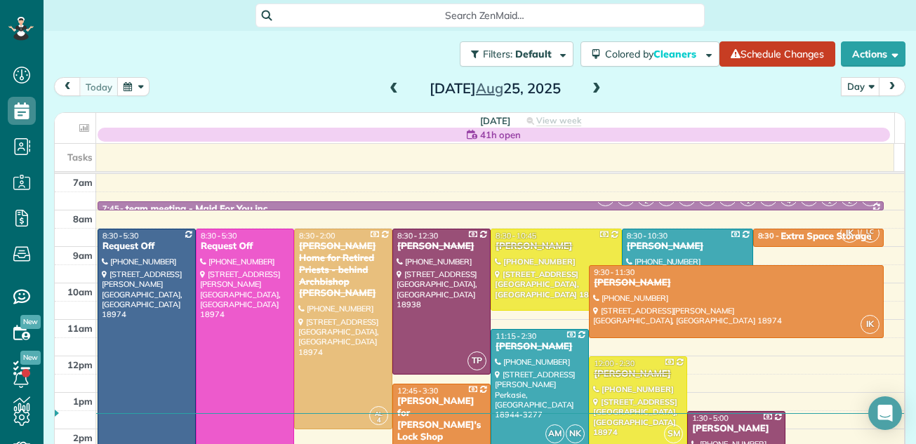
click at [590, 86] on span at bounding box center [596, 89] width 15 height 13
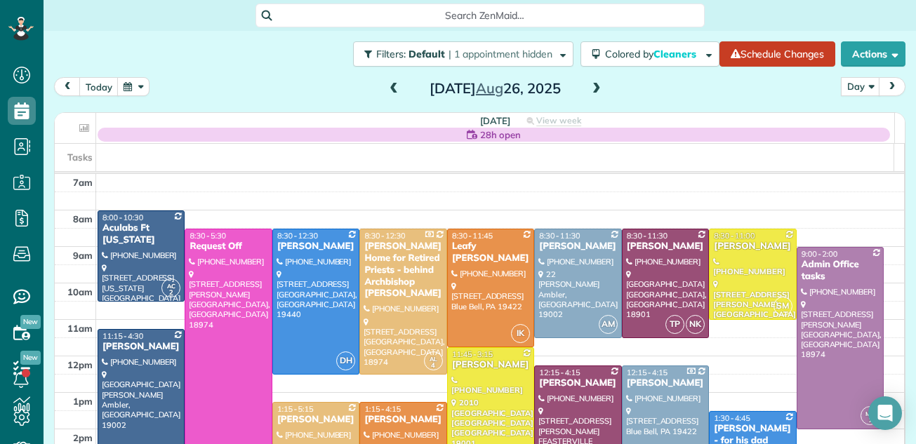
click at [590, 86] on span at bounding box center [596, 89] width 15 height 13
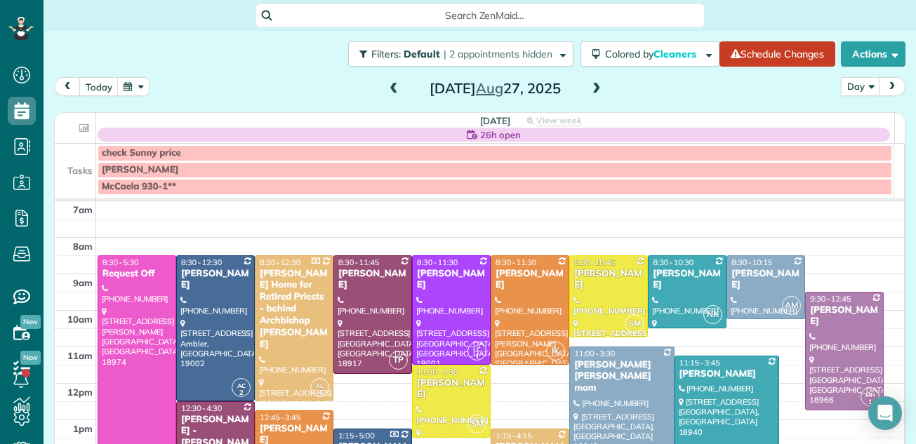
click at [386, 89] on span at bounding box center [393, 89] width 15 height 13
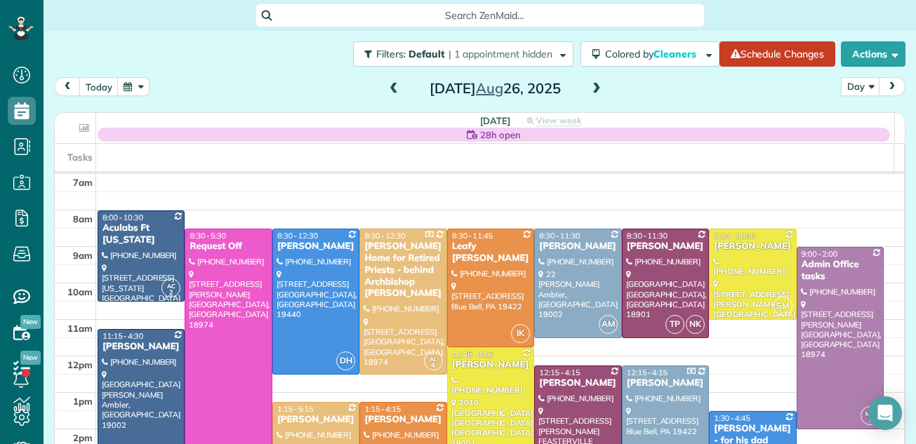
click at [591, 87] on span at bounding box center [596, 89] width 15 height 13
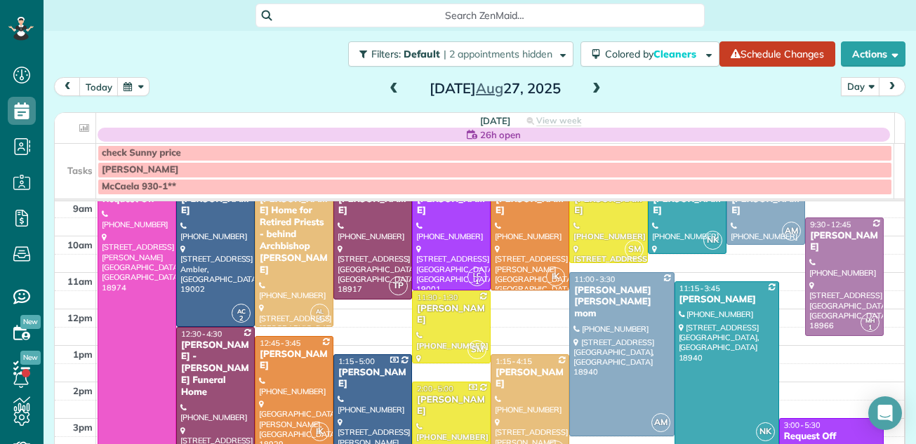
scroll to position [84, 0]
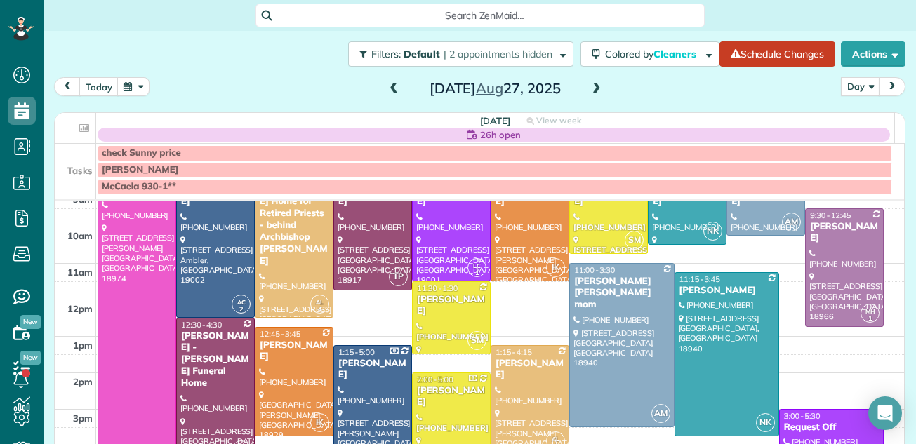
click at [590, 88] on span at bounding box center [596, 89] width 15 height 13
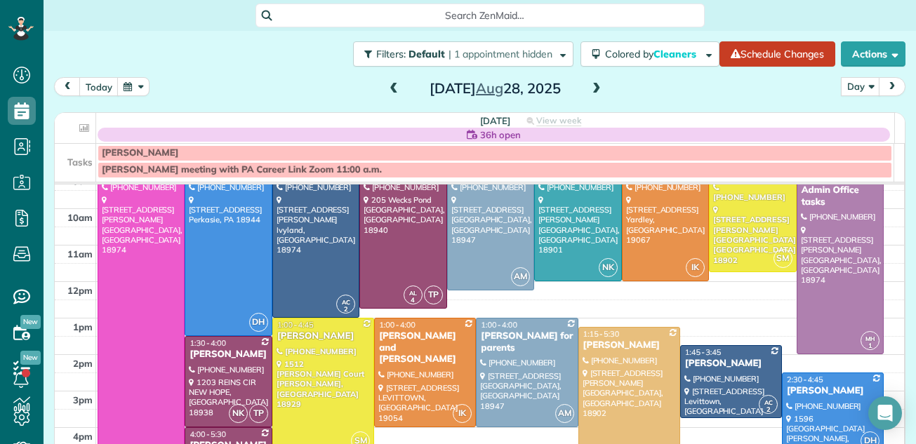
scroll to position [103, 0]
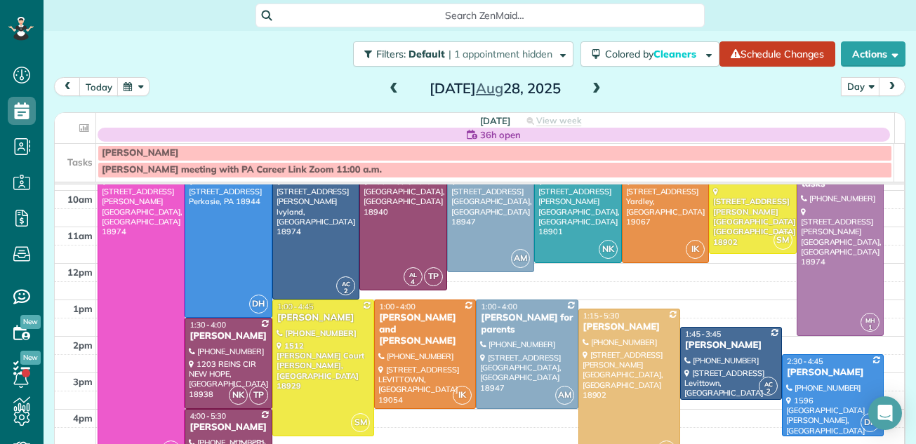
click at [590, 81] on span at bounding box center [596, 89] width 15 height 21
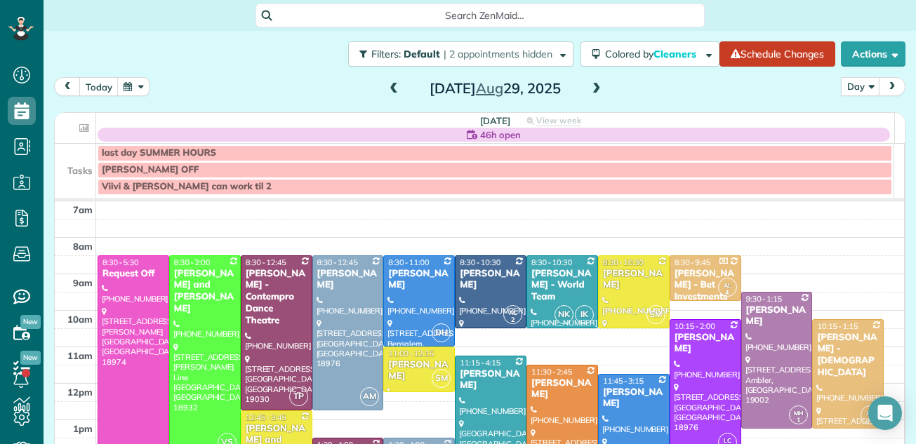
click at [594, 85] on span at bounding box center [596, 89] width 15 height 13
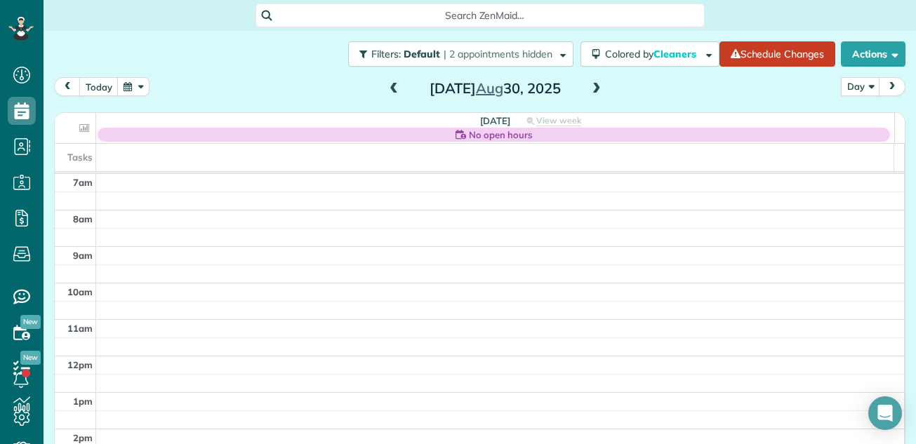
click at [594, 85] on span at bounding box center [596, 89] width 15 height 13
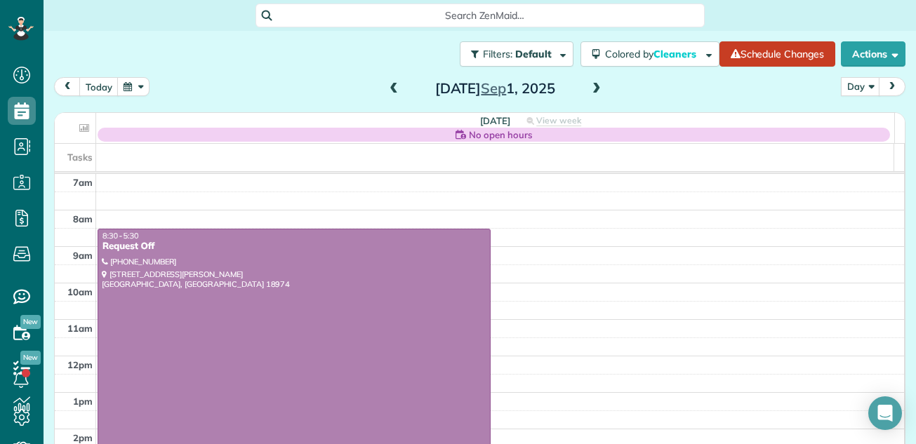
click at [594, 85] on span at bounding box center [596, 89] width 15 height 13
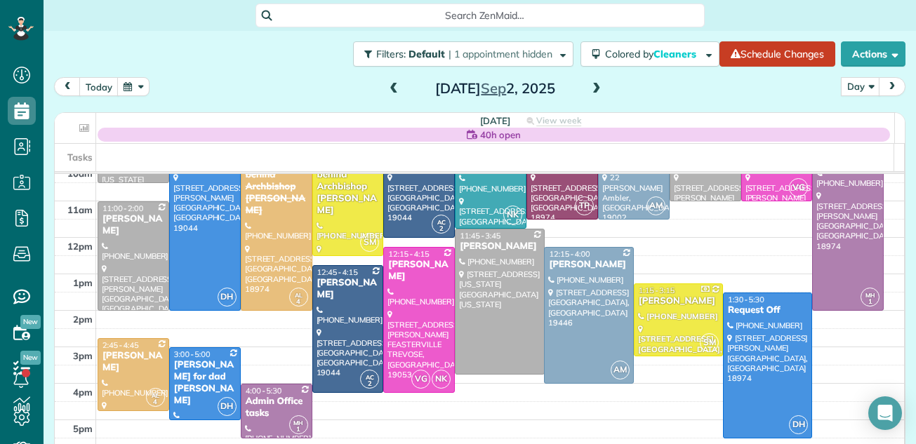
scroll to position [133, 0]
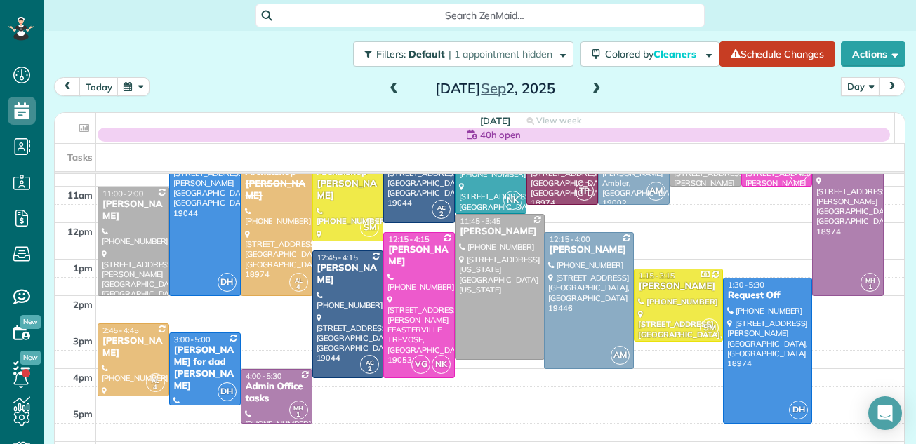
click at [882, 267] on td at bounding box center [500, 269] width 809 height 18
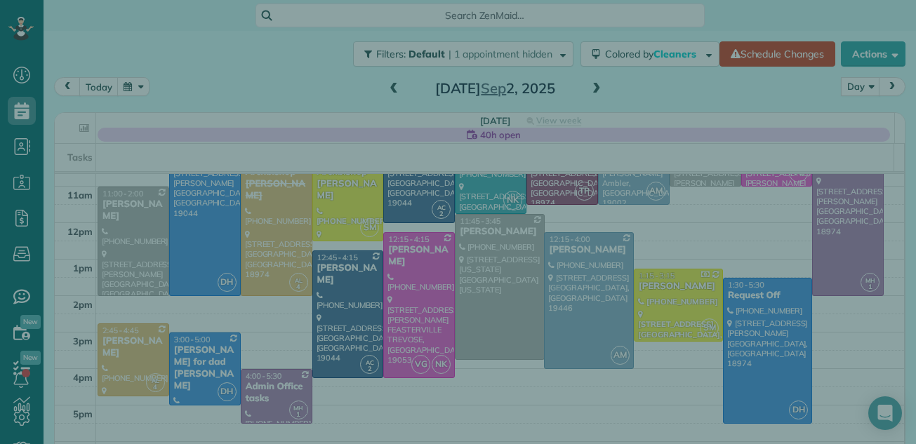
click at [882, 267] on div "Select a contact Add new" at bounding box center [754, 244] width 302 height 377
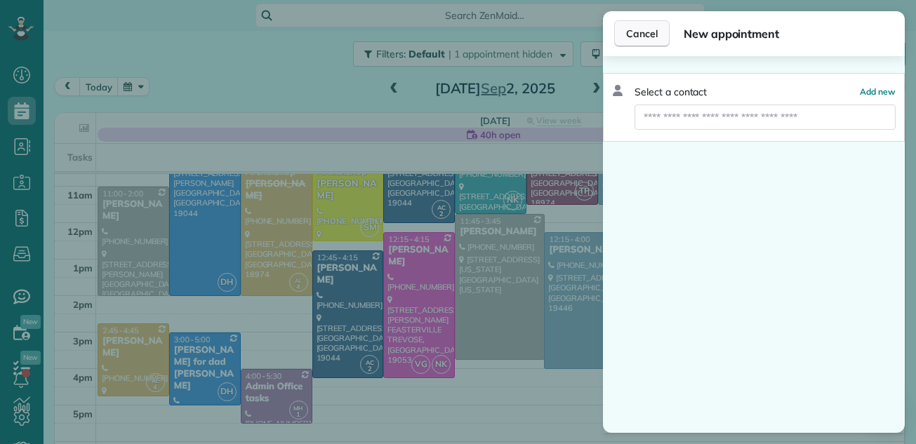
click at [639, 29] on span "Cancel" at bounding box center [642, 34] width 32 height 14
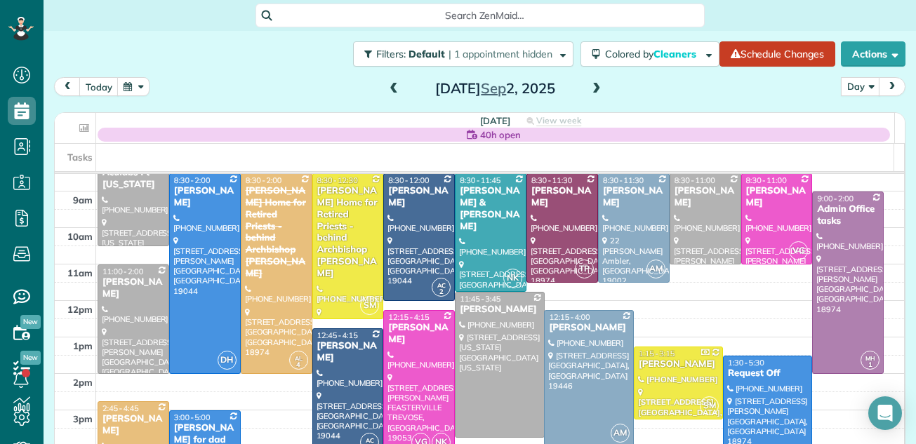
scroll to position [49, 0]
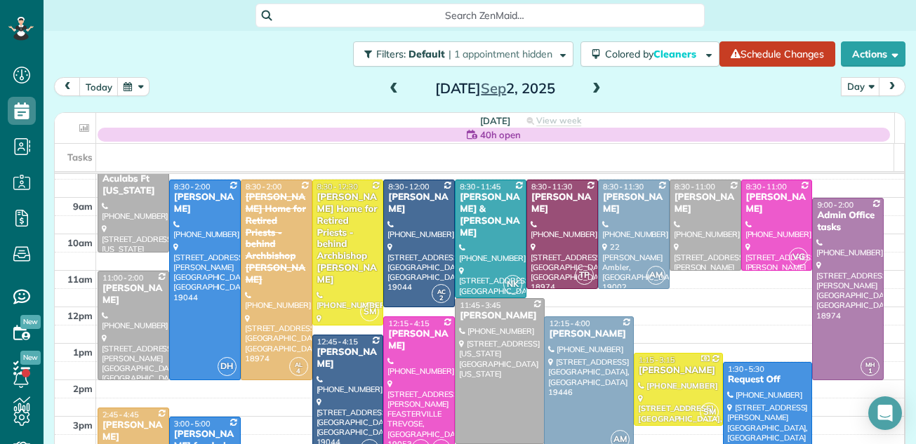
click at [593, 84] on span at bounding box center [596, 89] width 15 height 13
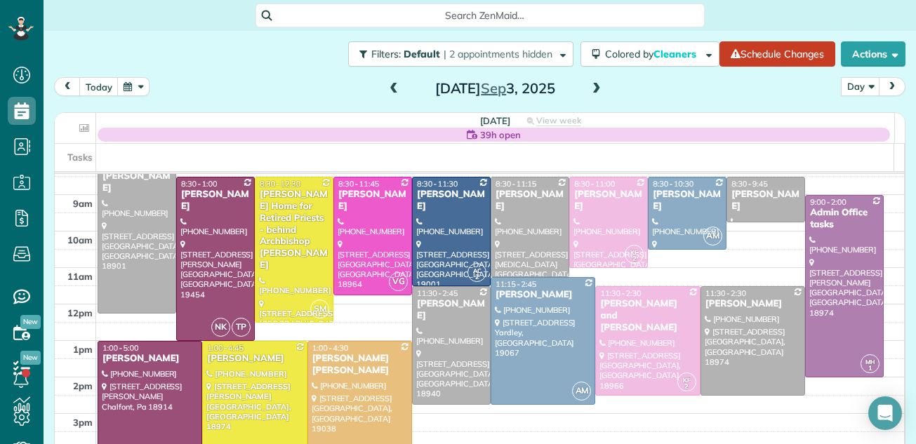
scroll to position [7, 0]
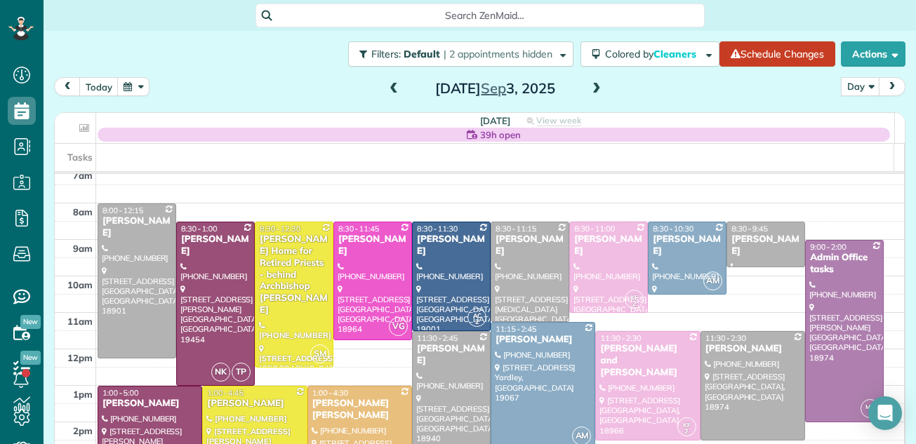
click at [591, 87] on span at bounding box center [596, 89] width 15 height 13
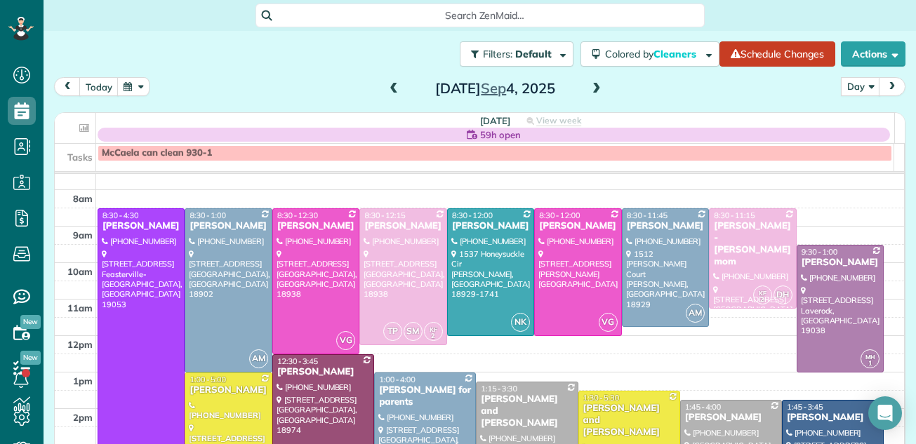
scroll to position [0, 0]
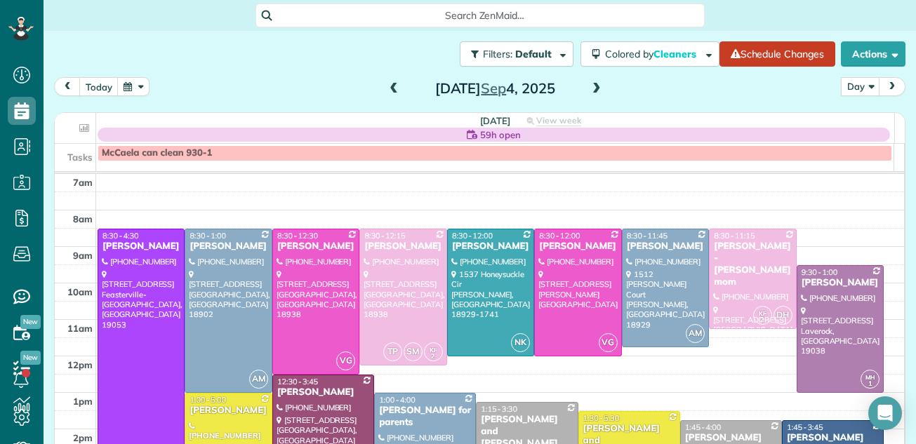
click at [589, 84] on span at bounding box center [596, 89] width 15 height 13
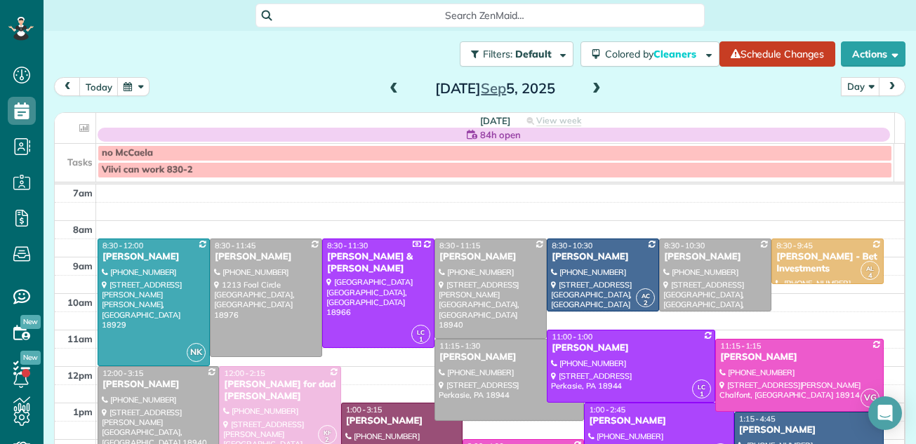
click at [390, 87] on span at bounding box center [393, 89] width 15 height 13
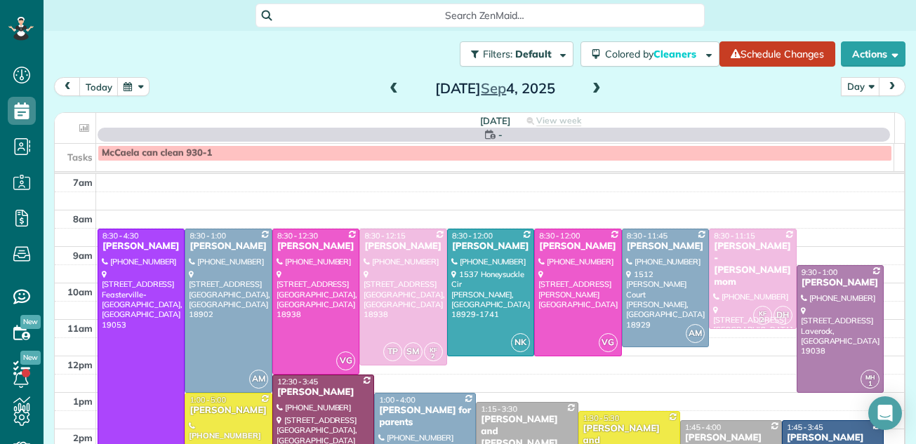
click at [390, 87] on span at bounding box center [393, 89] width 15 height 13
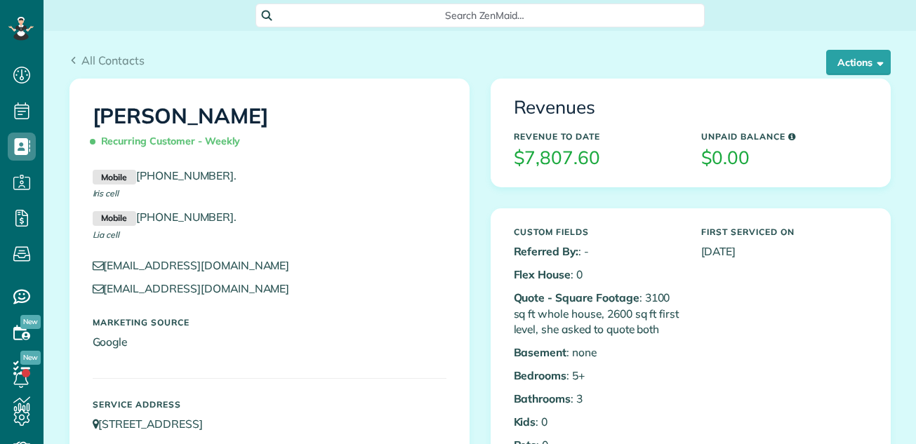
scroll to position [6, 6]
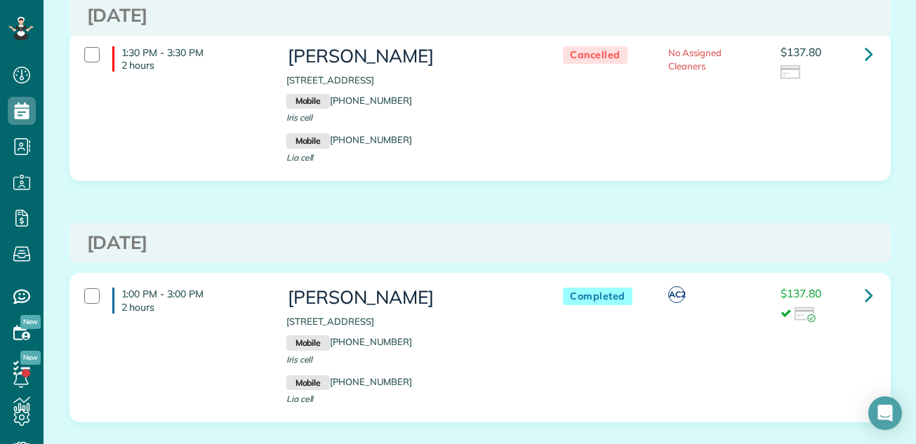
scroll to position [328, 0]
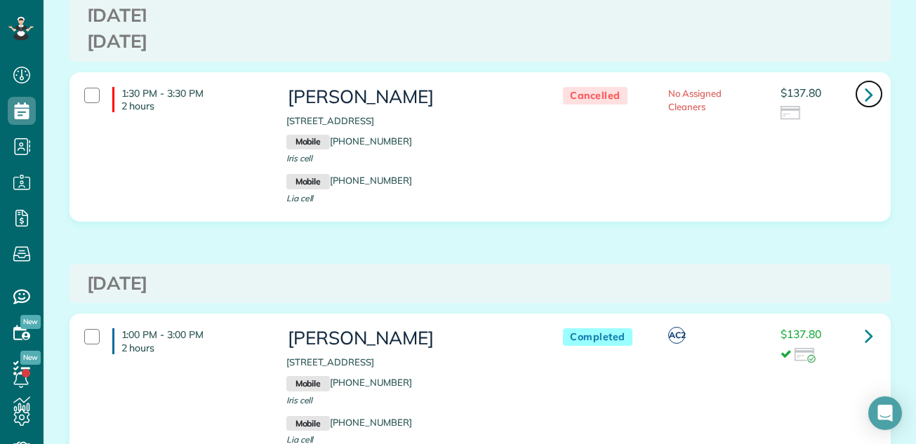
click at [865, 95] on icon at bounding box center [869, 94] width 8 height 25
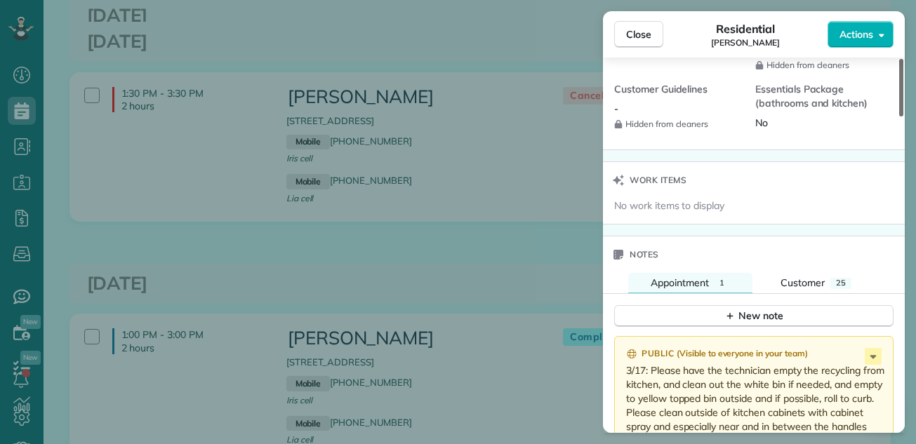
scroll to position [1388, 0]
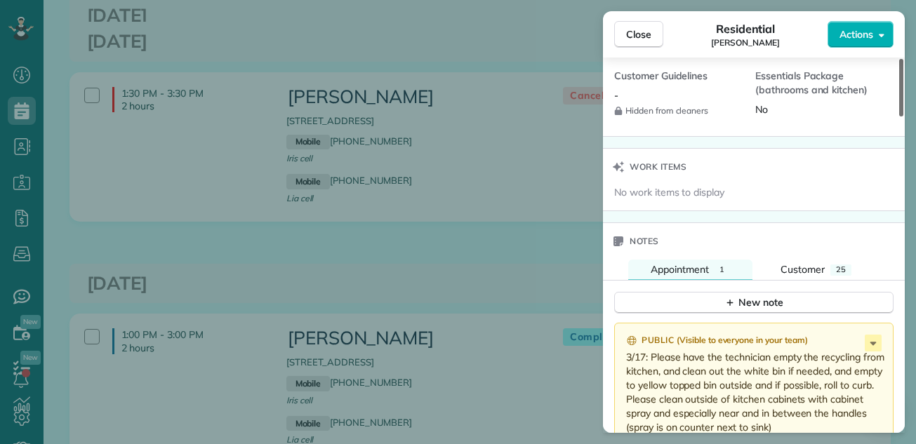
drag, startPoint x: 900, startPoint y: 75, endPoint x: 887, endPoint y: 289, distance: 213.8
click at [899, 117] on div at bounding box center [901, 88] width 4 height 58
click at [797, 265] on span "Customer" at bounding box center [803, 269] width 44 height 13
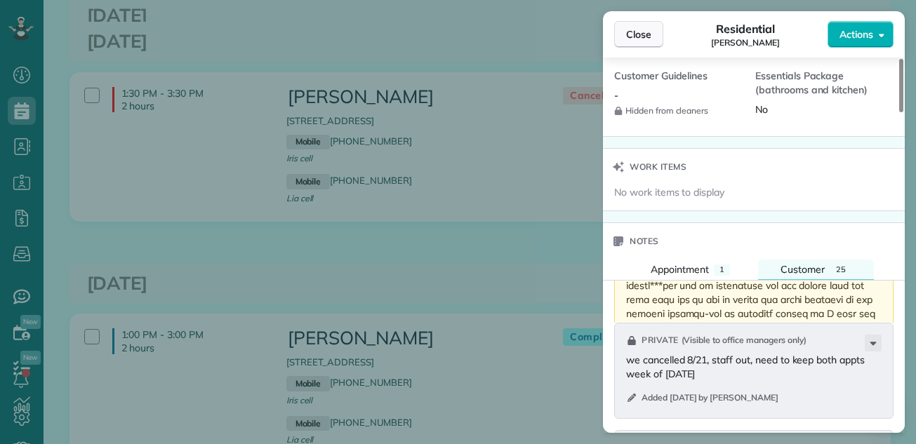
click at [641, 27] on span "Close" at bounding box center [638, 34] width 25 height 14
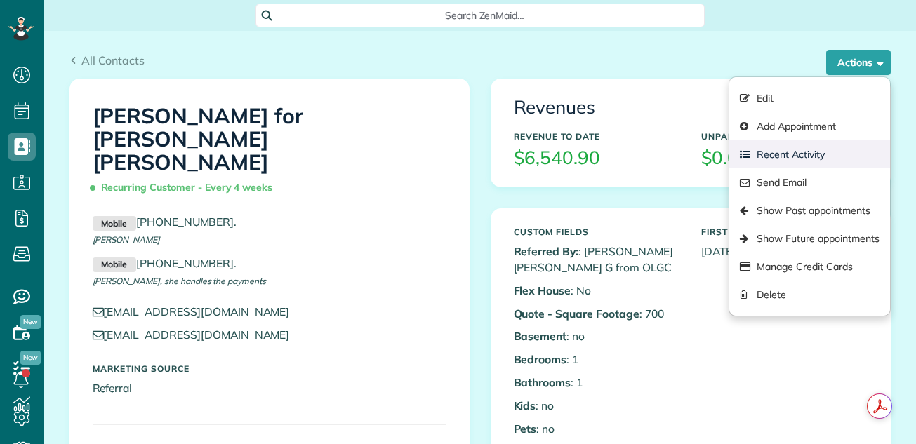
scroll to position [6, 6]
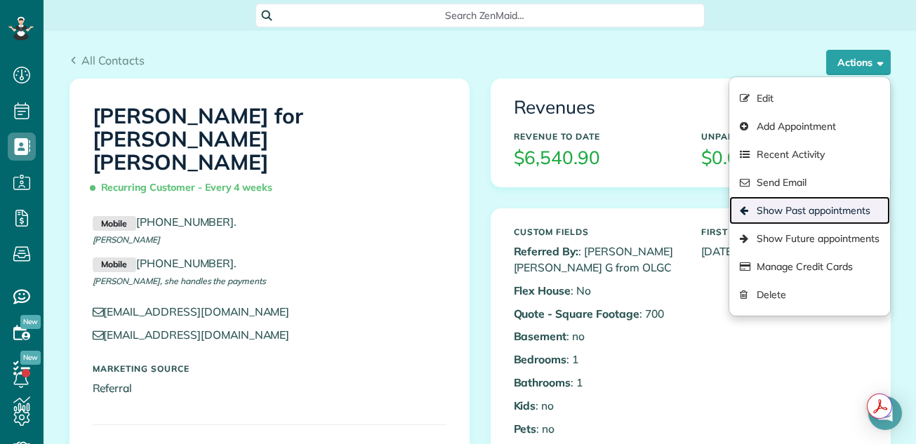
click at [804, 211] on link "Show Past appointments" at bounding box center [809, 211] width 160 height 28
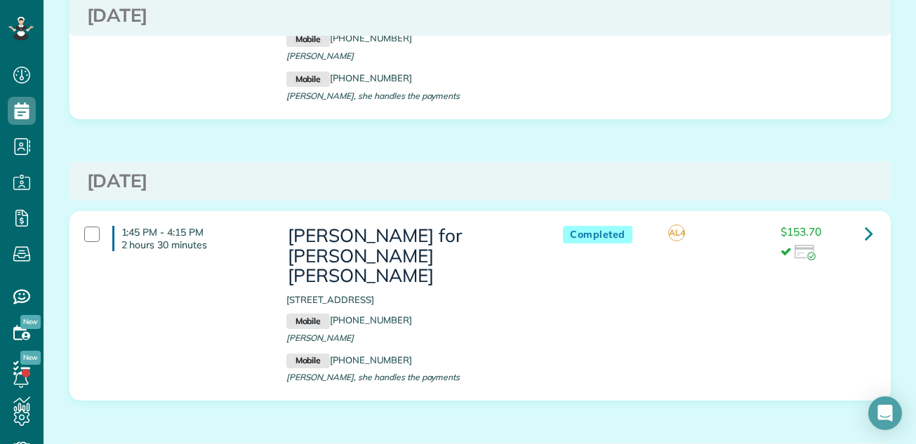
scroll to position [2051, 0]
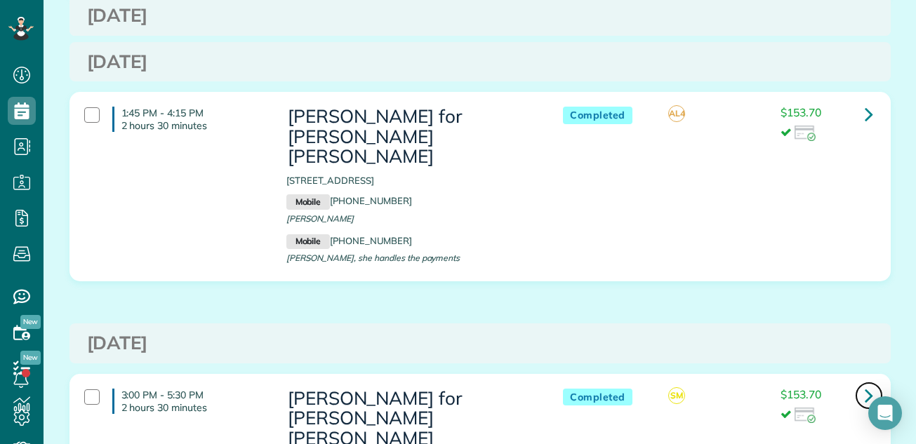
click at [865, 383] on icon at bounding box center [869, 395] width 8 height 25
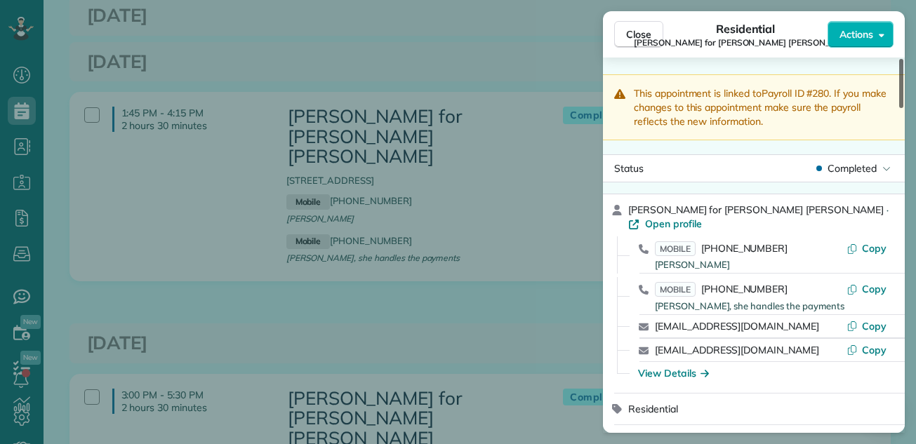
drag, startPoint x: 901, startPoint y: 97, endPoint x: 900, endPoint y: 86, distance: 11.3
click at [900, 86] on div "This appointment is linked to Payroll ID #280 . If you make changes to this app…" at bounding box center [754, 246] width 302 height 376
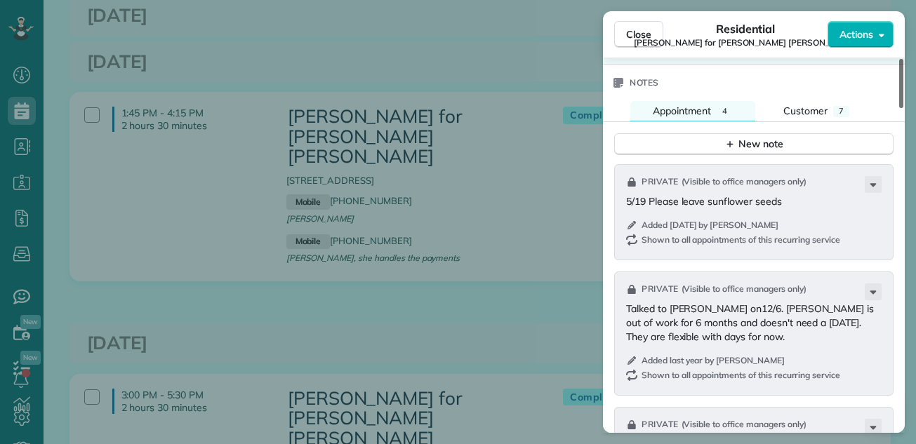
scroll to position [1664, 0]
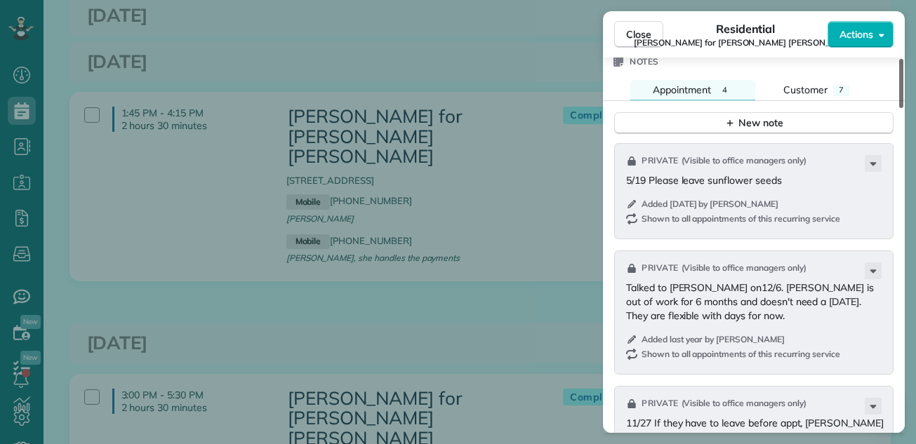
drag, startPoint x: 900, startPoint y: 86, endPoint x: 897, endPoint y: 304, distance: 218.3
click at [899, 108] on div at bounding box center [901, 83] width 4 height 49
click at [680, 90] on span "Appointment" at bounding box center [682, 90] width 58 height 13
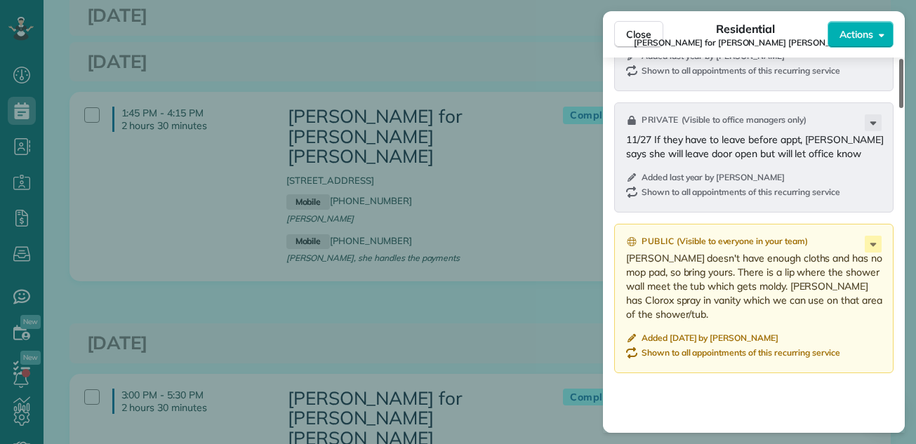
scroll to position [1954, 0]
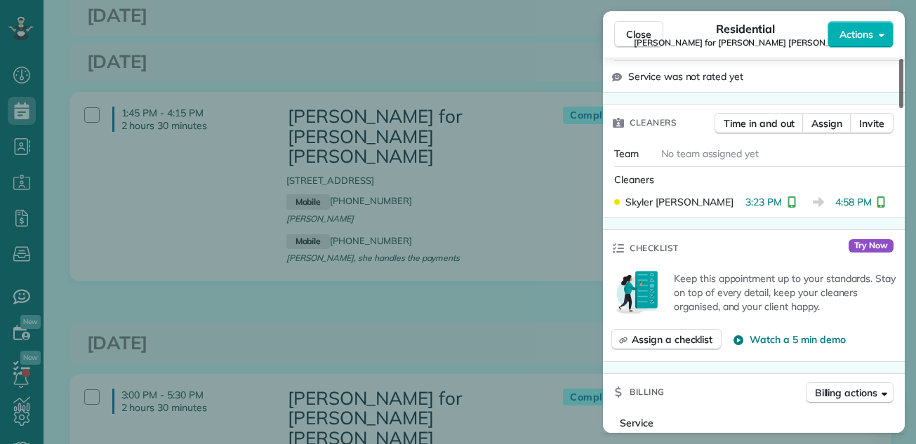
drag, startPoint x: 899, startPoint y: 290, endPoint x: 923, endPoint y: 131, distance: 161.1
click at [903, 108] on div at bounding box center [901, 83] width 4 height 49
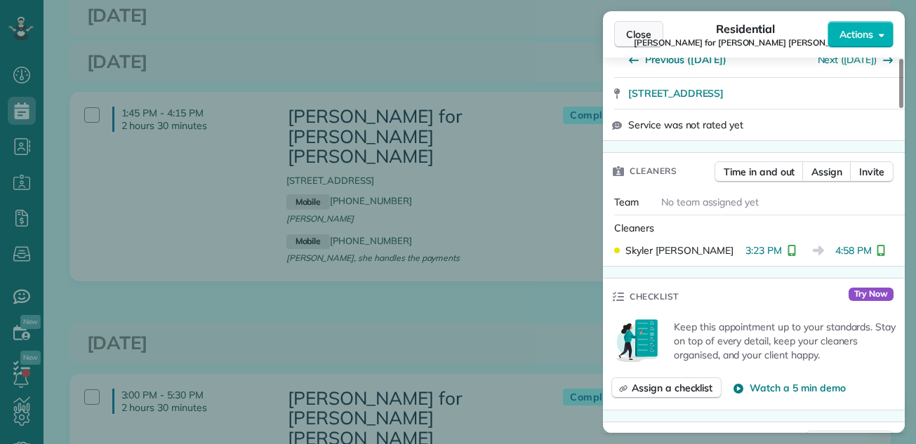
click at [631, 31] on span "Close" at bounding box center [638, 34] width 25 height 14
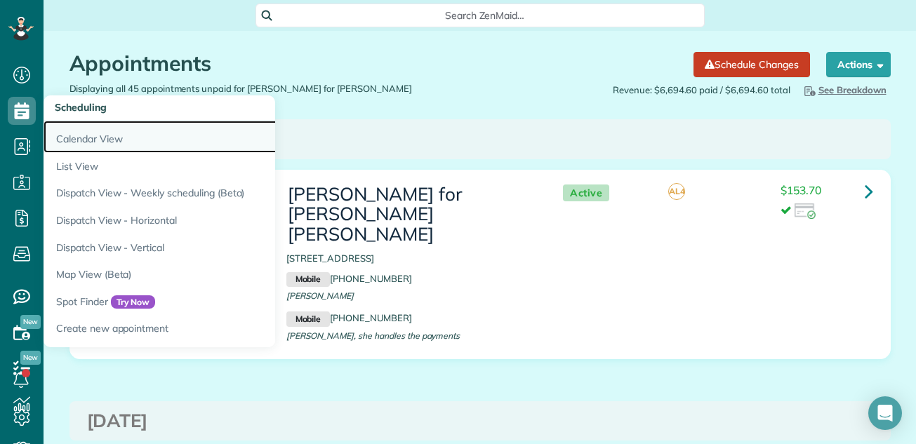
click at [58, 133] on link "Calendar View" at bounding box center [219, 137] width 351 height 32
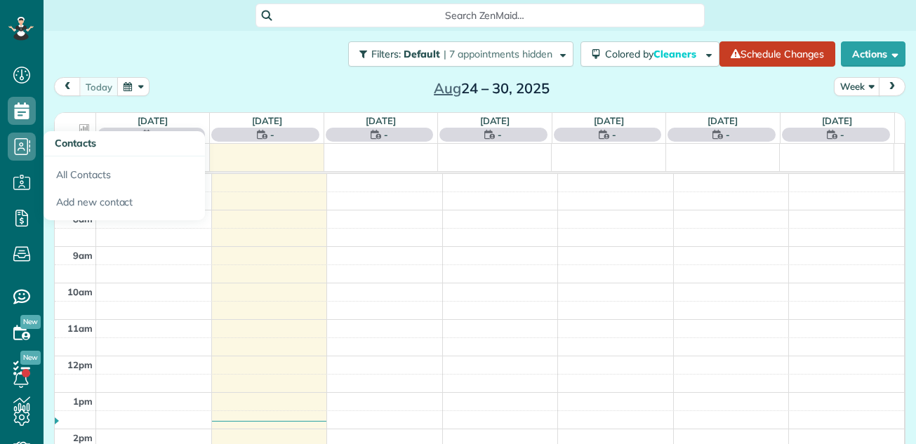
scroll to position [6, 6]
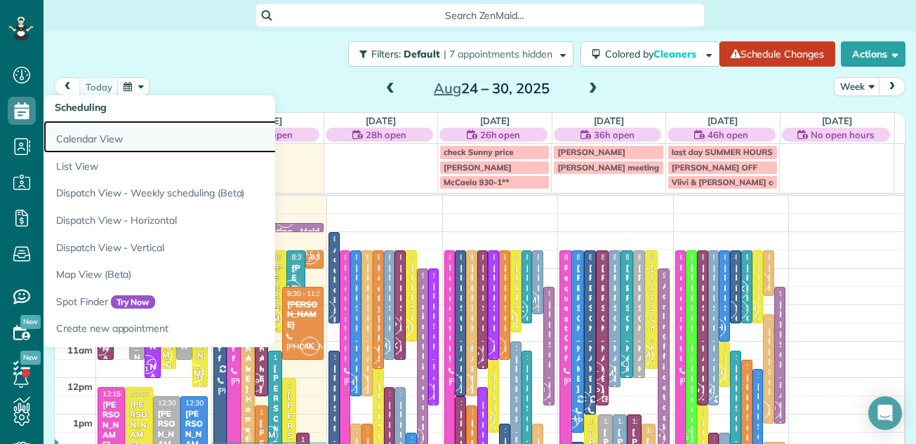
click at [68, 135] on link "Calendar View" at bounding box center [219, 137] width 351 height 32
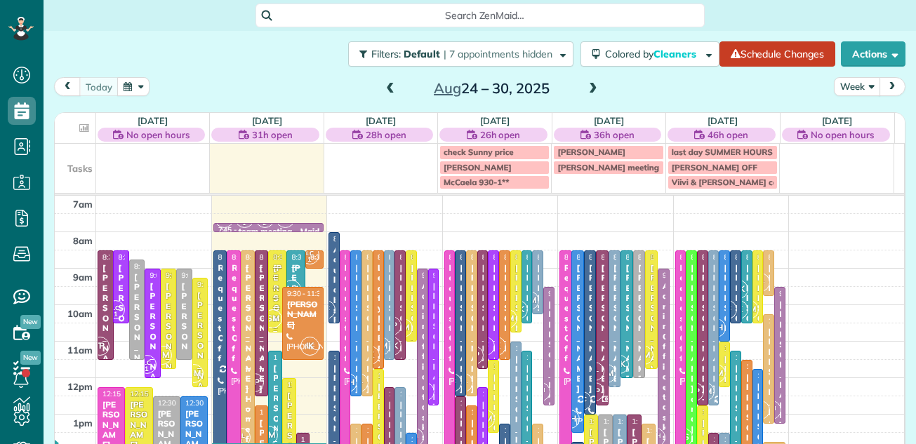
scroll to position [6, 6]
click at [835, 86] on button "Week" at bounding box center [857, 86] width 46 height 19
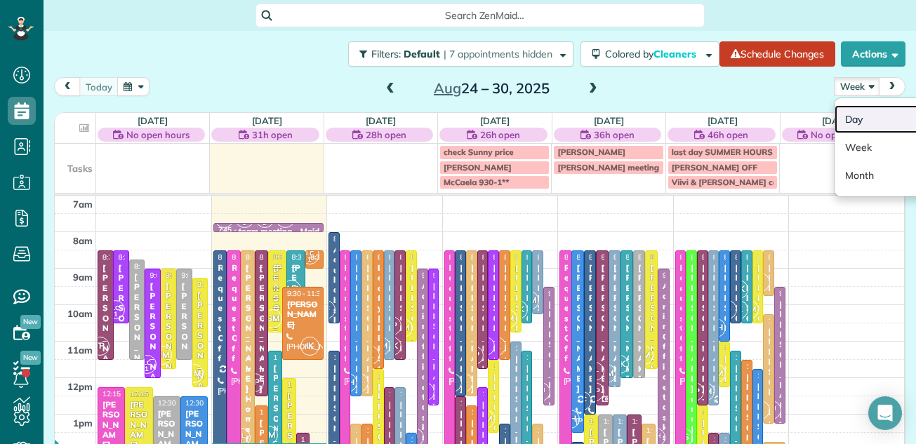
click at [837, 117] on link "Day" at bounding box center [890, 119] width 111 height 28
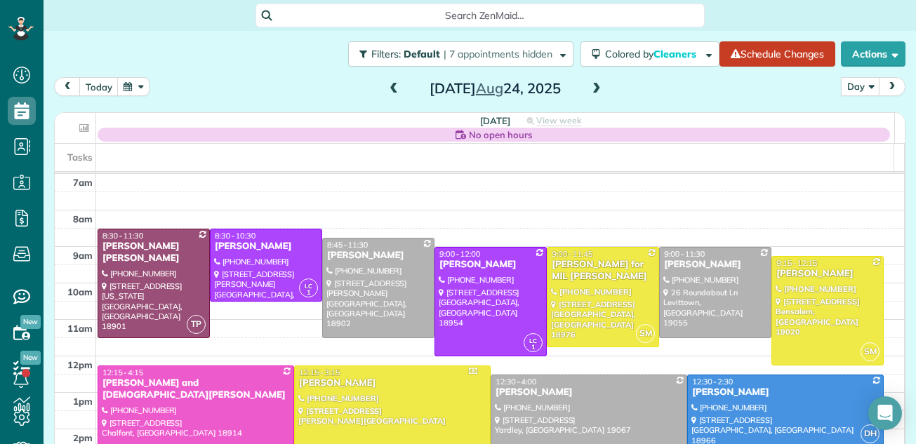
click at [590, 91] on span at bounding box center [596, 89] width 15 height 13
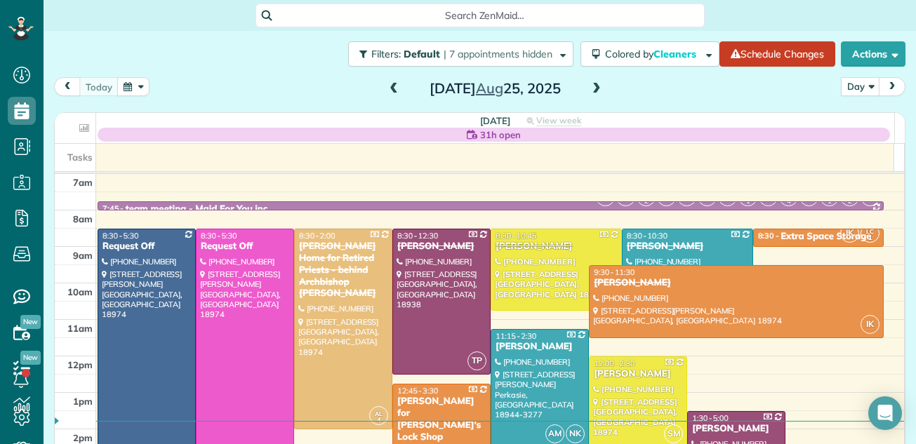
click at [590, 91] on span at bounding box center [596, 89] width 15 height 13
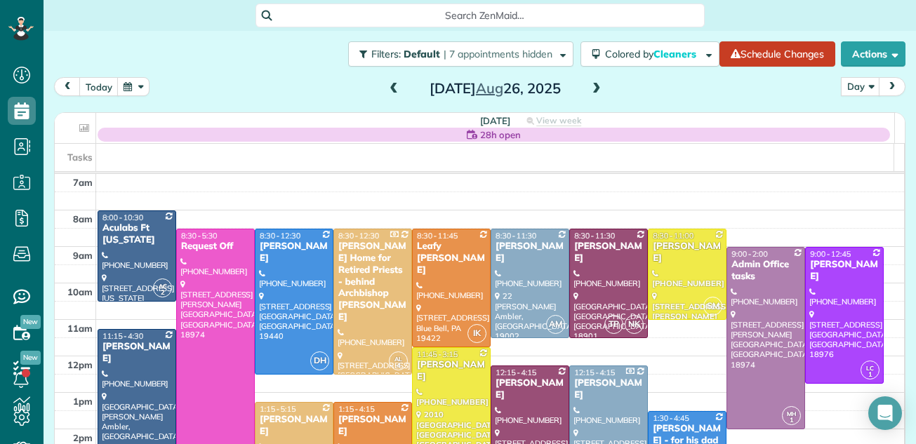
click at [386, 90] on span at bounding box center [393, 89] width 15 height 13
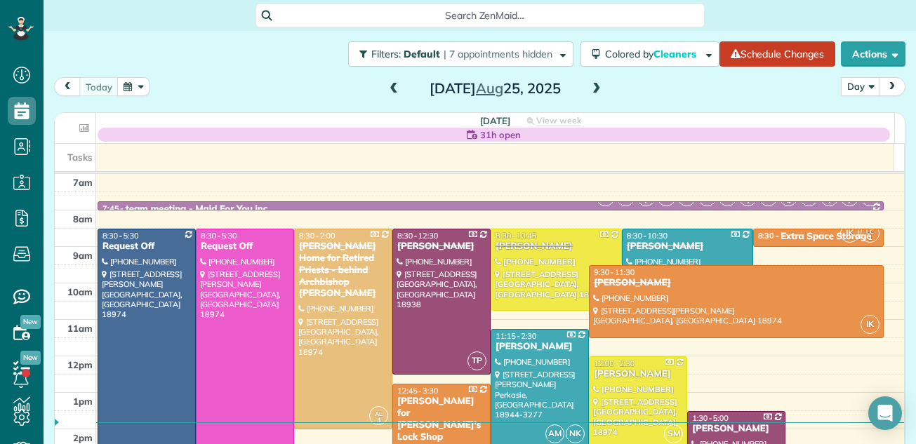
scroll to position [18, 0]
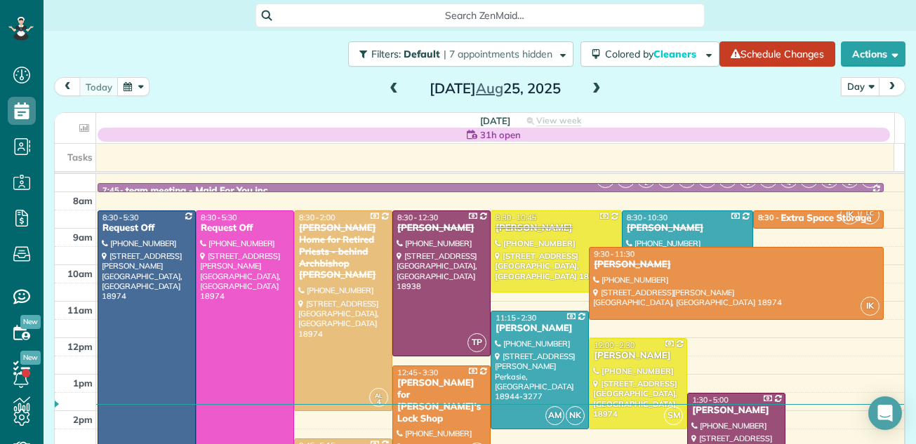
click at [592, 87] on span at bounding box center [596, 89] width 15 height 13
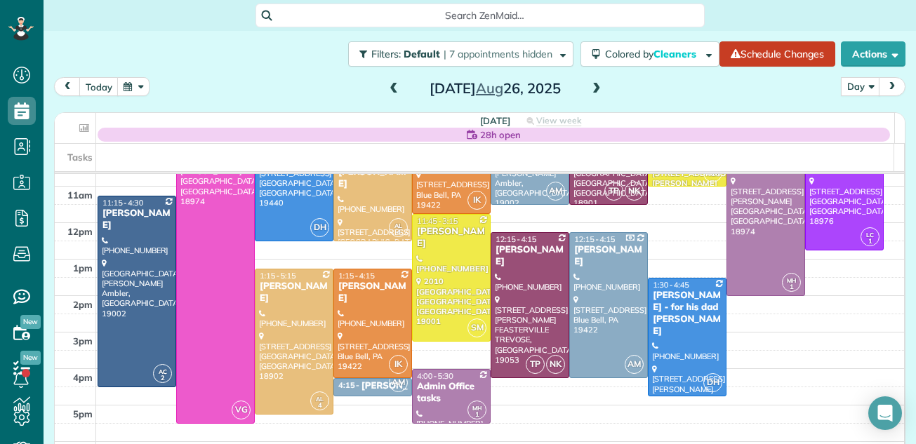
scroll to position [92, 0]
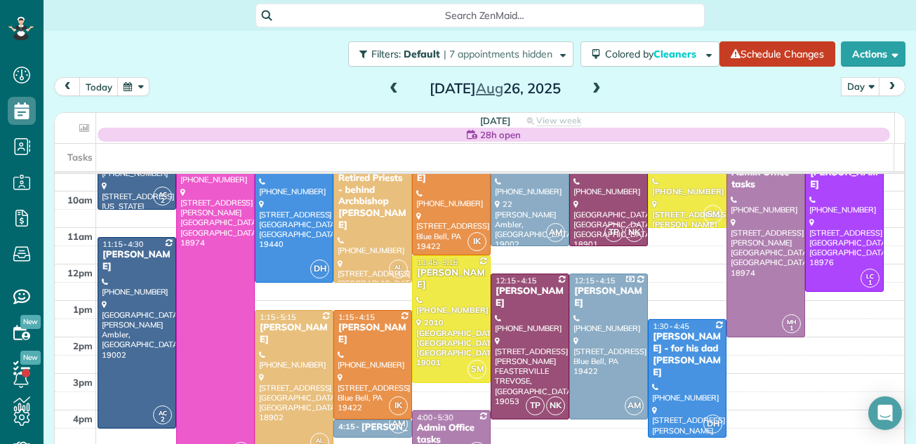
click at [386, 88] on span at bounding box center [393, 89] width 15 height 13
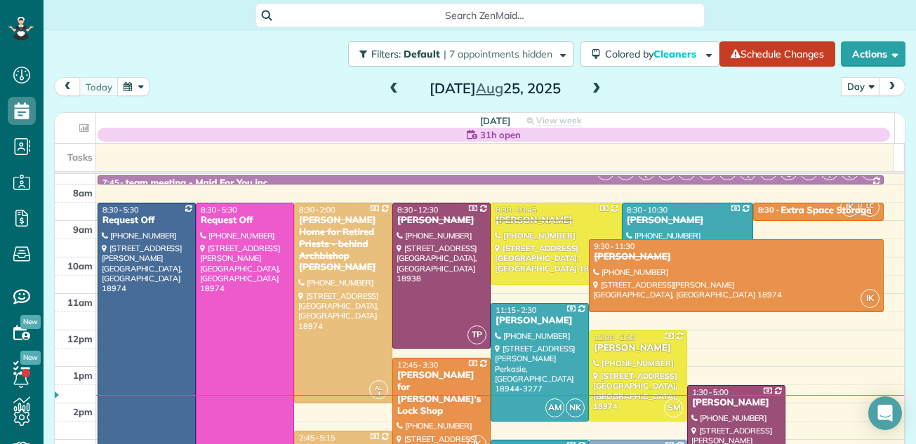
scroll to position [0, 0]
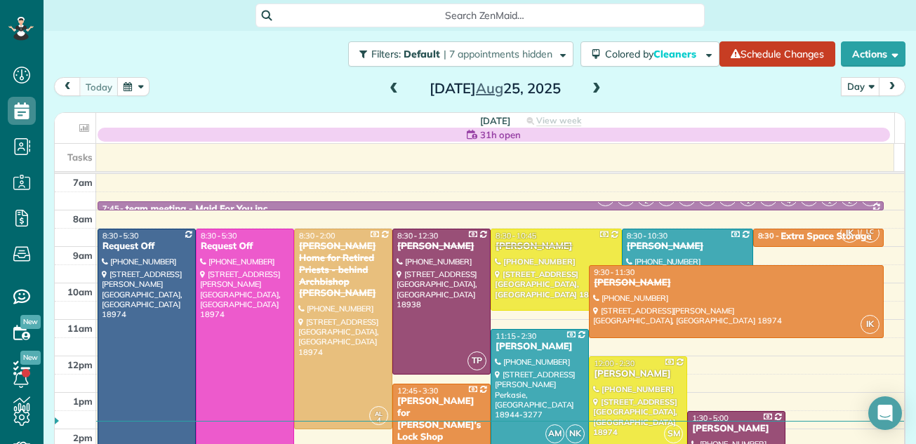
click at [589, 89] on span at bounding box center [596, 89] width 15 height 13
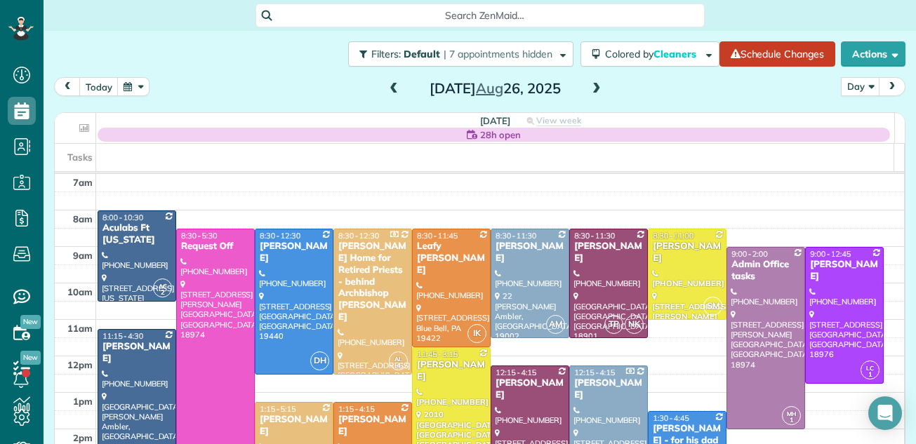
click at [589, 88] on span at bounding box center [596, 89] width 15 height 13
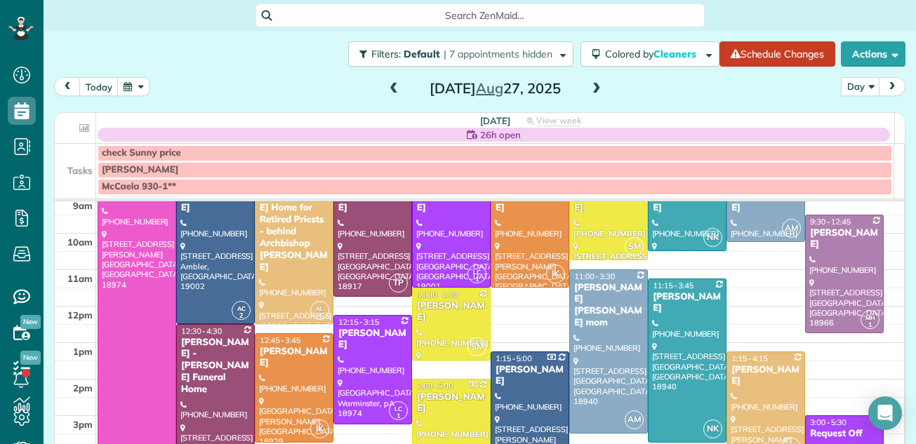
scroll to position [55, 0]
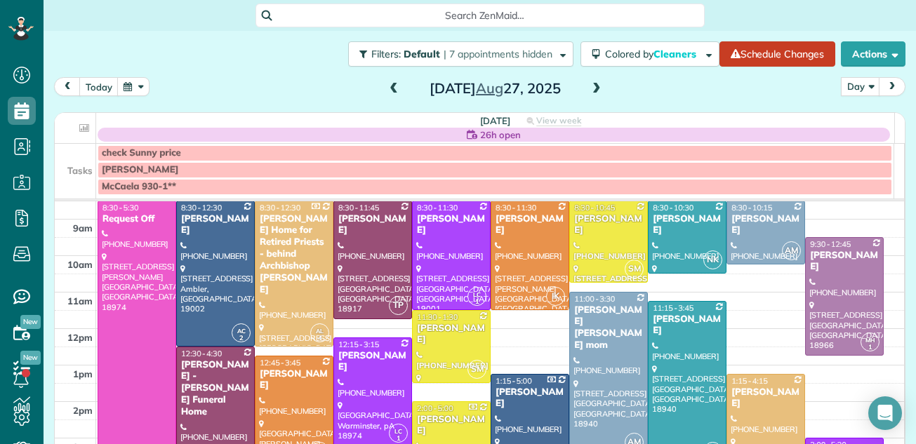
click at [591, 89] on span at bounding box center [596, 89] width 15 height 13
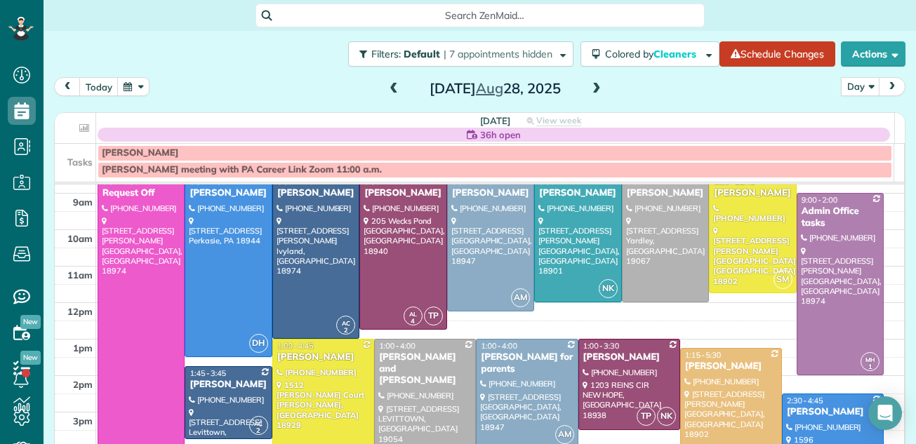
scroll to position [60, 0]
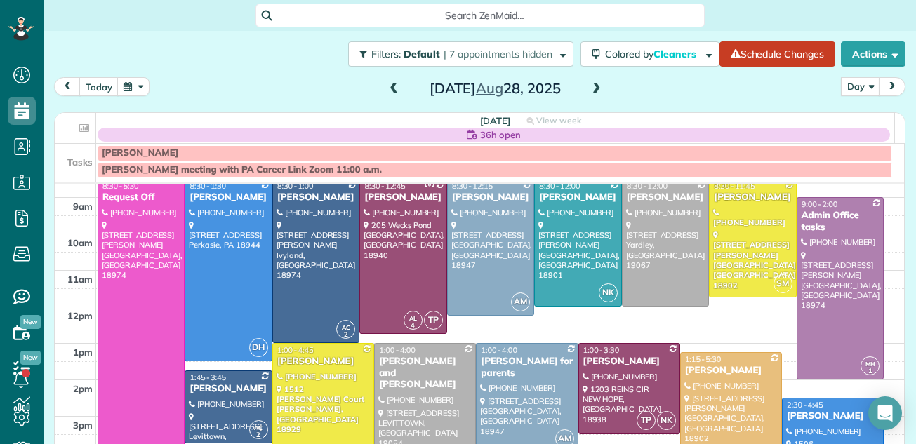
click at [590, 86] on span at bounding box center [596, 89] width 15 height 13
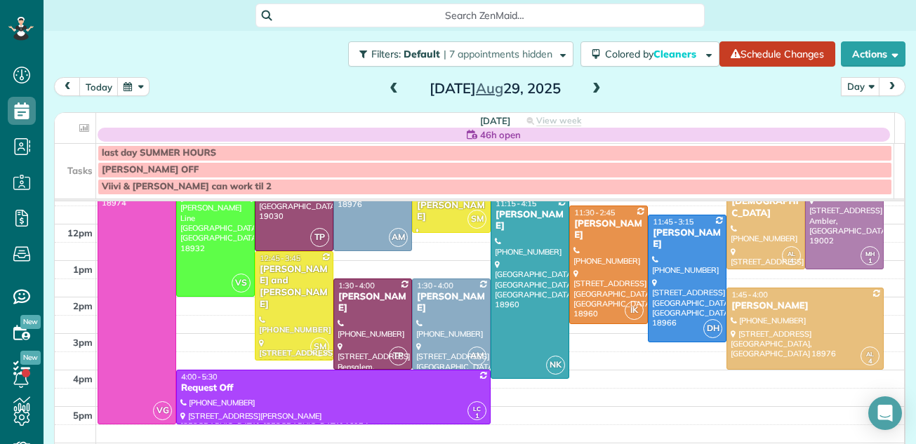
scroll to position [0, 0]
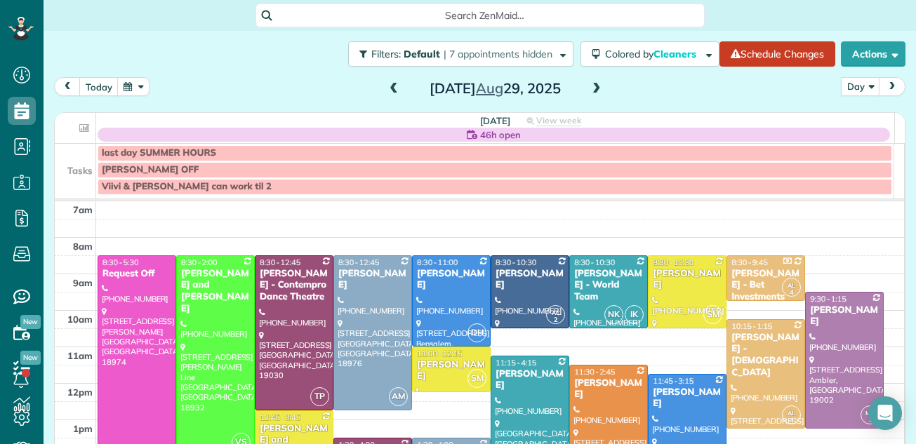
click at [387, 91] on span at bounding box center [393, 89] width 15 height 13
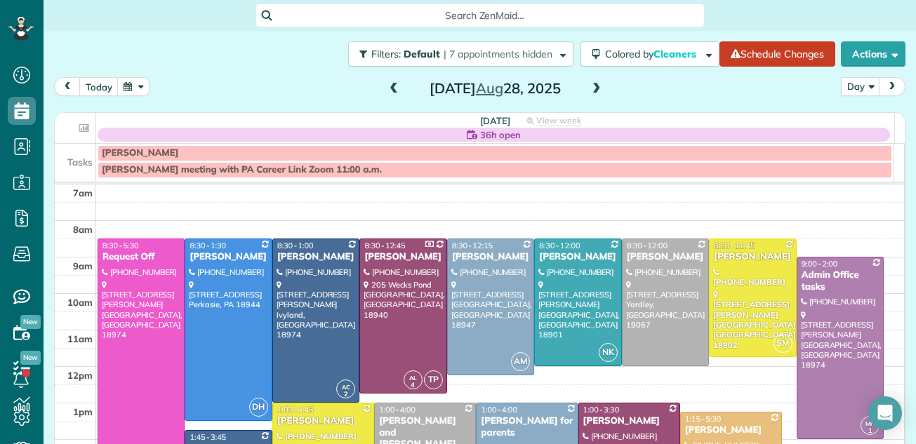
click at [386, 89] on span at bounding box center [393, 89] width 15 height 13
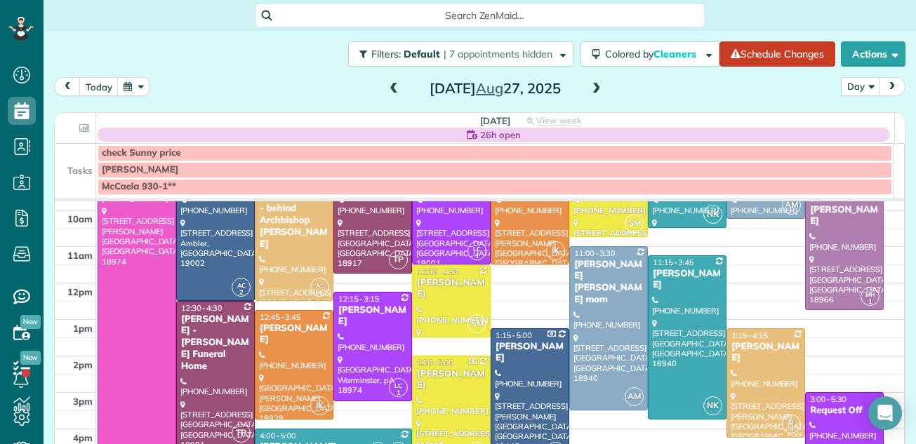
scroll to position [137, 0]
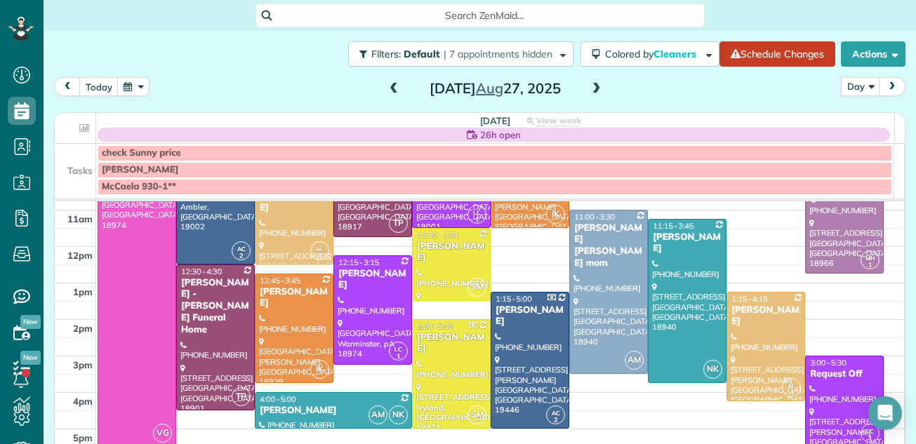
click at [386, 91] on span at bounding box center [393, 89] width 15 height 13
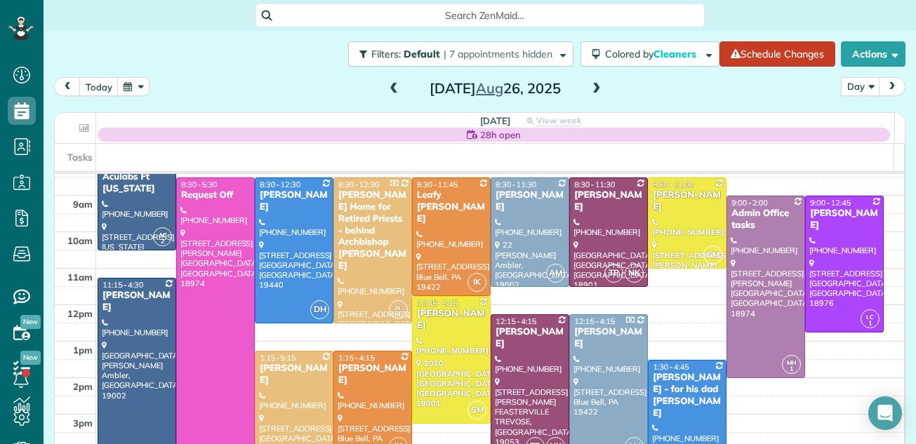
scroll to position [49, 0]
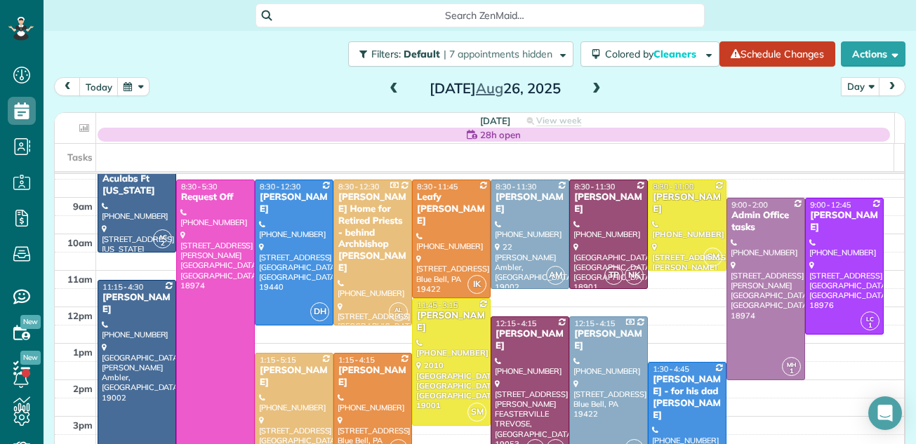
click at [386, 94] on span at bounding box center [393, 89] width 15 height 13
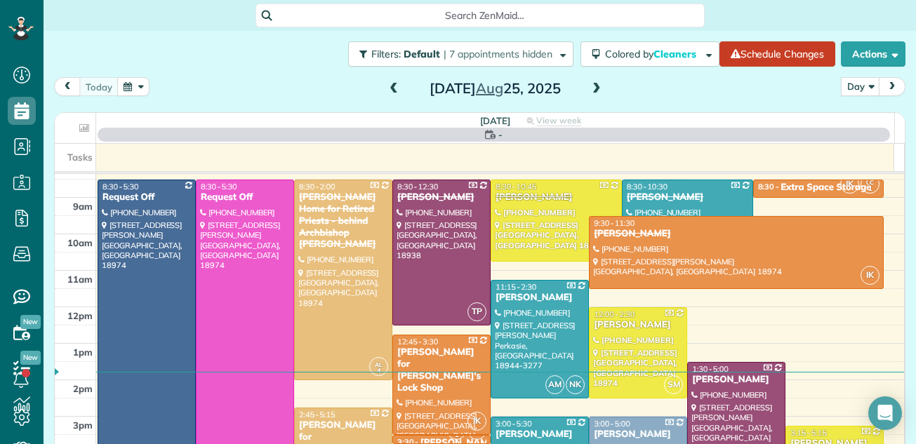
scroll to position [0, 0]
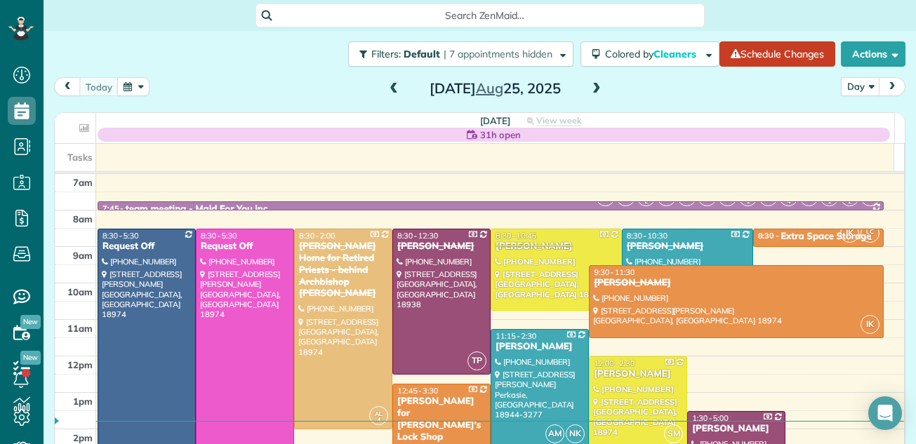
click at [590, 87] on span at bounding box center [596, 89] width 15 height 13
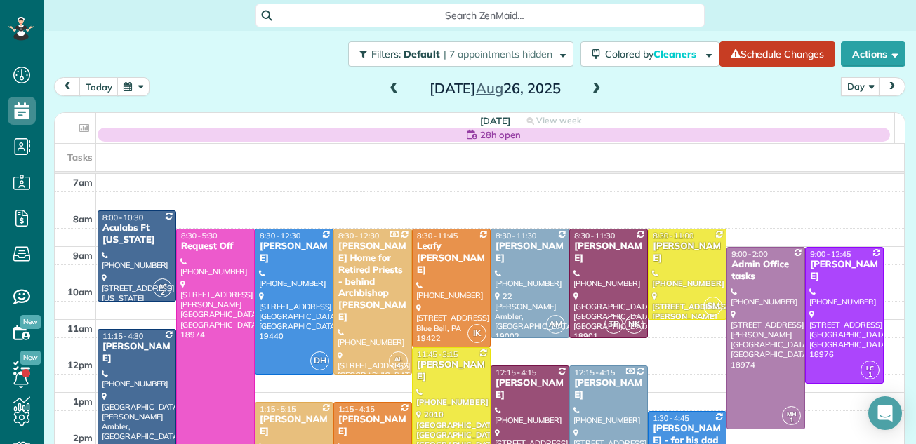
click at [387, 86] on span at bounding box center [393, 89] width 15 height 13
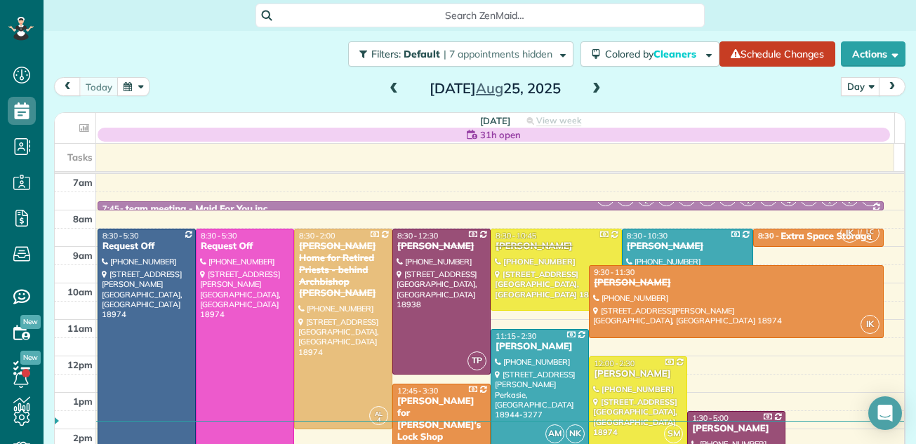
click at [387, 86] on span at bounding box center [393, 89] width 15 height 13
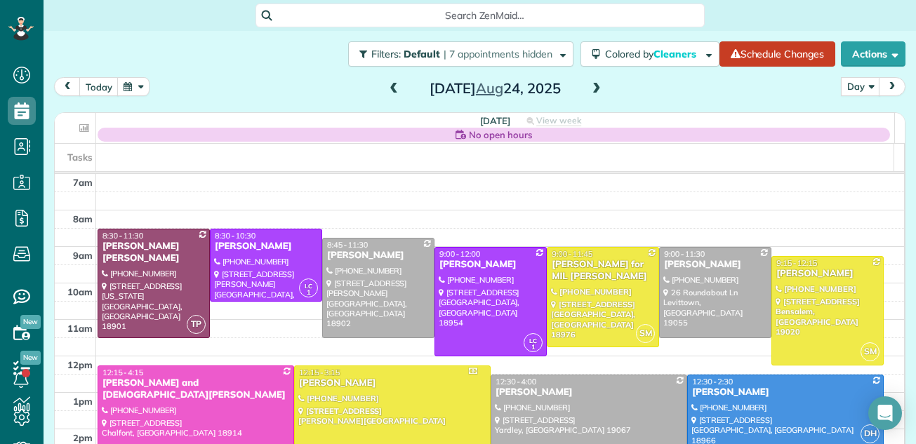
click at [387, 86] on span at bounding box center [393, 89] width 15 height 13
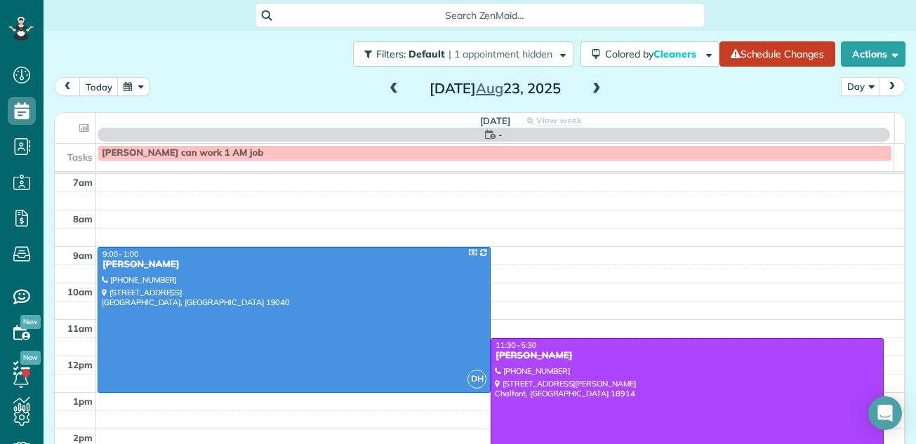
click at [387, 86] on span at bounding box center [393, 89] width 15 height 13
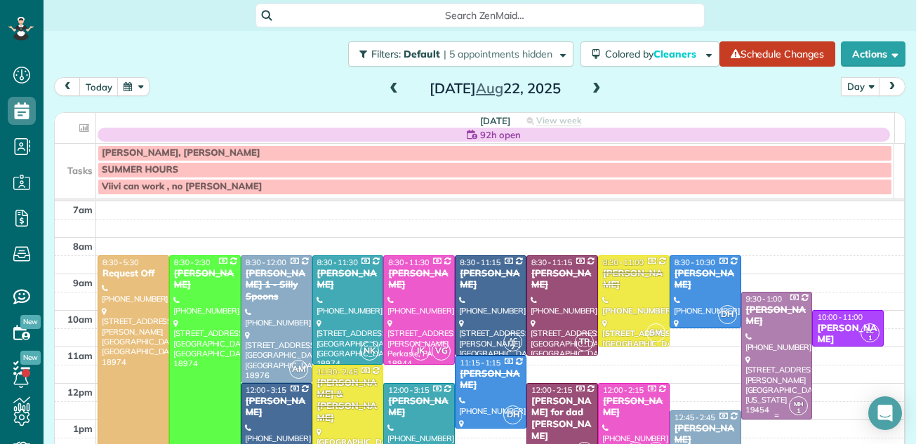
click at [742, 370] on div at bounding box center [777, 356] width 70 height 126
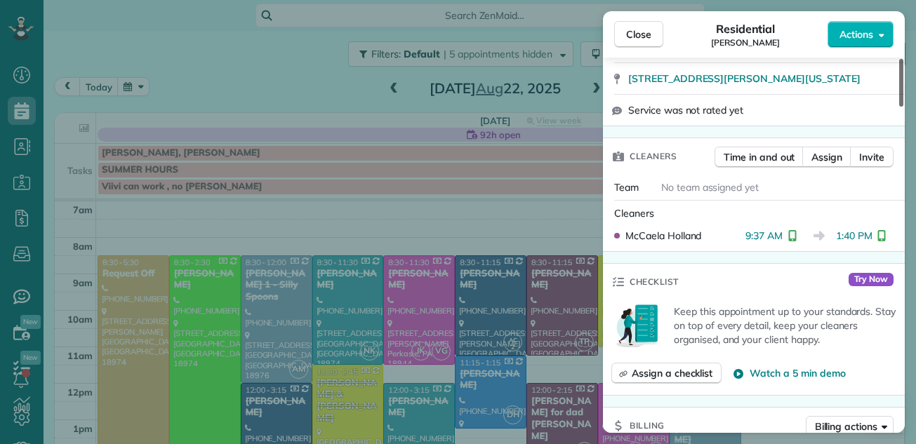
scroll to position [417, 0]
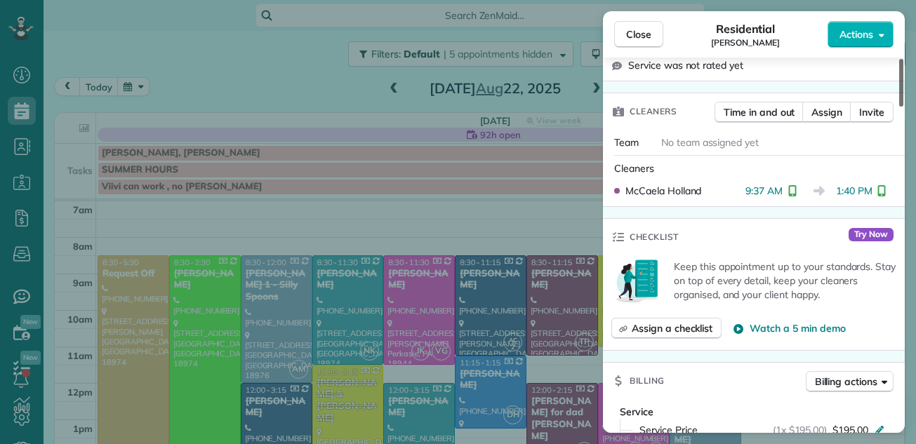
drag, startPoint x: 899, startPoint y: 85, endPoint x: 896, endPoint y: 138, distance: 52.7
click at [899, 107] on div at bounding box center [901, 83] width 4 height 48
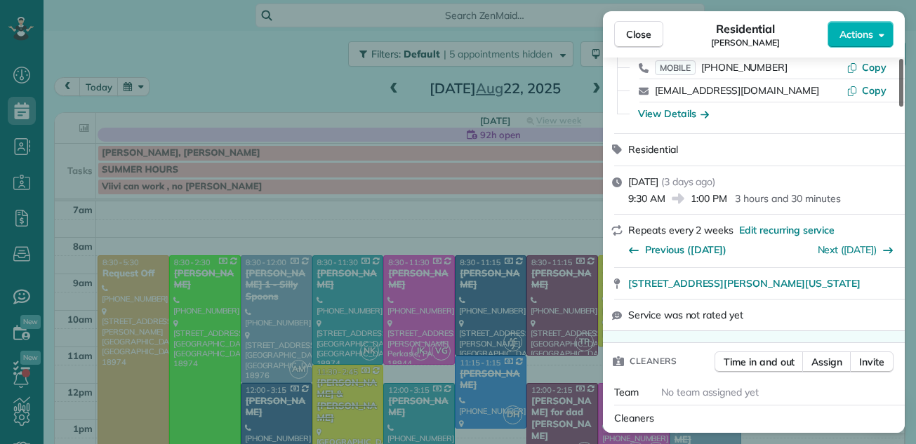
scroll to position [178, 0]
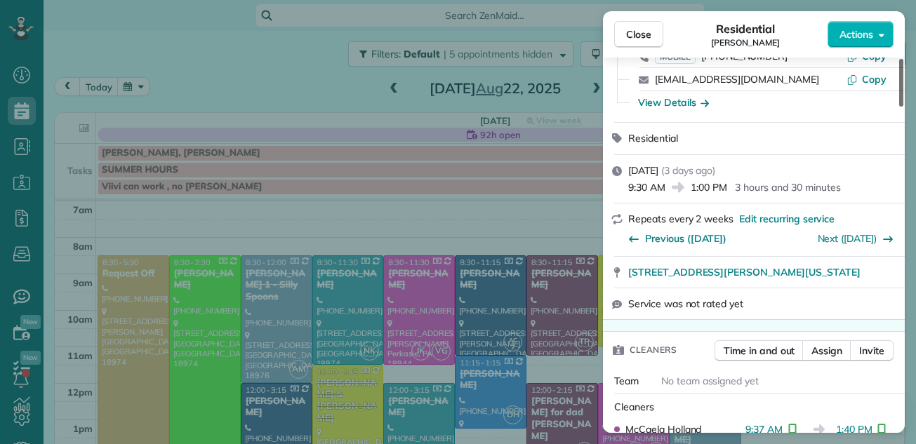
drag, startPoint x: 899, startPoint y: 118, endPoint x: 906, endPoint y: 88, distance: 30.8
click at [903, 88] on div at bounding box center [901, 83] width 4 height 48
click at [636, 37] on span "Close" at bounding box center [638, 34] width 25 height 14
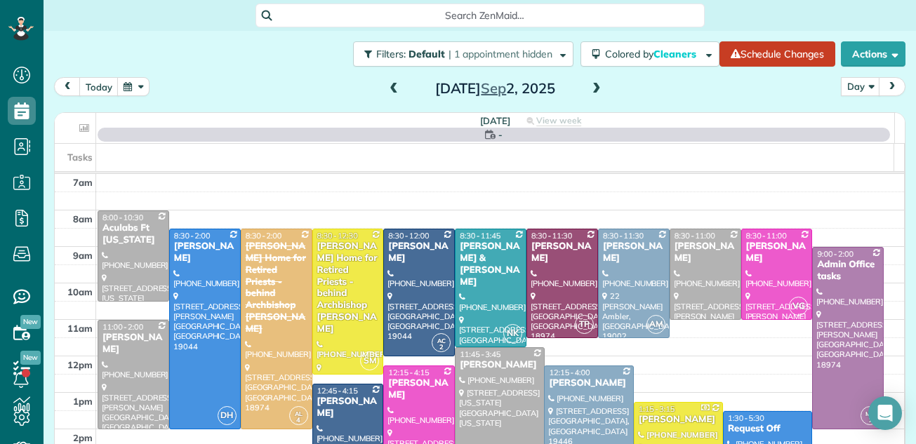
scroll to position [22, 0]
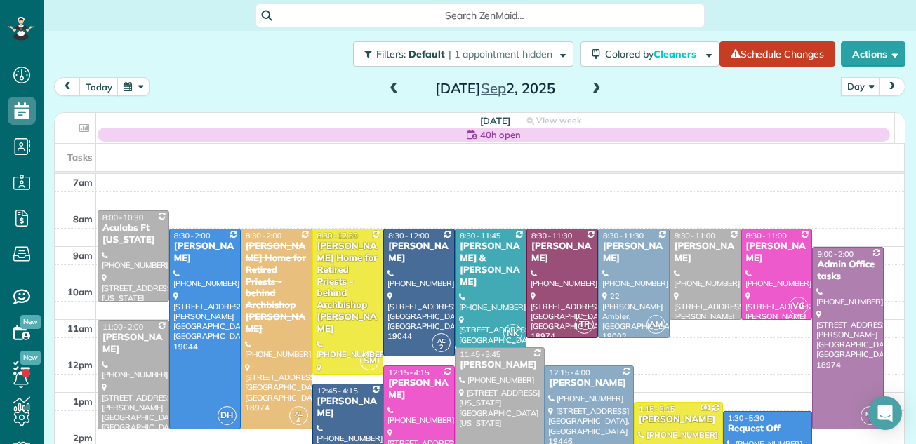
click at [387, 91] on span at bounding box center [393, 89] width 15 height 13
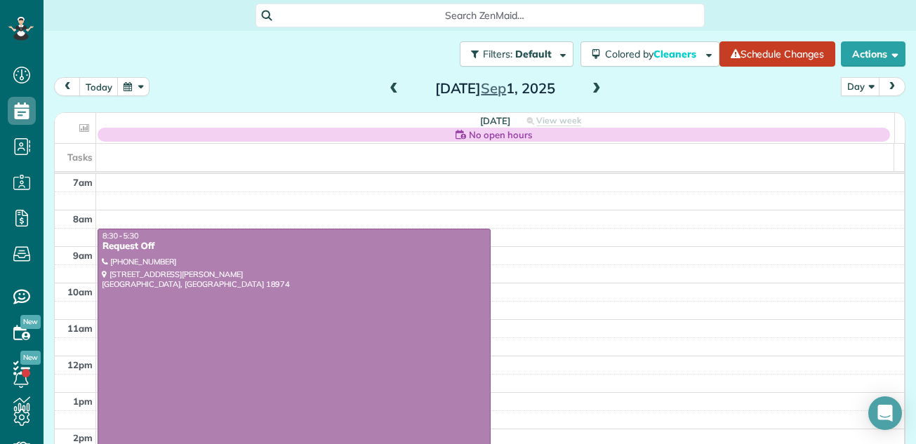
click at [386, 90] on span at bounding box center [393, 89] width 15 height 13
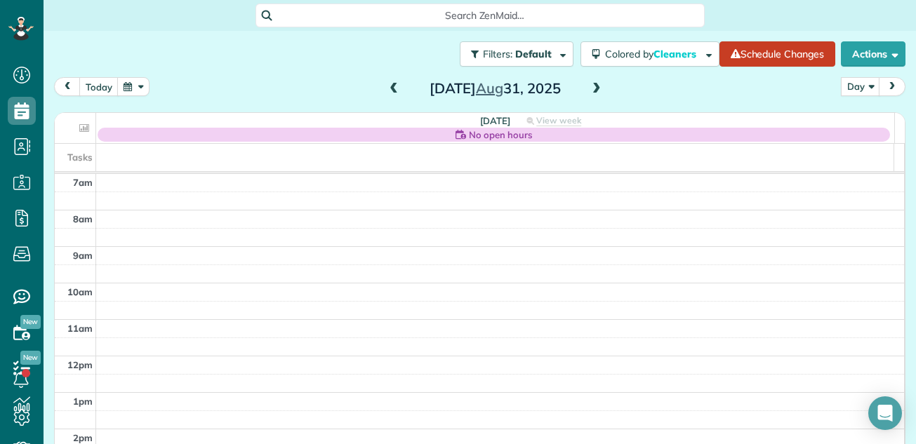
click at [595, 91] on span at bounding box center [596, 89] width 15 height 13
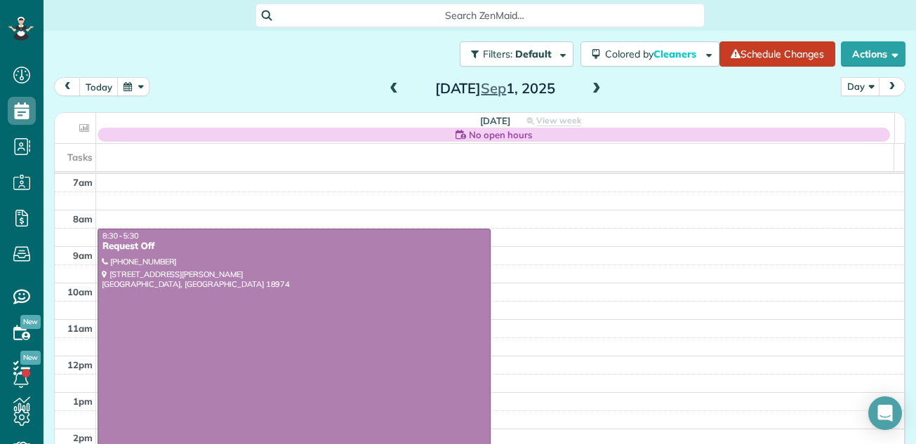
click at [387, 88] on span at bounding box center [393, 89] width 15 height 13
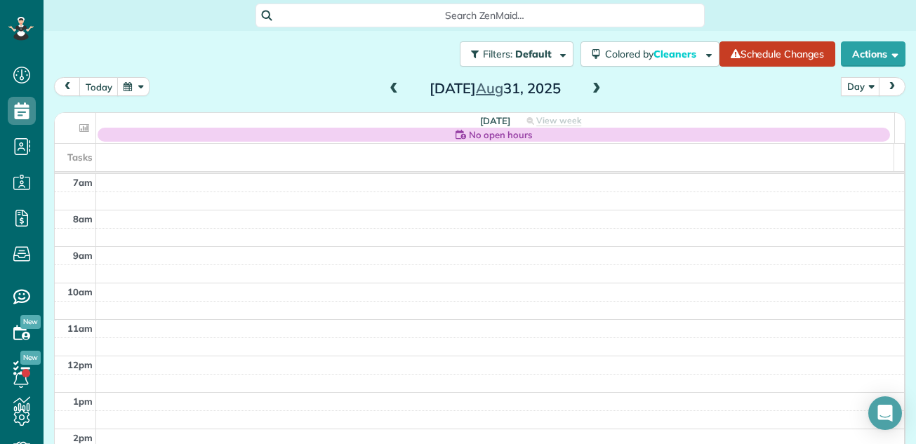
click at [387, 88] on span at bounding box center [393, 89] width 15 height 13
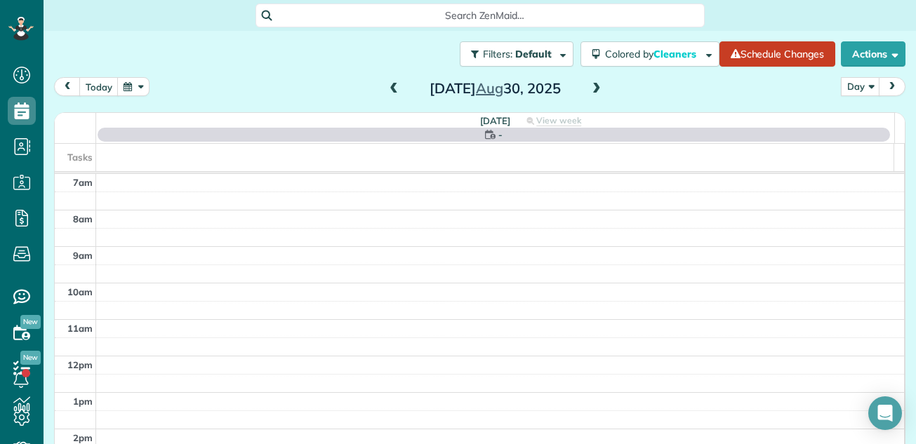
click at [591, 90] on span at bounding box center [596, 89] width 15 height 13
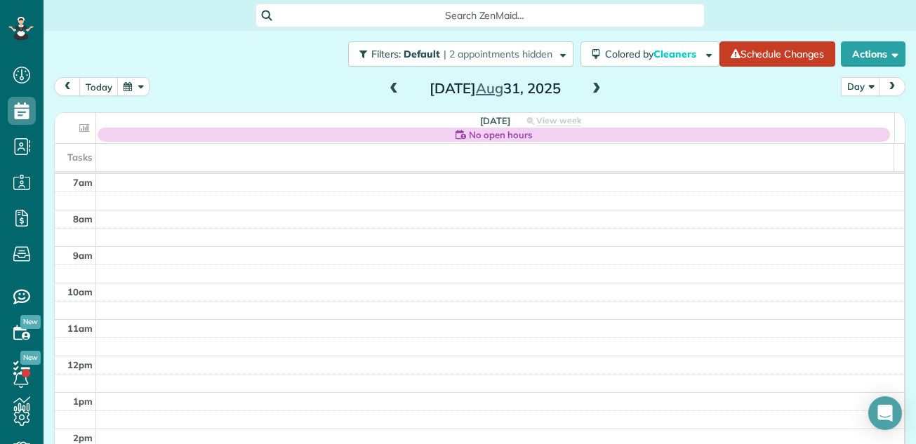
click at [591, 90] on span at bounding box center [596, 89] width 15 height 13
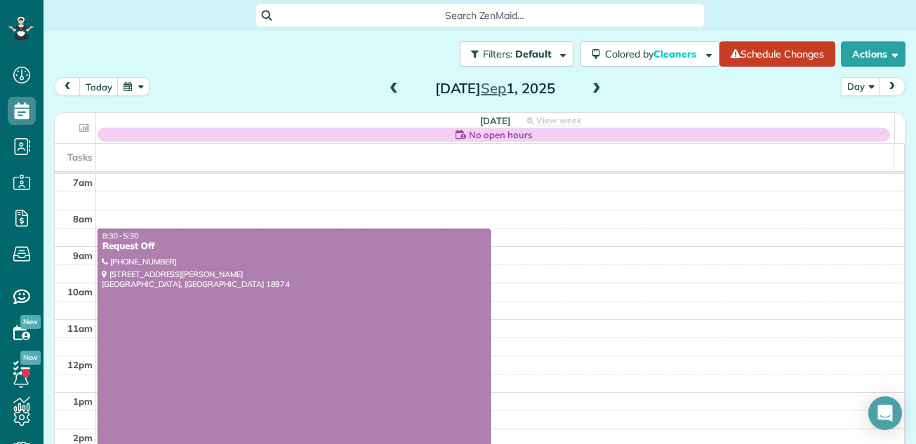
click at [591, 90] on span at bounding box center [596, 89] width 15 height 13
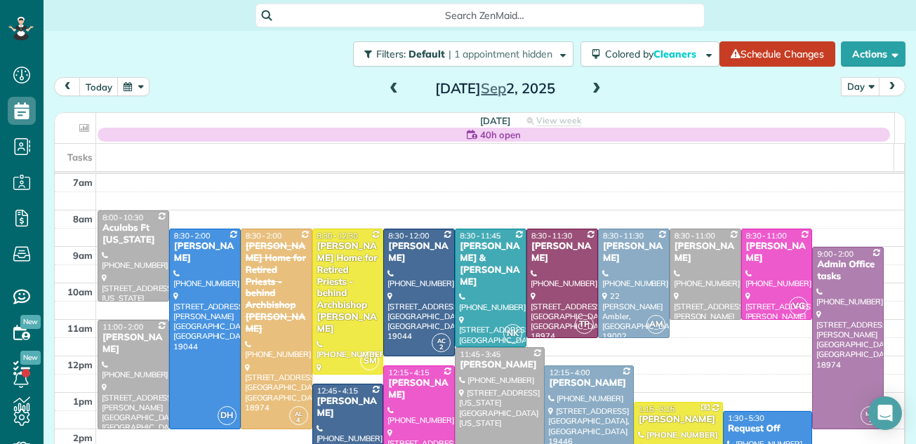
click at [591, 90] on span at bounding box center [596, 89] width 15 height 13
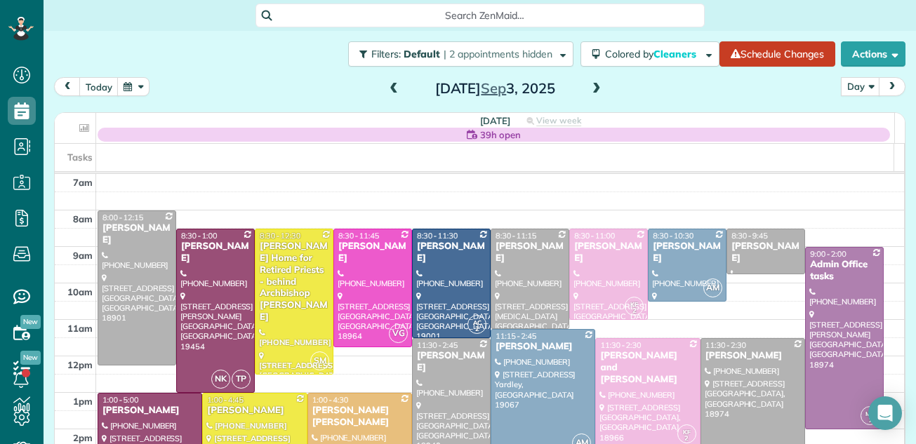
click at [592, 91] on span at bounding box center [596, 89] width 15 height 13
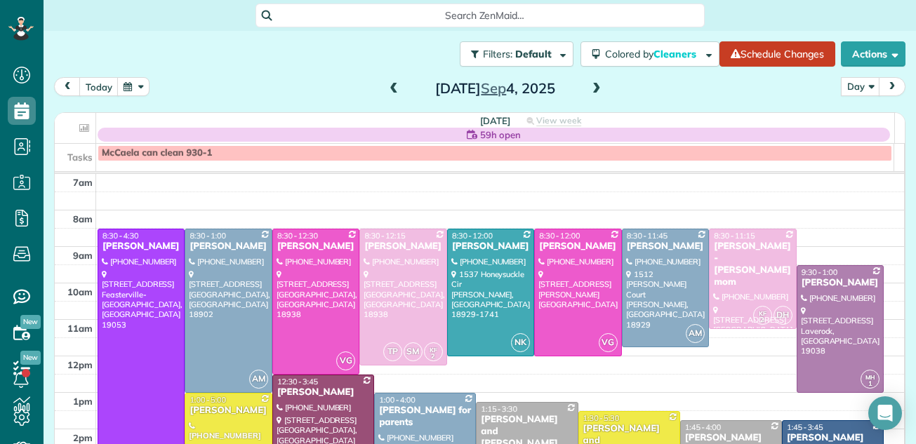
click at [386, 91] on span at bounding box center [393, 89] width 15 height 13
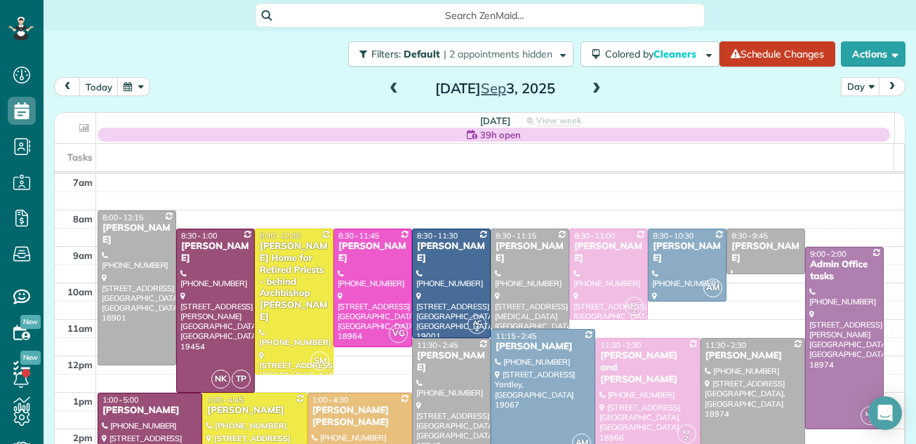
click at [386, 91] on span at bounding box center [393, 89] width 15 height 13
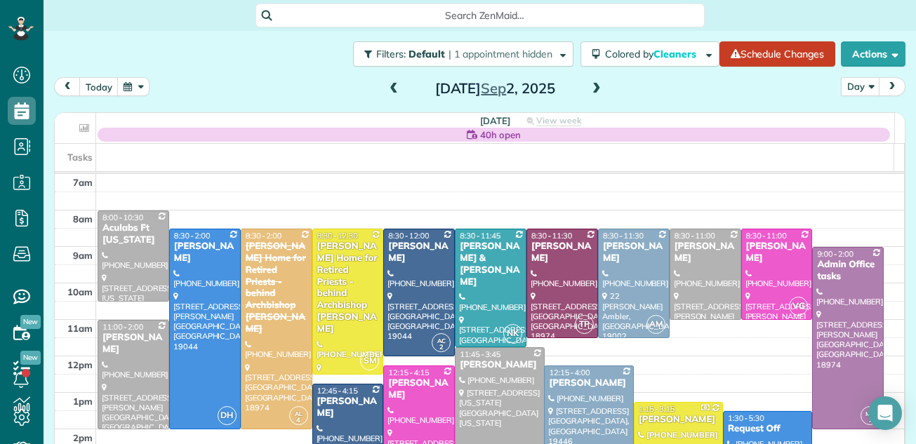
click at [386, 91] on span at bounding box center [393, 89] width 15 height 13
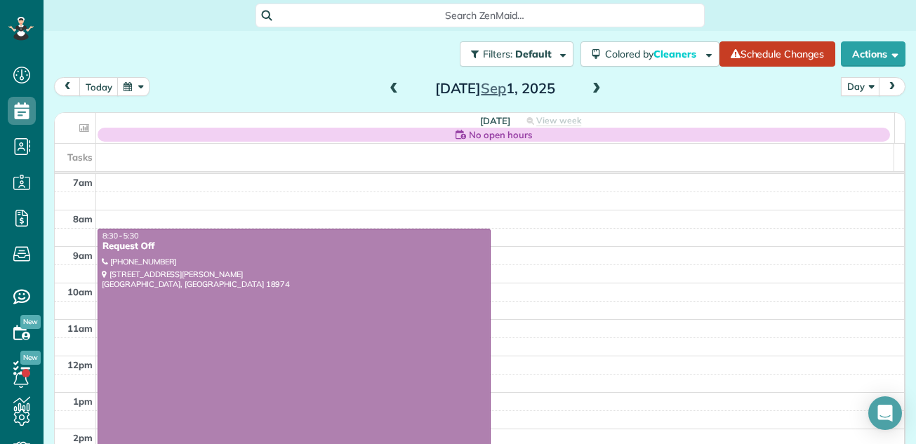
click at [386, 91] on span at bounding box center [393, 89] width 15 height 13
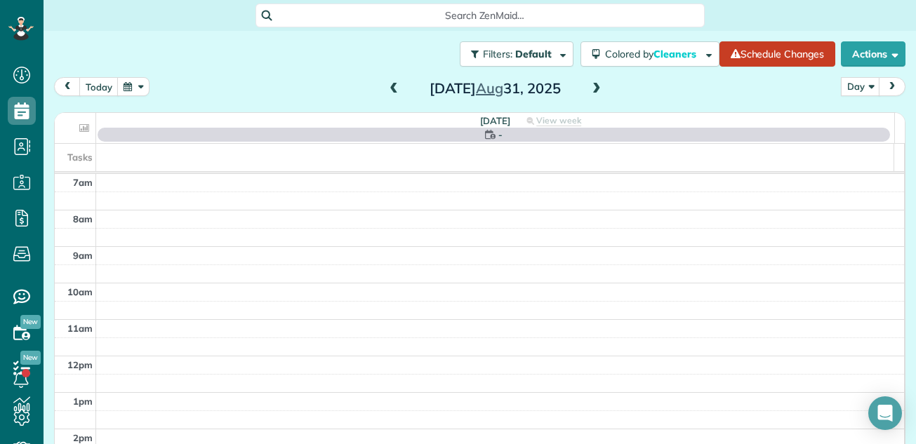
click at [386, 91] on span at bounding box center [393, 89] width 15 height 13
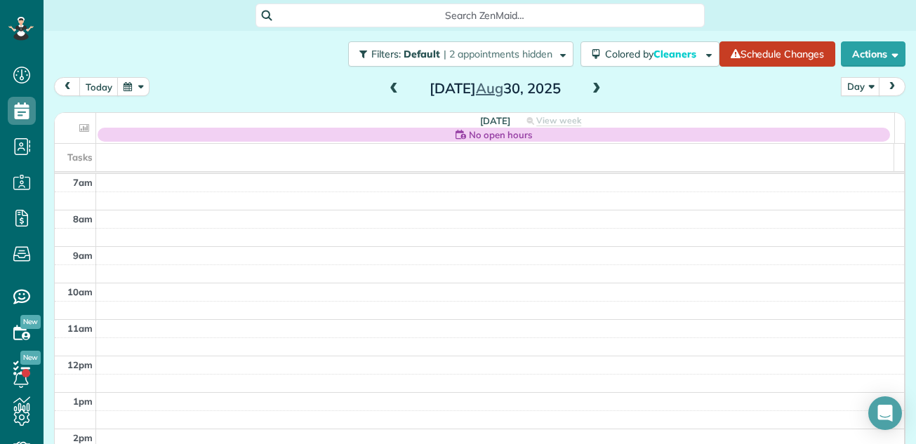
click at [386, 91] on span at bounding box center [393, 89] width 15 height 13
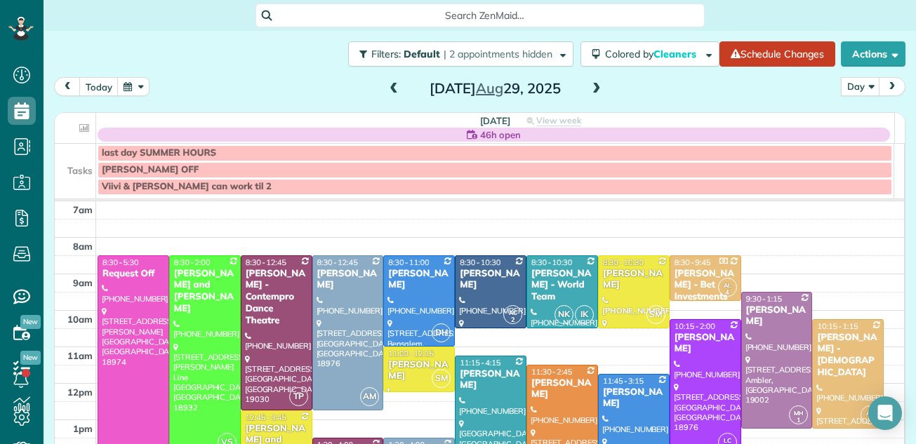
click at [386, 91] on span at bounding box center [393, 89] width 15 height 13
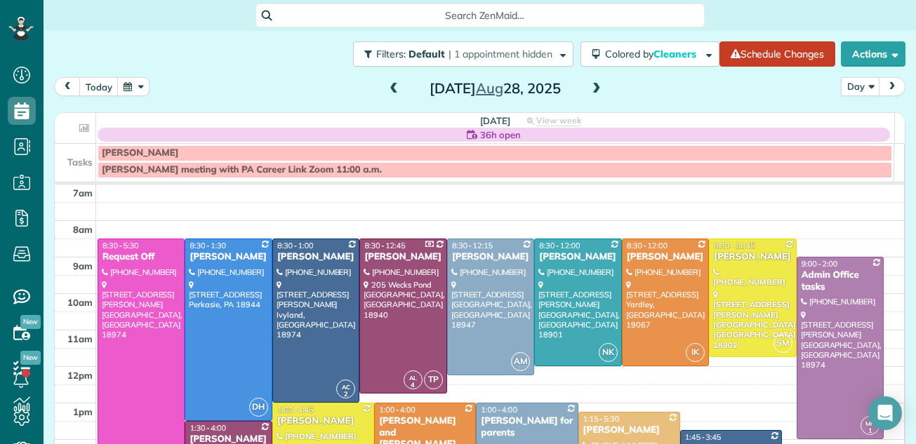
click at [388, 89] on span at bounding box center [393, 89] width 15 height 13
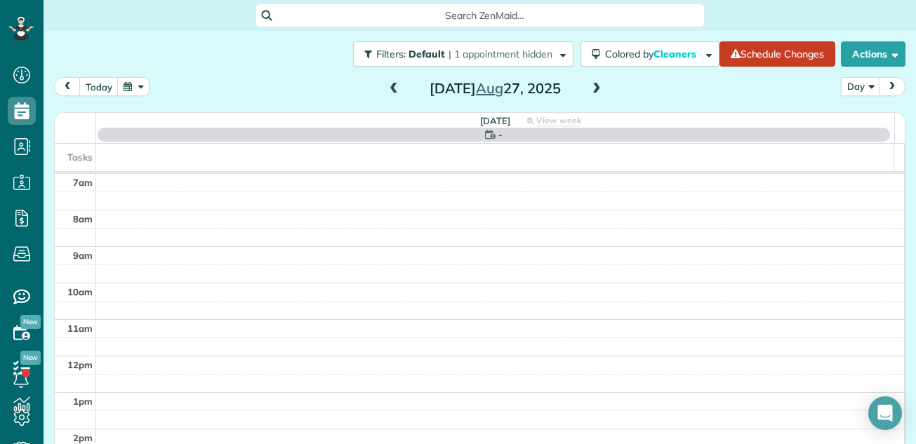
click at [388, 89] on span at bounding box center [393, 89] width 15 height 13
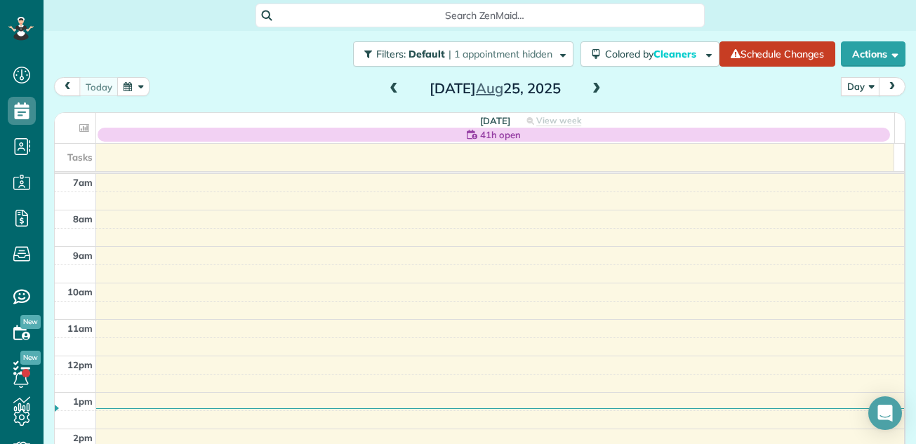
click at [592, 87] on span at bounding box center [596, 89] width 15 height 13
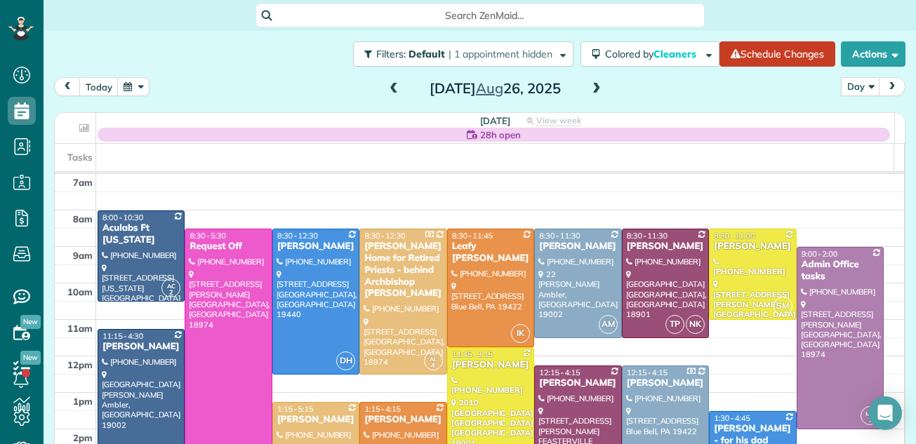
click at [388, 91] on span at bounding box center [393, 89] width 15 height 13
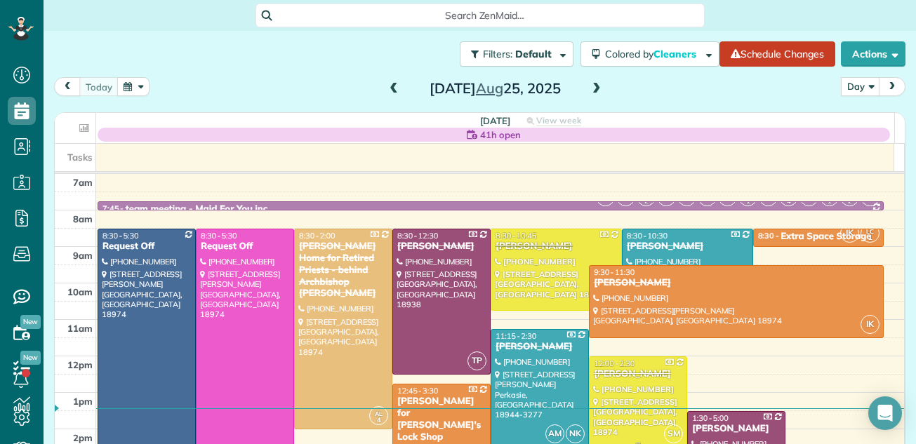
click at [599, 393] on div at bounding box center [638, 402] width 97 height 90
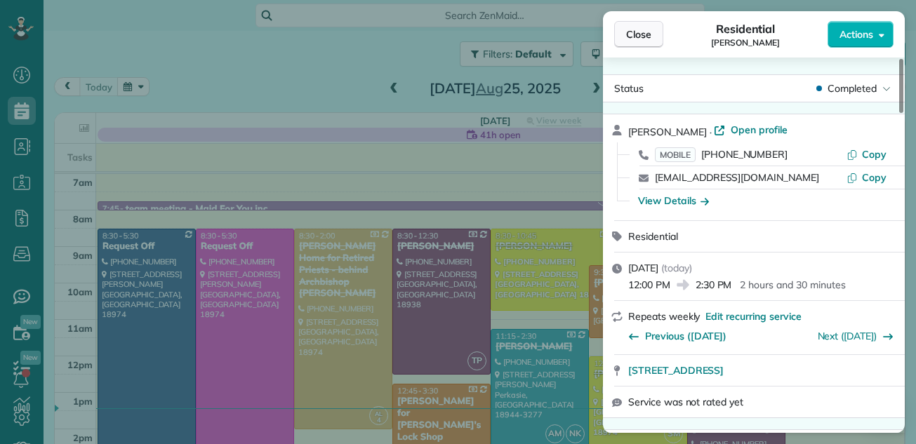
click at [644, 34] on span "Close" at bounding box center [638, 34] width 25 height 14
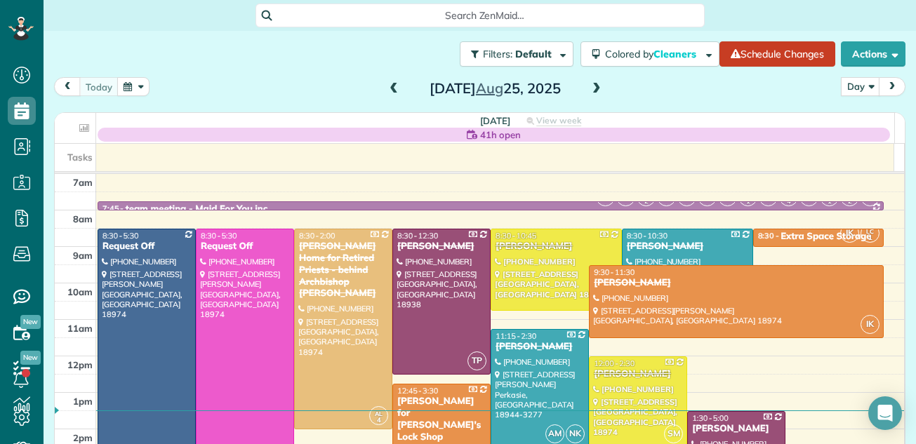
click at [590, 81] on span at bounding box center [596, 89] width 15 height 21
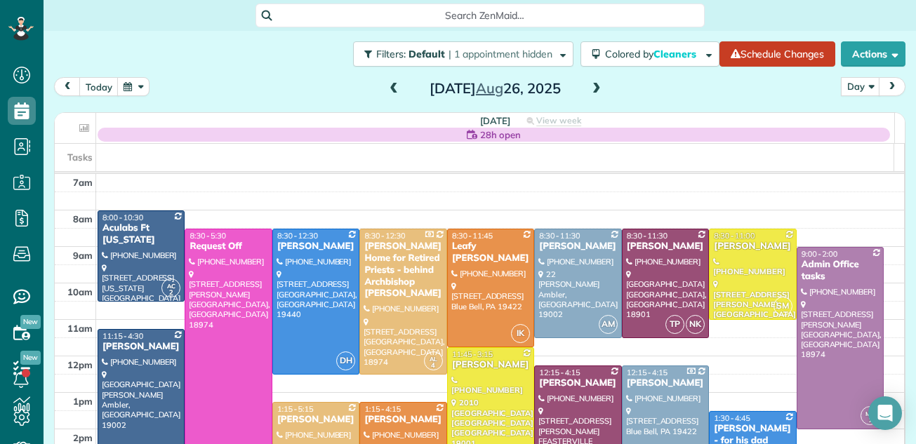
click at [392, 85] on span at bounding box center [393, 89] width 15 height 13
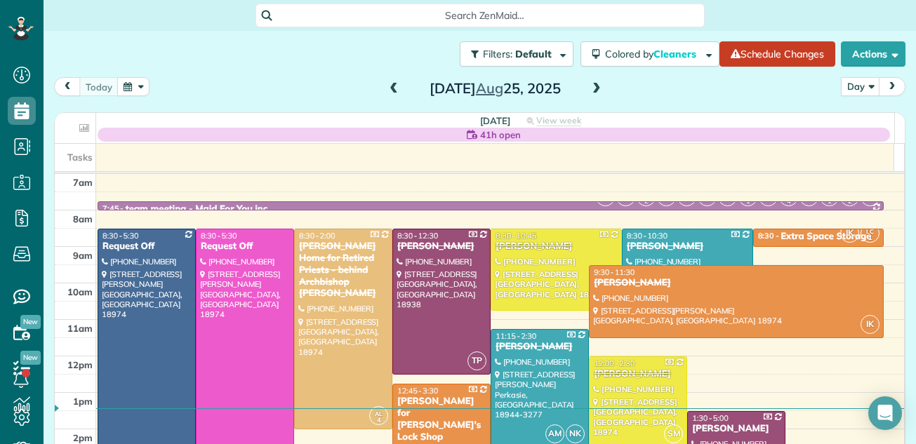
click at [589, 86] on span at bounding box center [596, 89] width 15 height 13
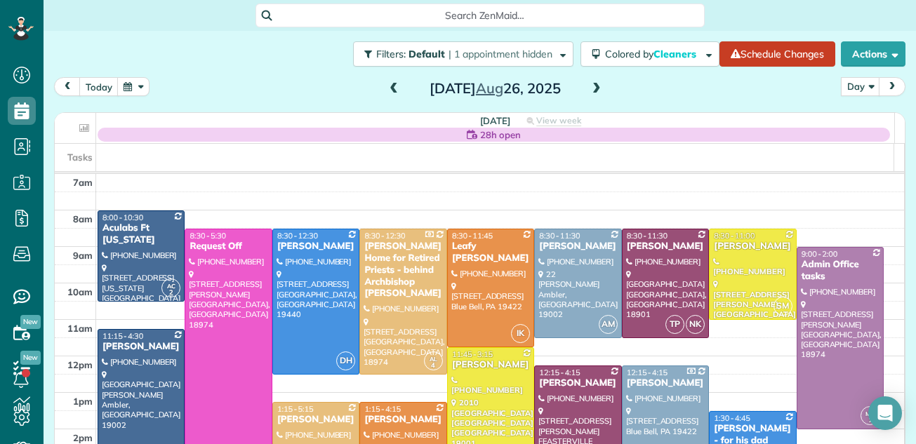
click at [589, 86] on span at bounding box center [596, 89] width 15 height 13
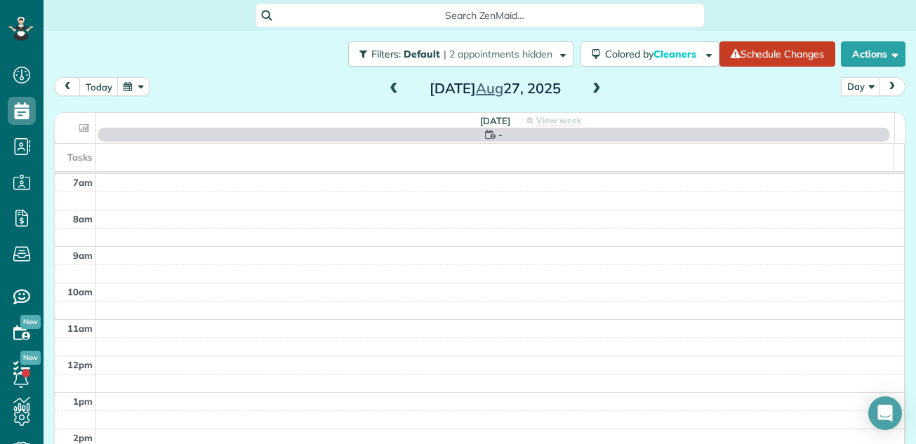
click at [589, 86] on span at bounding box center [596, 89] width 15 height 13
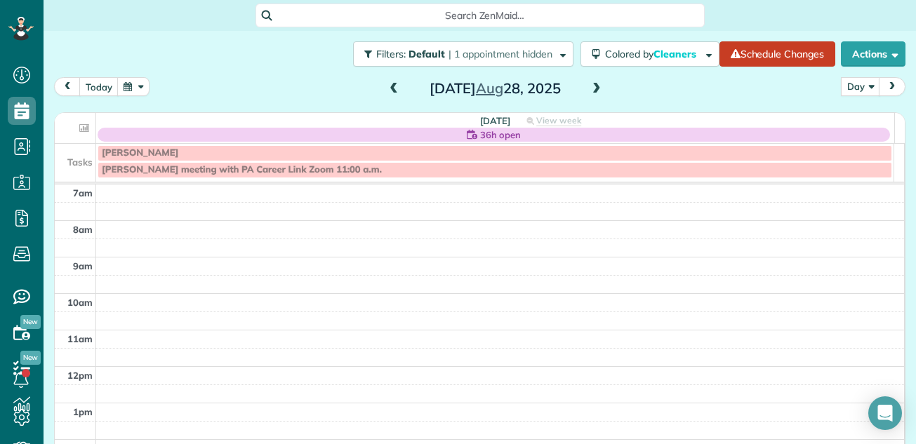
click at [589, 86] on span at bounding box center [596, 89] width 15 height 13
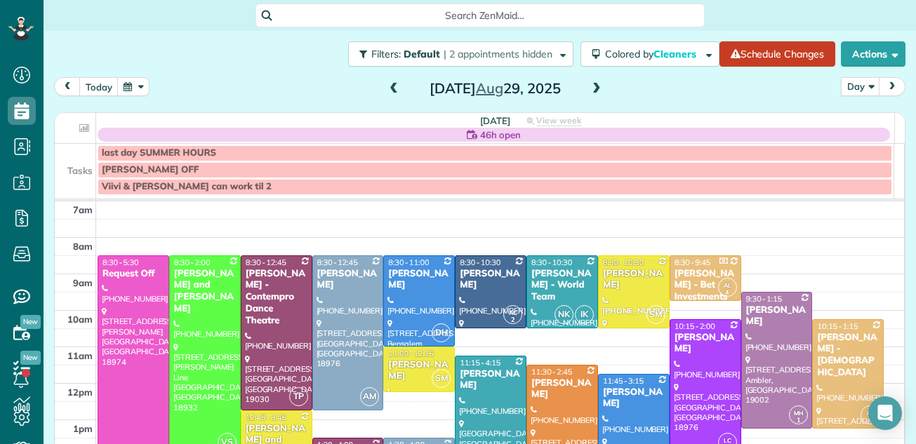
click at [590, 88] on span at bounding box center [596, 89] width 15 height 13
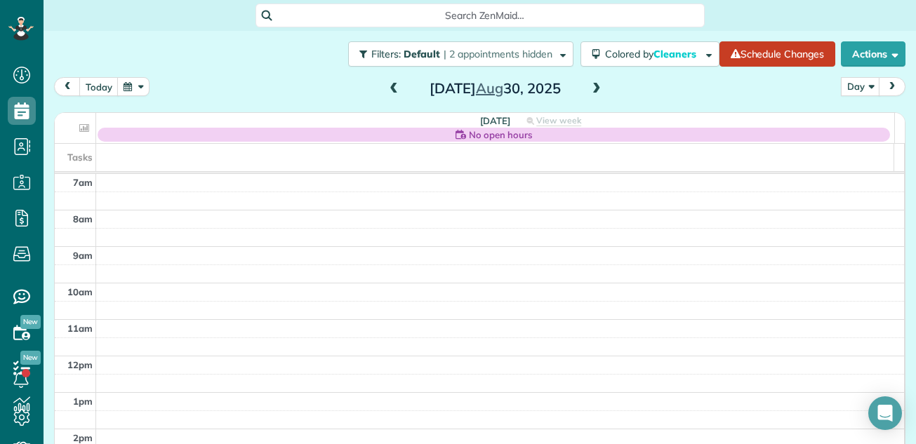
click at [590, 88] on span at bounding box center [596, 89] width 15 height 13
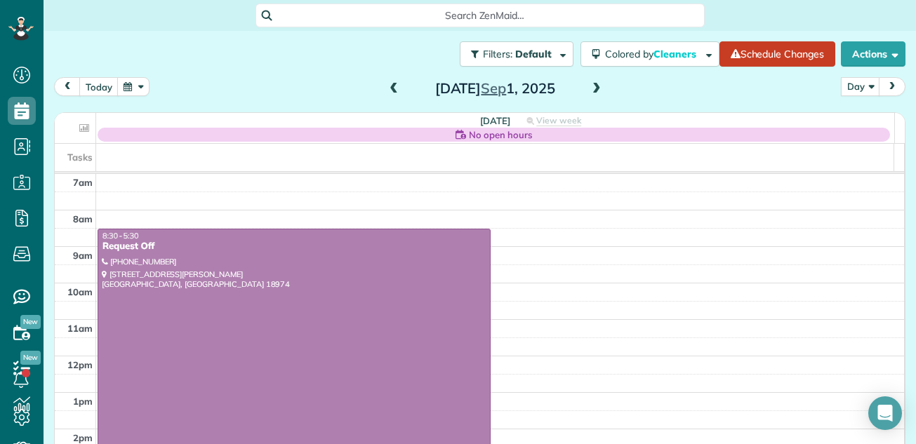
click at [387, 90] on span at bounding box center [393, 89] width 15 height 13
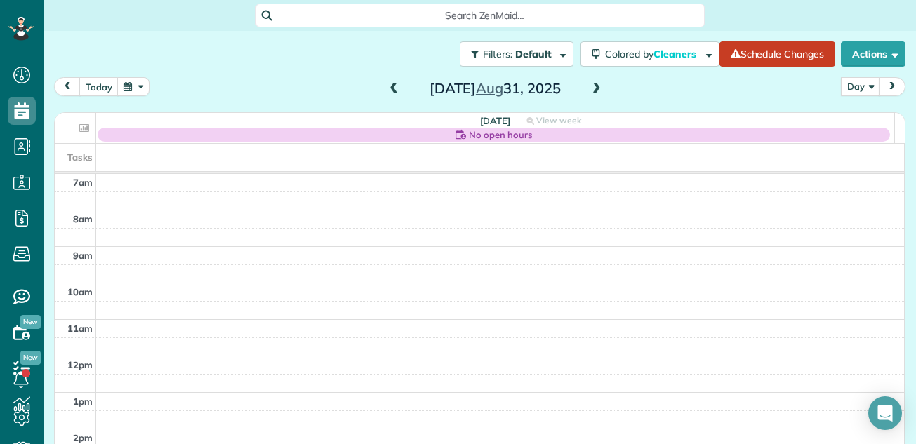
click at [589, 85] on span at bounding box center [596, 89] width 15 height 13
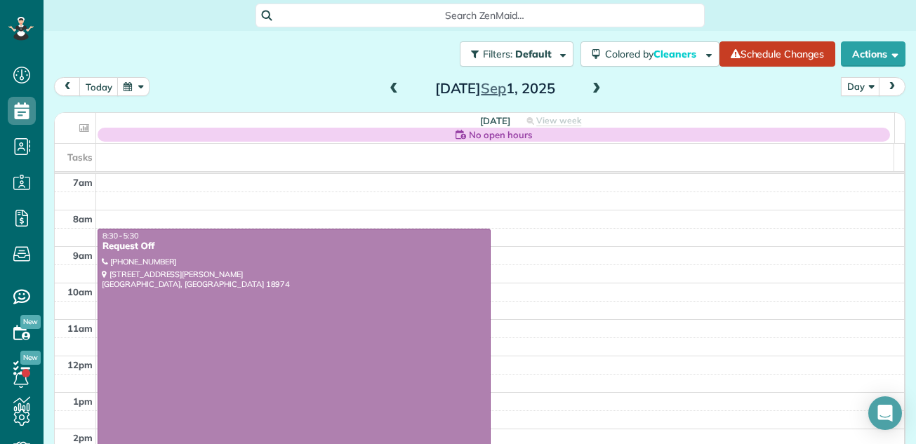
click at [589, 85] on span at bounding box center [596, 89] width 15 height 13
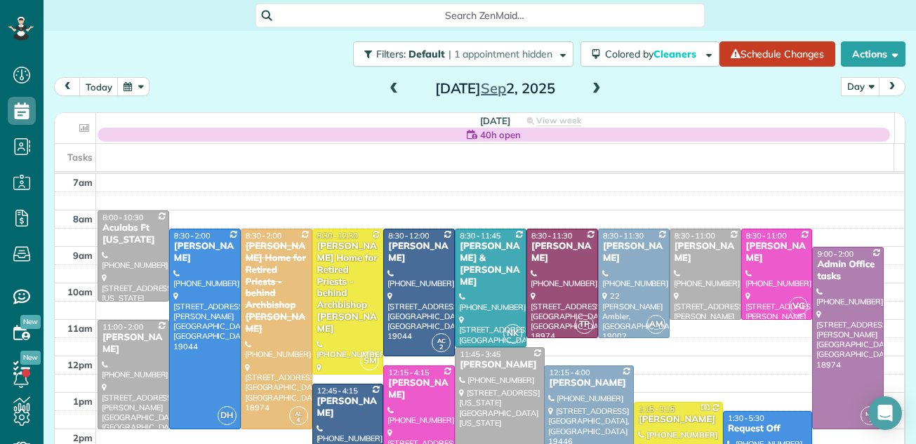
click at [592, 88] on span at bounding box center [596, 89] width 15 height 13
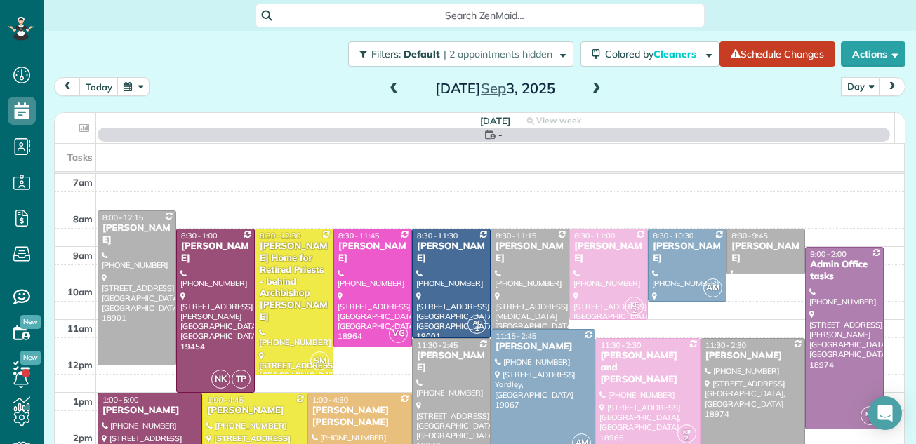
click at [592, 88] on span at bounding box center [596, 89] width 15 height 13
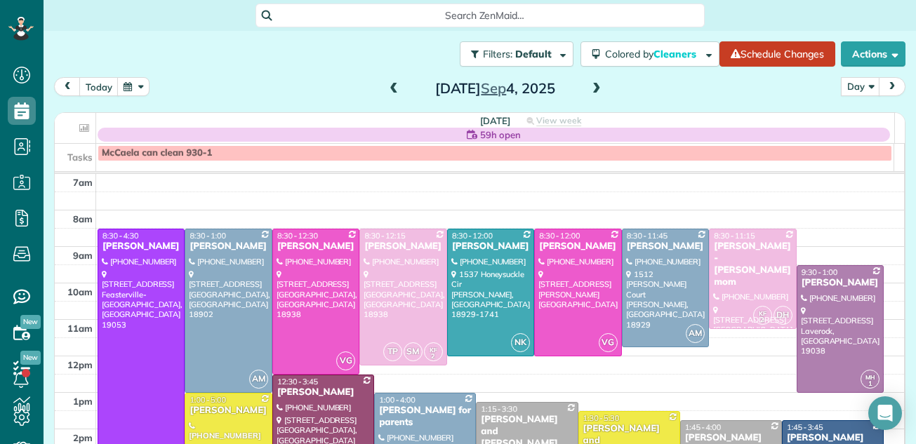
click at [390, 86] on span at bounding box center [393, 89] width 15 height 13
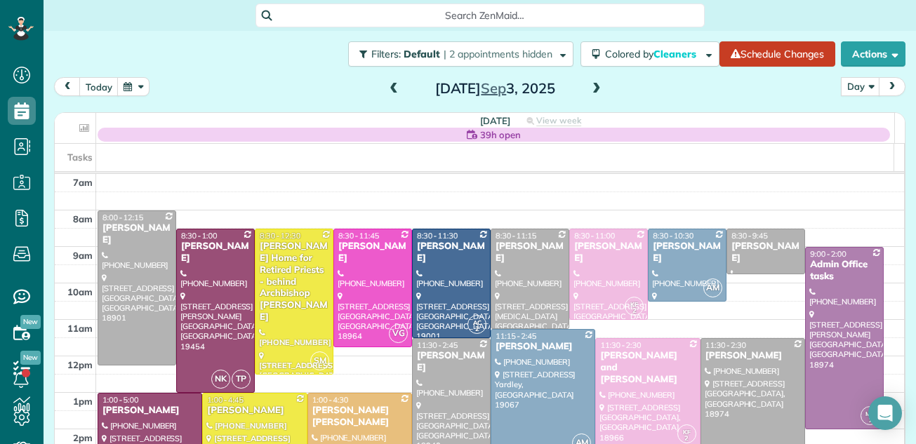
click at [390, 86] on span at bounding box center [393, 89] width 15 height 13
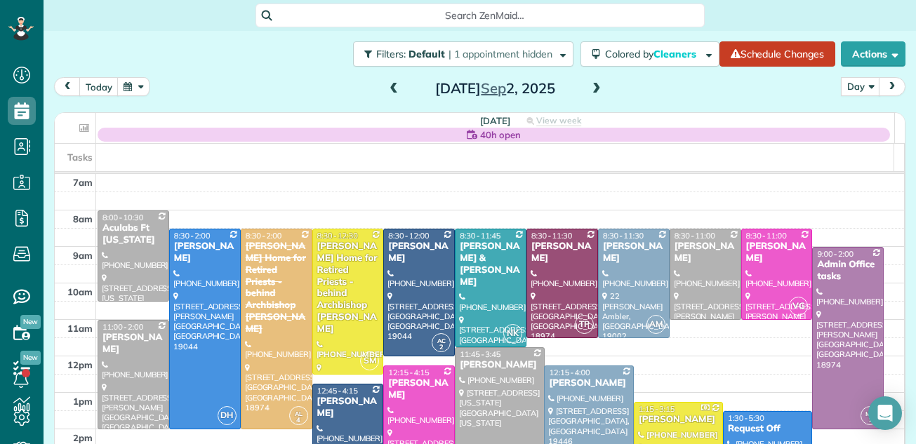
click at [390, 86] on span at bounding box center [393, 89] width 15 height 13
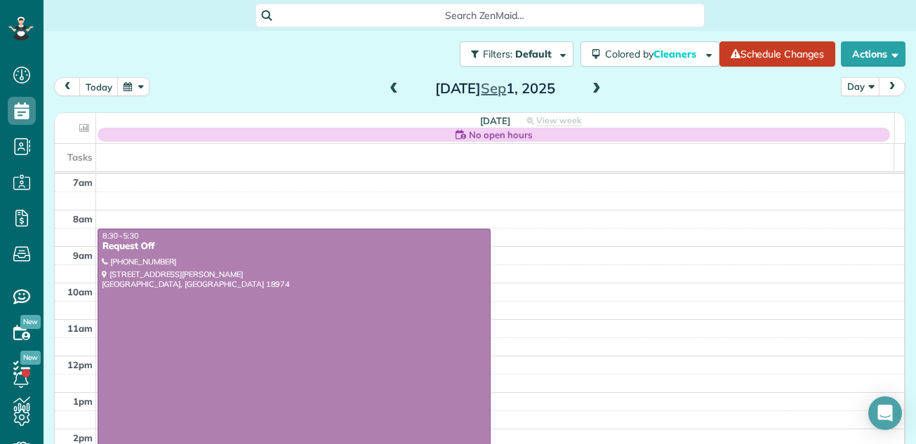
click at [387, 85] on span at bounding box center [393, 89] width 15 height 13
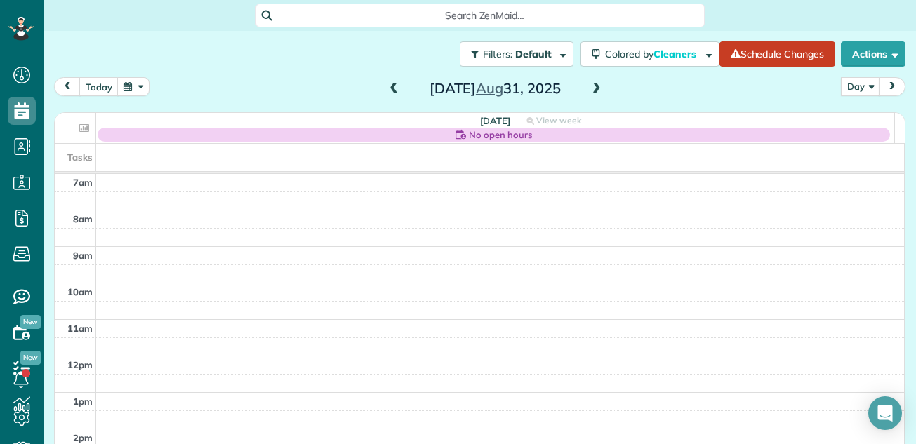
click at [387, 85] on span at bounding box center [393, 89] width 15 height 13
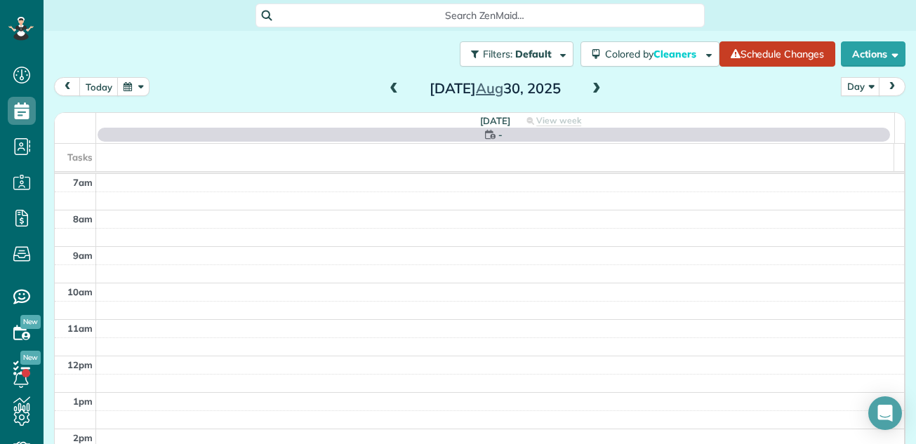
click at [387, 85] on span at bounding box center [393, 89] width 15 height 13
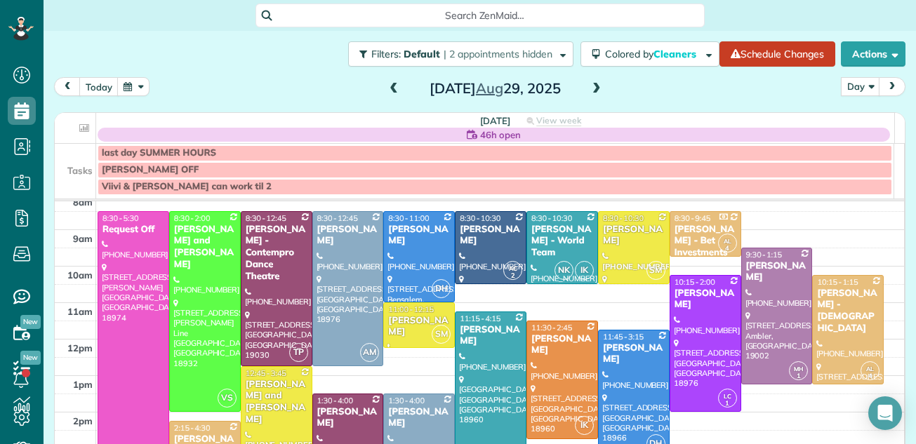
scroll to position [25, 0]
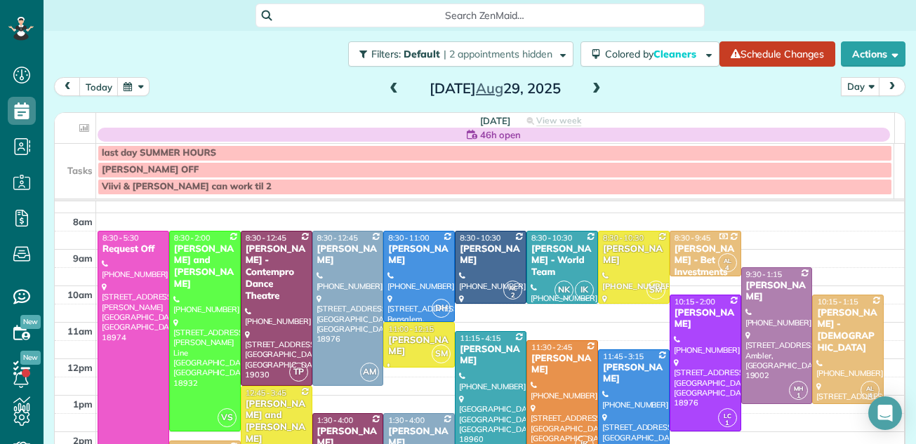
click at [386, 88] on span at bounding box center [393, 89] width 15 height 13
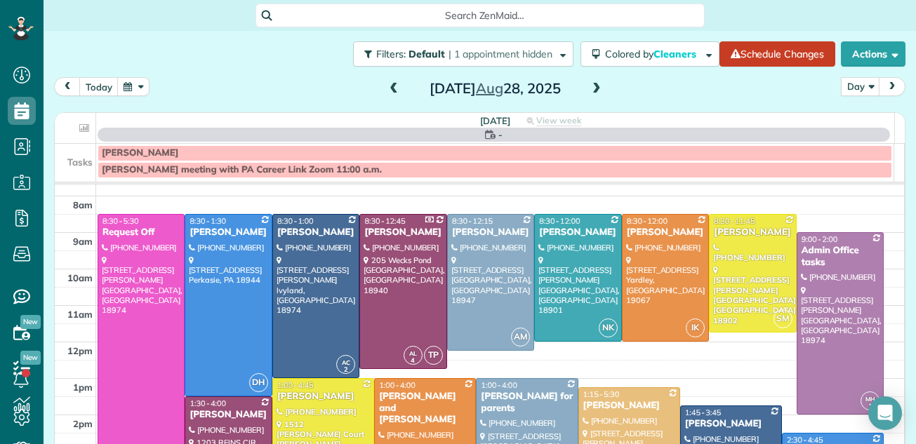
scroll to position [0, 0]
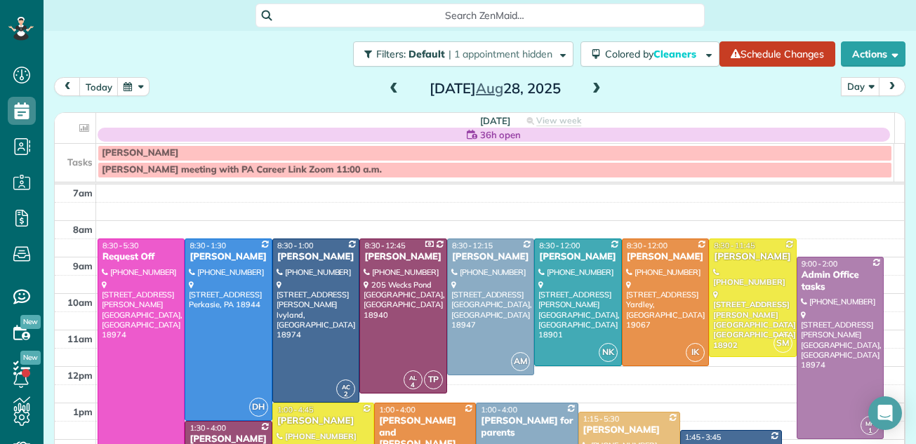
click at [386, 88] on span at bounding box center [393, 89] width 15 height 13
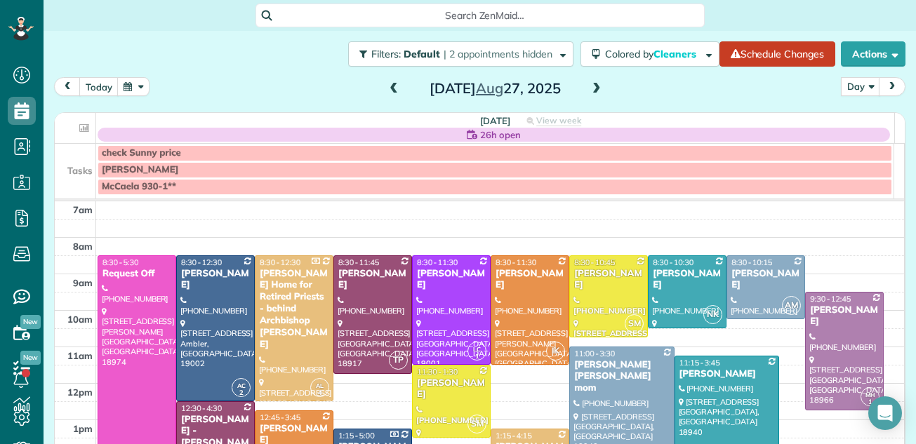
click at [589, 87] on span at bounding box center [596, 89] width 15 height 13
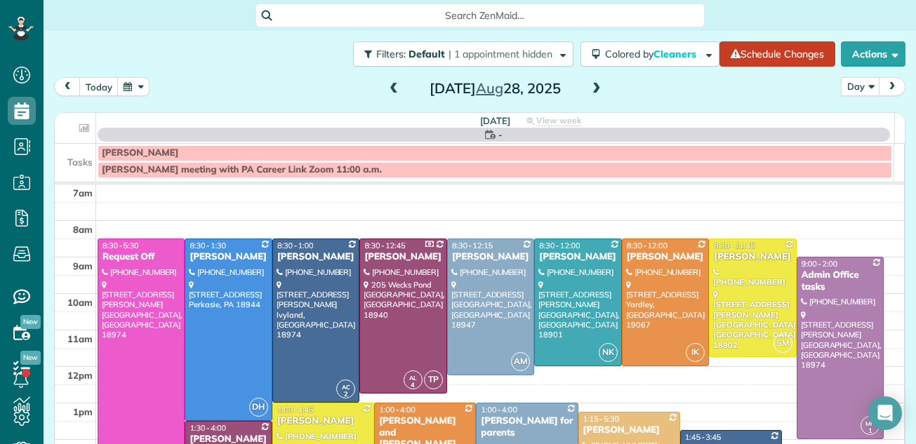
click at [592, 90] on span at bounding box center [596, 89] width 15 height 13
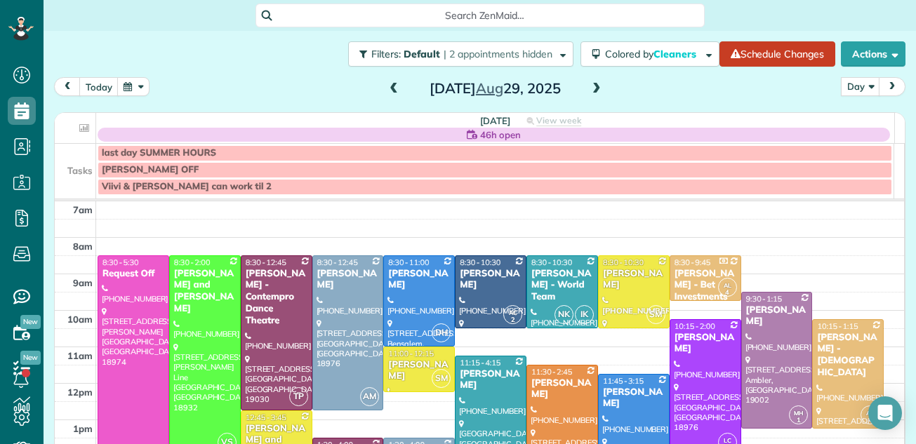
click at [670, 401] on div at bounding box center [705, 387] width 70 height 135
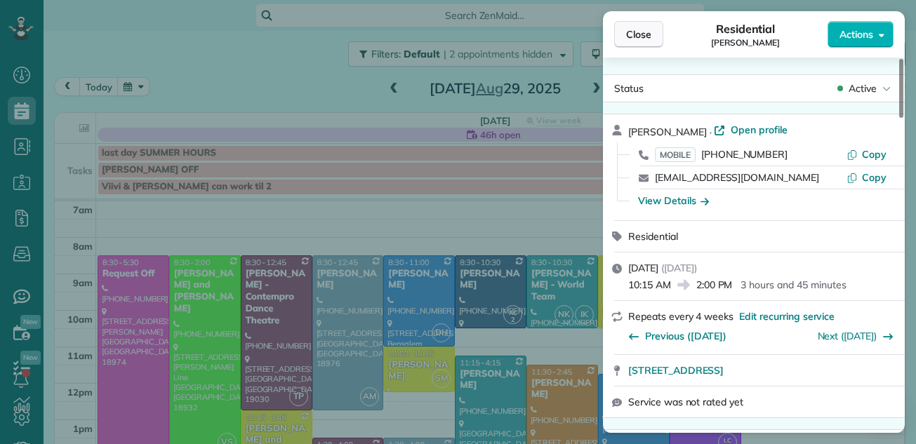
click at [634, 29] on span "Close" at bounding box center [638, 34] width 25 height 14
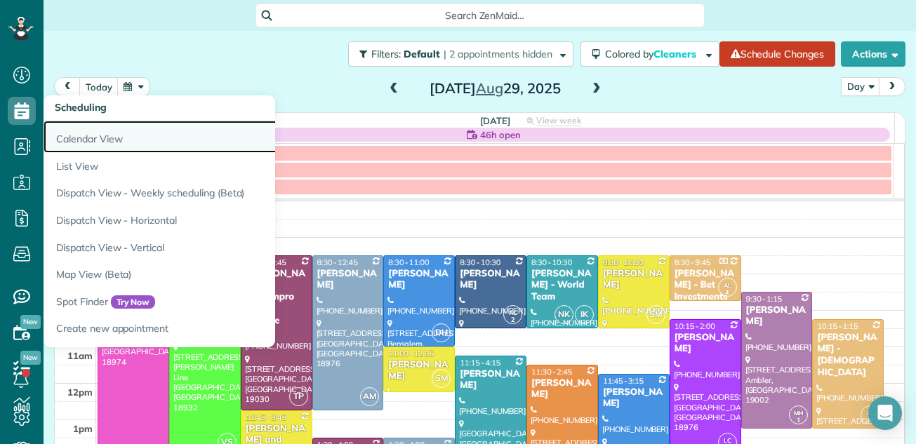
click at [79, 133] on link "Calendar View" at bounding box center [219, 137] width 351 height 32
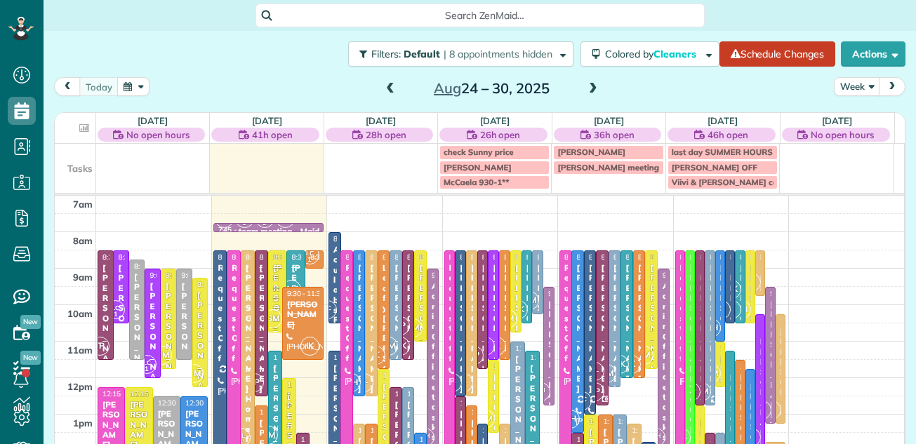
scroll to position [6, 6]
click at [385, 91] on span at bounding box center [390, 89] width 15 height 13
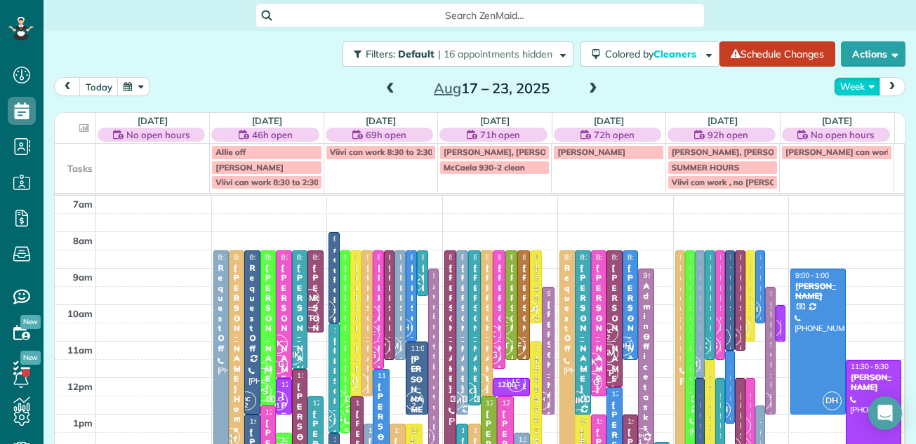
click at [840, 79] on button "Week" at bounding box center [857, 86] width 46 height 19
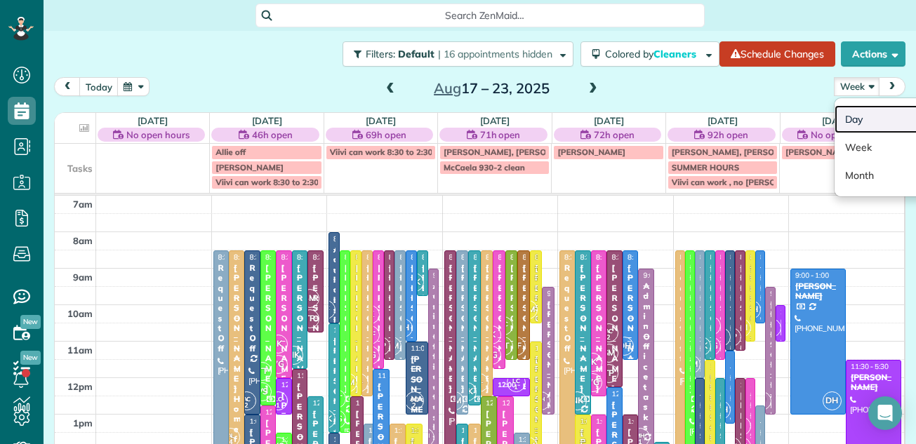
click at [836, 114] on link "Day" at bounding box center [890, 119] width 111 height 28
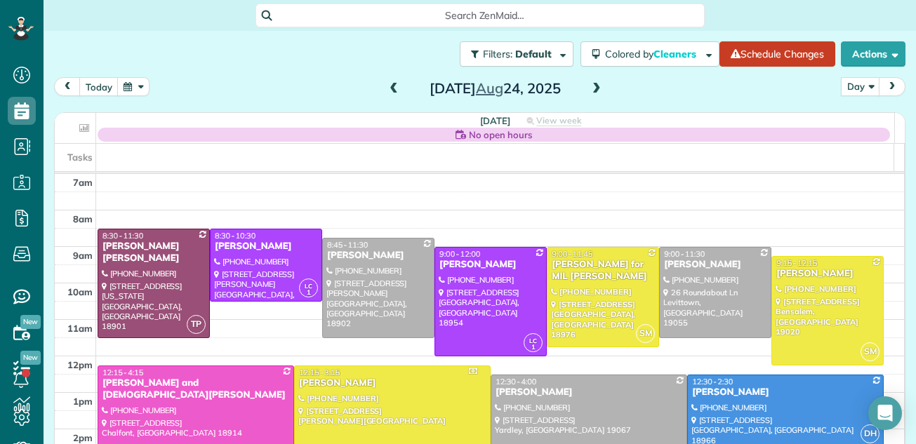
click at [386, 87] on span at bounding box center [393, 89] width 15 height 13
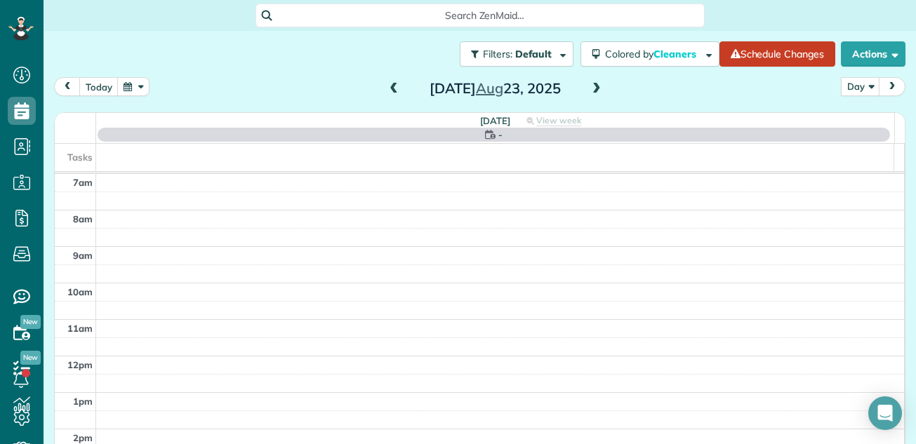
click at [386, 87] on span at bounding box center [393, 89] width 15 height 13
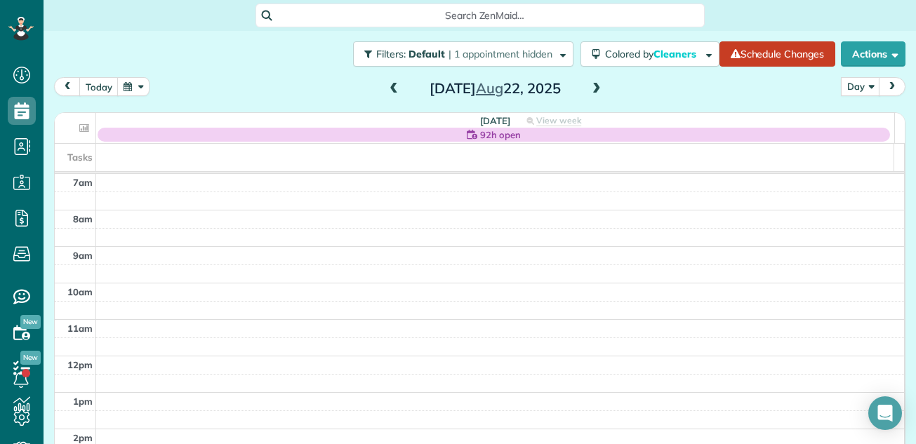
click at [386, 85] on span at bounding box center [393, 89] width 15 height 13
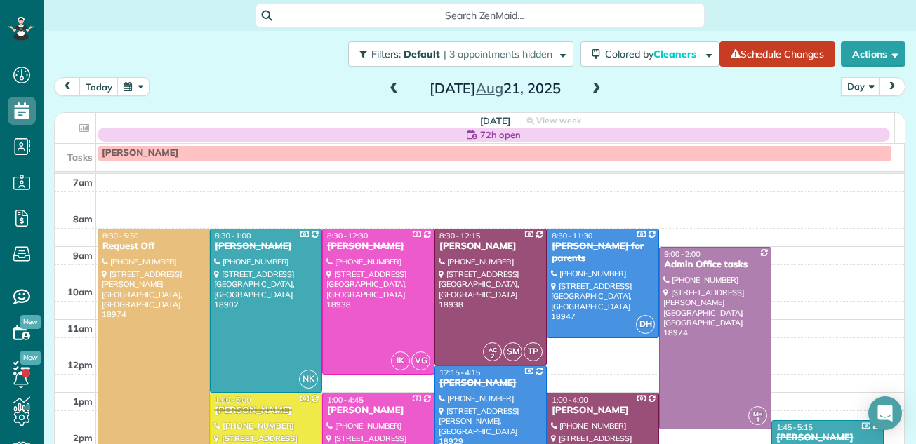
click at [591, 87] on span at bounding box center [596, 89] width 15 height 13
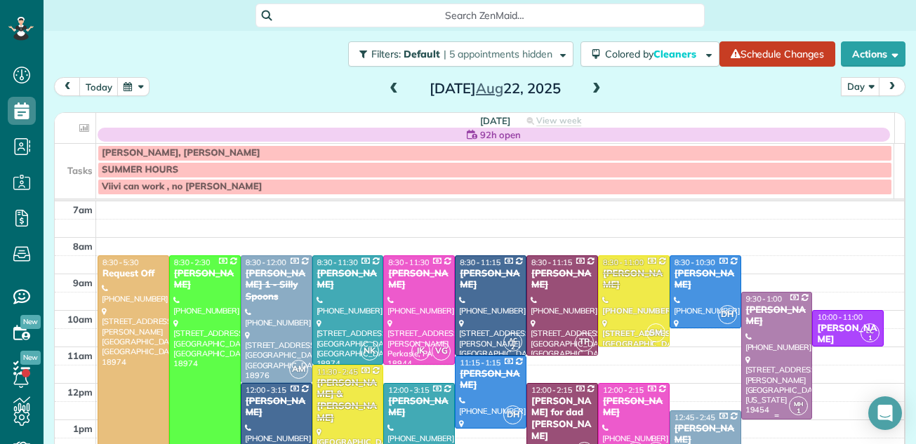
click at [756, 330] on div at bounding box center [777, 356] width 70 height 126
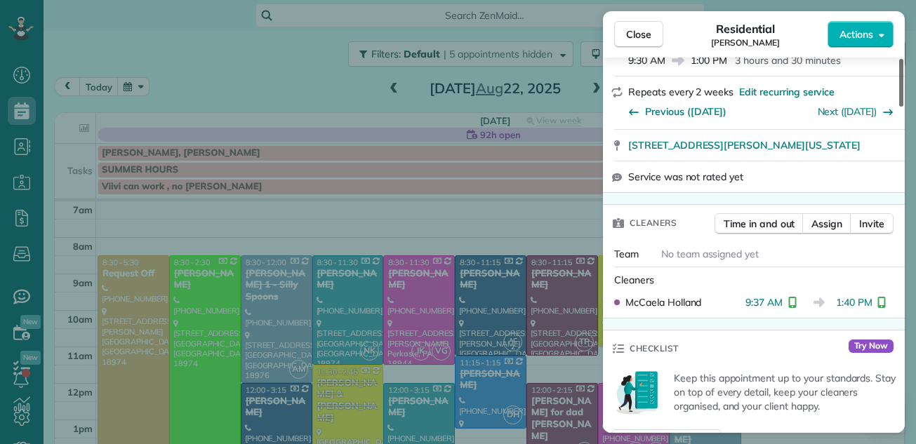
scroll to position [206, 0]
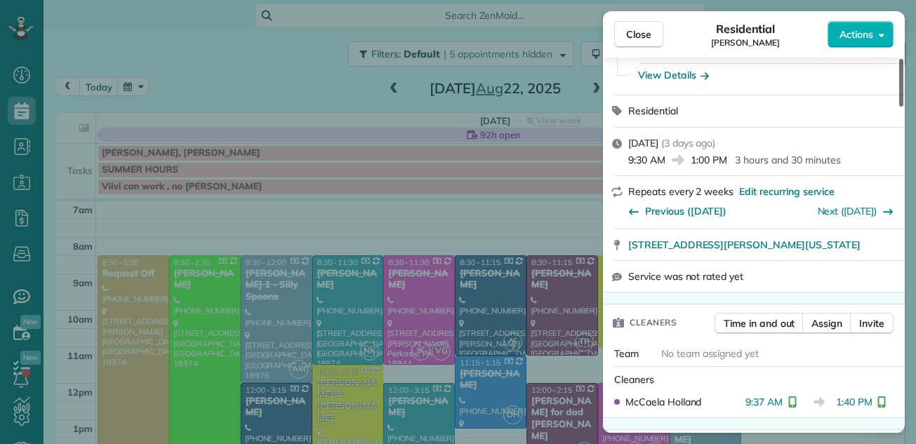
drag, startPoint x: 902, startPoint y: 71, endPoint x: 908, endPoint y: 97, distance: 26.6
click at [903, 97] on div at bounding box center [901, 83] width 4 height 48
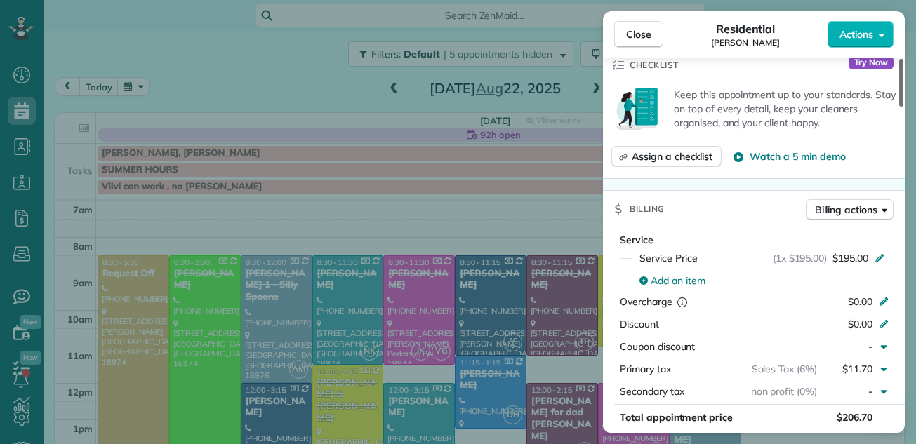
scroll to position [617, 0]
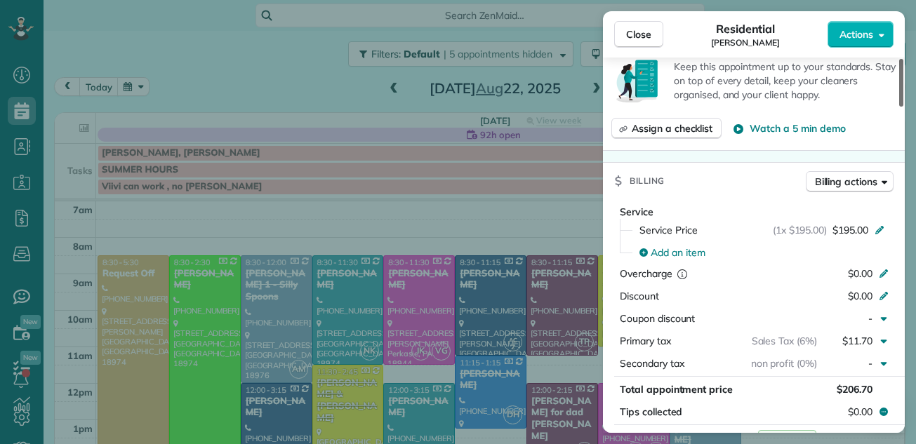
drag, startPoint x: 902, startPoint y: 99, endPoint x: 896, endPoint y: 151, distance: 52.3
click at [899, 107] on div at bounding box center [901, 83] width 4 height 48
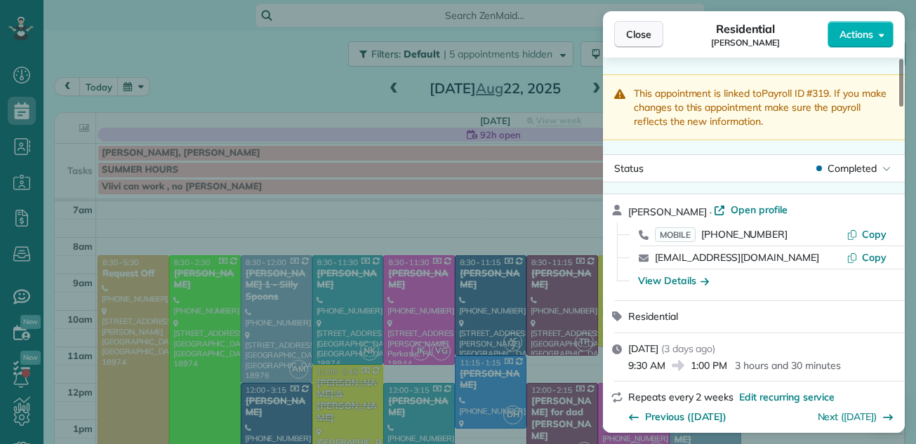
drag, startPoint x: 899, startPoint y: 141, endPoint x: 631, endPoint y: 39, distance: 286.4
click at [899, 59] on div at bounding box center [901, 83] width 4 height 48
click at [649, 33] on span "Close" at bounding box center [638, 34] width 25 height 14
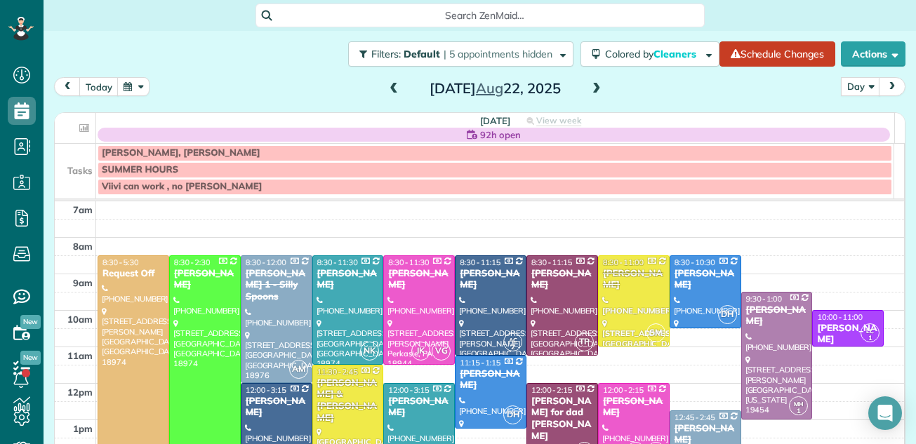
scroll to position [6, 6]
click at [750, 318] on div "[PERSON_NAME]" at bounding box center [777, 317] width 63 height 24
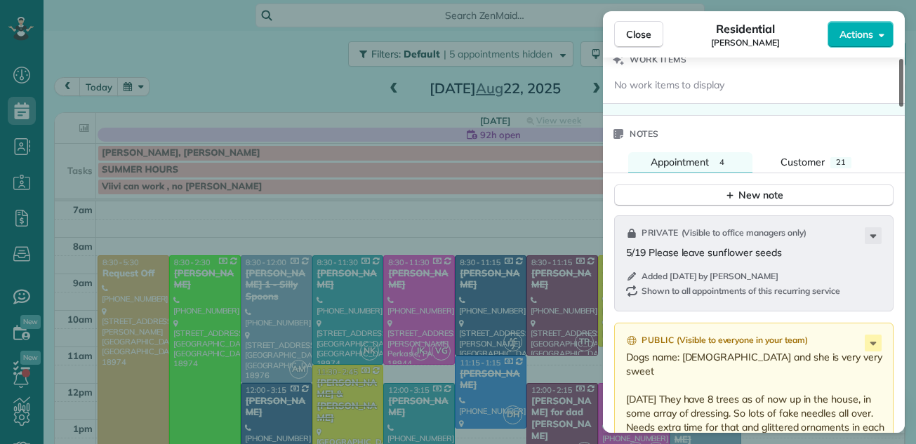
drag, startPoint x: 899, startPoint y: 86, endPoint x: 869, endPoint y: 279, distance: 194.7
click at [899, 107] on div at bounding box center [901, 83] width 4 height 48
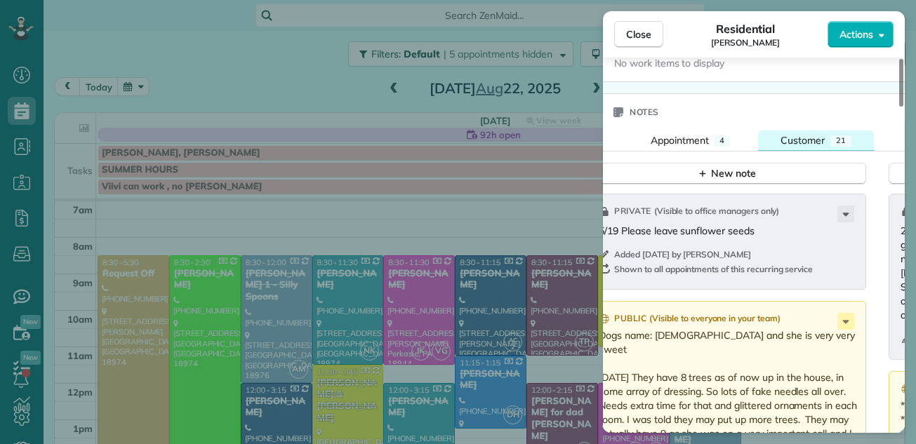
click at [805, 138] on span "Customer" at bounding box center [803, 140] width 44 height 13
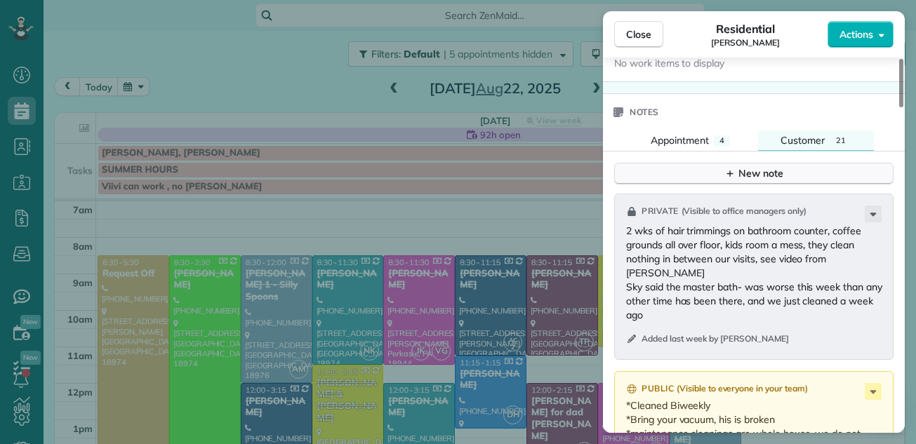
click at [763, 168] on div "New note" at bounding box center [753, 173] width 59 height 15
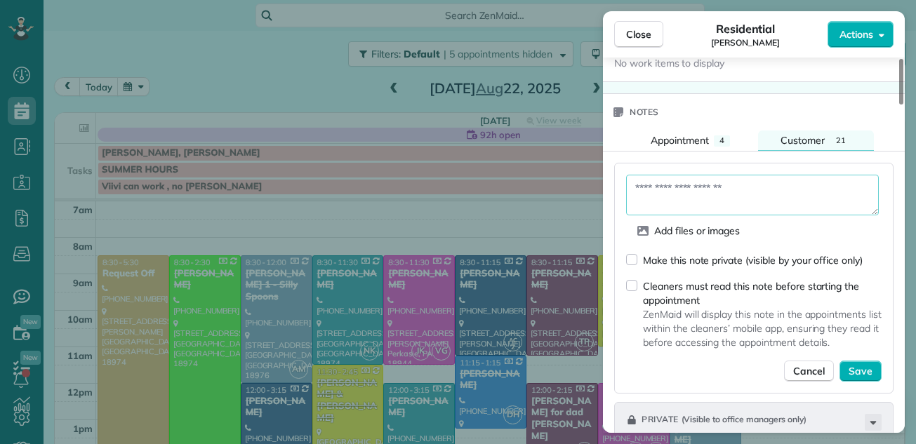
click at [665, 187] on textarea at bounding box center [752, 195] width 253 height 41
type textarea "*"
type textarea "**********"
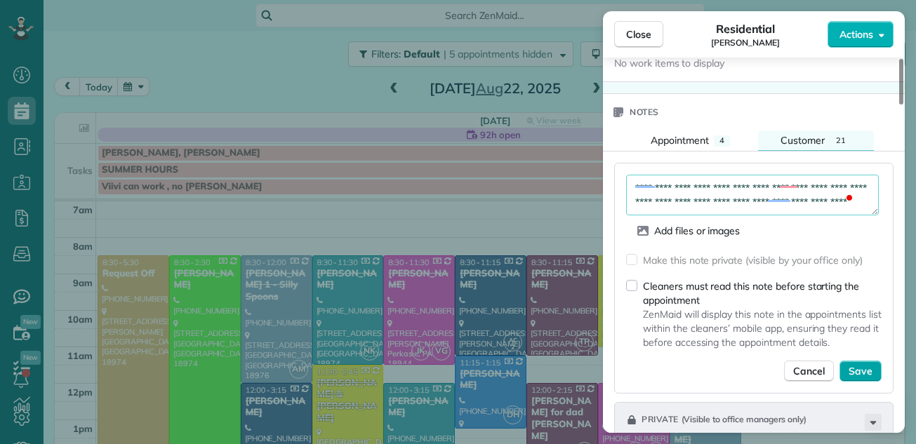
click at [856, 366] on span "Save" at bounding box center [861, 371] width 24 height 14
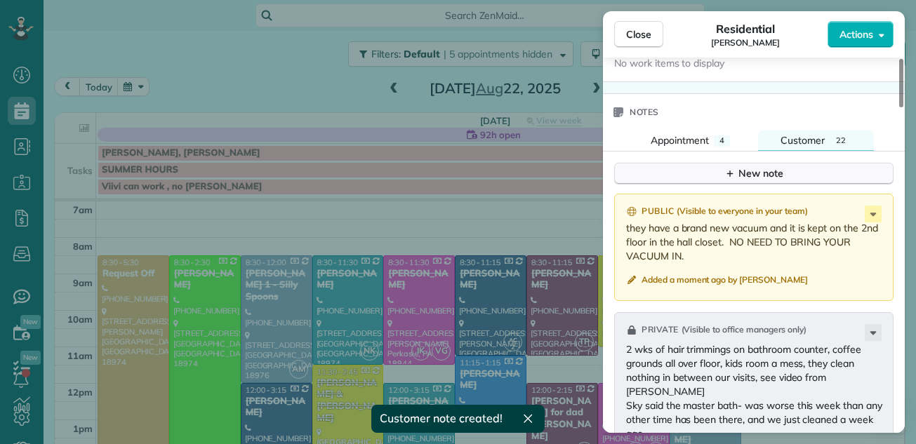
click at [763, 174] on div "New note" at bounding box center [753, 173] width 59 height 15
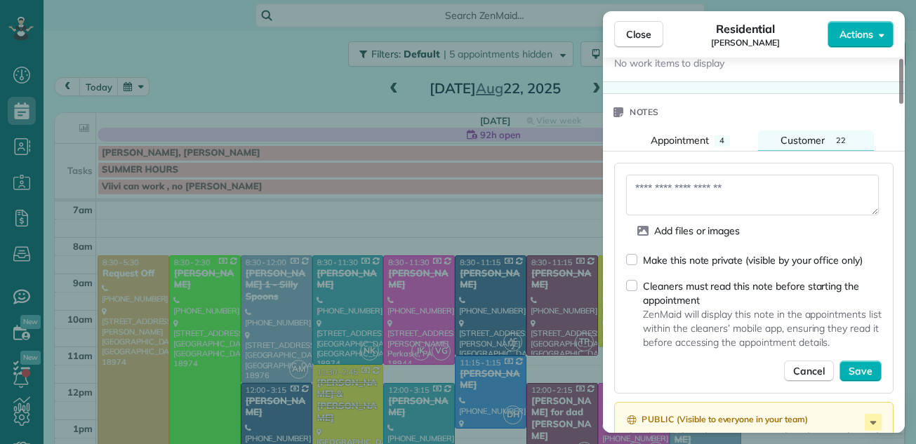
scroll to position [1850, 0]
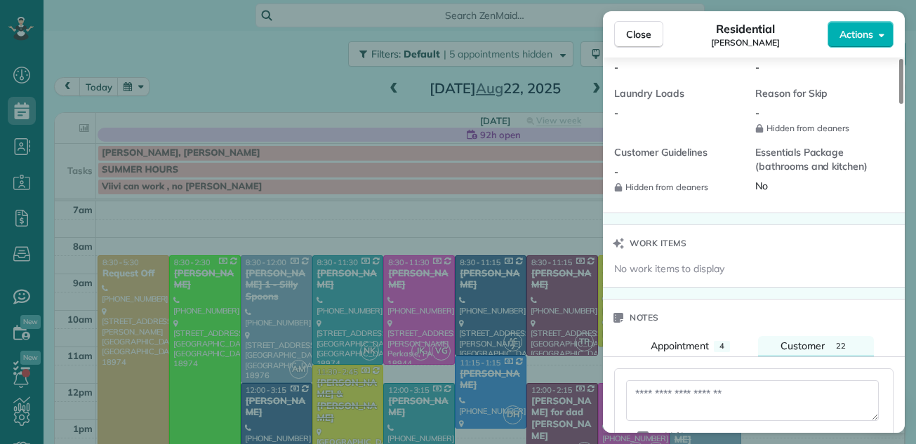
drag, startPoint x: 900, startPoint y: 293, endPoint x: 912, endPoint y: 223, distance: 71.2
click at [903, 104] on div at bounding box center [901, 81] width 4 height 45
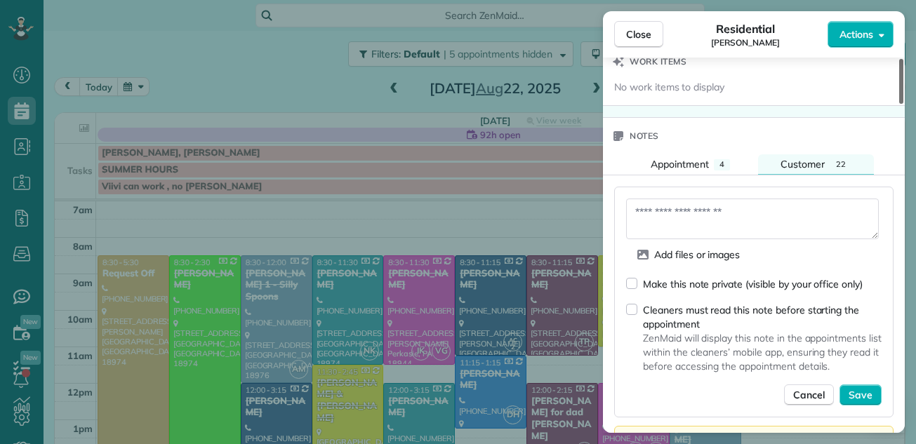
scroll to position [1551, 0]
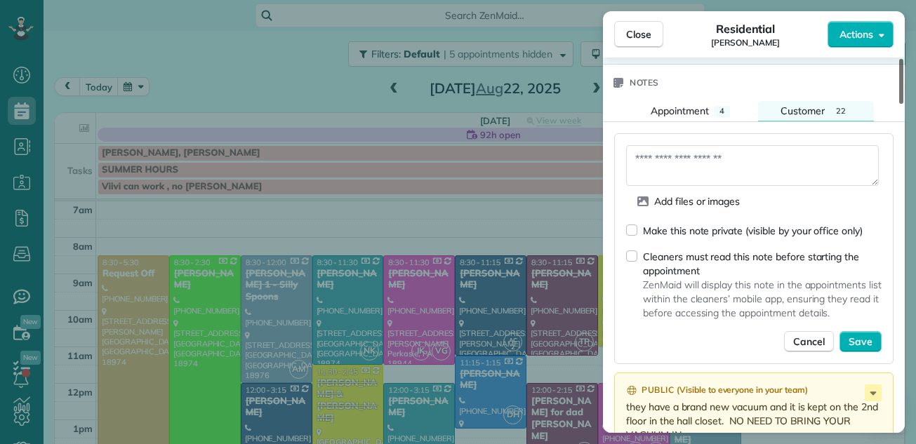
drag, startPoint x: 901, startPoint y: 222, endPoint x: 896, endPoint y: 256, distance: 34.7
click at [899, 104] on div at bounding box center [901, 81] width 4 height 45
click at [676, 170] on textarea at bounding box center [752, 165] width 253 height 41
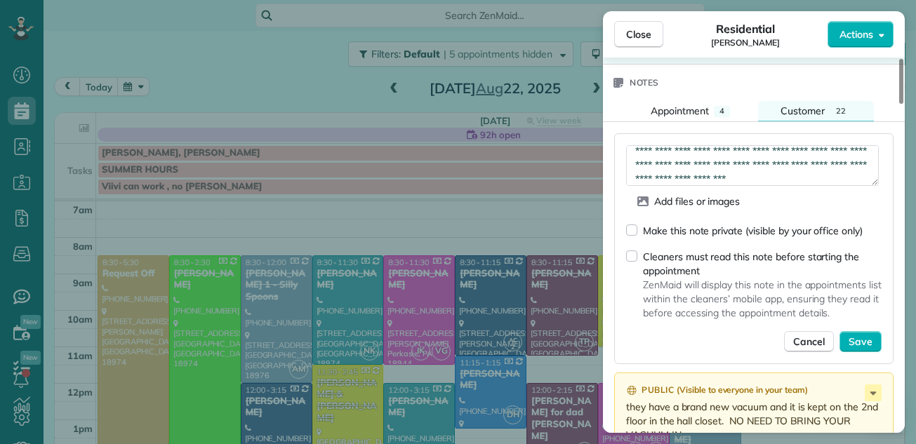
scroll to position [22, 0]
drag, startPoint x: 807, startPoint y: 165, endPoint x: 778, endPoint y: 171, distance: 28.6
click at [778, 171] on textarea "**********" at bounding box center [752, 165] width 253 height 41
click at [844, 177] on textarea "**********" at bounding box center [752, 165] width 253 height 41
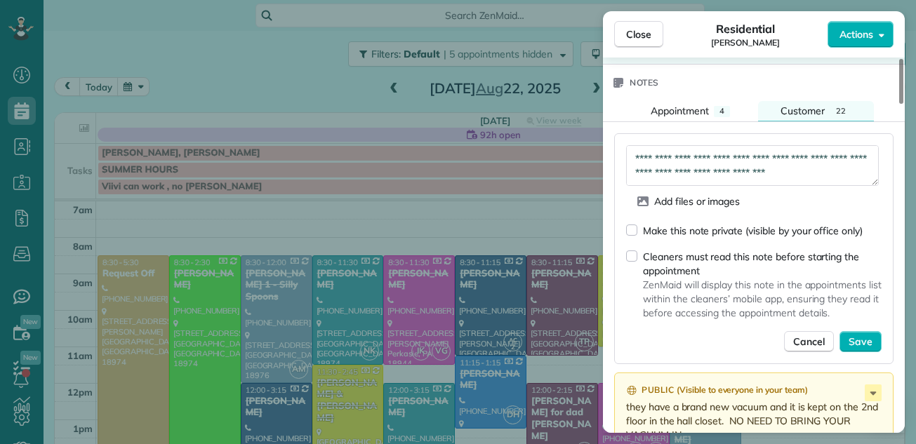
type textarea "**********"
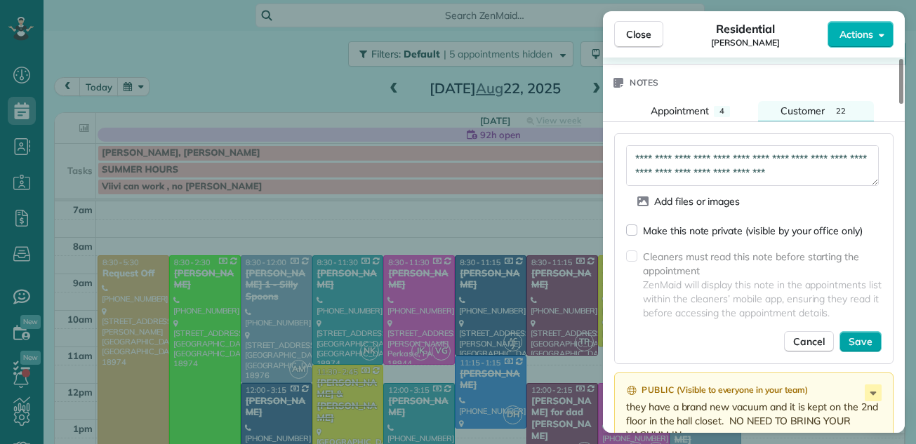
click at [862, 343] on span "Save" at bounding box center [861, 342] width 24 height 14
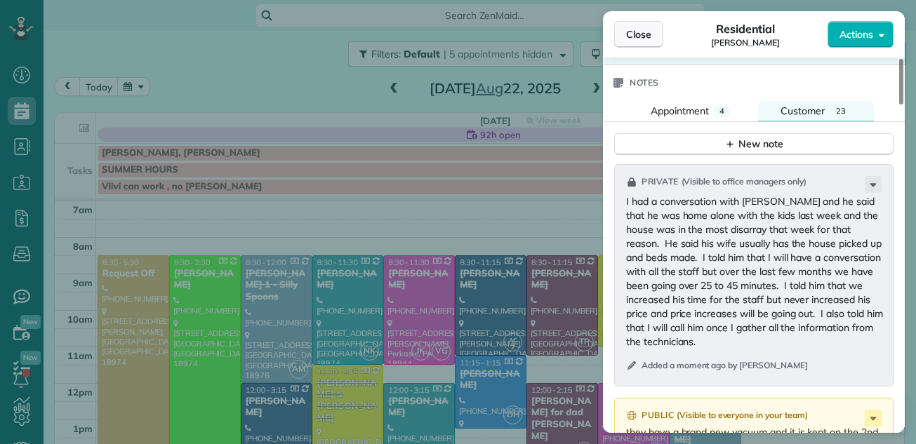
click at [642, 27] on span "Close" at bounding box center [638, 34] width 25 height 14
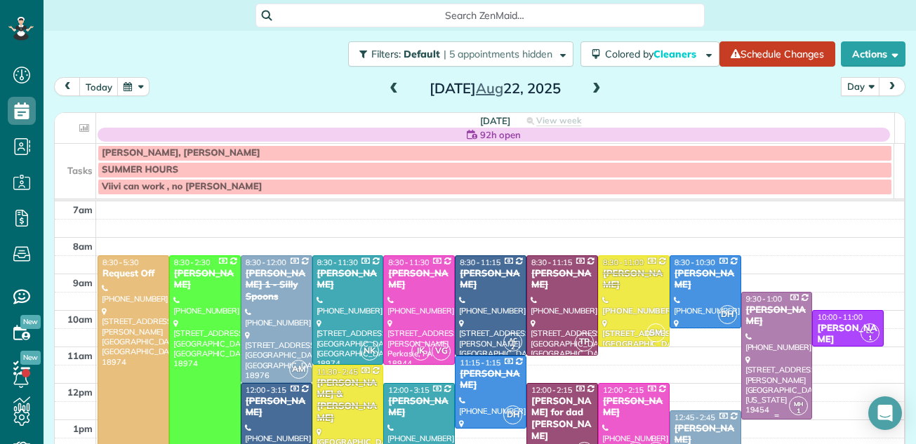
click at [753, 343] on div at bounding box center [777, 356] width 70 height 126
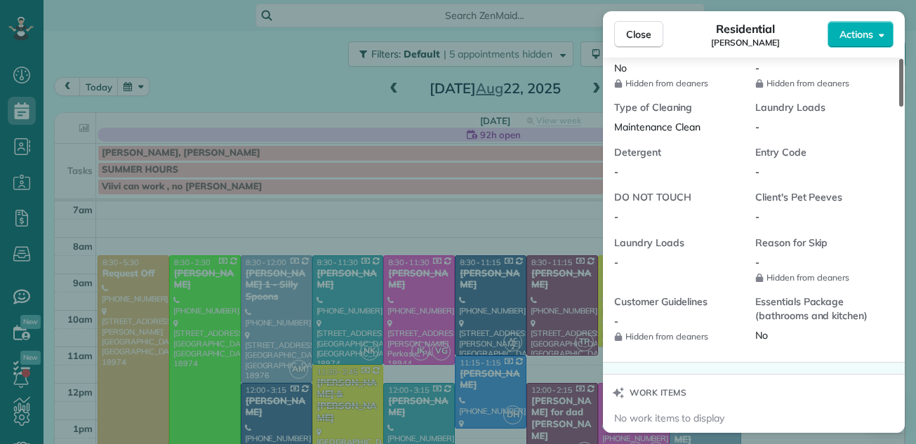
scroll to position [1439, 0]
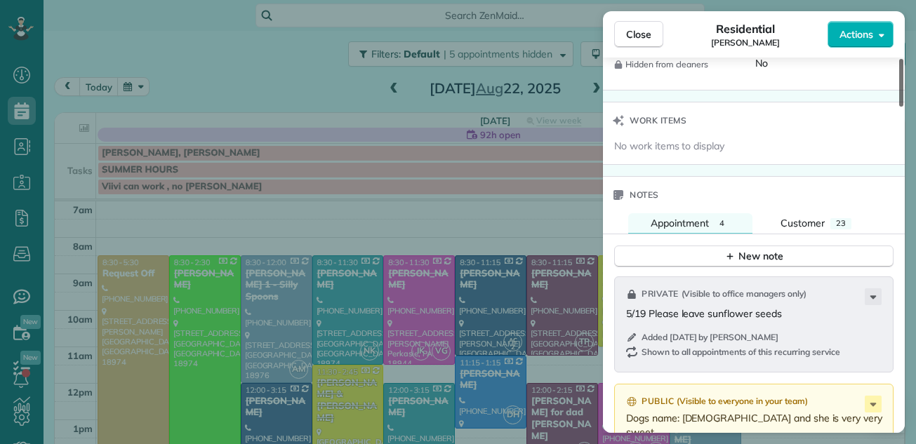
drag, startPoint x: 901, startPoint y: 93, endPoint x: 895, endPoint y: 274, distance: 181.9
click at [899, 107] on div at bounding box center [901, 83] width 4 height 48
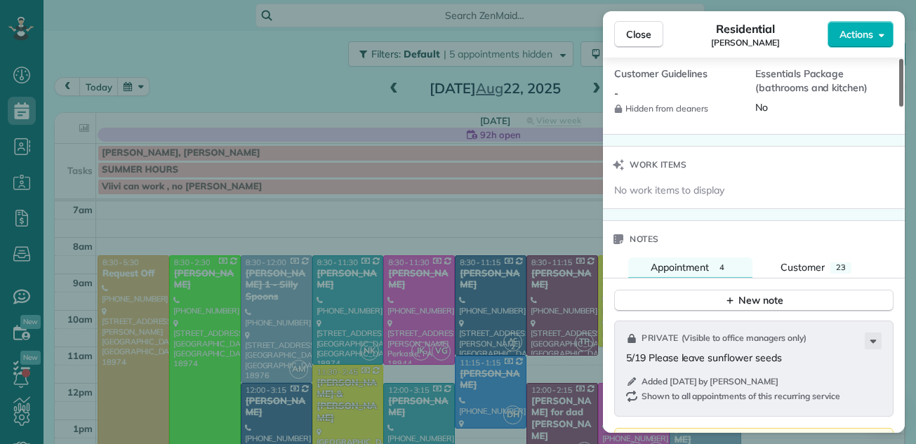
scroll to position [1378, 0]
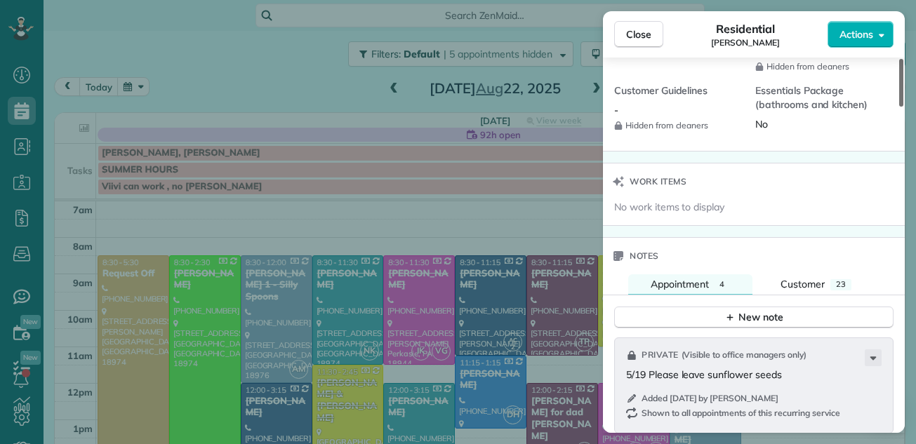
drag, startPoint x: 901, startPoint y: 271, endPoint x: 910, endPoint y: 263, distance: 12.5
click at [903, 107] on div at bounding box center [901, 83] width 4 height 48
click at [802, 286] on span "Customer" at bounding box center [803, 284] width 44 height 13
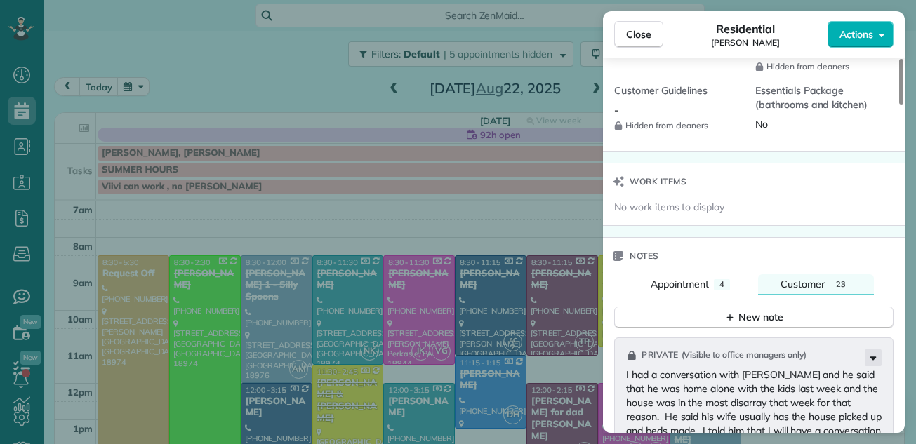
click at [873, 355] on icon at bounding box center [873, 358] width 17 height 17
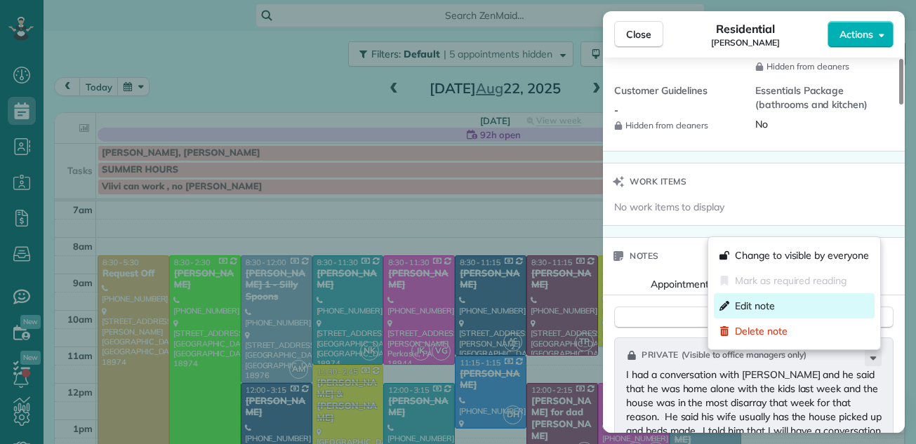
click at [757, 305] on span "Edit note" at bounding box center [755, 306] width 40 height 14
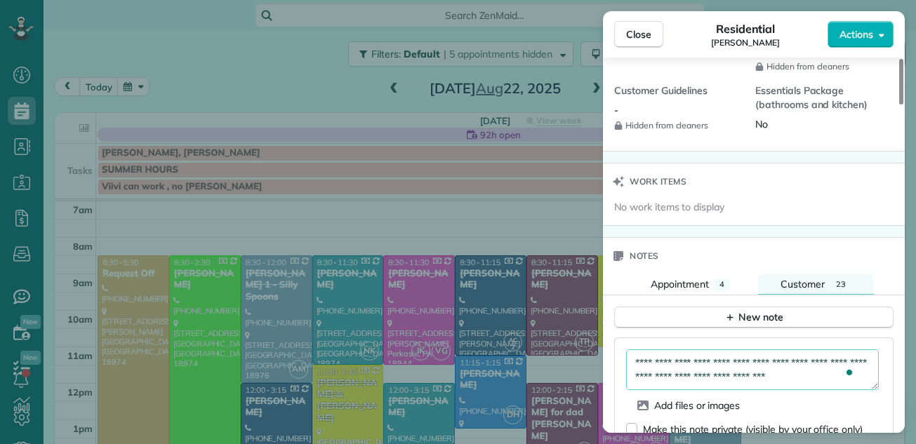
scroll to position [140, 0]
click at [859, 378] on textarea "**********" at bounding box center [752, 370] width 253 height 41
type textarea "**********"
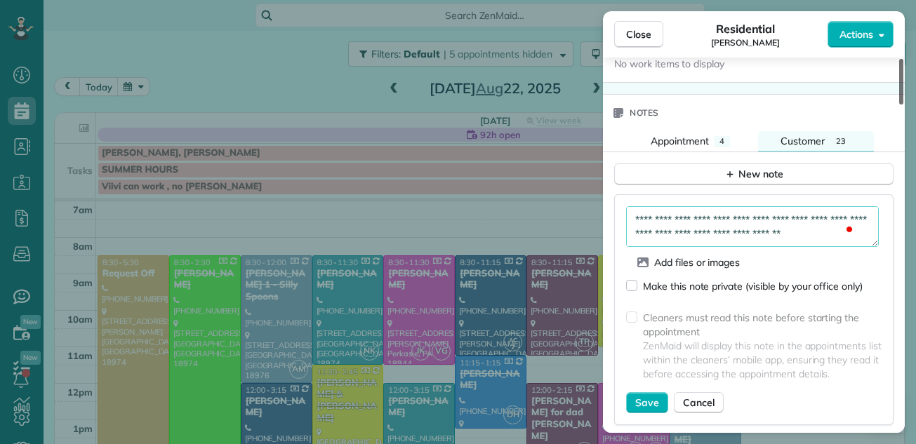
scroll to position [1700, 0]
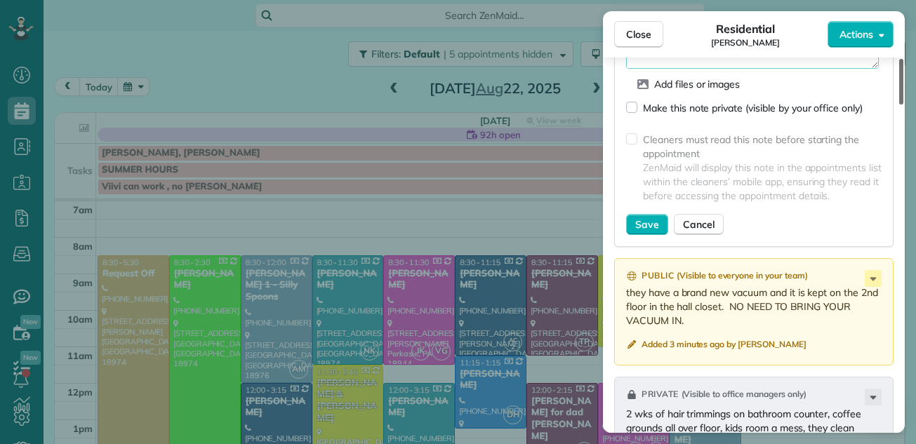
drag, startPoint x: 900, startPoint y: 240, endPoint x: 897, endPoint y: 279, distance: 39.4
click at [899, 105] on div at bounding box center [901, 82] width 4 height 46
click at [645, 223] on span "Save" at bounding box center [647, 225] width 24 height 14
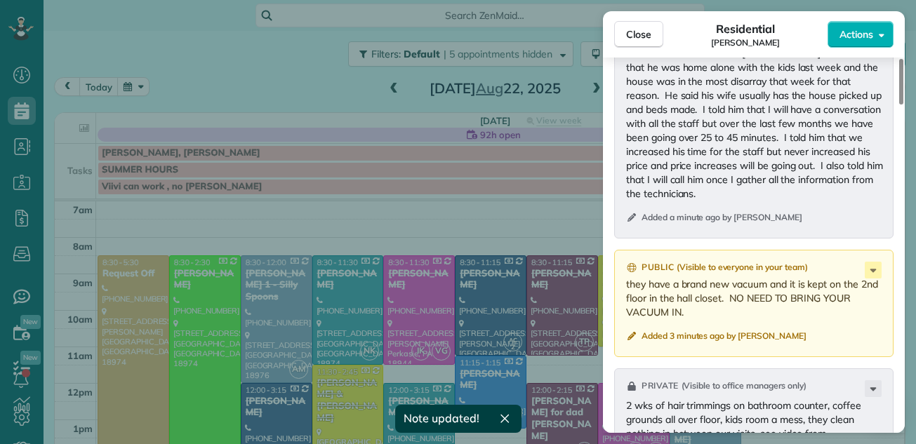
scroll to position [136, 0]
click at [644, 29] on span "Close" at bounding box center [638, 34] width 25 height 14
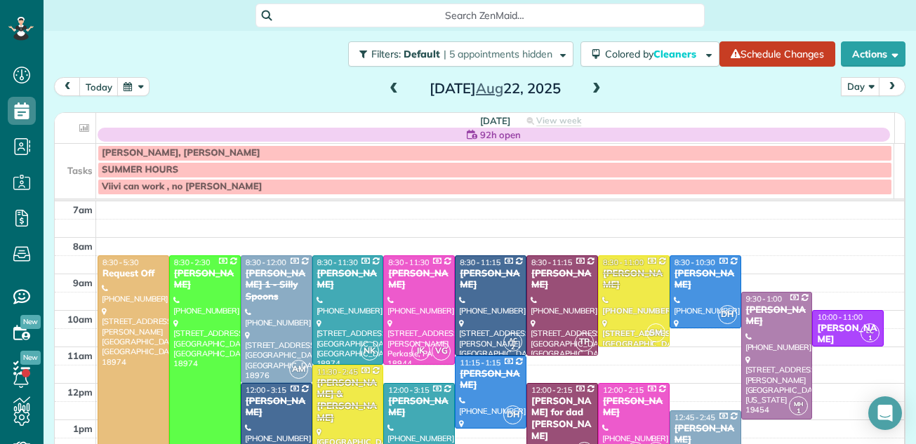
click at [592, 87] on span at bounding box center [596, 89] width 15 height 13
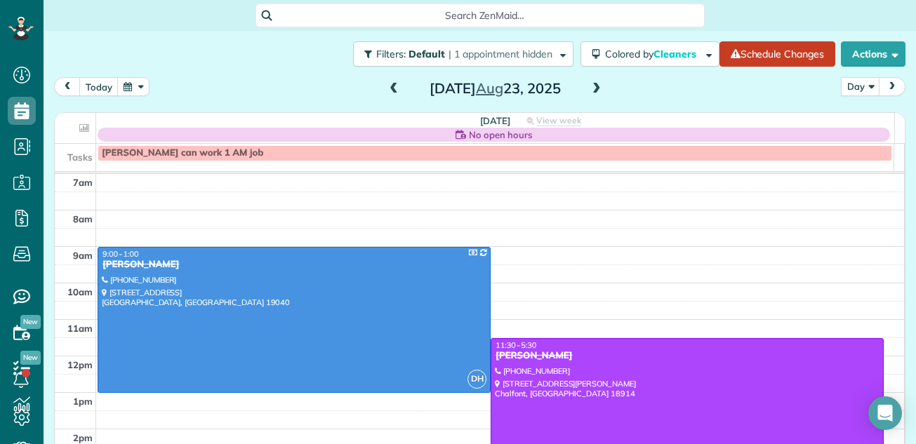
click at [386, 84] on span at bounding box center [393, 89] width 15 height 13
